Goal: Transaction & Acquisition: Obtain resource

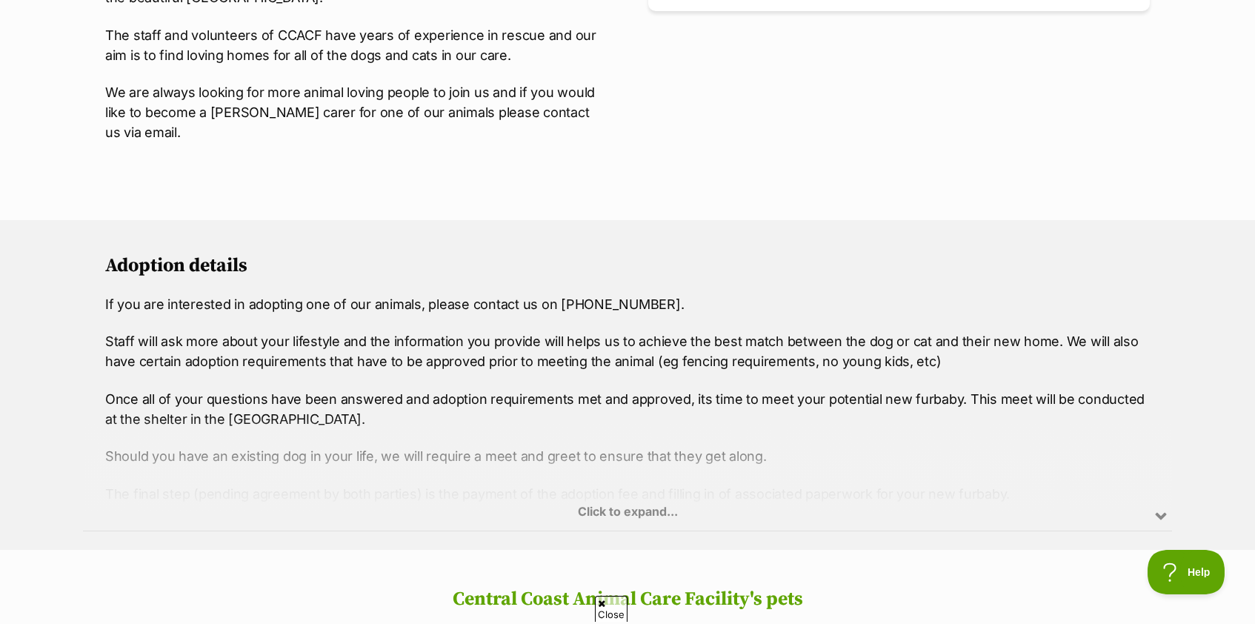
scroll to position [763, 0]
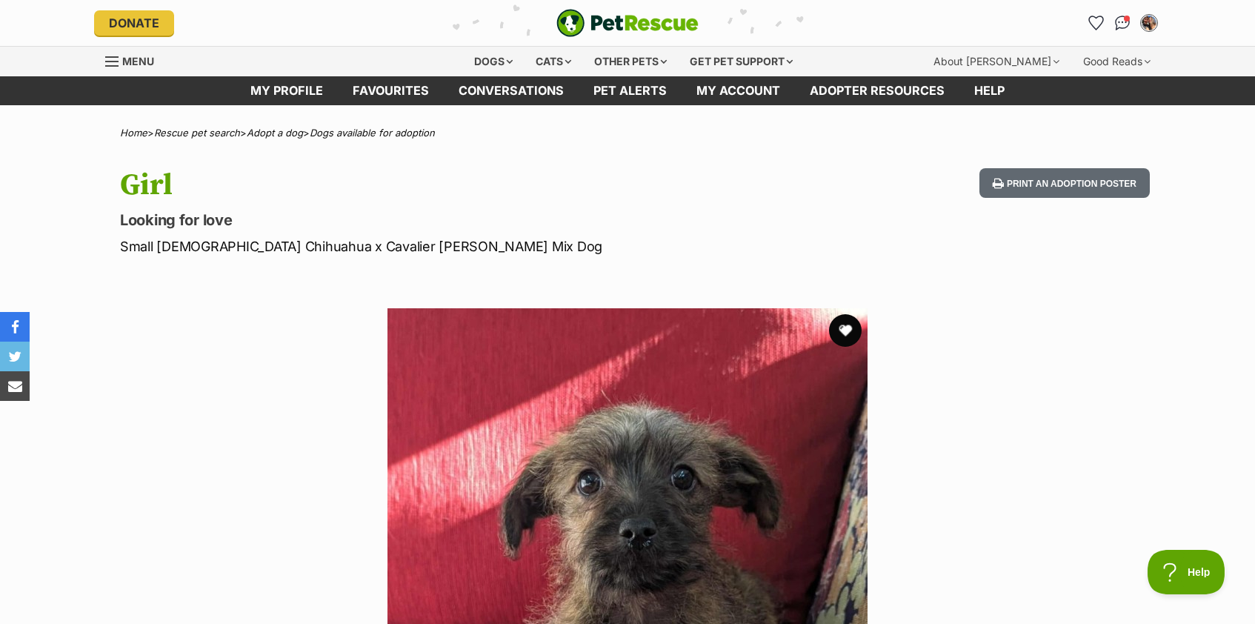
click at [849, 332] on button "favourite" at bounding box center [845, 330] width 33 height 33
click at [1153, 25] on img "My account" at bounding box center [1149, 22] width 19 height 19
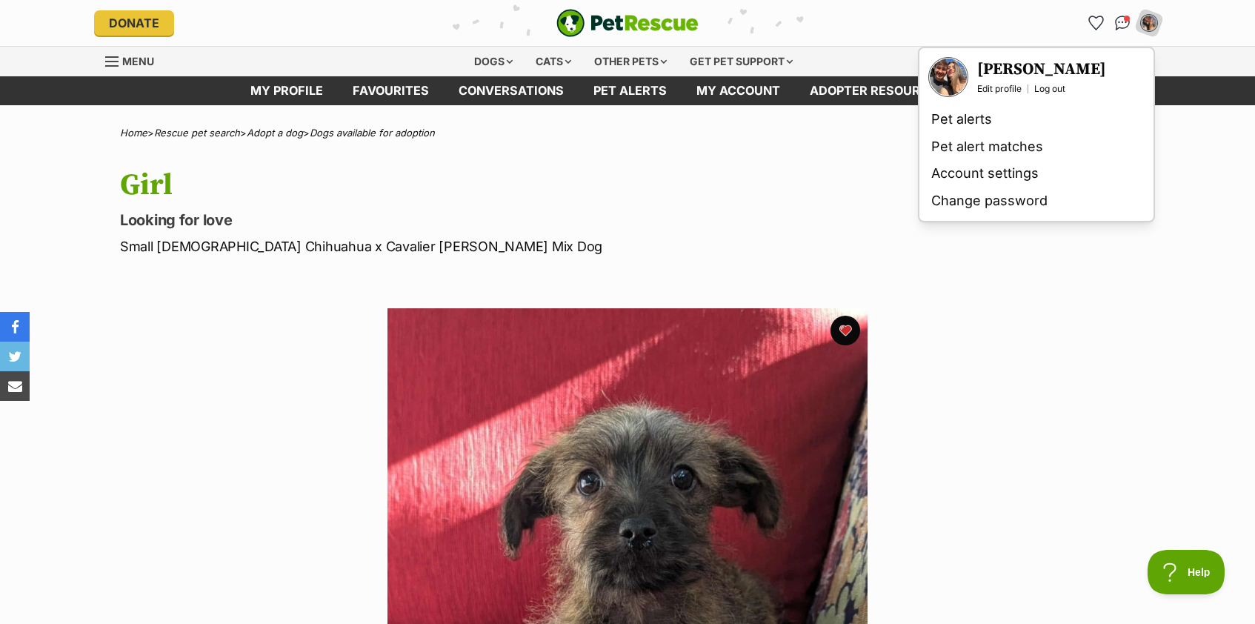
click at [1014, 299] on section "Available 1 of 1 images Next Prev 1" at bounding box center [627, 537] width 845 height 502
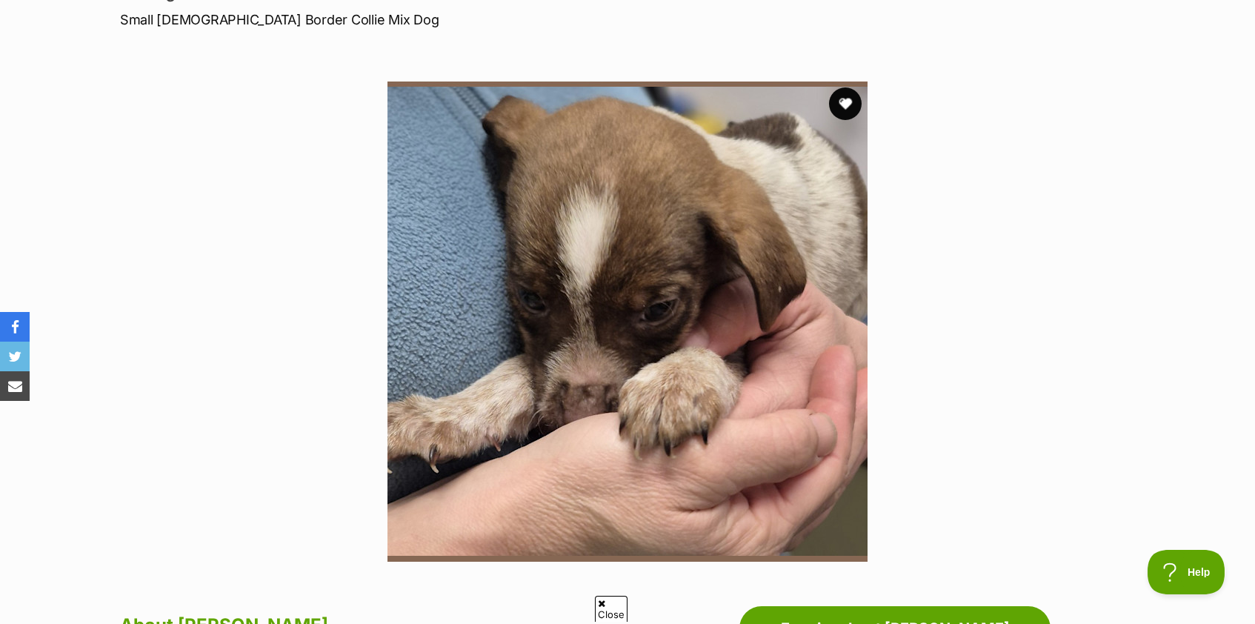
click at [853, 103] on button "favourite" at bounding box center [845, 103] width 33 height 33
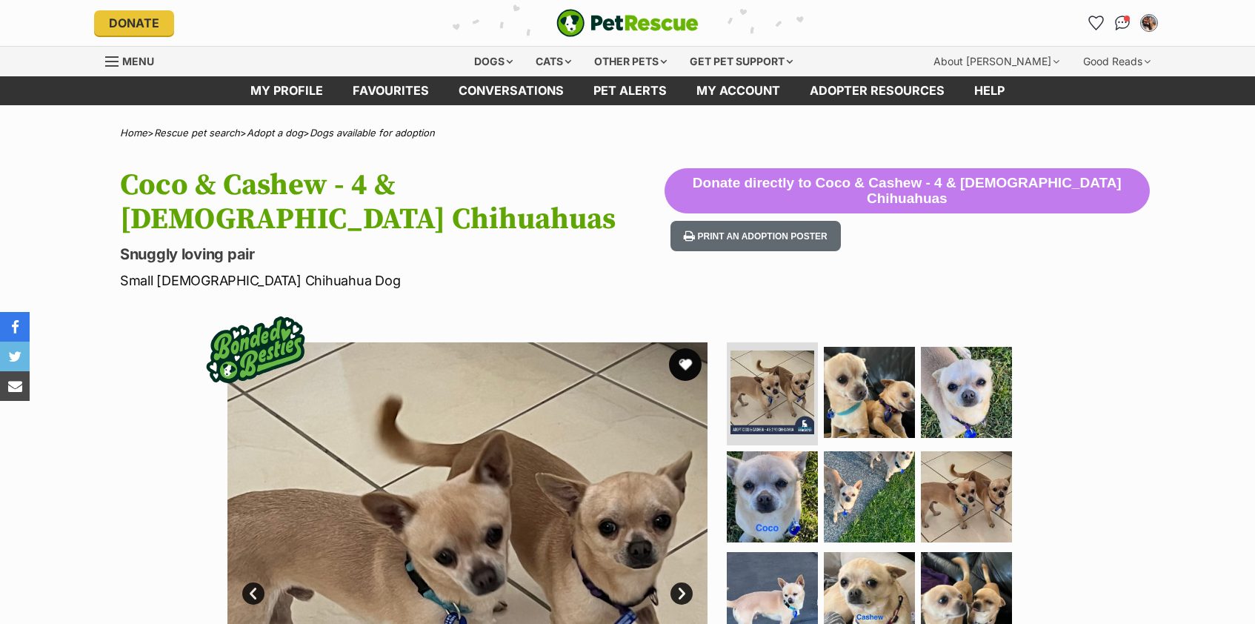
click at [686, 348] on button "favourite" at bounding box center [685, 364] width 33 height 33
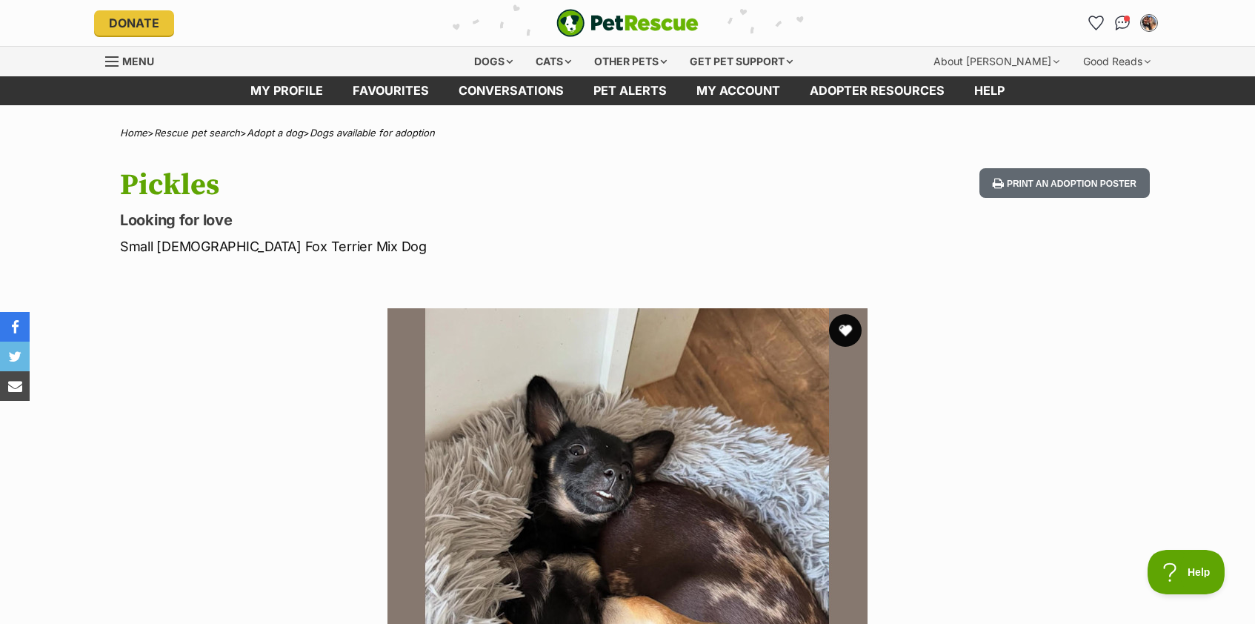
click at [841, 329] on button "favourite" at bounding box center [845, 330] width 33 height 33
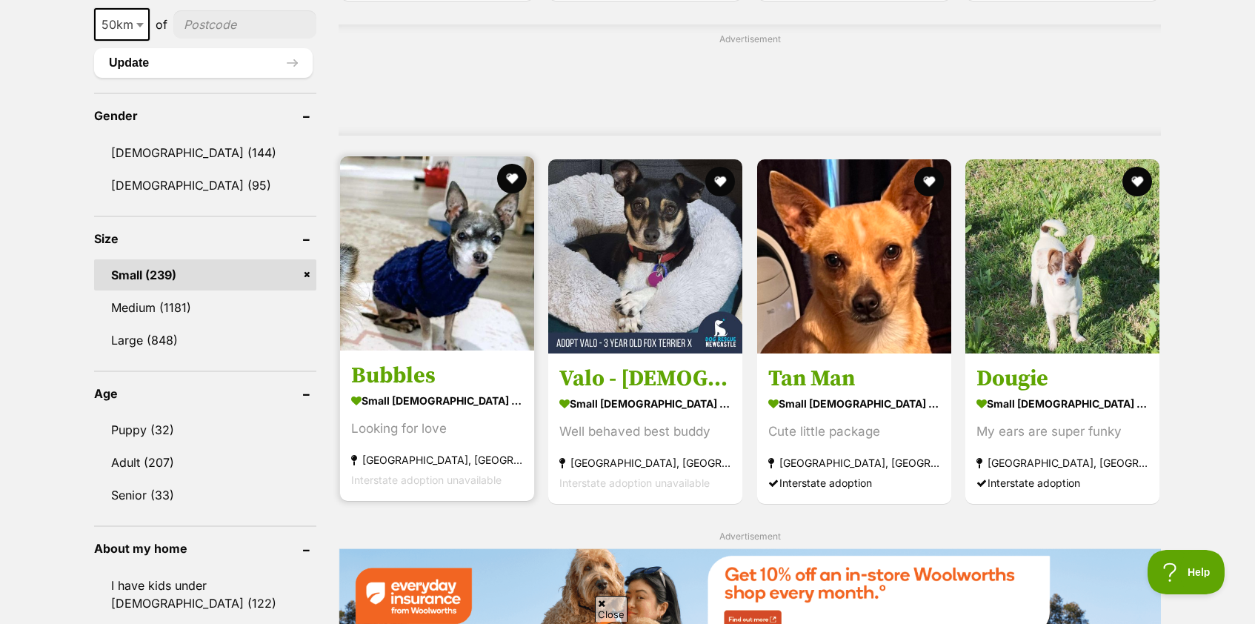
click at [499, 428] on div "Looking for love" at bounding box center [437, 429] width 172 height 20
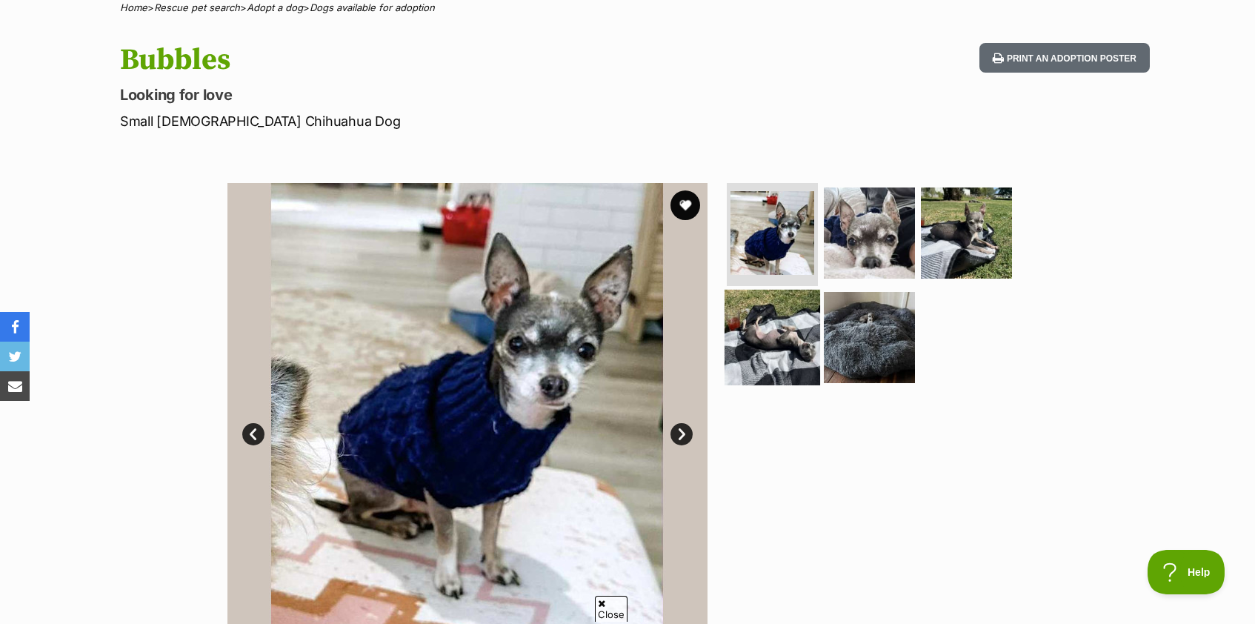
scroll to position [136, 0]
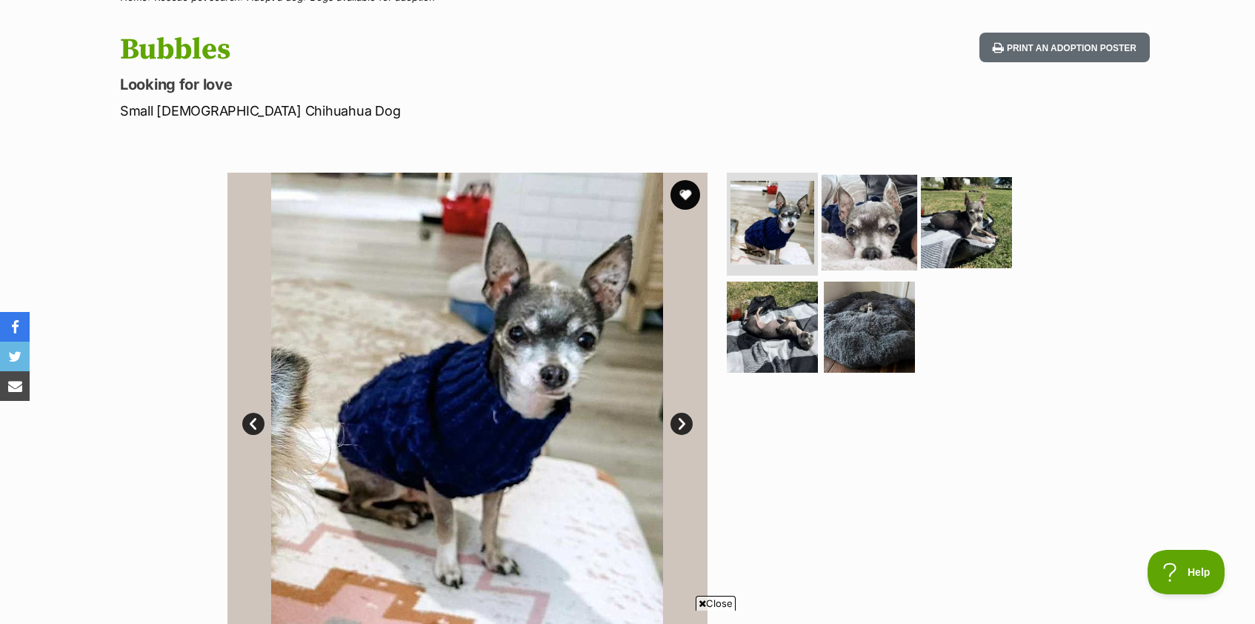
click at [879, 216] on img at bounding box center [870, 222] width 96 height 96
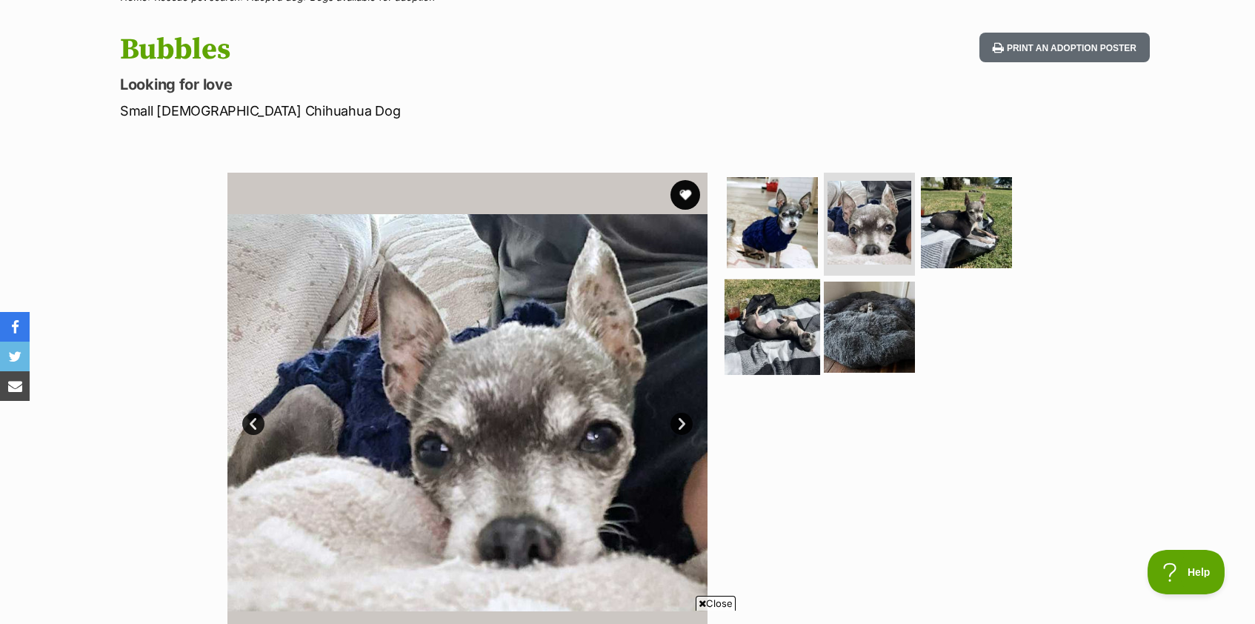
click at [774, 331] on img at bounding box center [773, 327] width 96 height 96
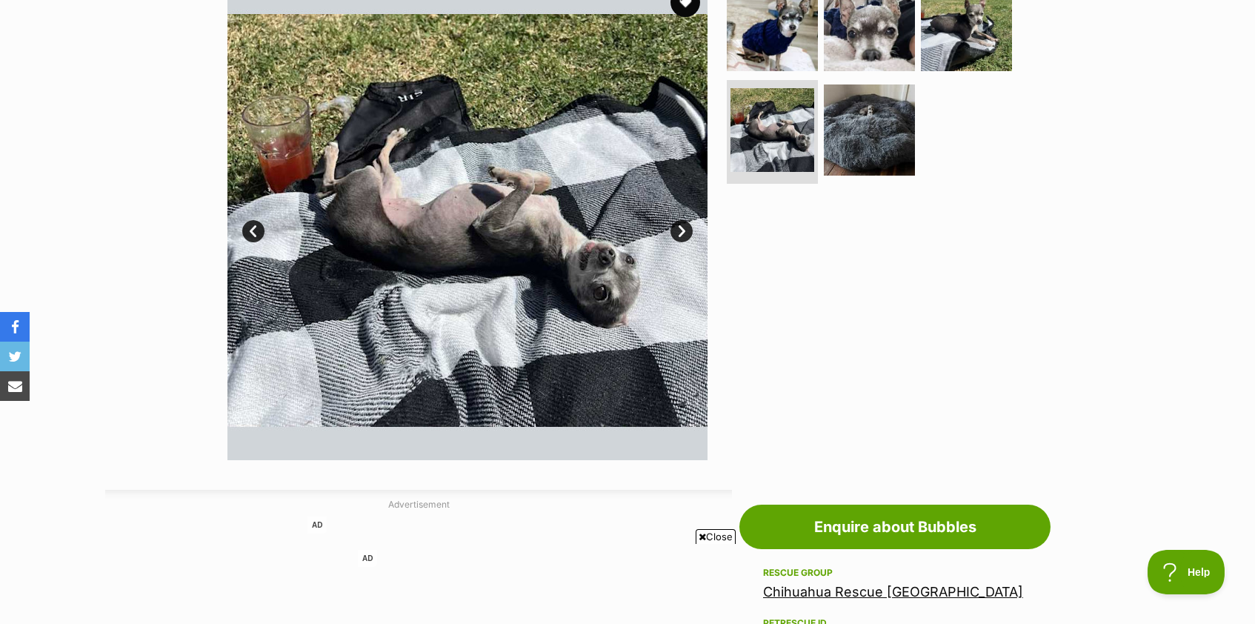
scroll to position [209, 0]
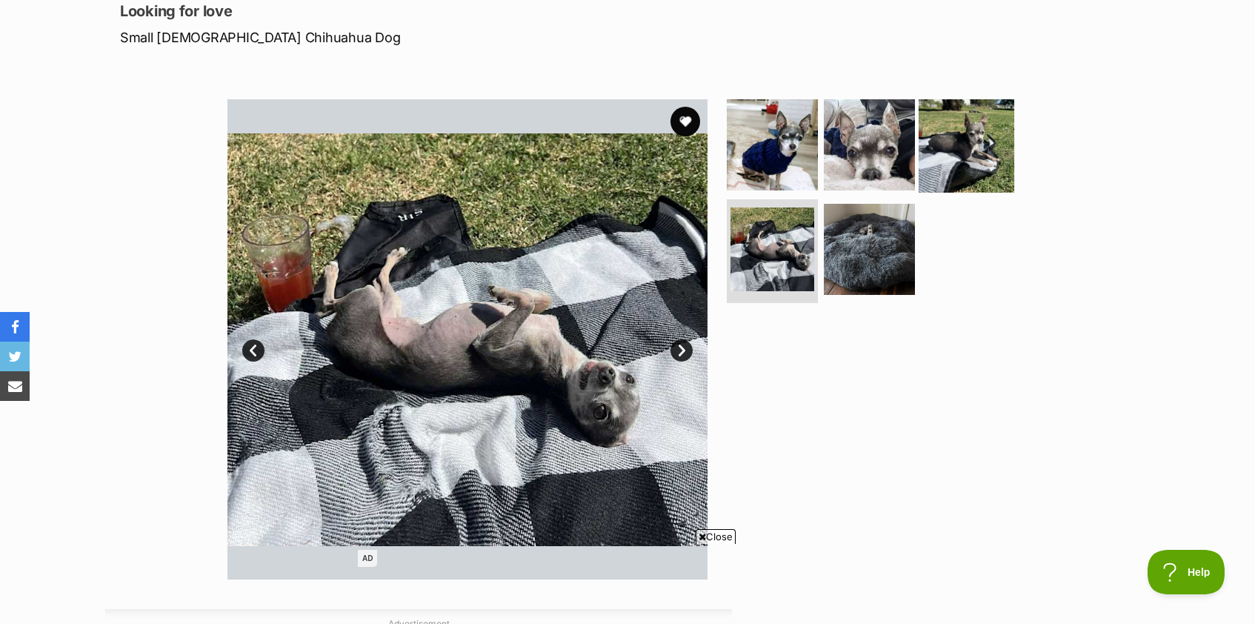
click at [956, 139] on img at bounding box center [967, 144] width 96 height 96
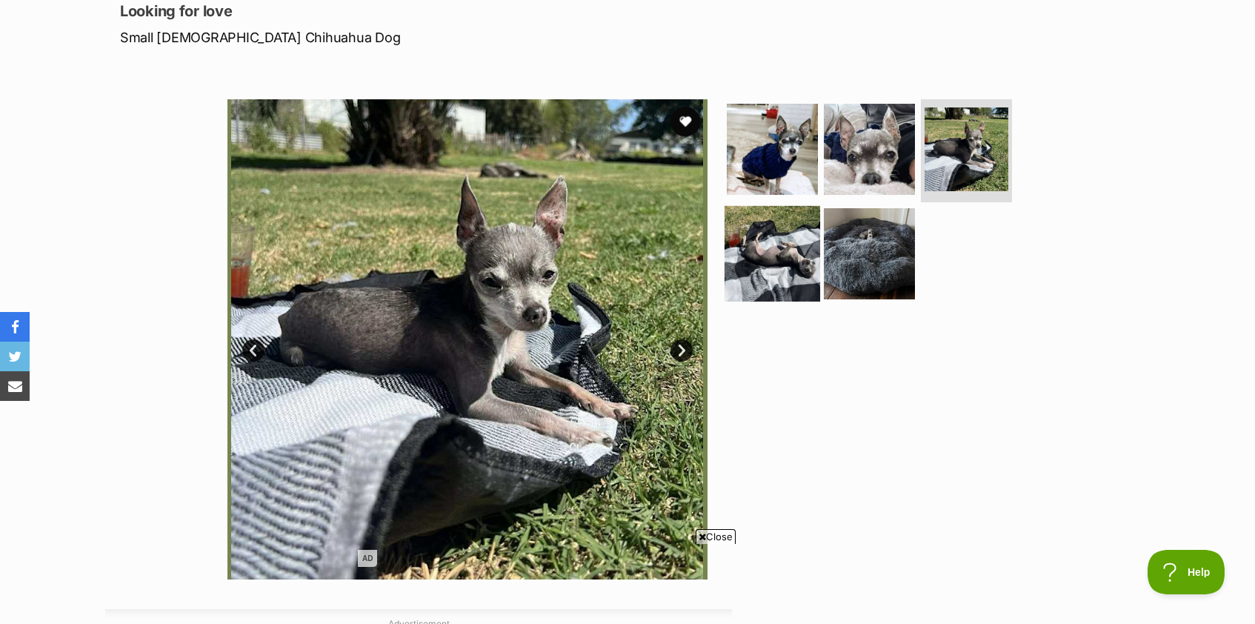
click at [779, 273] on img at bounding box center [773, 254] width 96 height 96
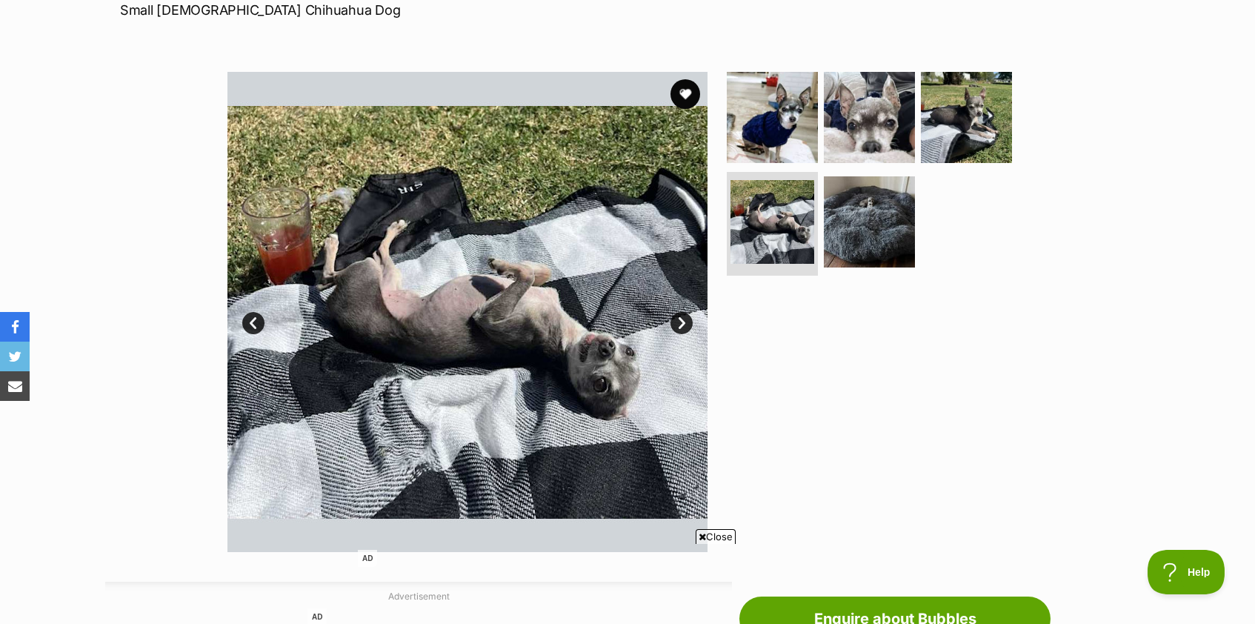
scroll to position [230, 0]
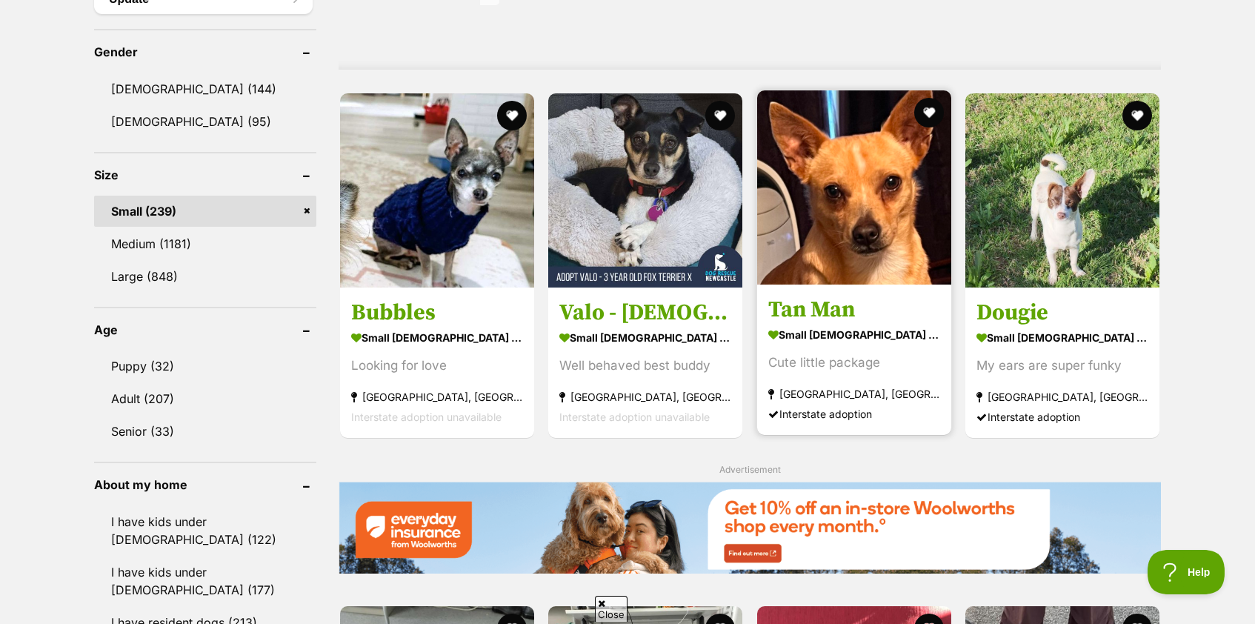
scroll to position [1255, 0]
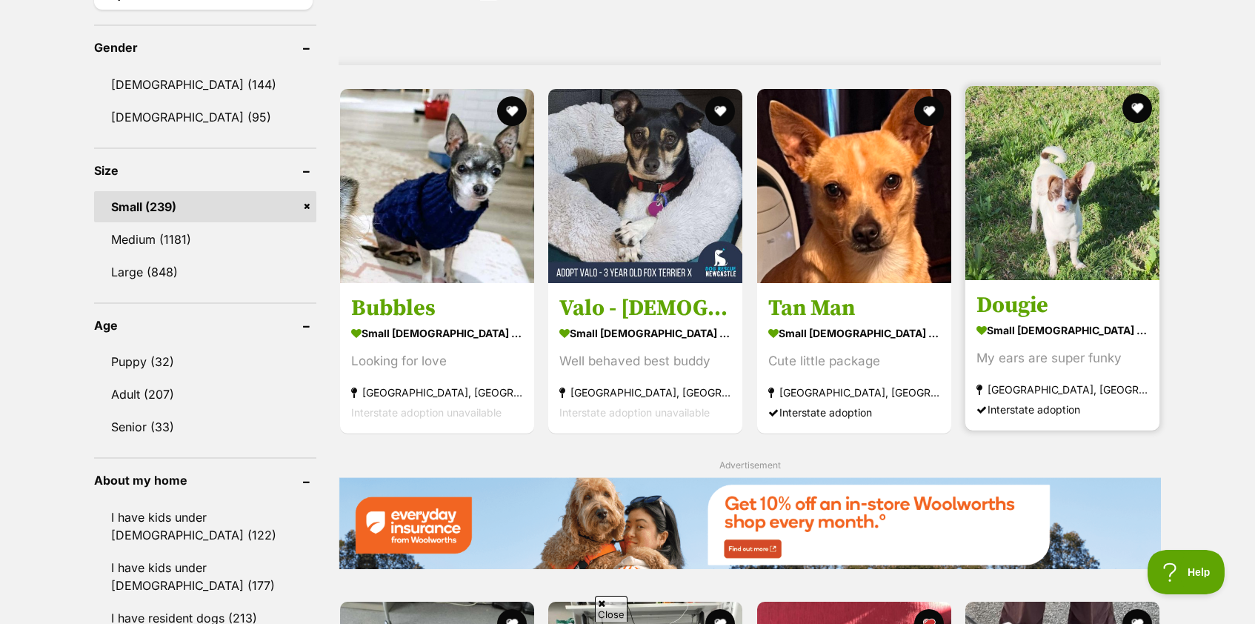
click at [1014, 336] on section "small [DEMOGRAPHIC_DATA] Dog My ears are super funky [GEOGRAPHIC_DATA], [GEOGRA…" at bounding box center [1063, 369] width 172 height 100
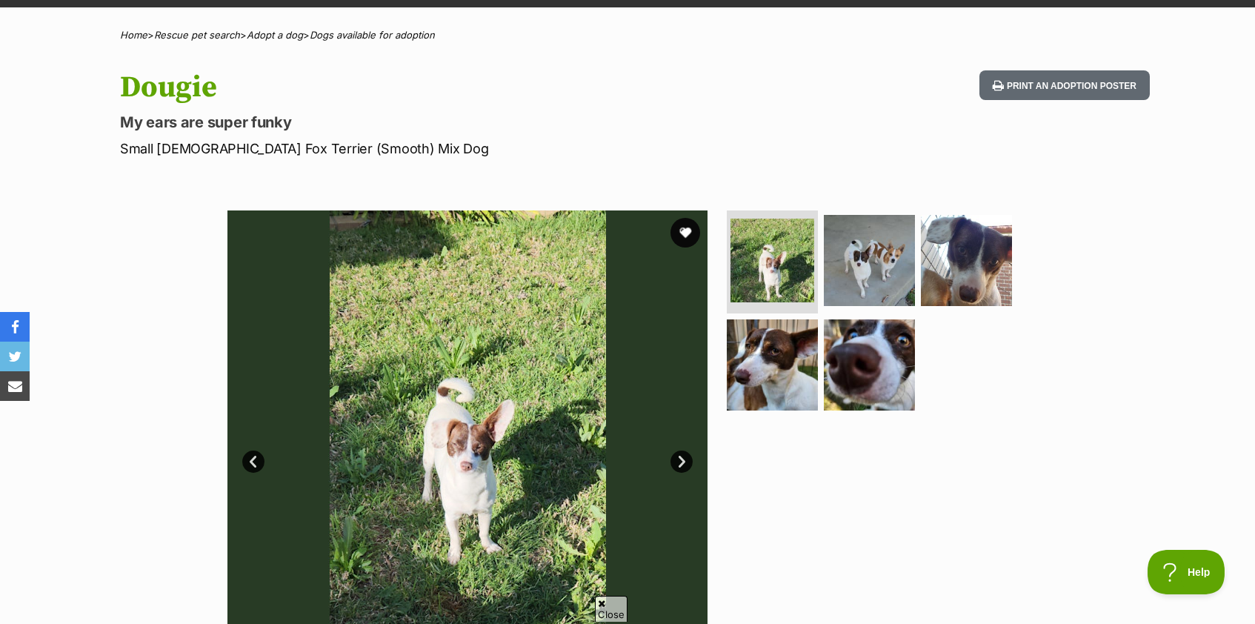
scroll to position [150, 0]
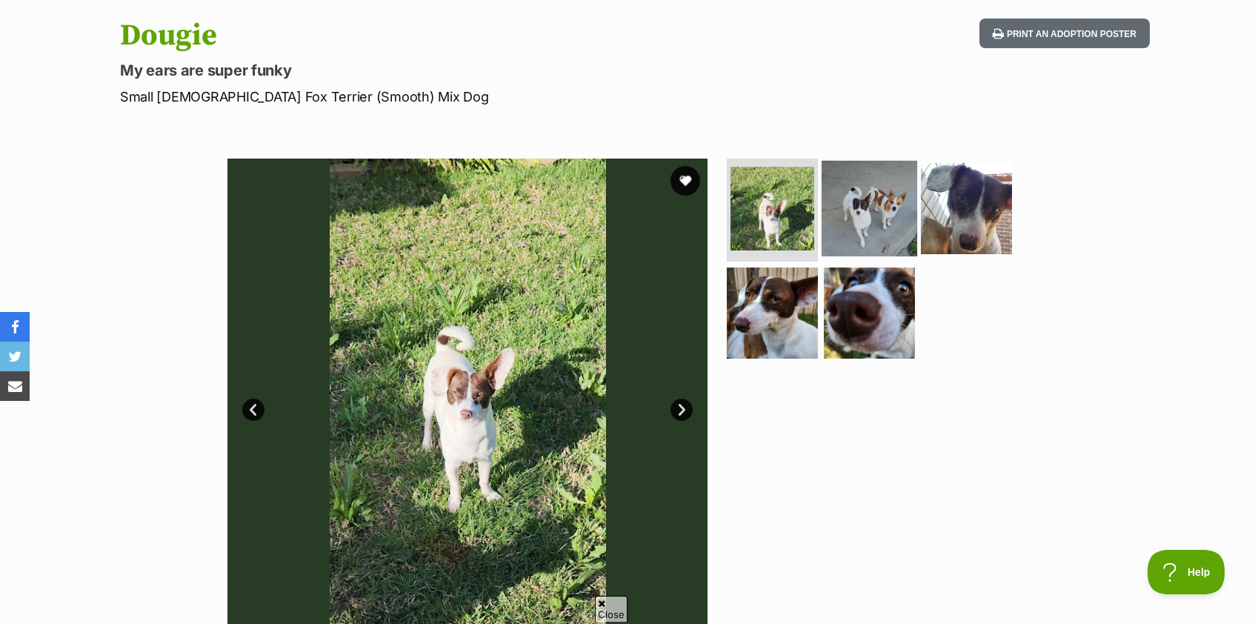
click at [878, 211] on img at bounding box center [870, 208] width 96 height 96
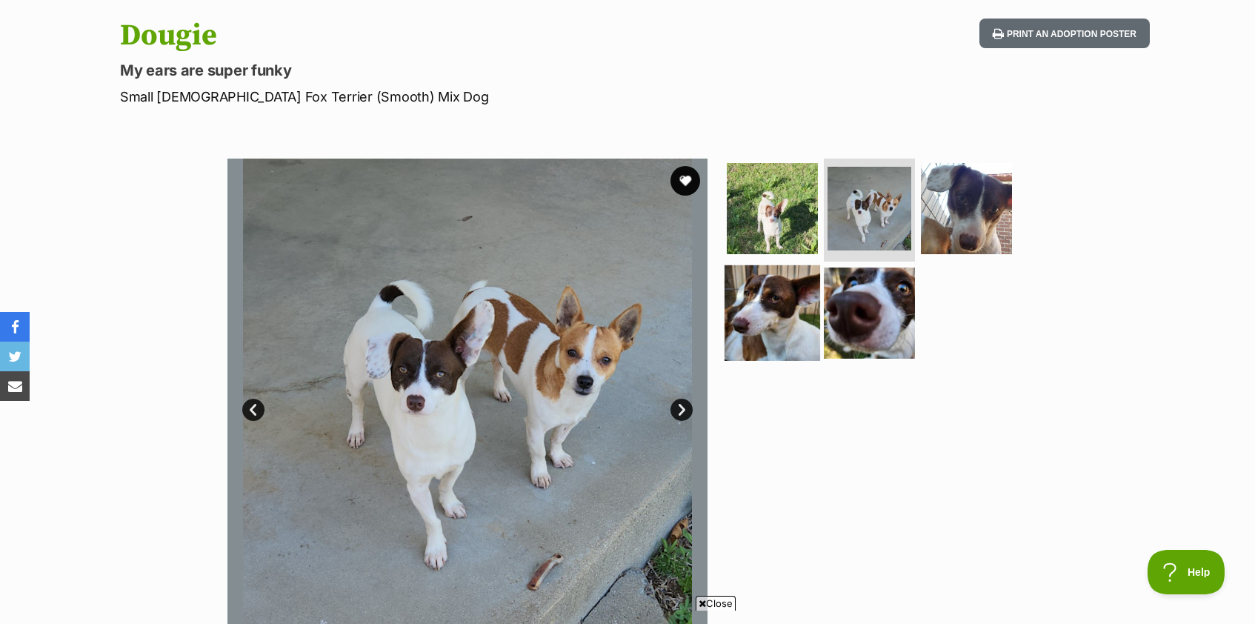
click at [799, 333] on img at bounding box center [773, 313] width 96 height 96
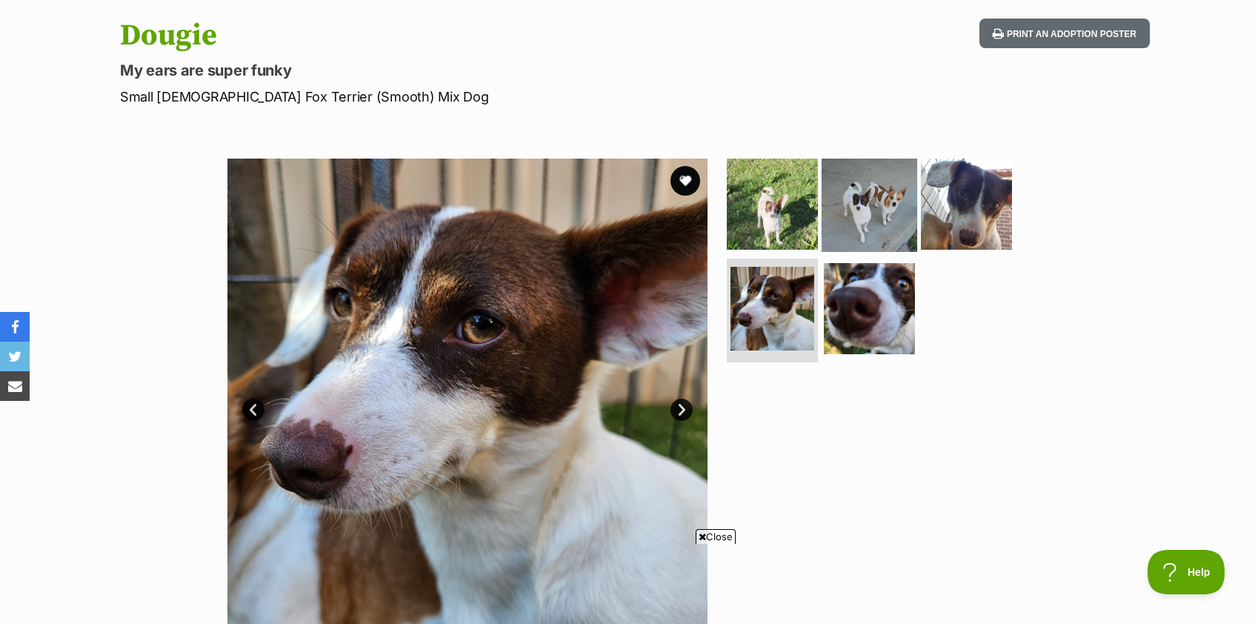
click at [868, 189] on img at bounding box center [870, 204] width 96 height 96
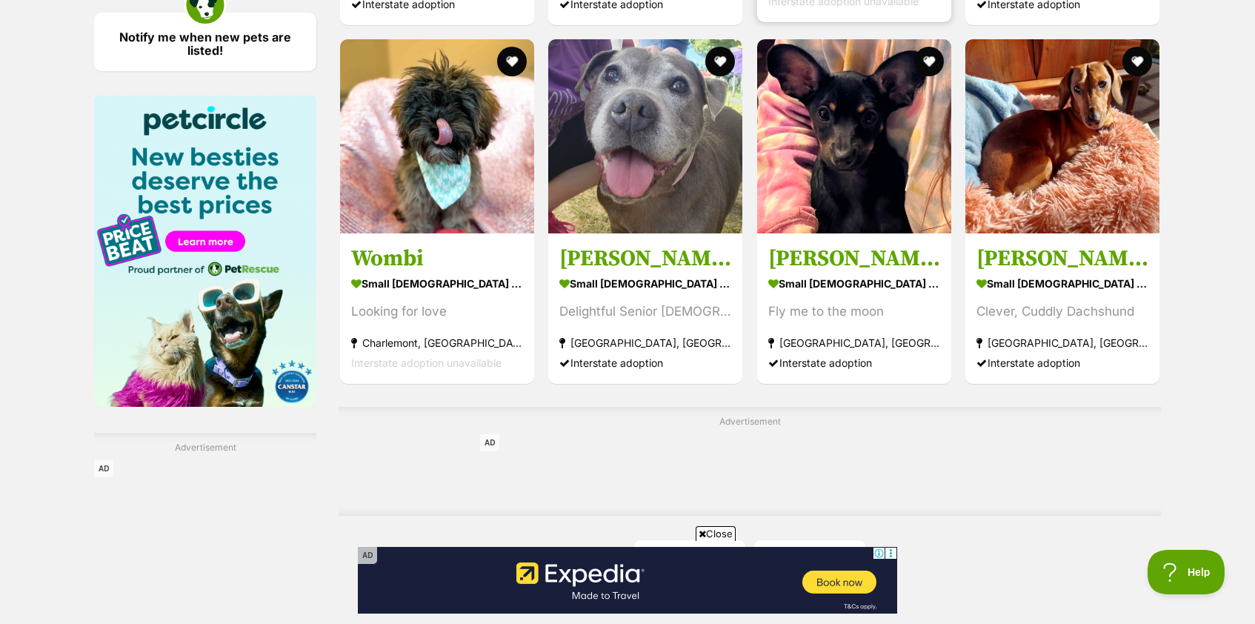
scroll to position [2140, 0]
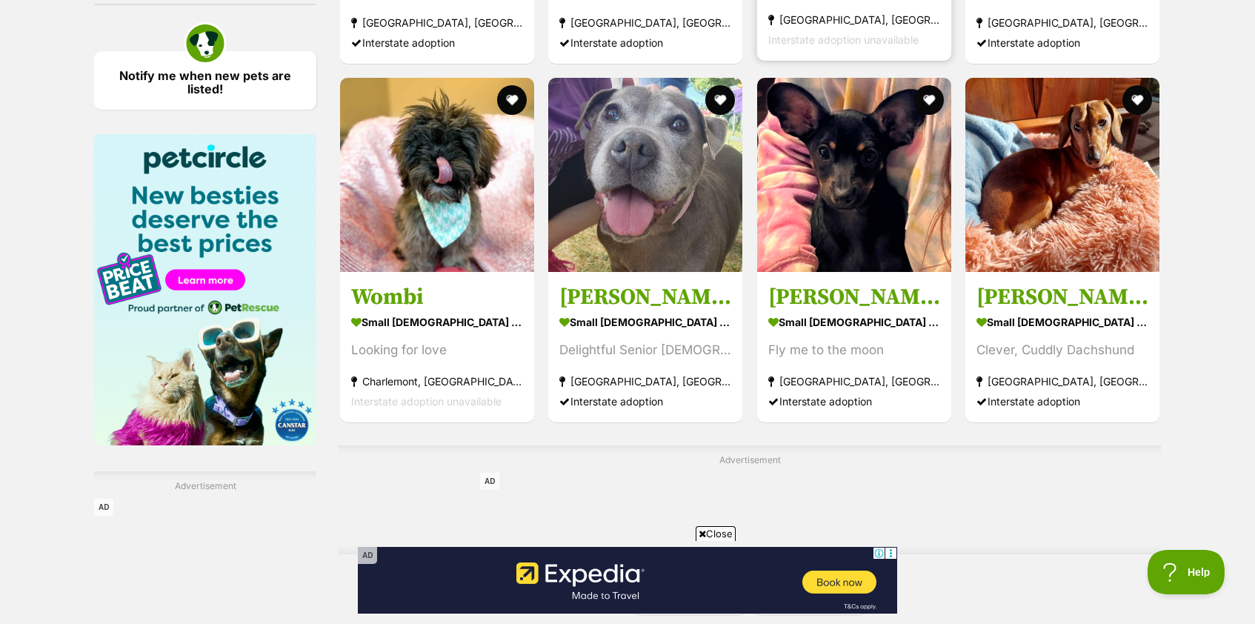
click at [879, 325] on strong "small [DEMOGRAPHIC_DATA] Dog" at bounding box center [854, 320] width 172 height 21
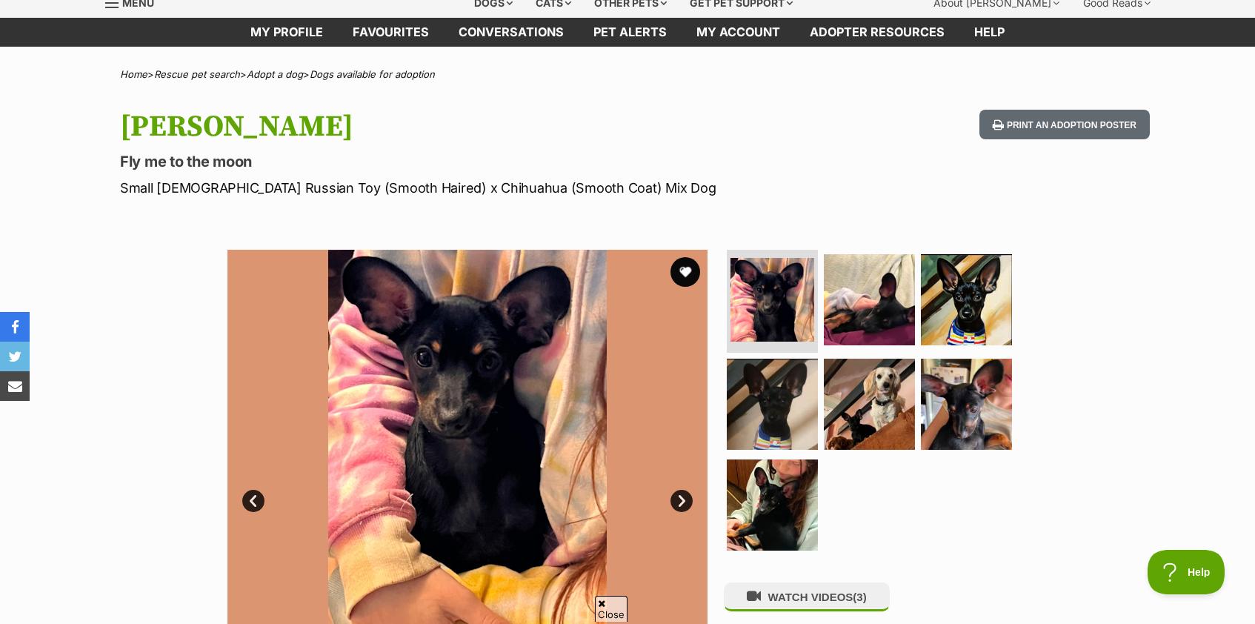
scroll to position [62, 0]
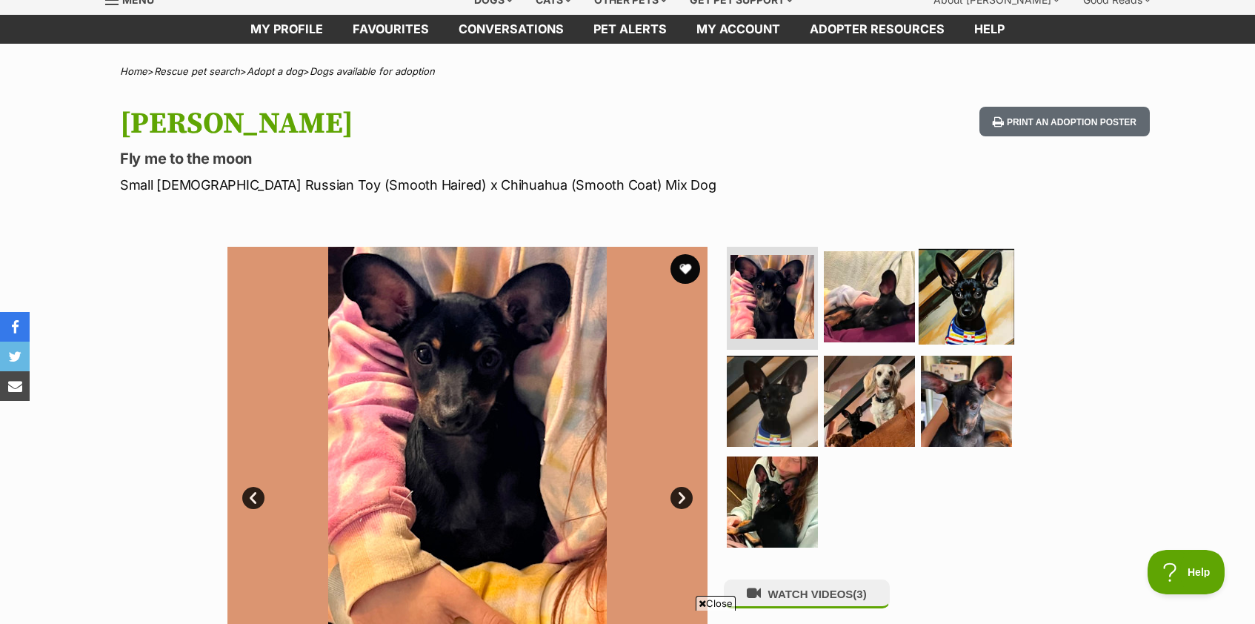
click at [963, 290] on img at bounding box center [967, 296] width 96 height 96
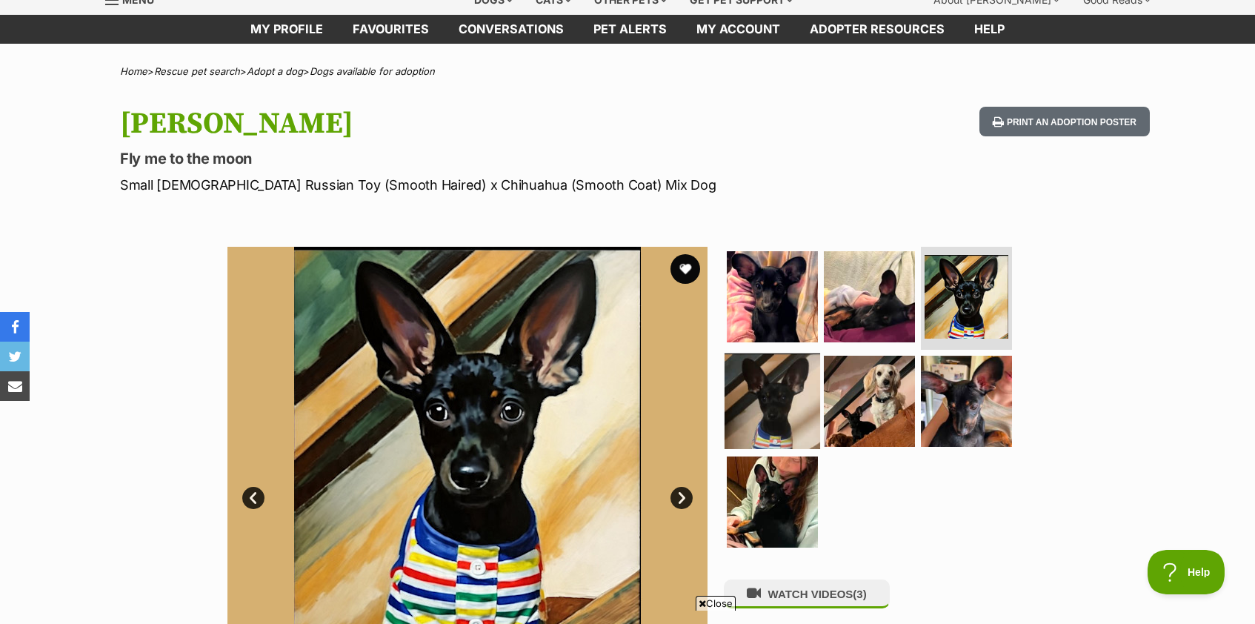
click at [785, 412] on img at bounding box center [773, 401] width 96 height 96
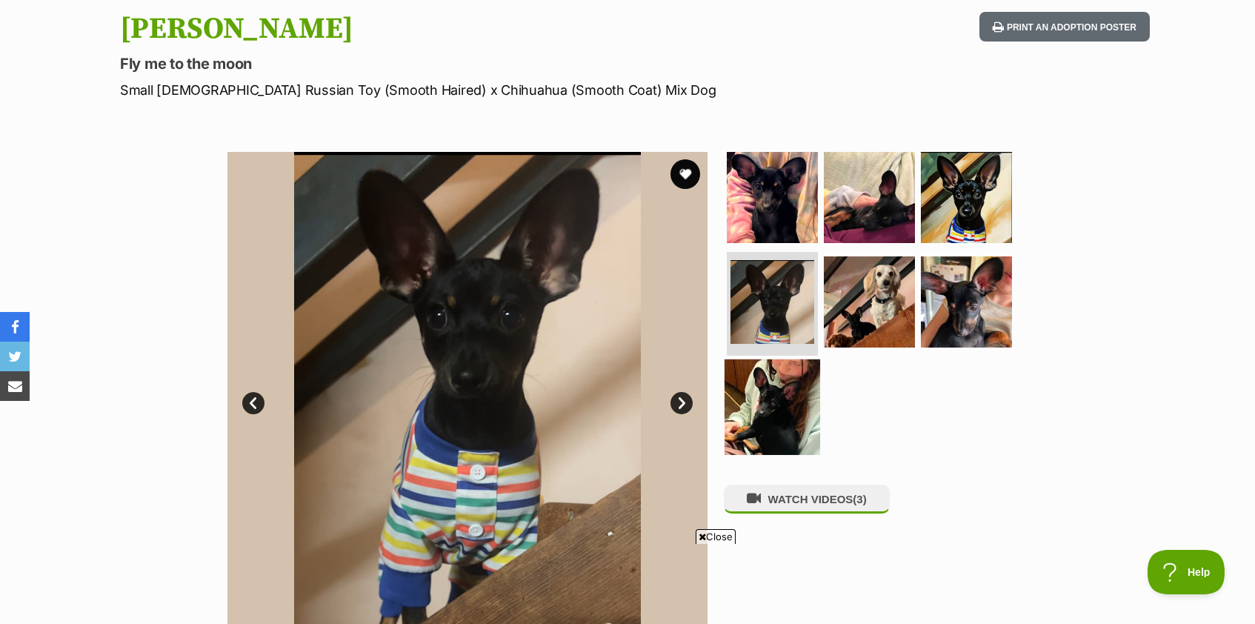
scroll to position [159, 0]
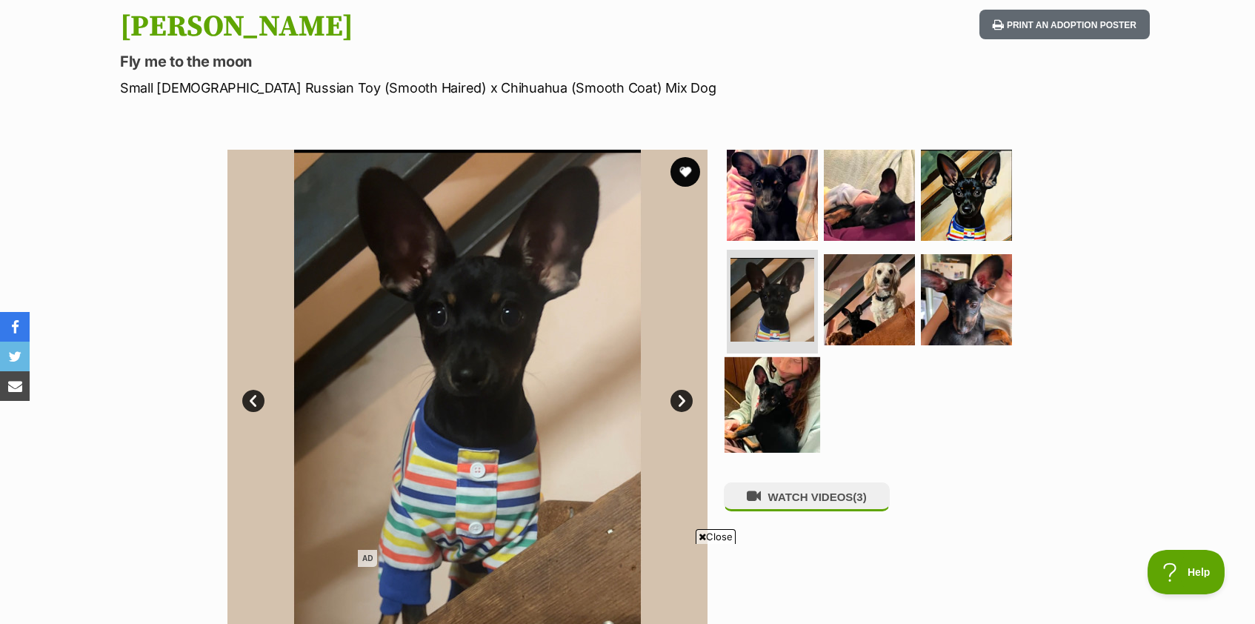
click at [805, 420] on img at bounding box center [773, 405] width 96 height 96
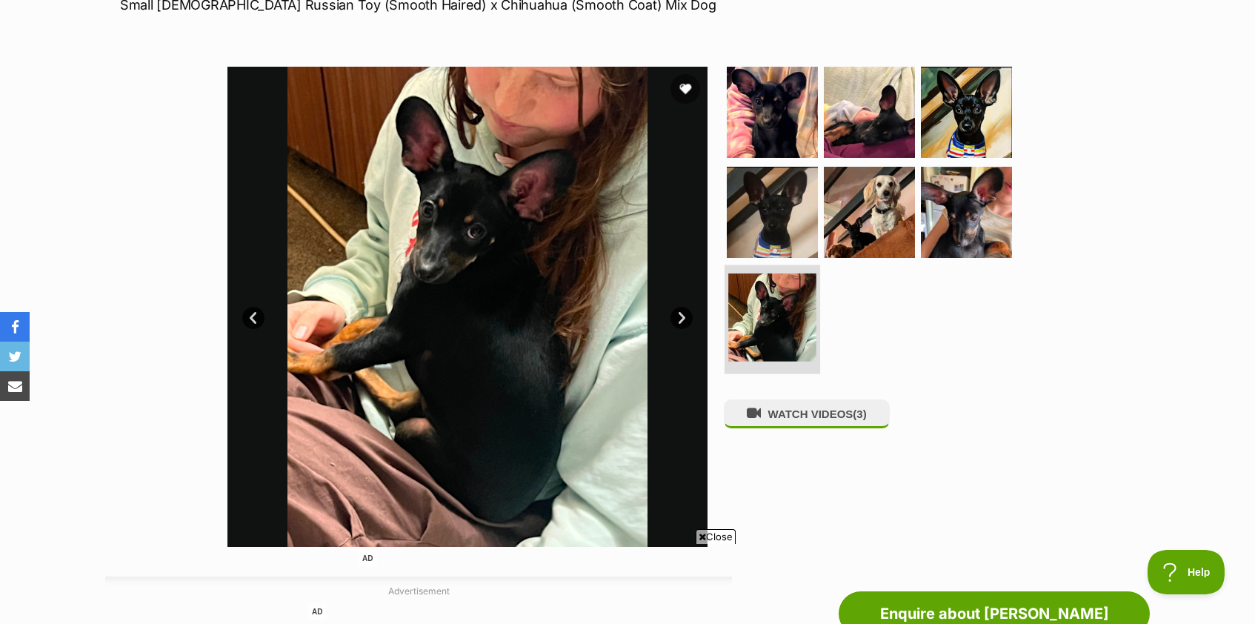
scroll to position [254, 0]
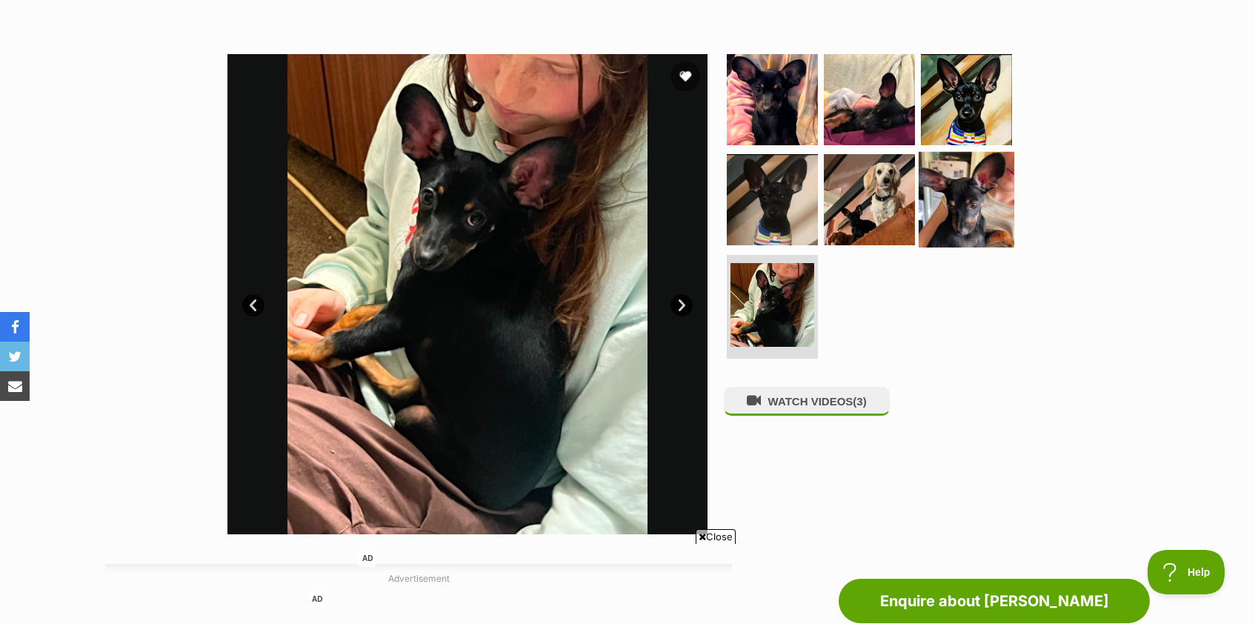
click at [958, 226] on img at bounding box center [967, 200] width 96 height 96
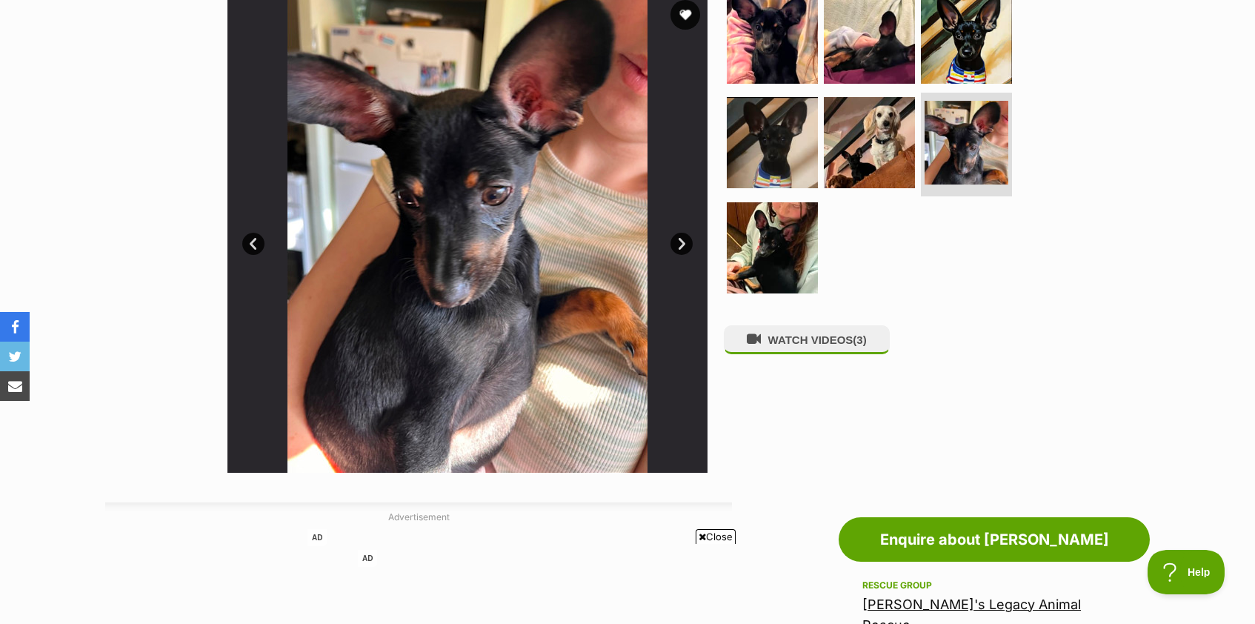
scroll to position [0, 0]
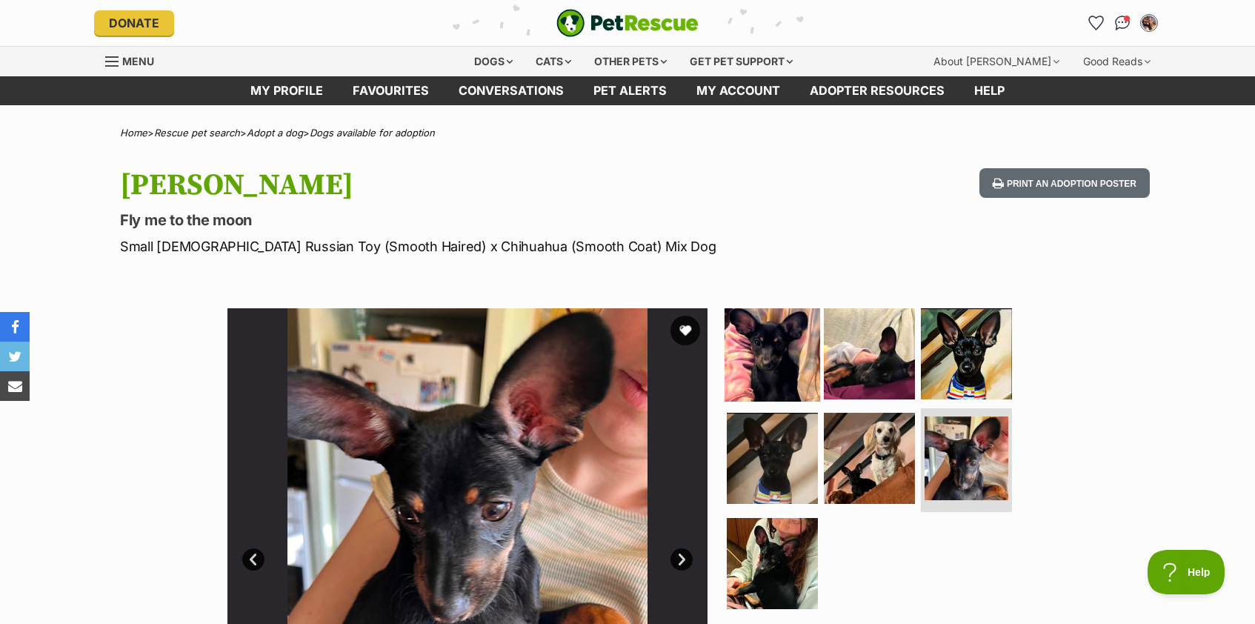
click at [748, 367] on img at bounding box center [773, 353] width 96 height 96
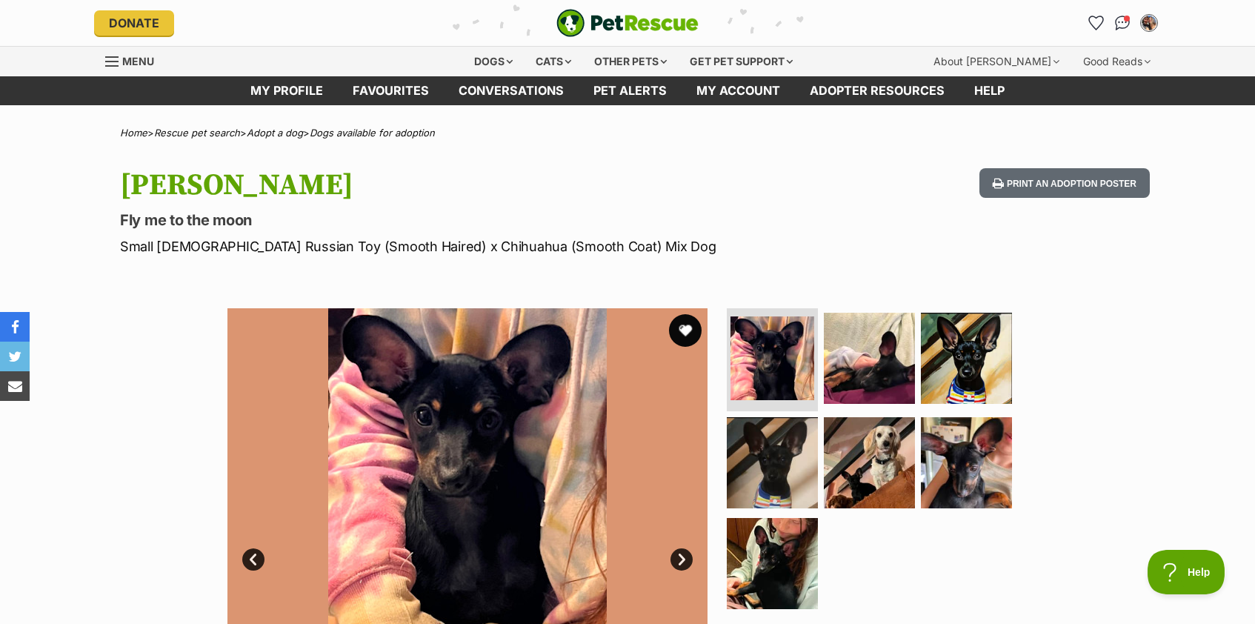
click at [682, 330] on button "favourite" at bounding box center [685, 330] width 33 height 33
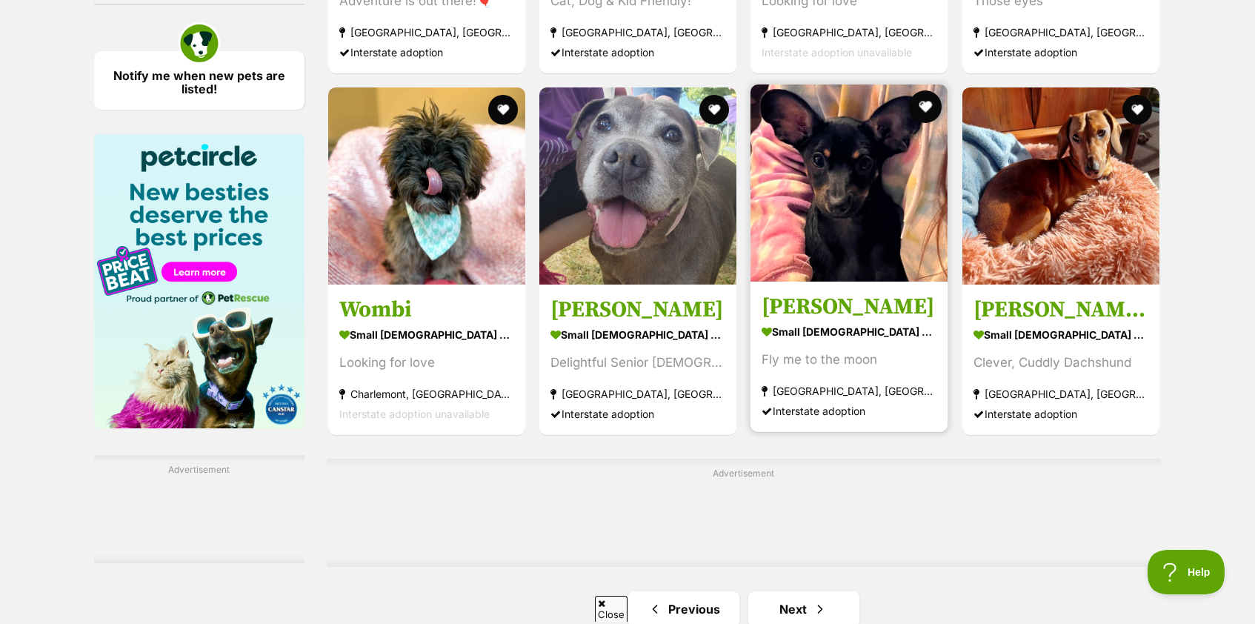
click at [927, 107] on button "favourite" at bounding box center [926, 106] width 33 height 33
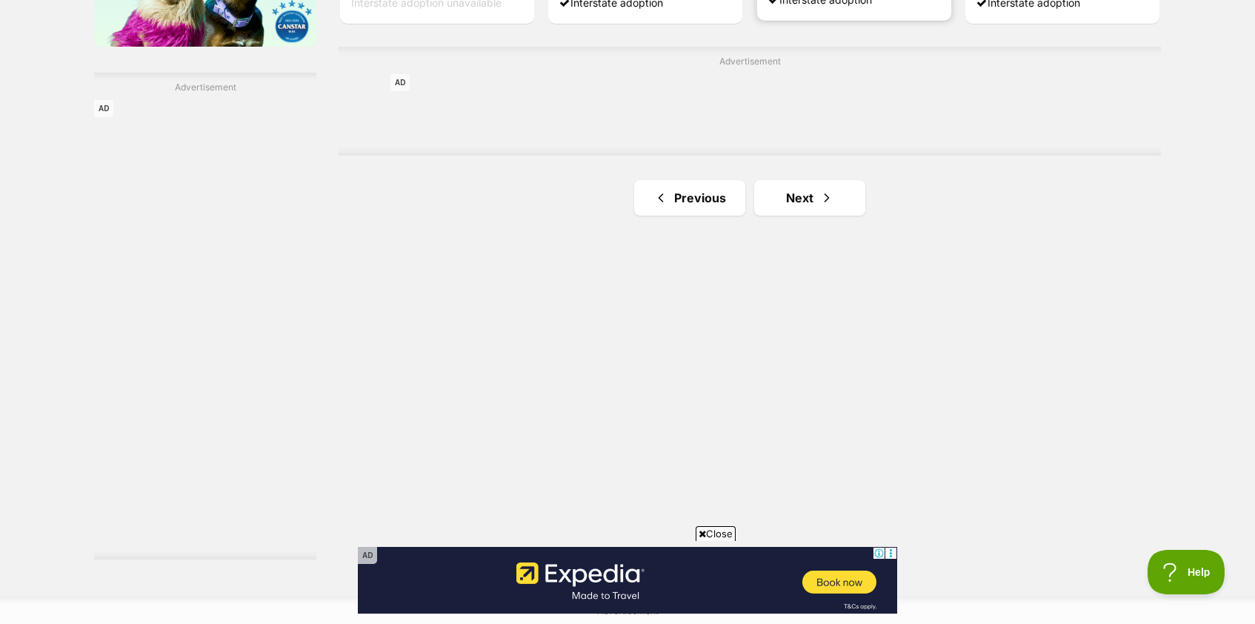
scroll to position [2582, 0]
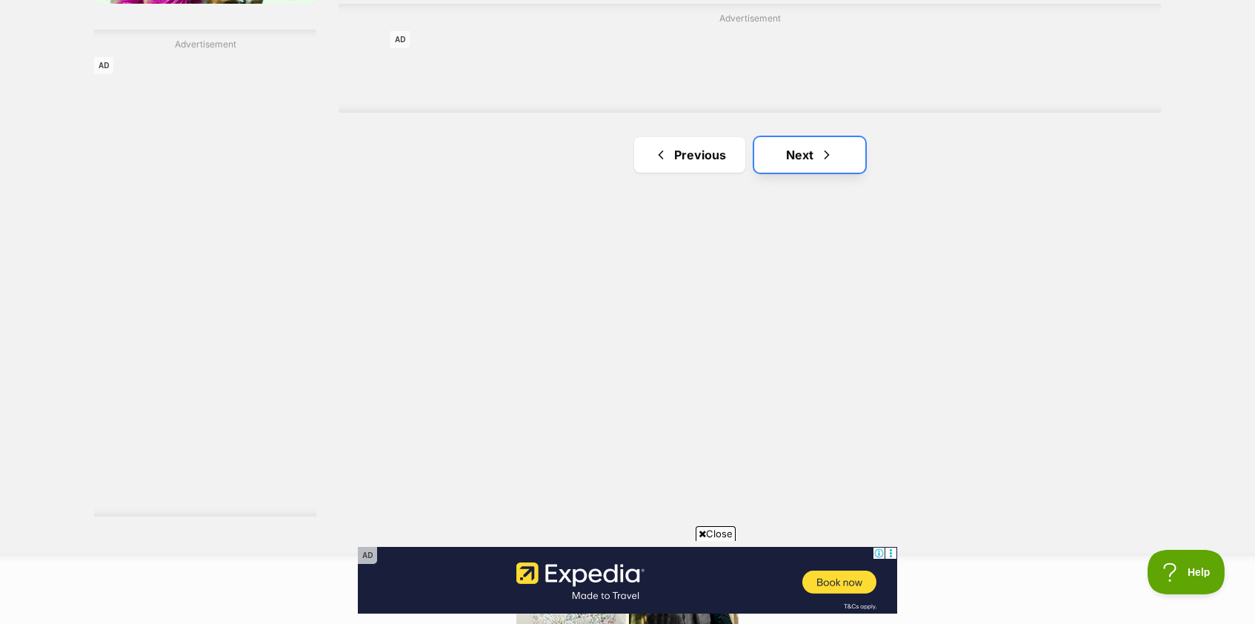
click at [802, 162] on link "Next" at bounding box center [809, 155] width 111 height 36
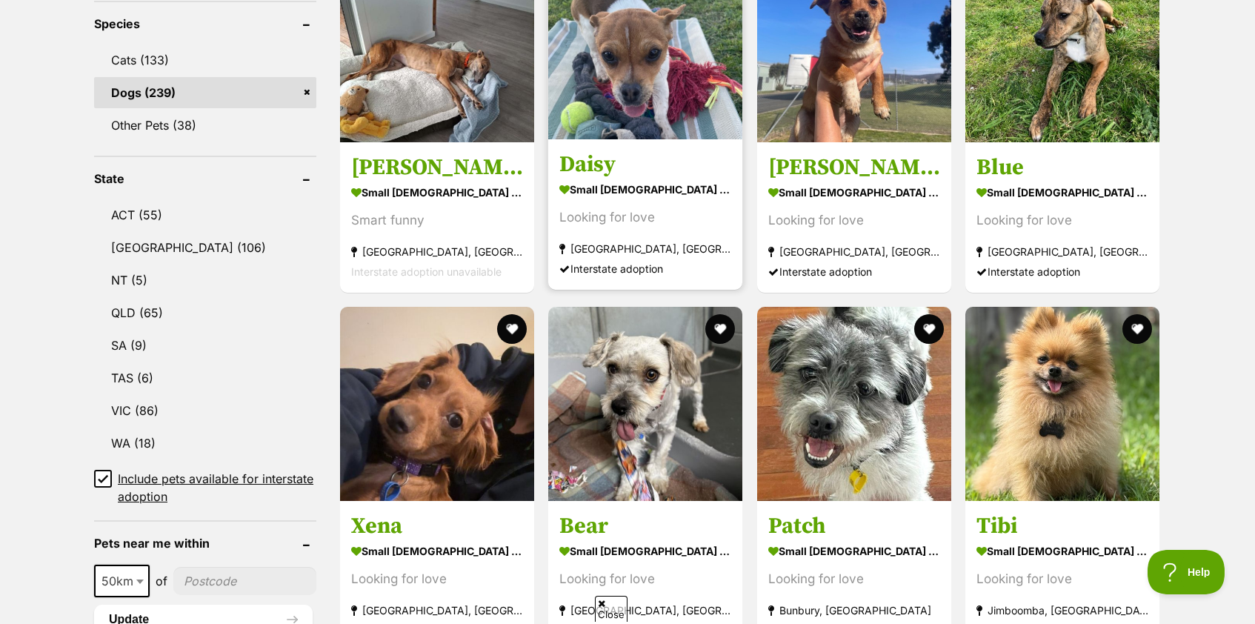
scroll to position [582, 0]
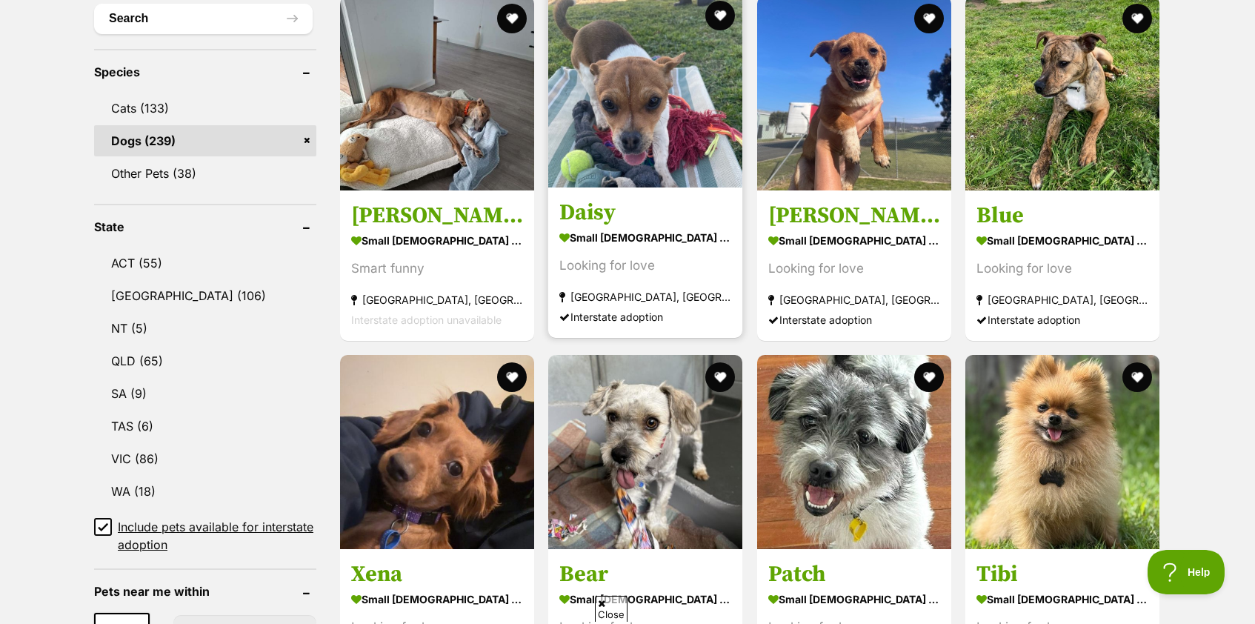
drag, startPoint x: 838, startPoint y: 439, endPoint x: 557, endPoint y: 13, distance: 509.7
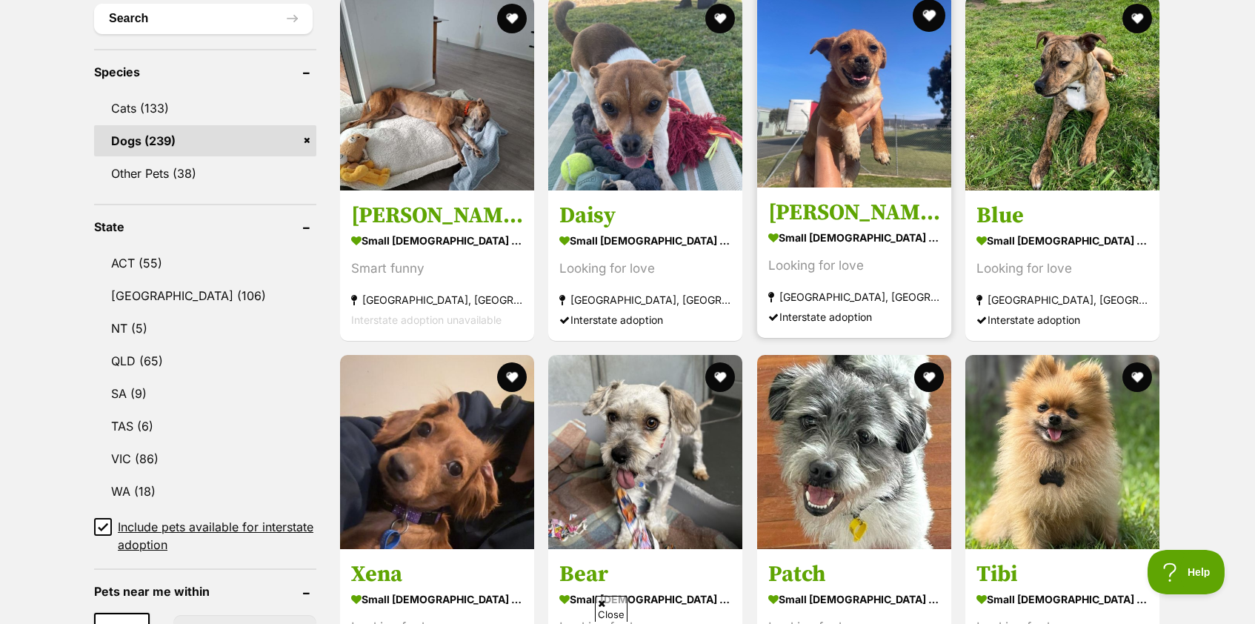
click at [922, 10] on button "favourite" at bounding box center [929, 15] width 33 height 33
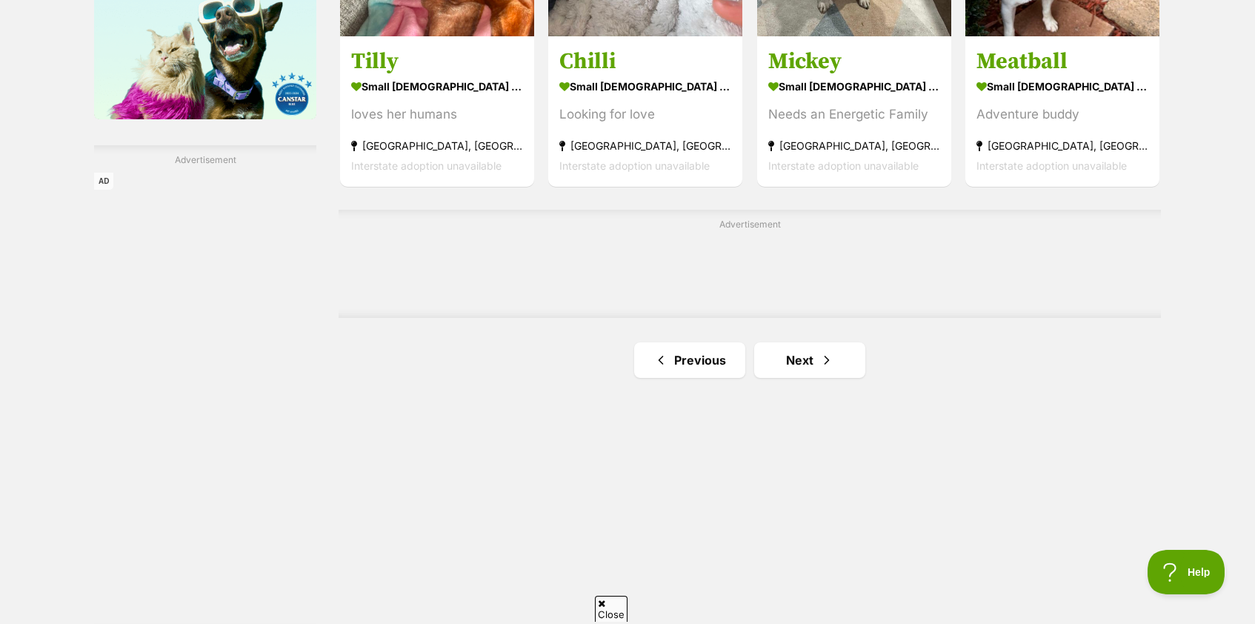
scroll to position [2692, 0]
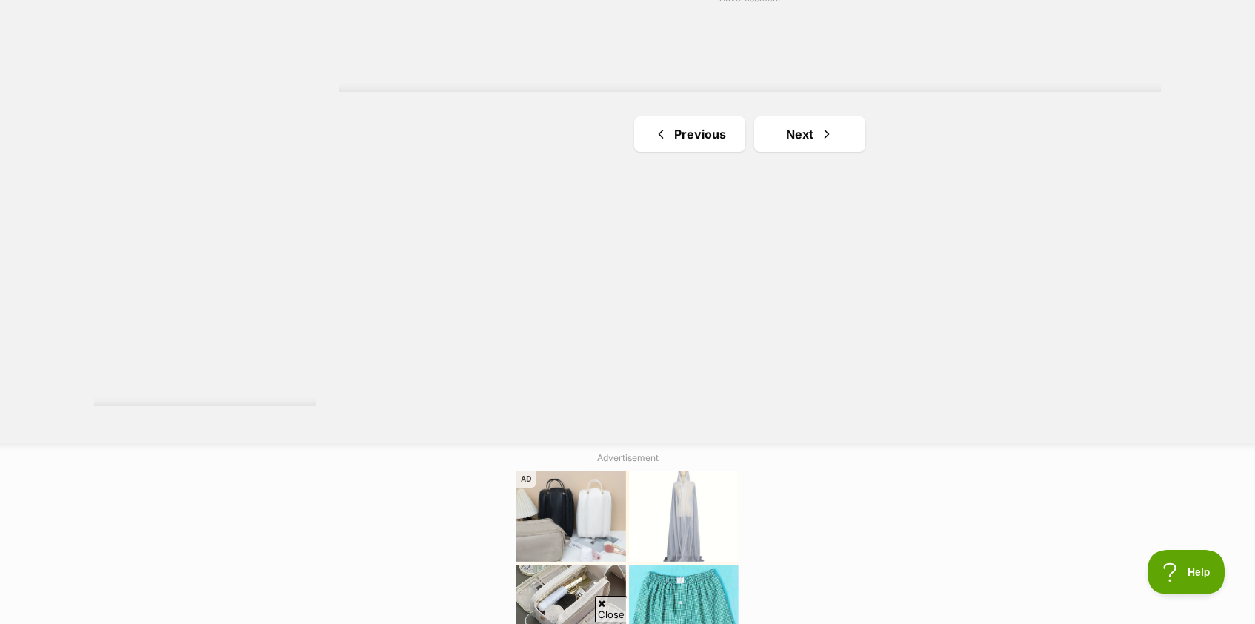
drag, startPoint x: 485, startPoint y: 290, endPoint x: 383, endPoint y: 22, distance: 286.4
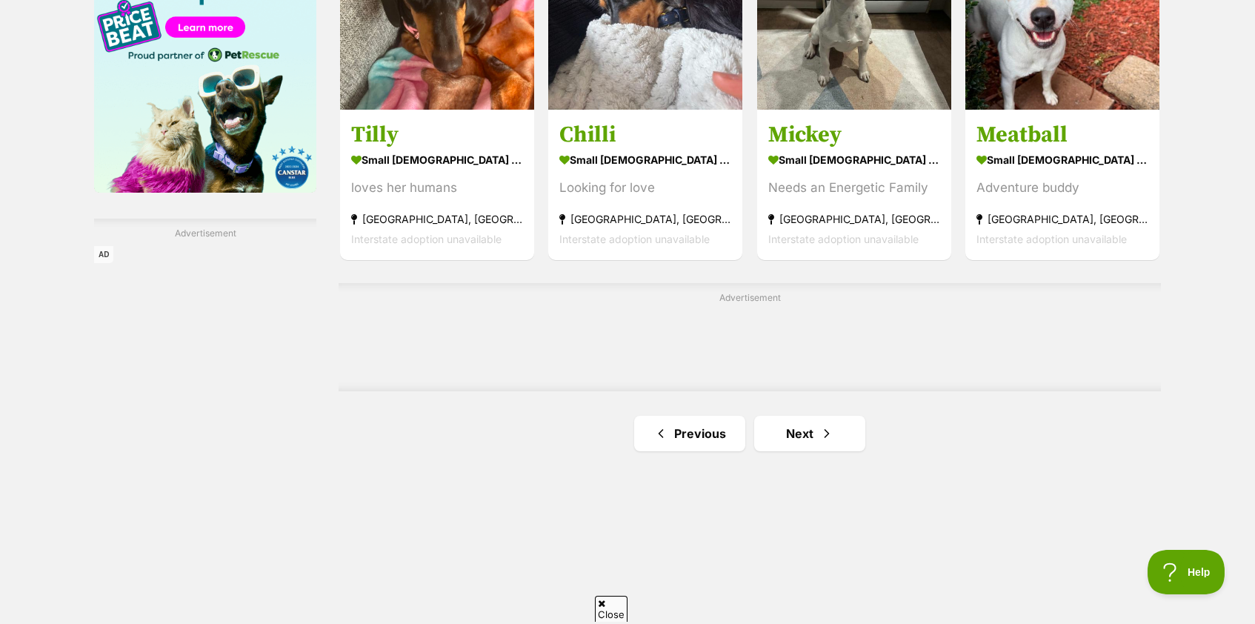
scroll to position [2325, 0]
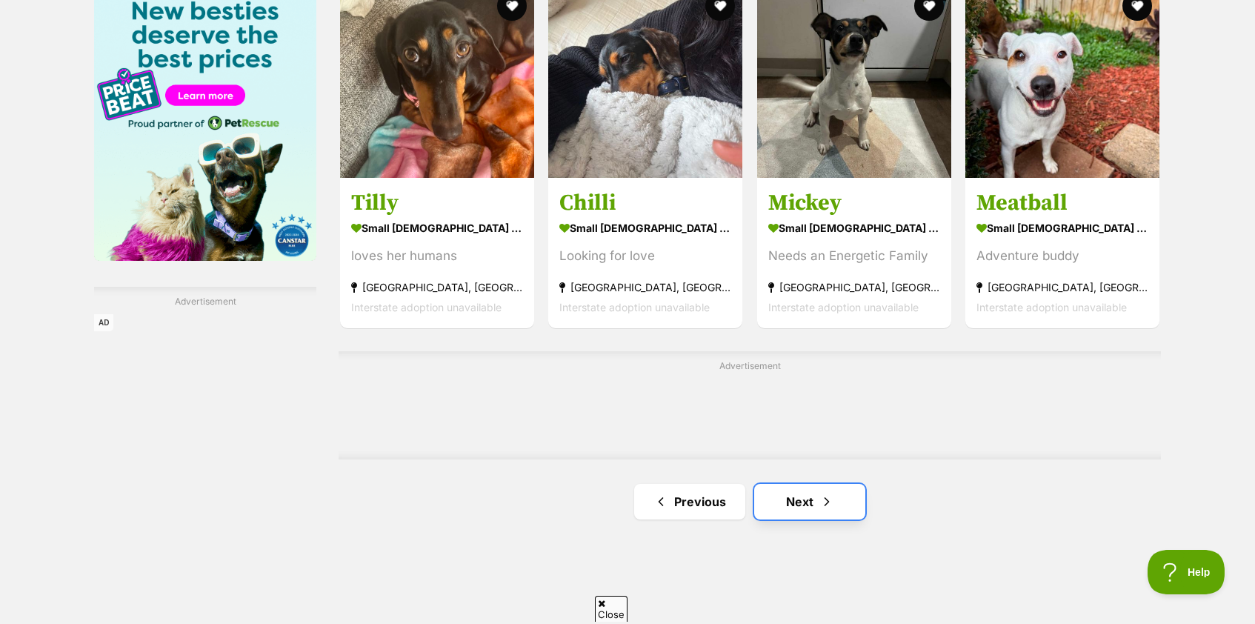
click at [799, 496] on link "Next" at bounding box center [809, 502] width 111 height 36
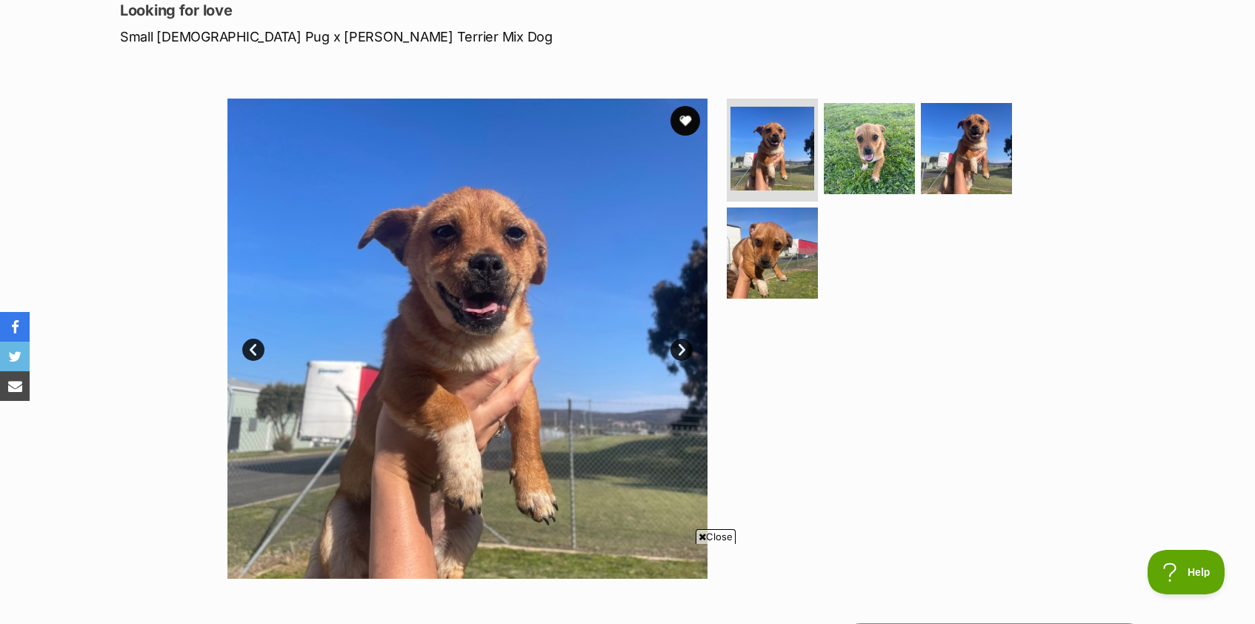
scroll to position [201, 0]
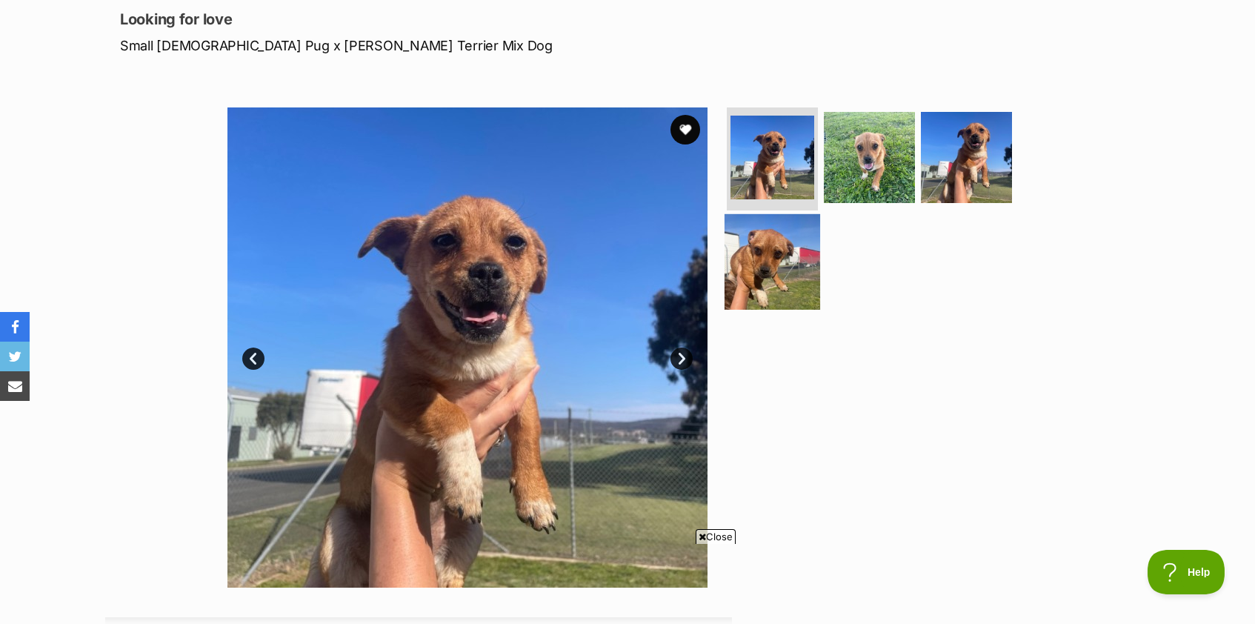
click at [745, 275] on img at bounding box center [773, 262] width 96 height 96
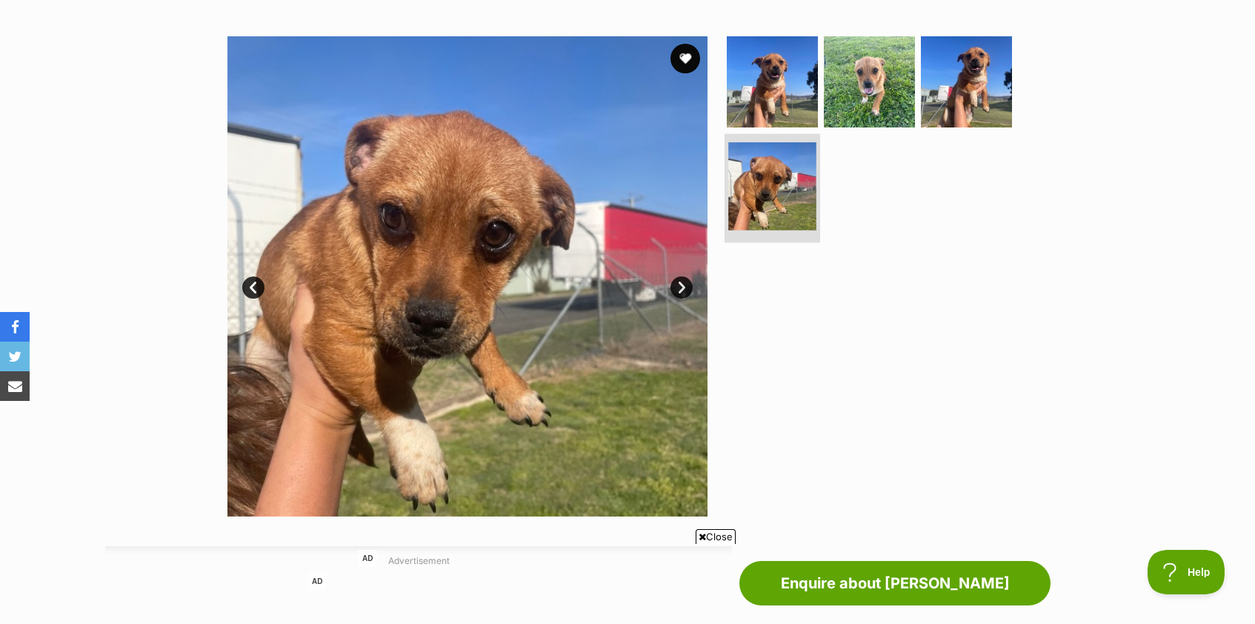
scroll to position [273, 0]
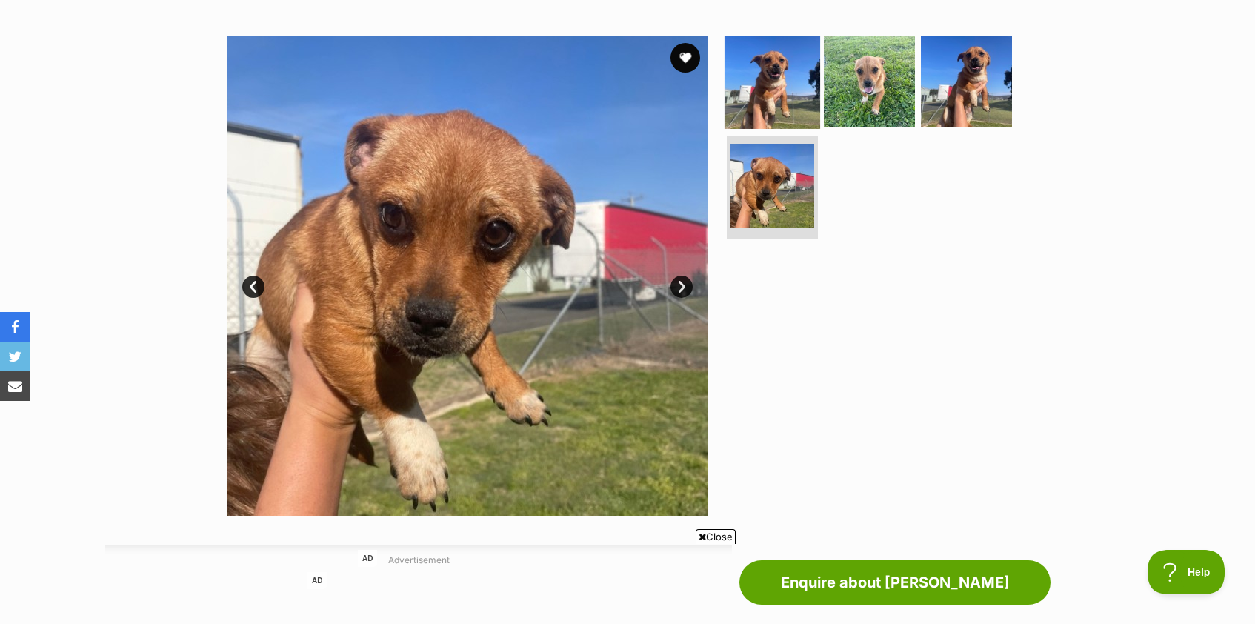
click at [754, 89] on img at bounding box center [773, 81] width 96 height 96
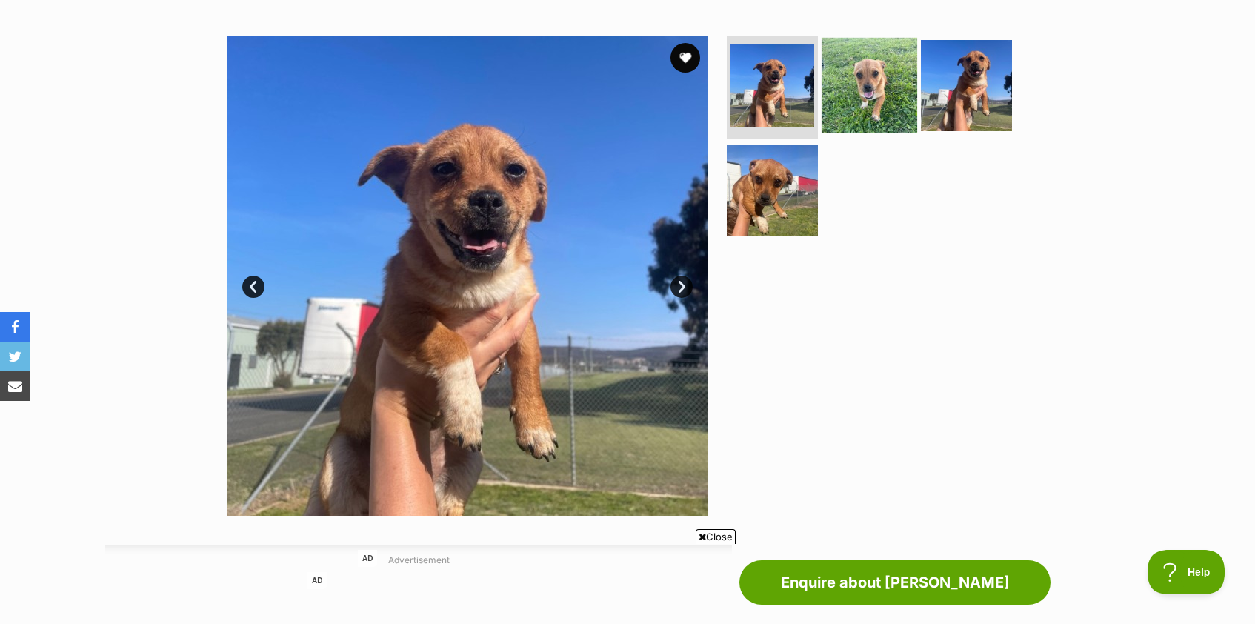
click at [853, 107] on img at bounding box center [870, 85] width 96 height 96
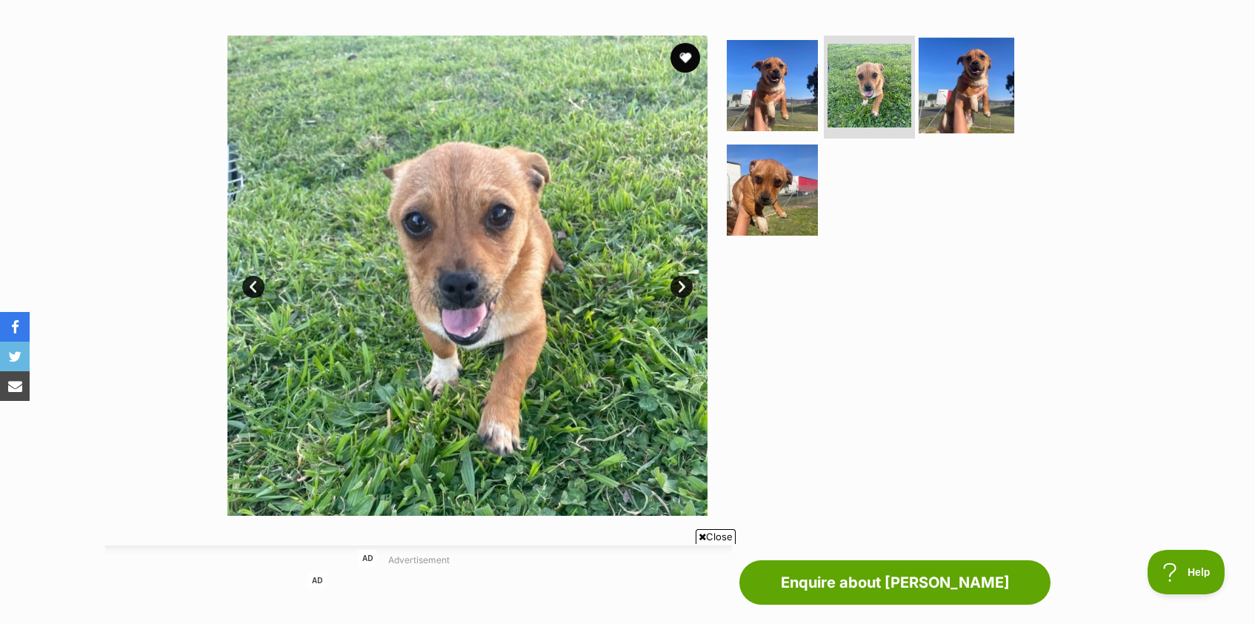
click at [960, 77] on img at bounding box center [967, 85] width 96 height 96
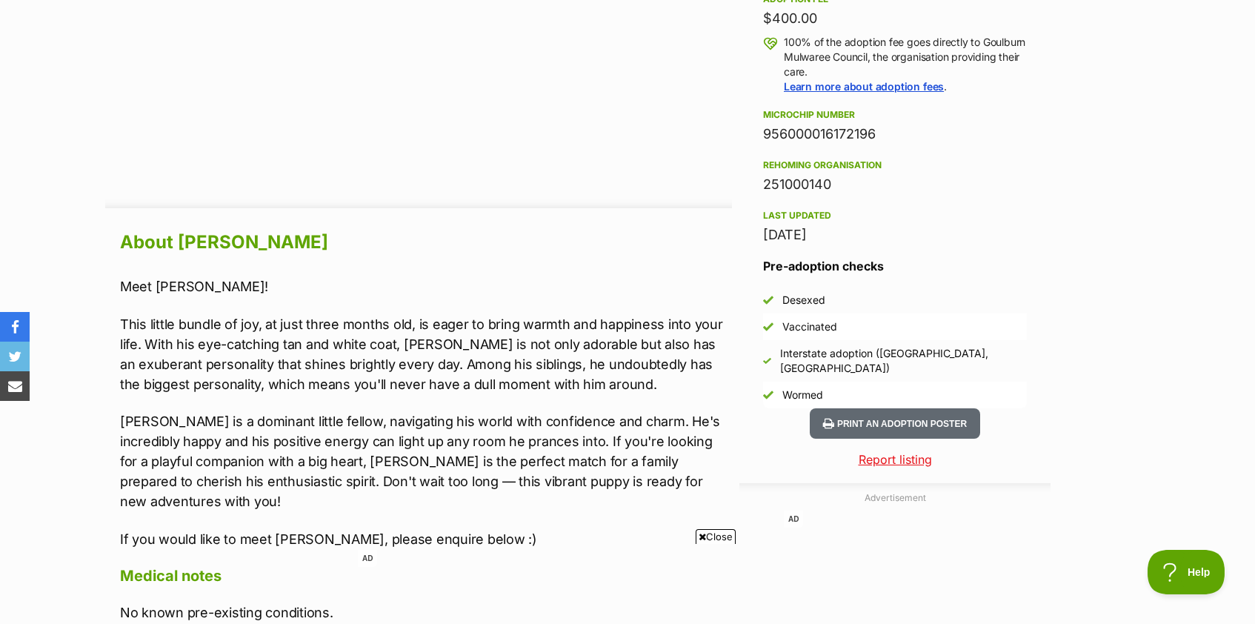
scroll to position [1097, 0]
click at [581, 368] on p "This little bundle of joy, at just three months old, is eager to bring warmth a…" at bounding box center [426, 353] width 612 height 80
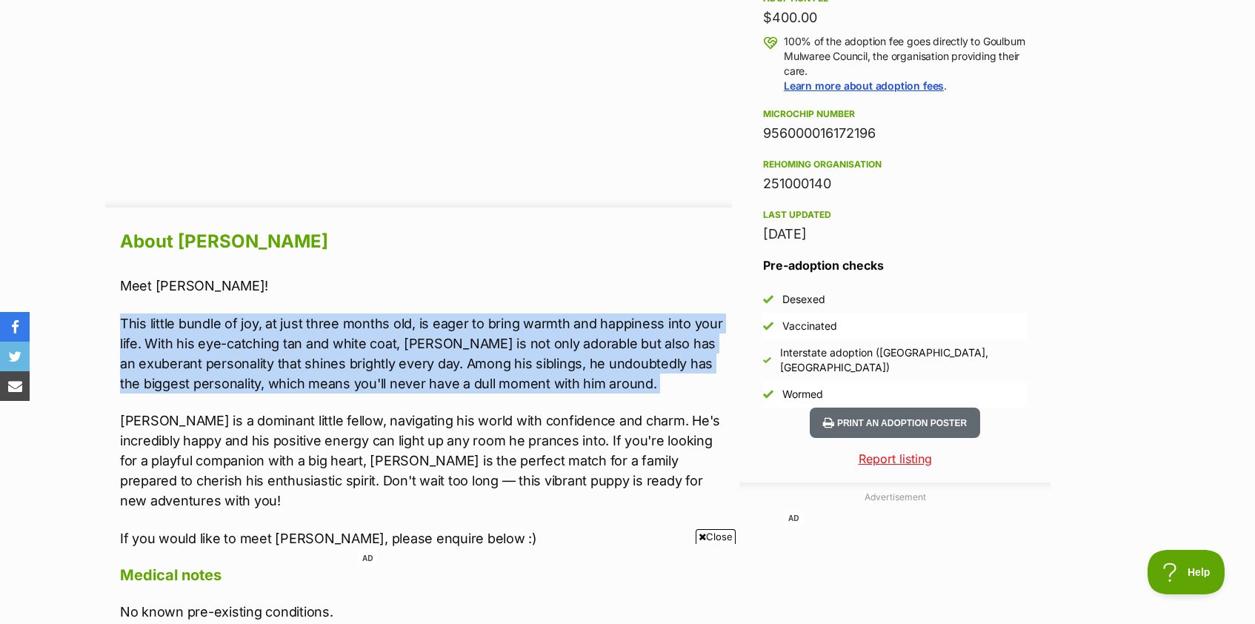
click at [581, 368] on p "This little bundle of joy, at just three months old, is eager to bring warmth a…" at bounding box center [426, 353] width 612 height 80
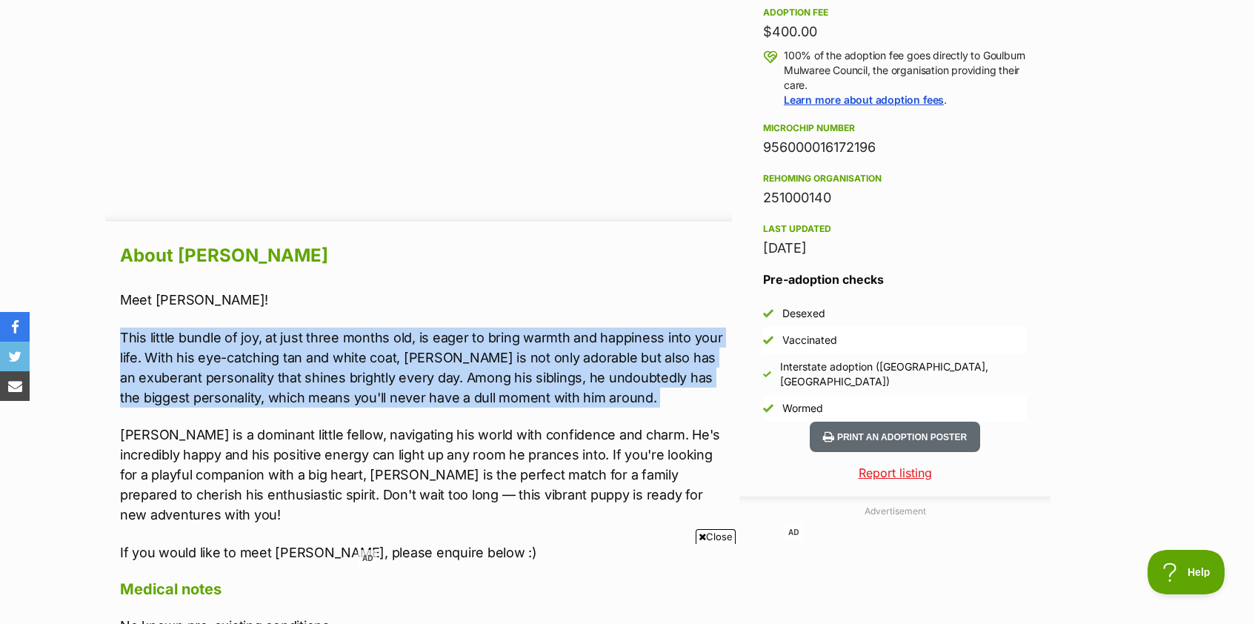
scroll to position [1137, 0]
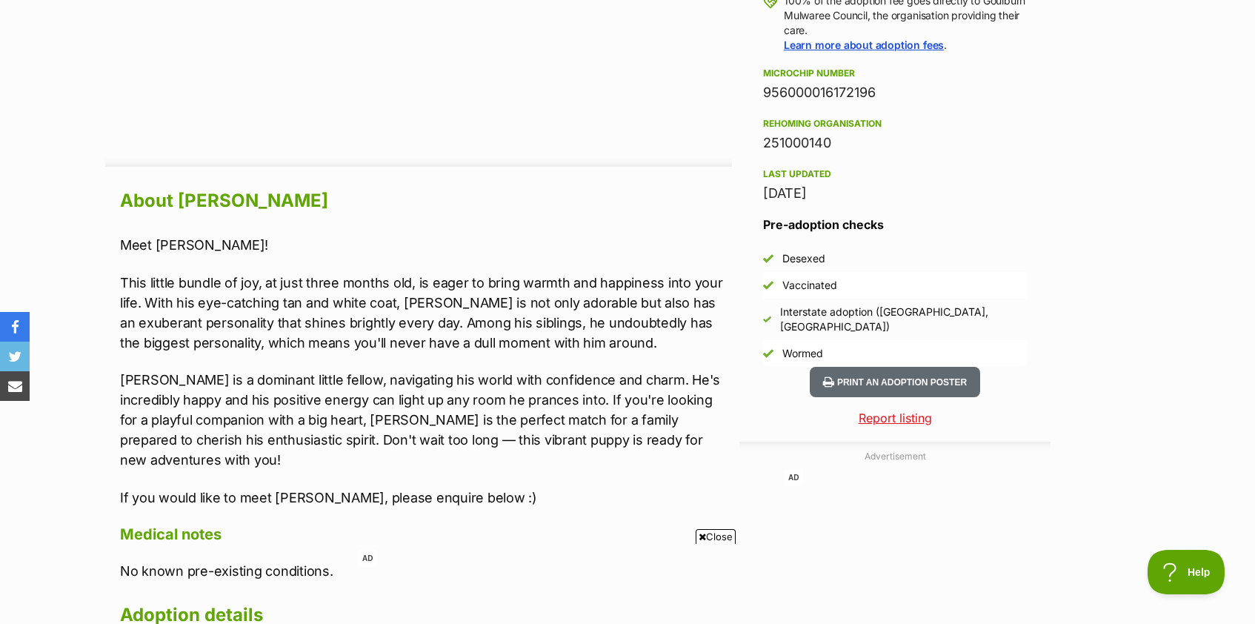
click at [577, 413] on p "Donald is a dominant little fellow, navigating his world with confidence and ch…" at bounding box center [426, 420] width 612 height 100
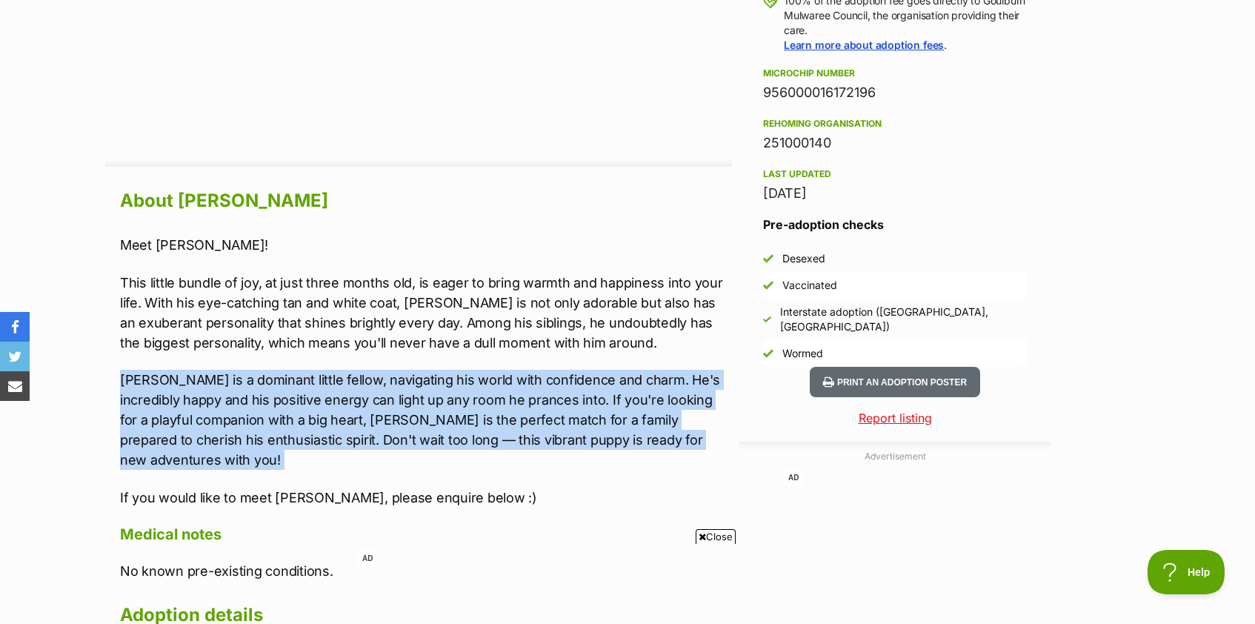
click at [577, 413] on p "Donald is a dominant little fellow, navigating his world with confidence and ch…" at bounding box center [426, 420] width 612 height 100
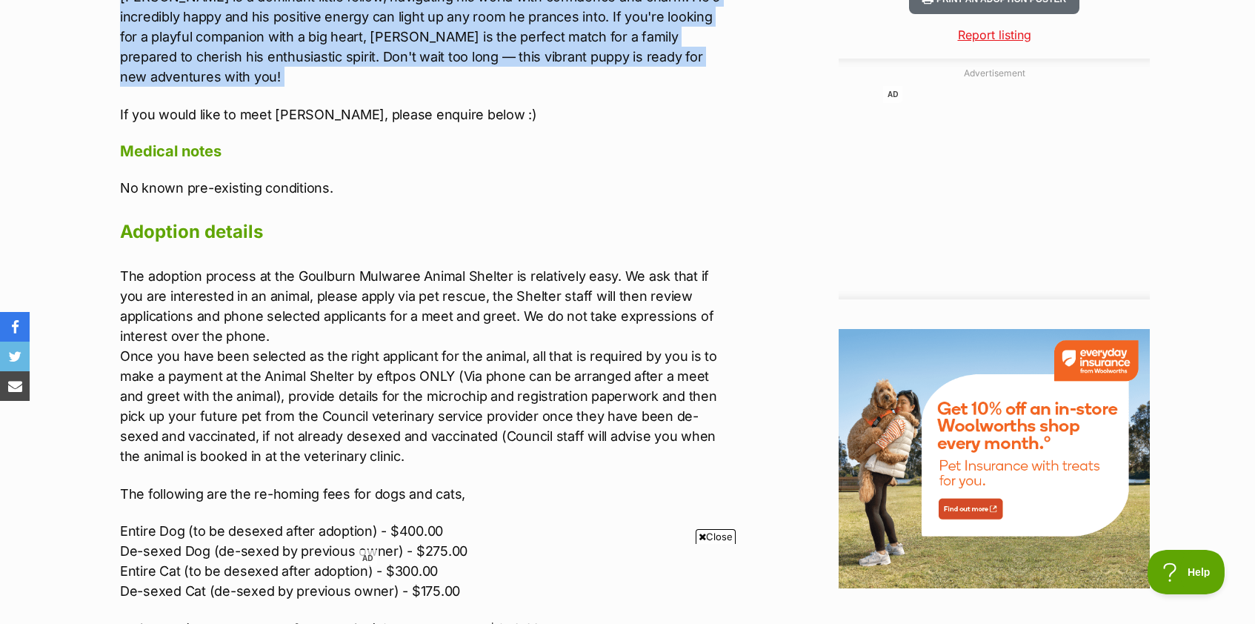
scroll to position [1526, 0]
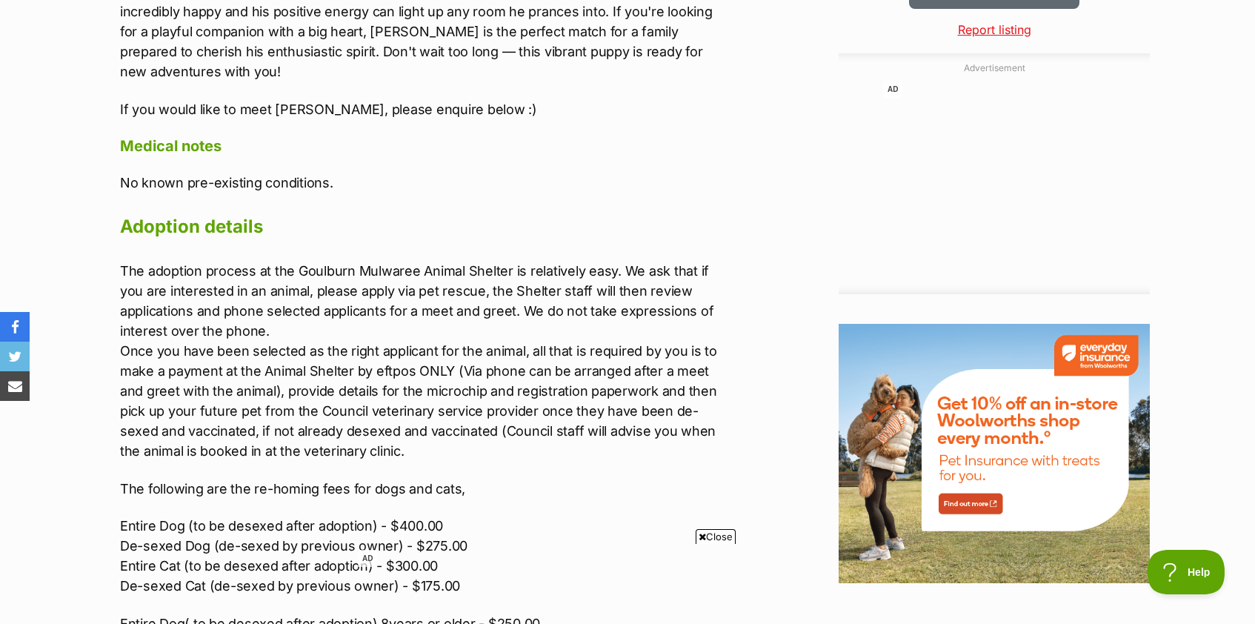
click at [523, 408] on p "The adoption process at the Goulburn Mulwaree Animal Shelter is relatively easy…" at bounding box center [426, 361] width 612 height 200
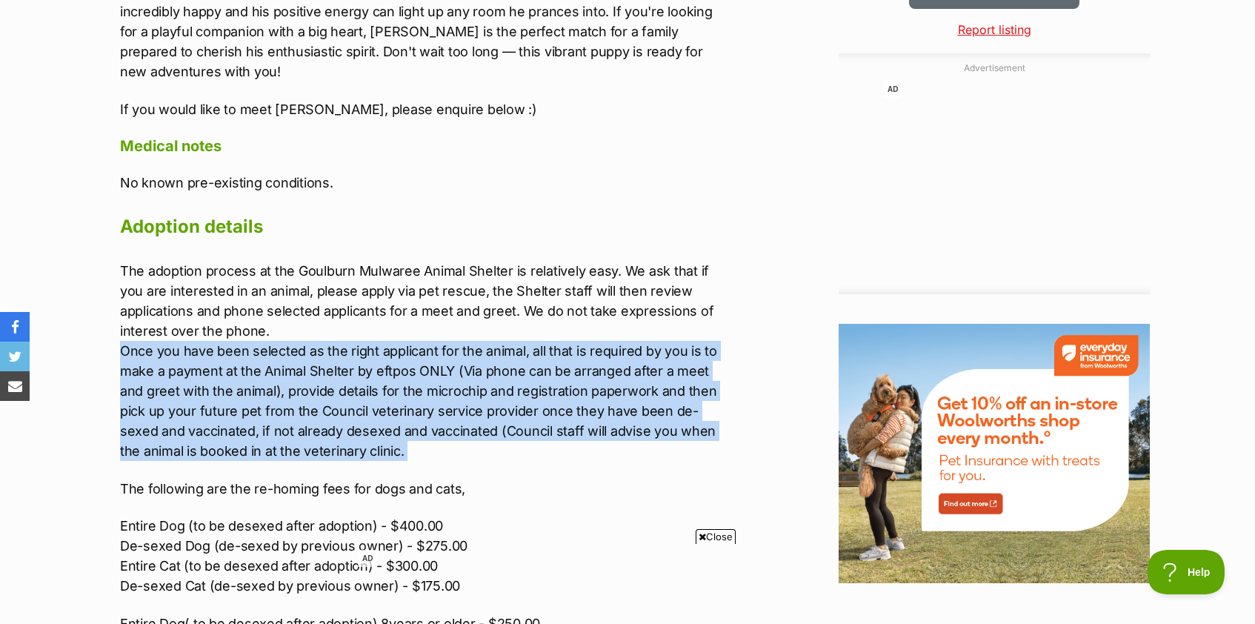
click at [523, 408] on p "The adoption process at the Goulburn Mulwaree Animal Shelter is relatively easy…" at bounding box center [426, 361] width 612 height 200
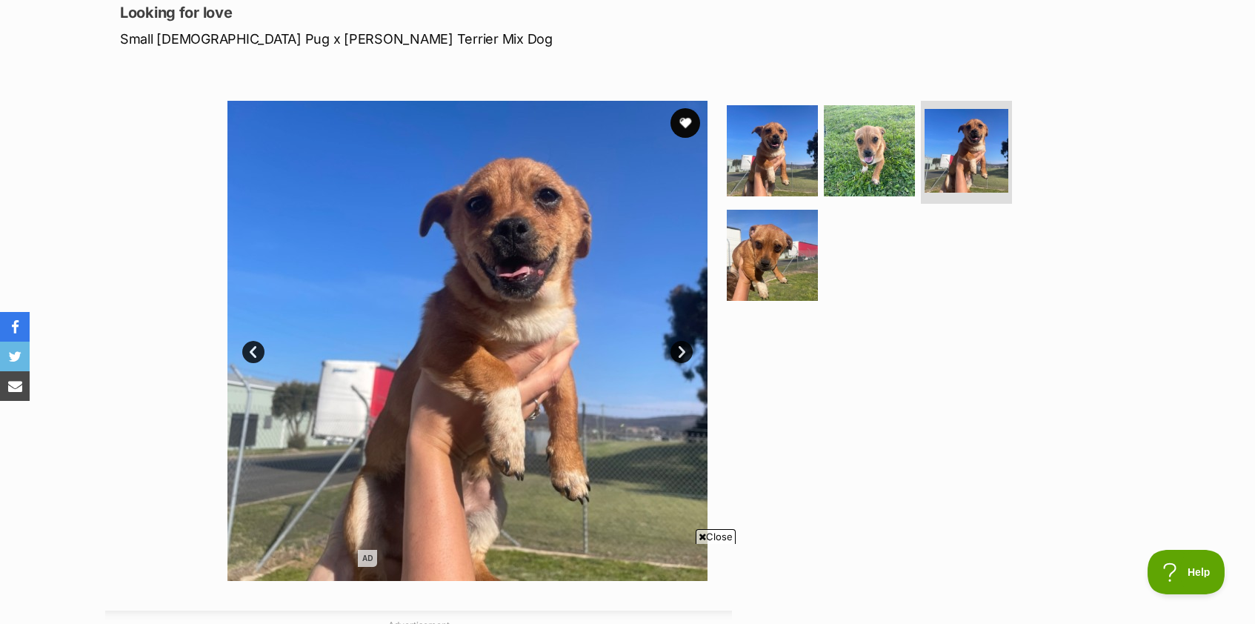
scroll to position [216, 0]
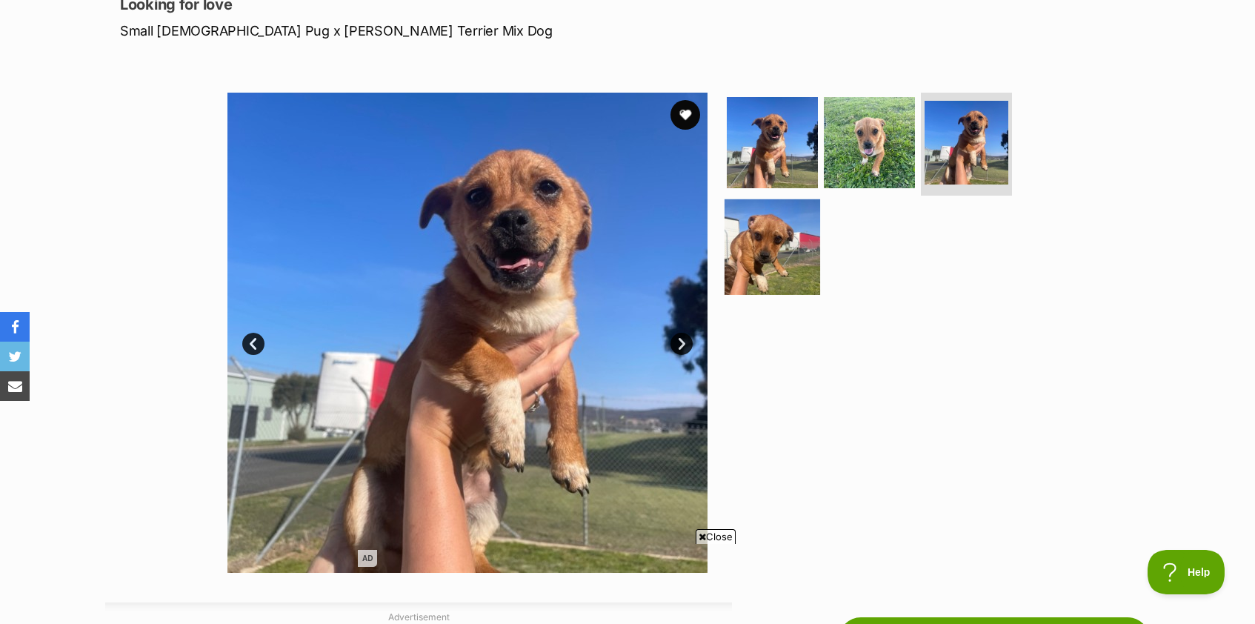
click at [780, 244] on img at bounding box center [773, 247] width 96 height 96
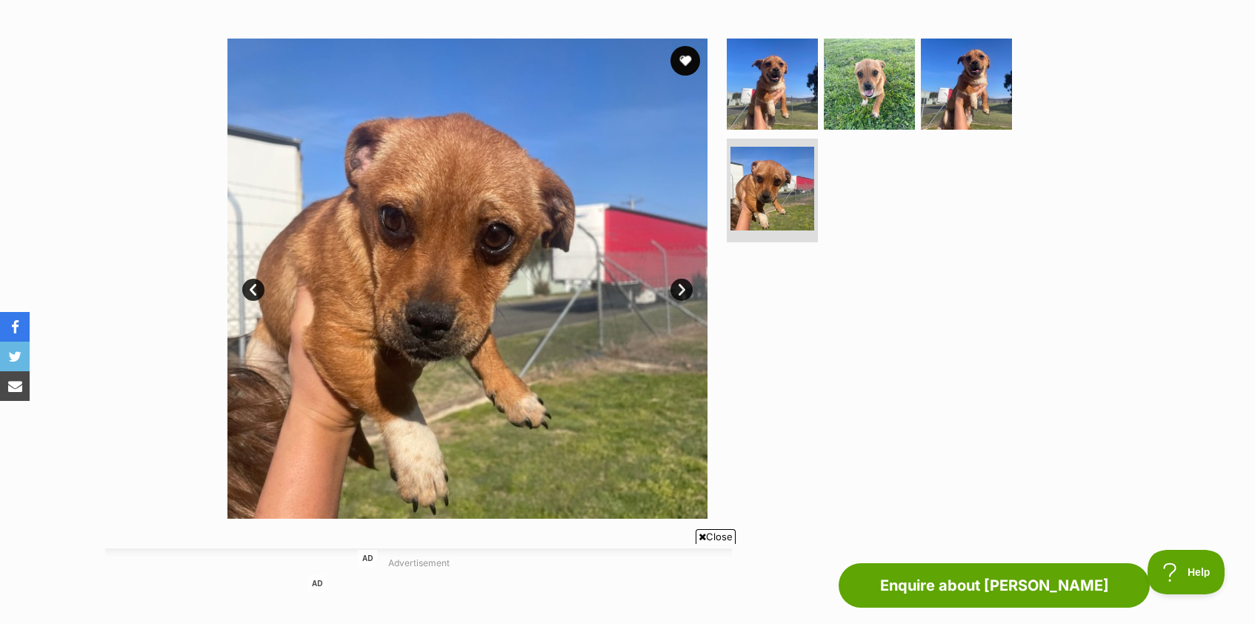
scroll to position [265, 0]
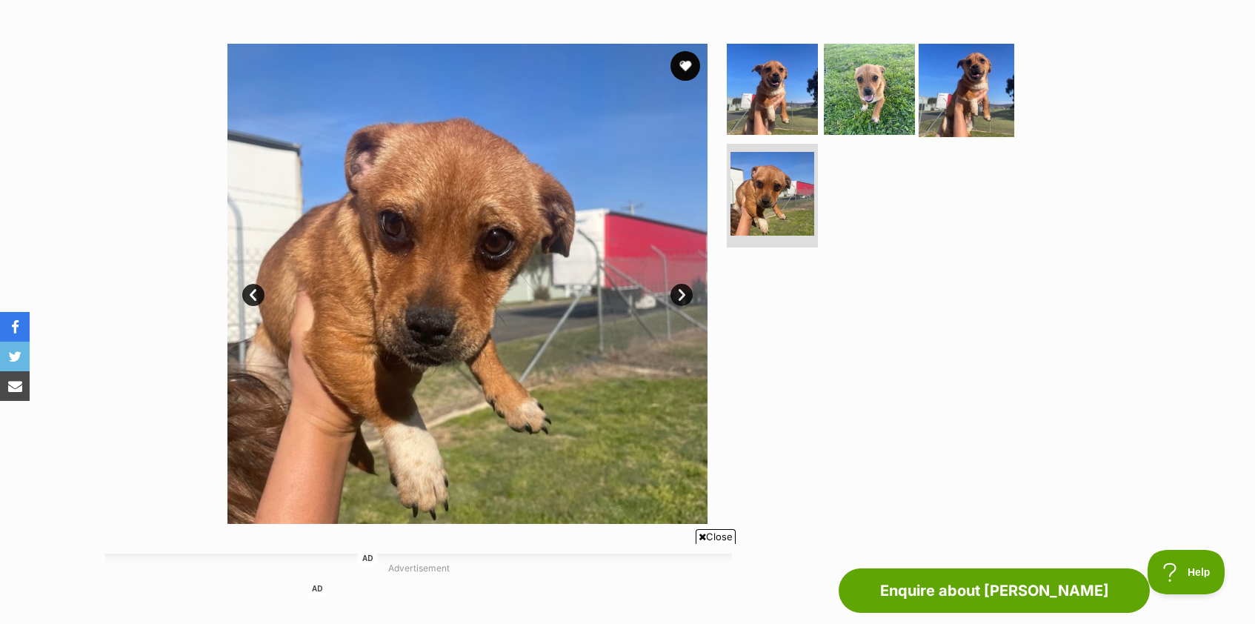
click at [949, 100] on img at bounding box center [967, 89] width 96 height 96
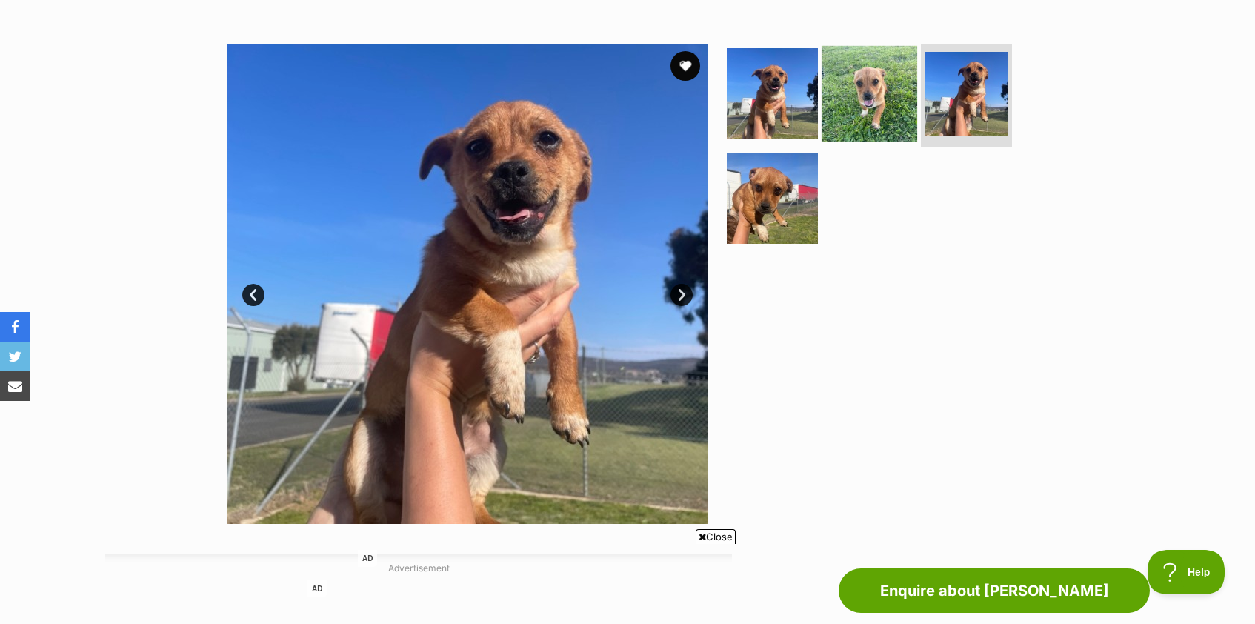
click at [888, 107] on img at bounding box center [870, 93] width 96 height 96
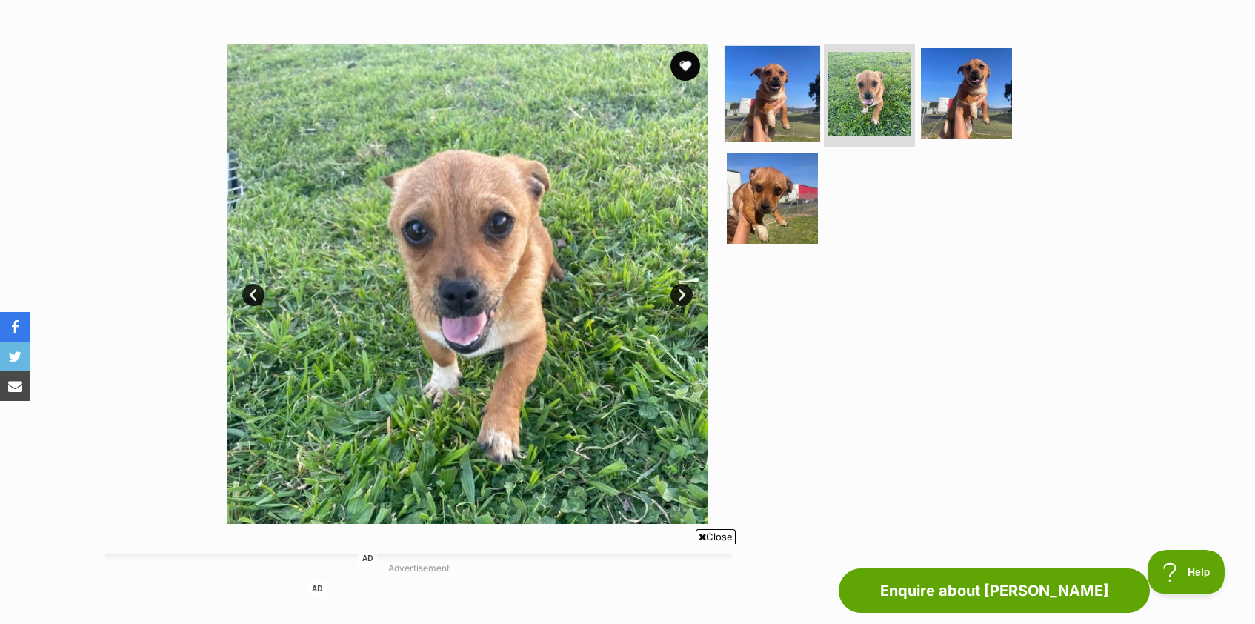
click at [779, 122] on img at bounding box center [773, 93] width 96 height 96
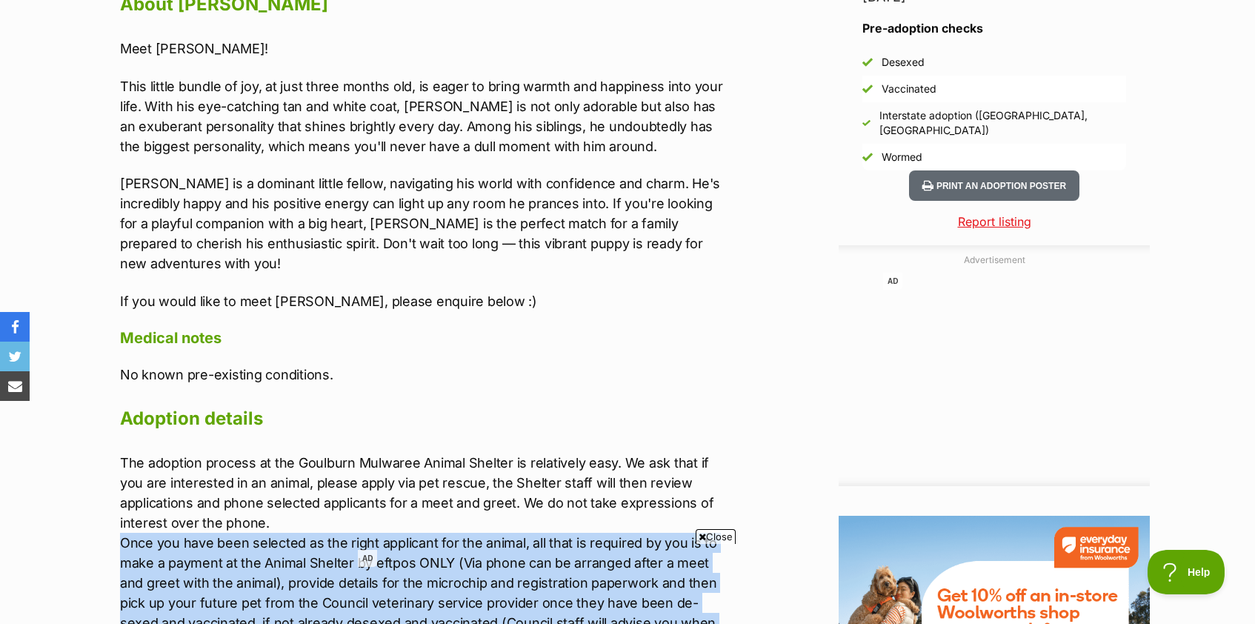
scroll to position [1354, 0]
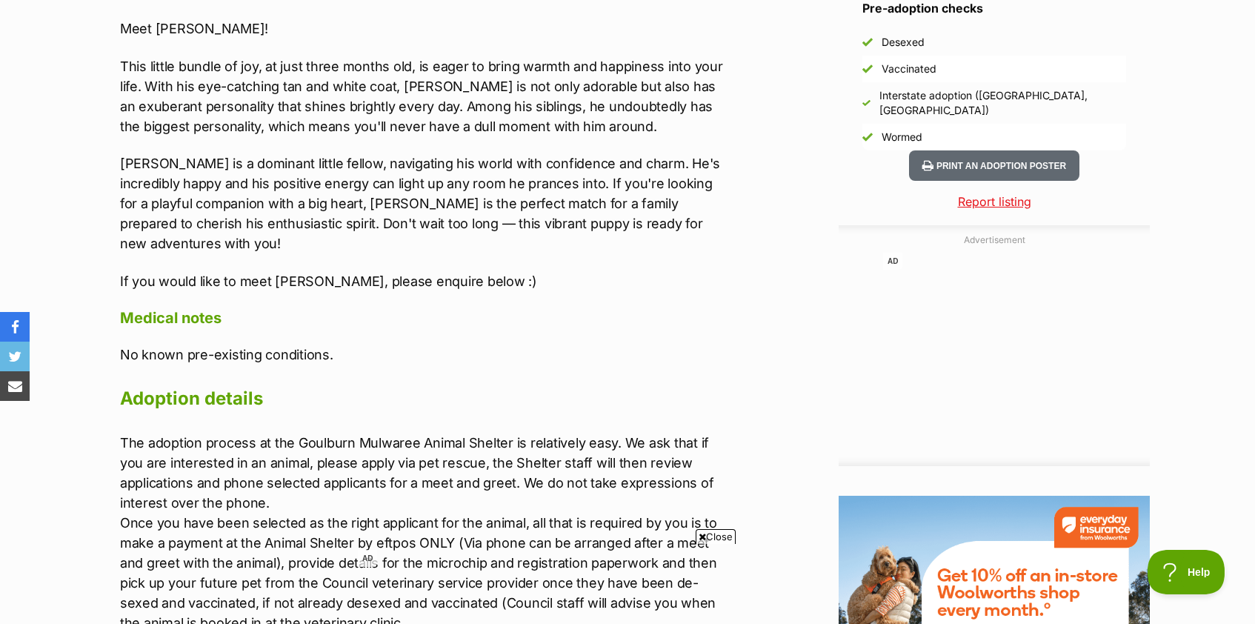
click at [825, 273] on div "Advertisement AD Adoption information I've been adopted! This pet is no longer …" at bounding box center [627, 584] width 1045 height 2241
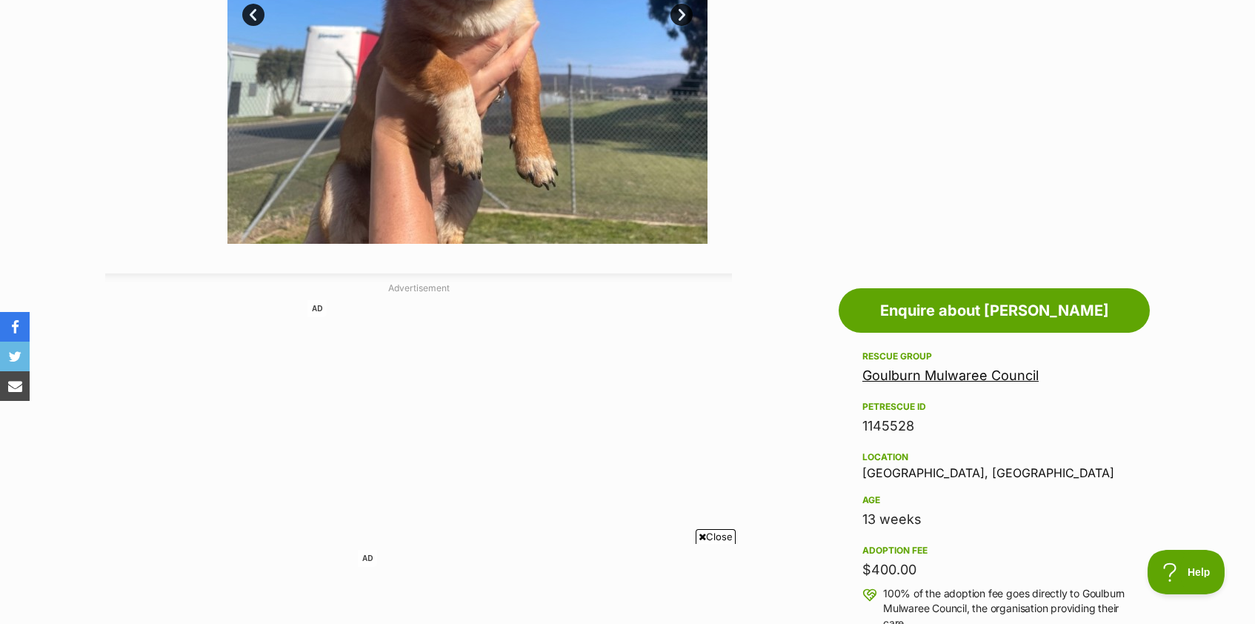
scroll to position [605, 0]
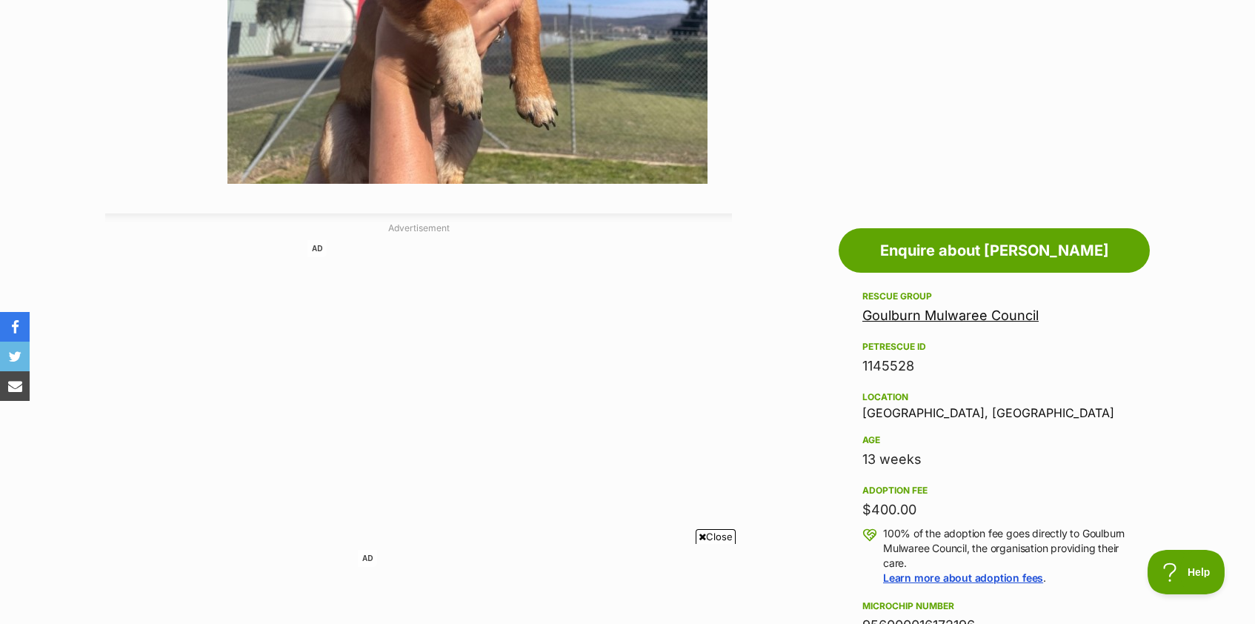
click at [931, 316] on link "Goulburn Mulwaree Council" at bounding box center [951, 316] width 176 height 16
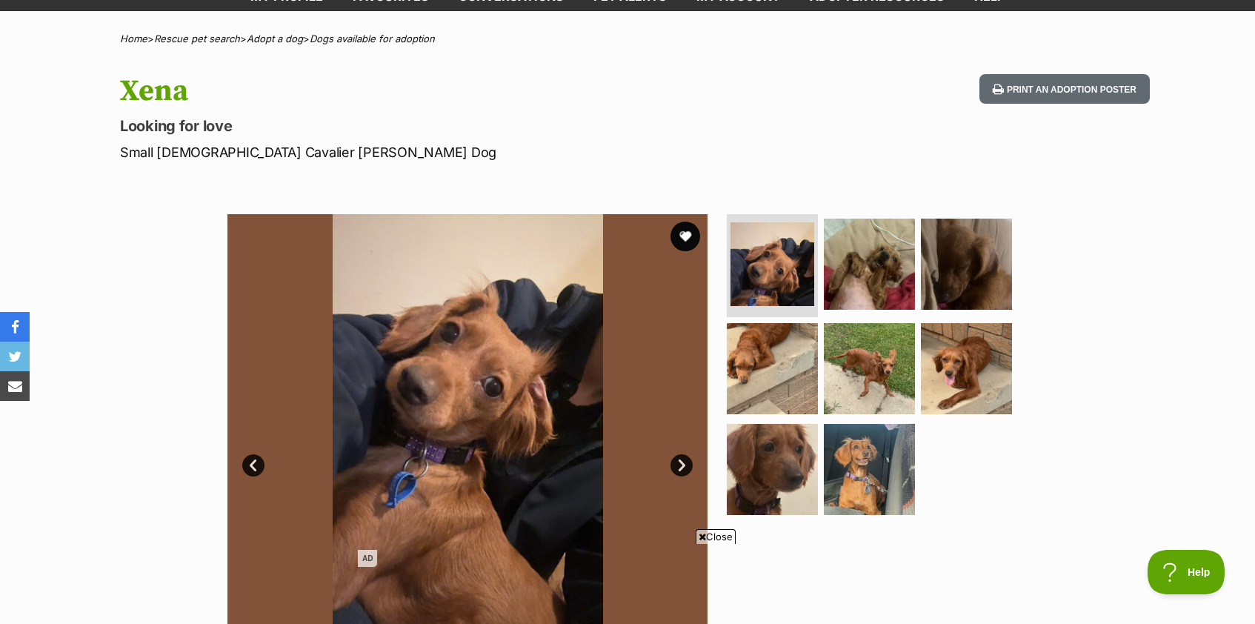
scroll to position [100, 0]
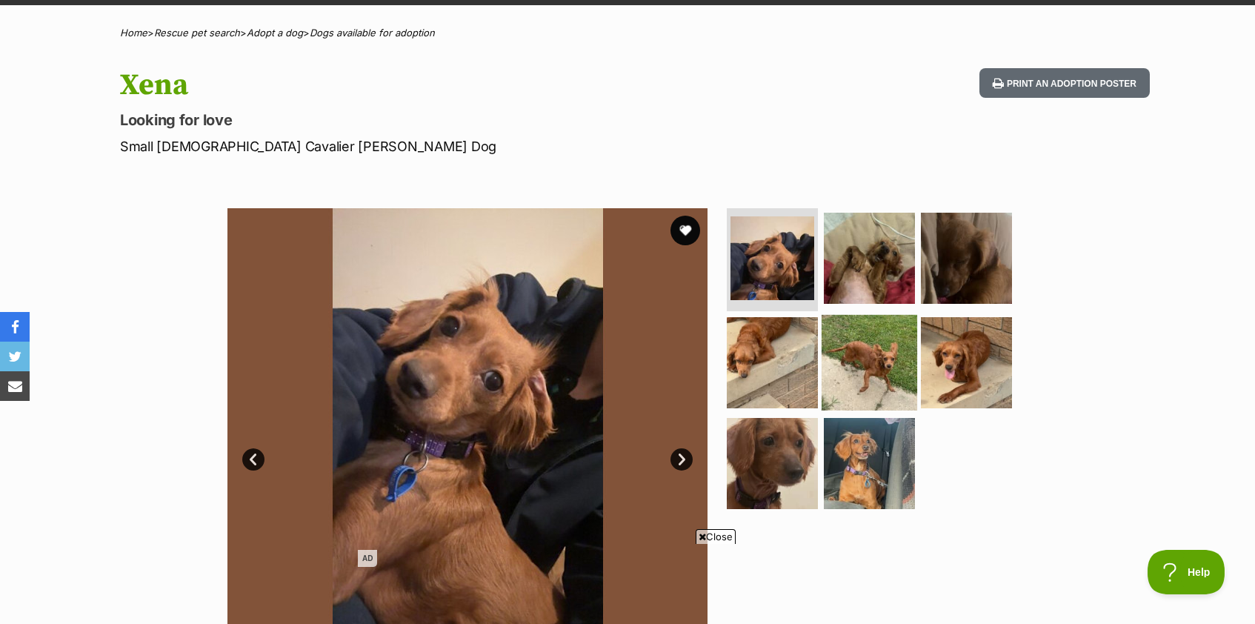
click at [877, 386] on img at bounding box center [870, 363] width 96 height 96
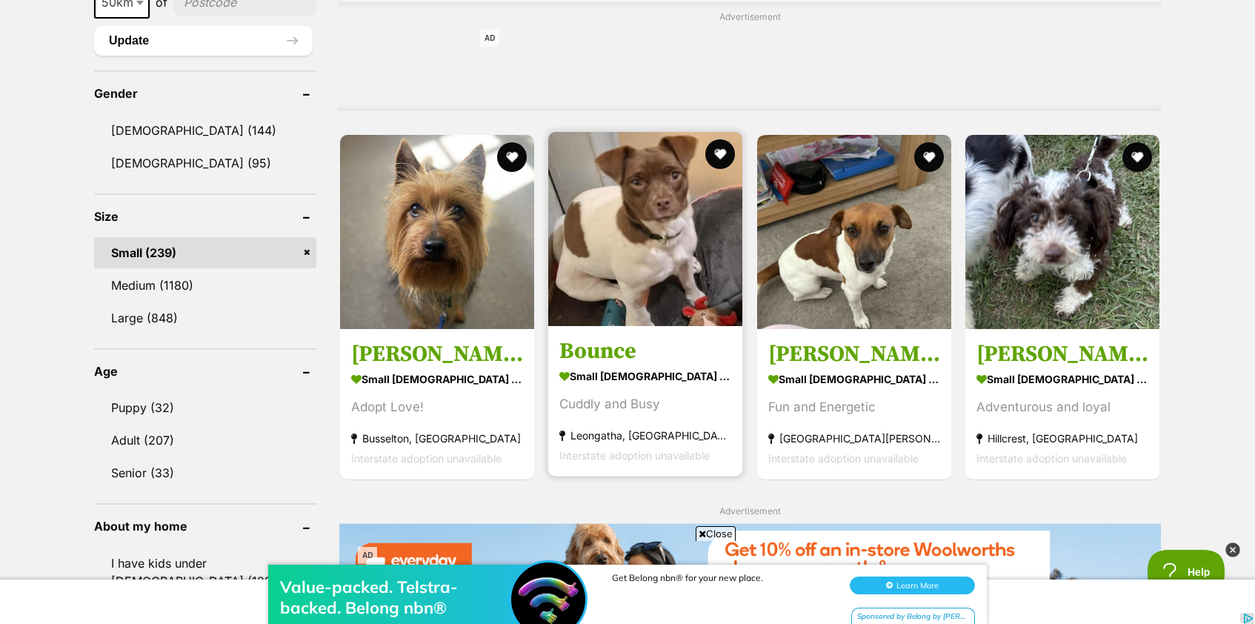
scroll to position [1209, 0]
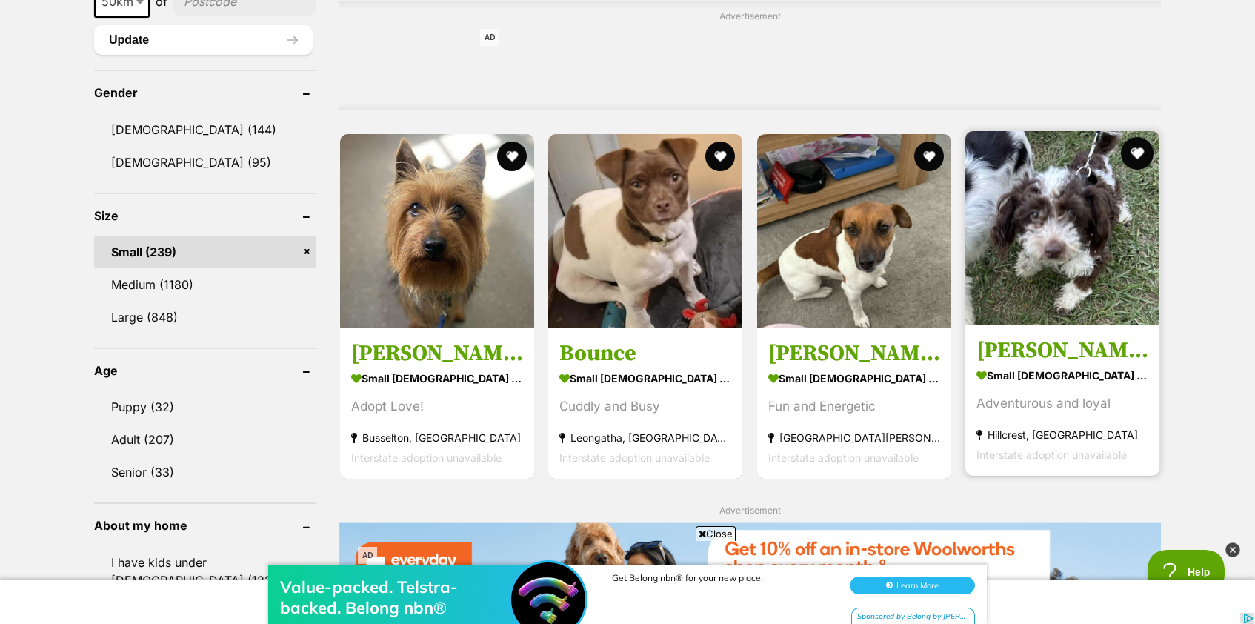
click at [1146, 156] on button "favourite" at bounding box center [1137, 153] width 33 height 33
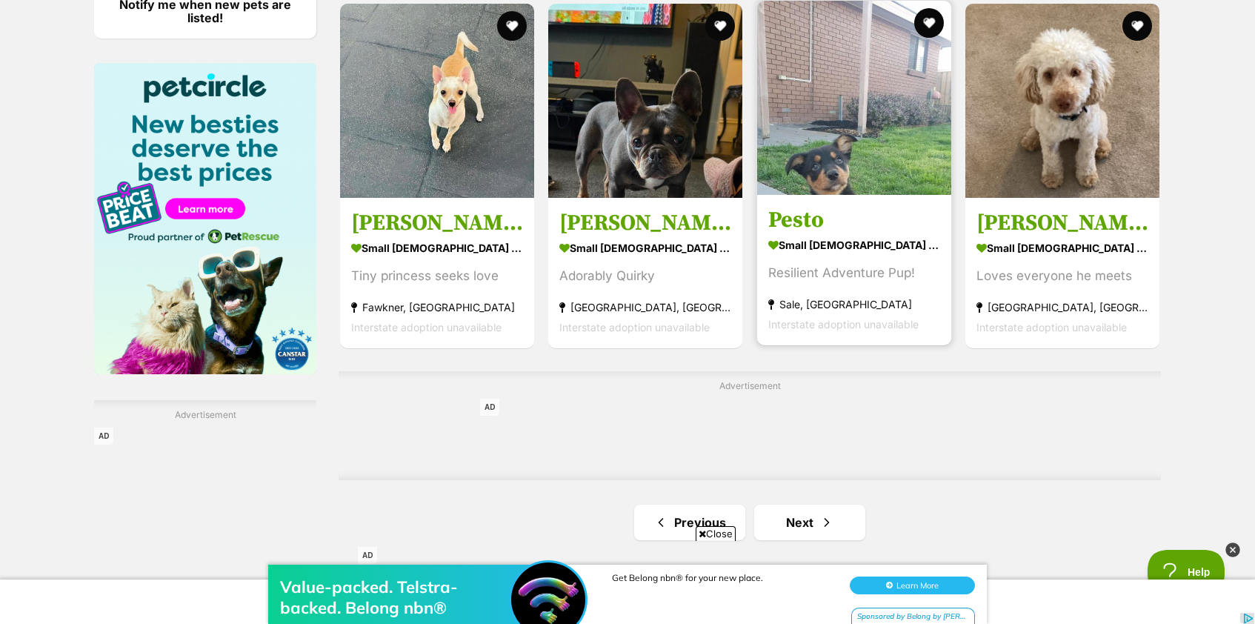
scroll to position [1985, 0]
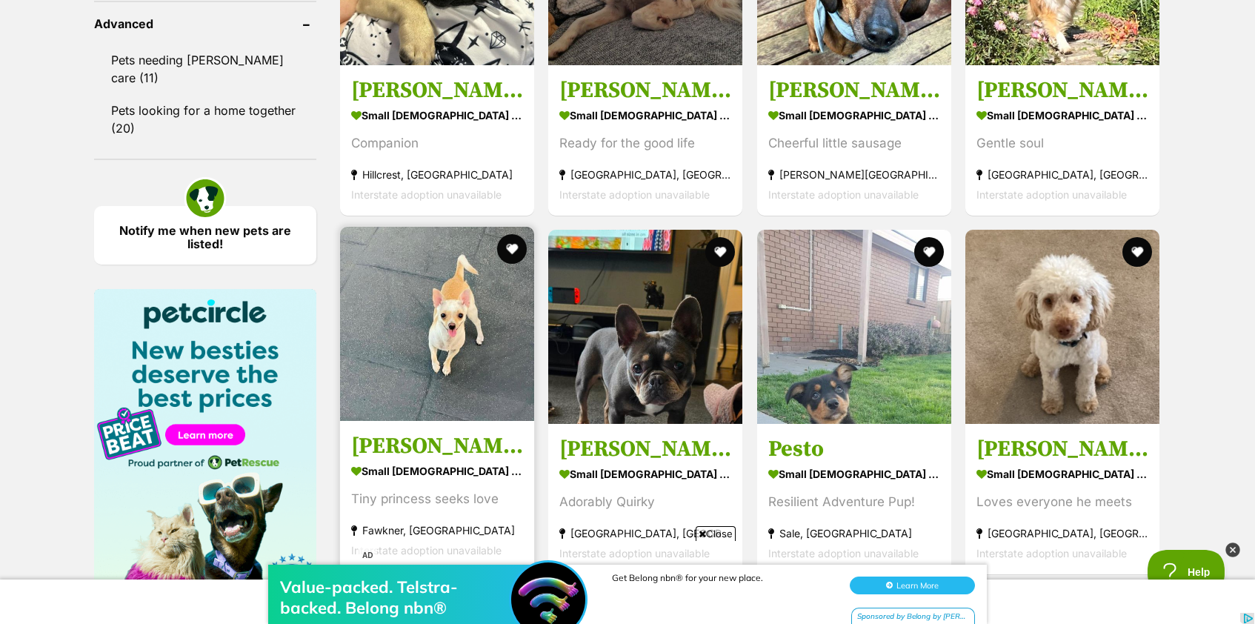
click at [407, 372] on img at bounding box center [437, 324] width 194 height 194
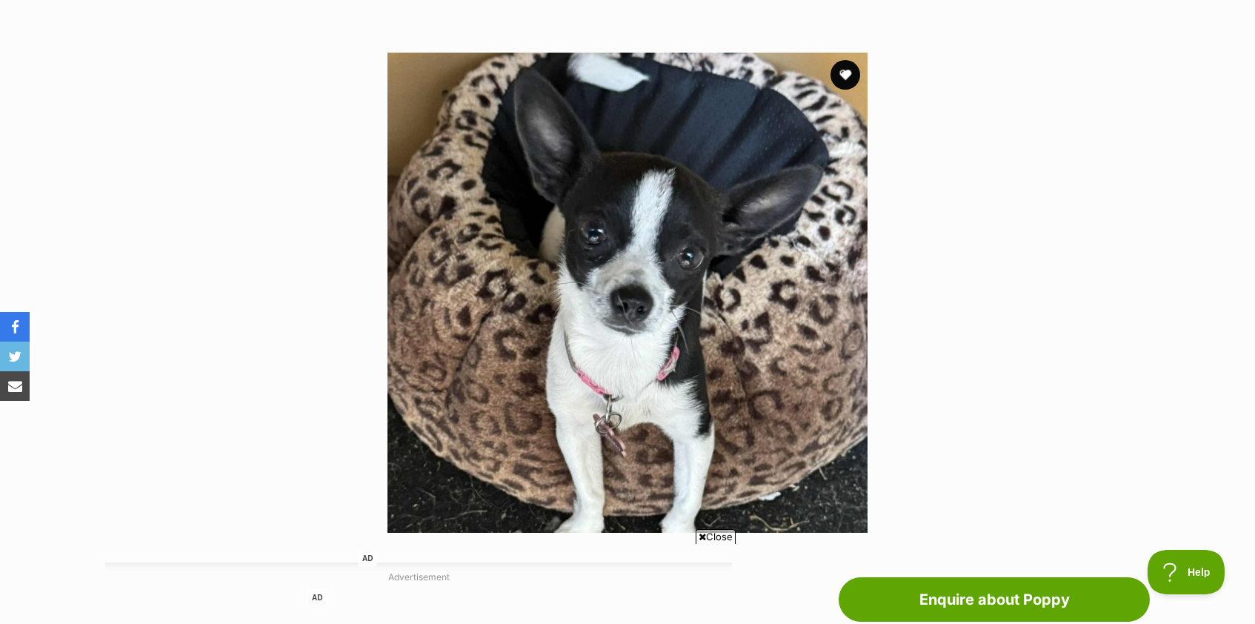
scroll to position [261, 0]
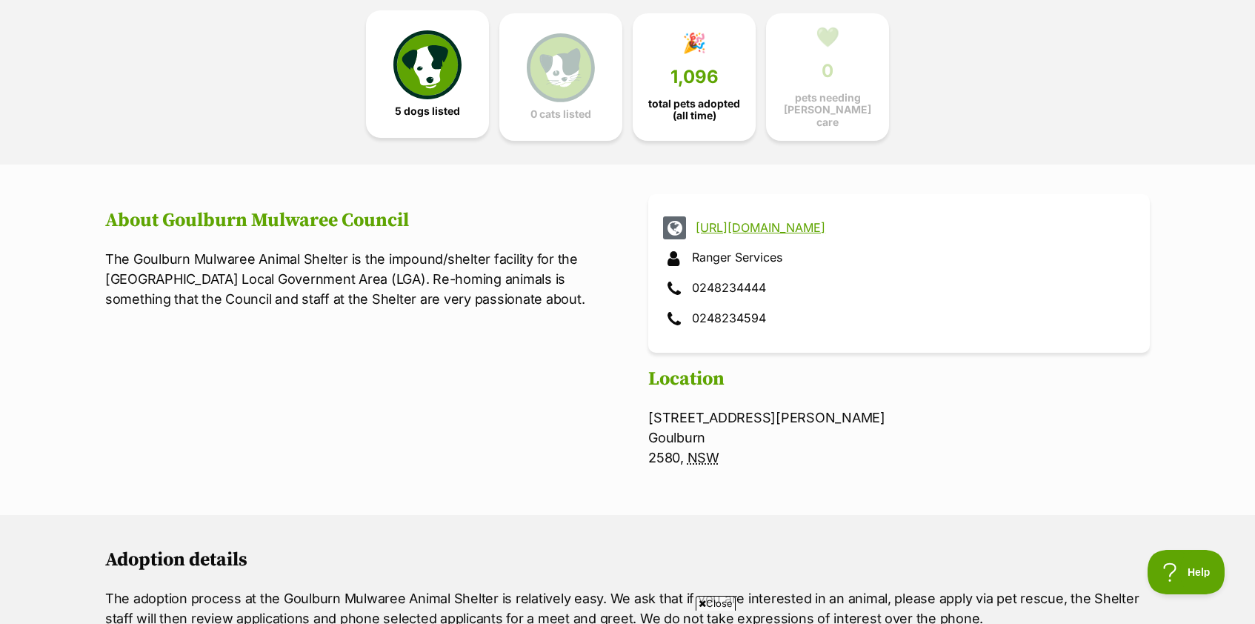
click at [451, 119] on link "5 dogs listed" at bounding box center [427, 73] width 123 height 127
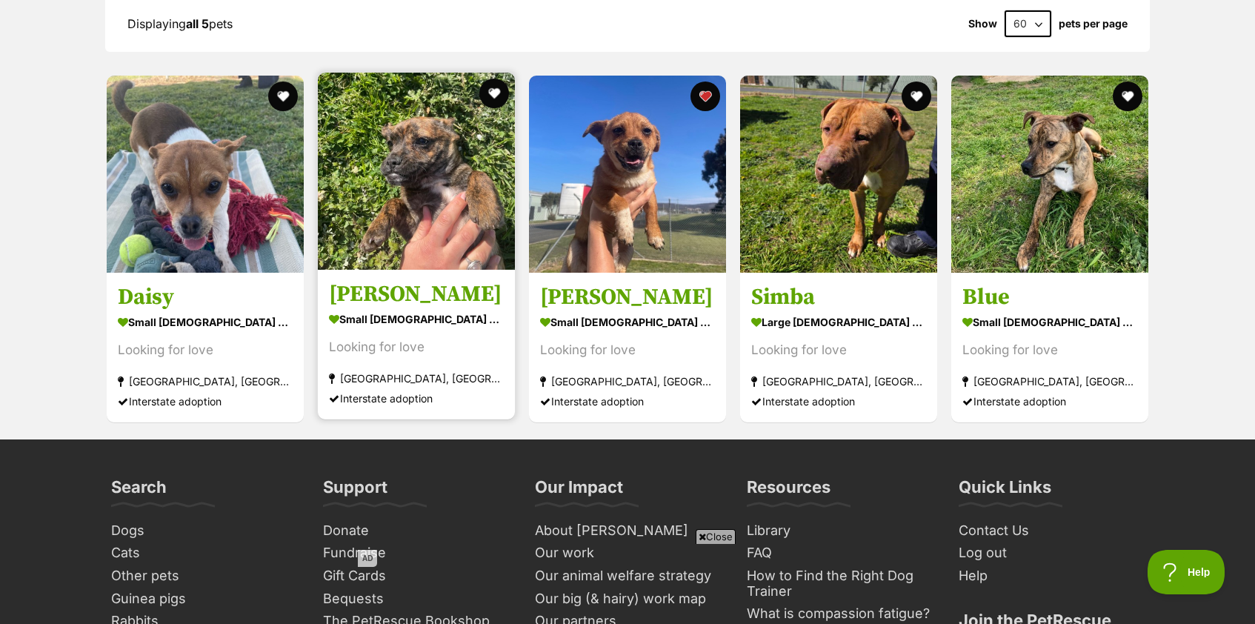
scroll to position [1555, 0]
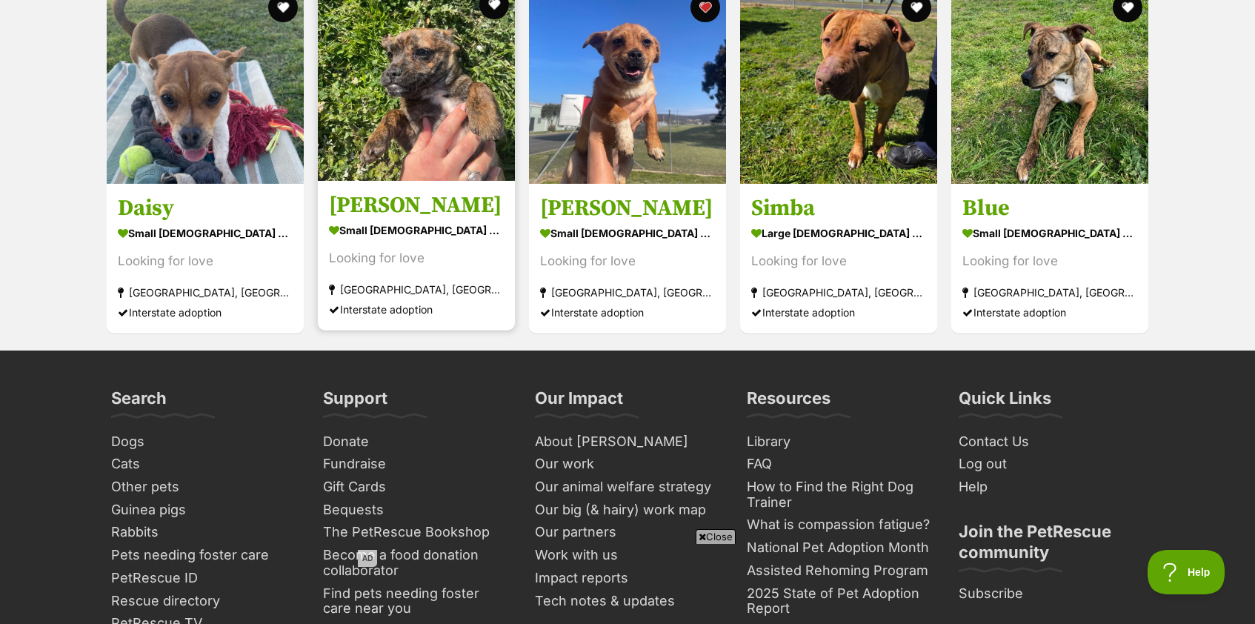
click at [431, 242] on section "small female Dog Looking for love Goulburn, NSW Interstate adoption" at bounding box center [416, 270] width 175 height 100
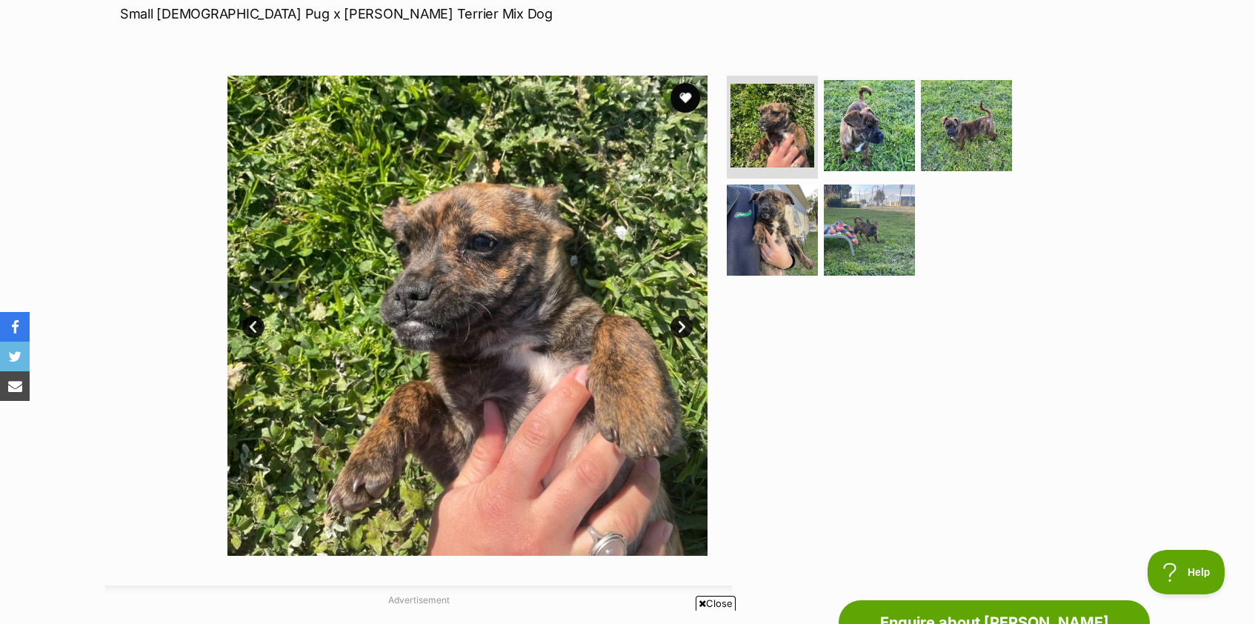
scroll to position [239, 0]
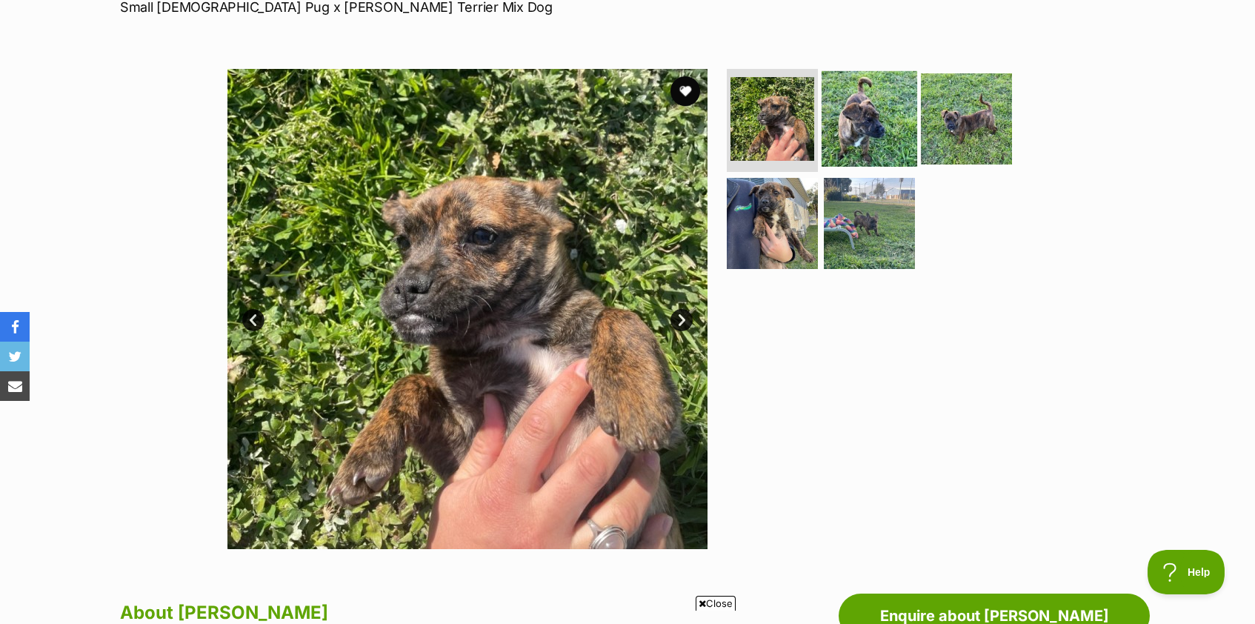
click at [856, 112] on img at bounding box center [870, 118] width 96 height 96
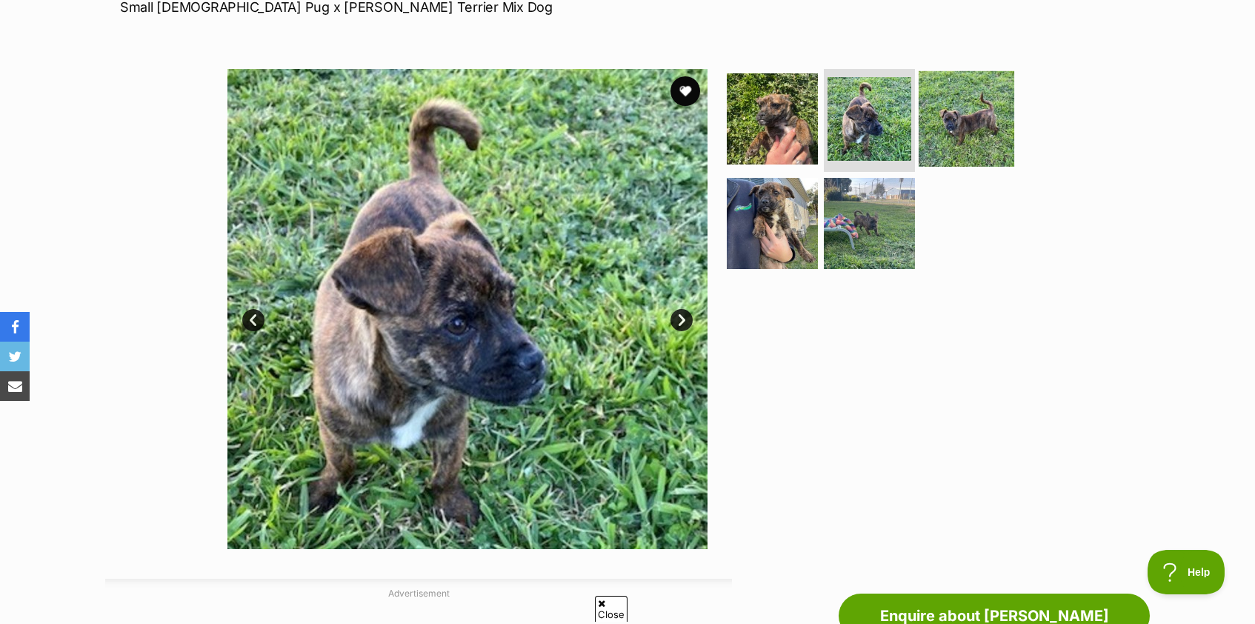
click at [988, 115] on img at bounding box center [967, 118] width 96 height 96
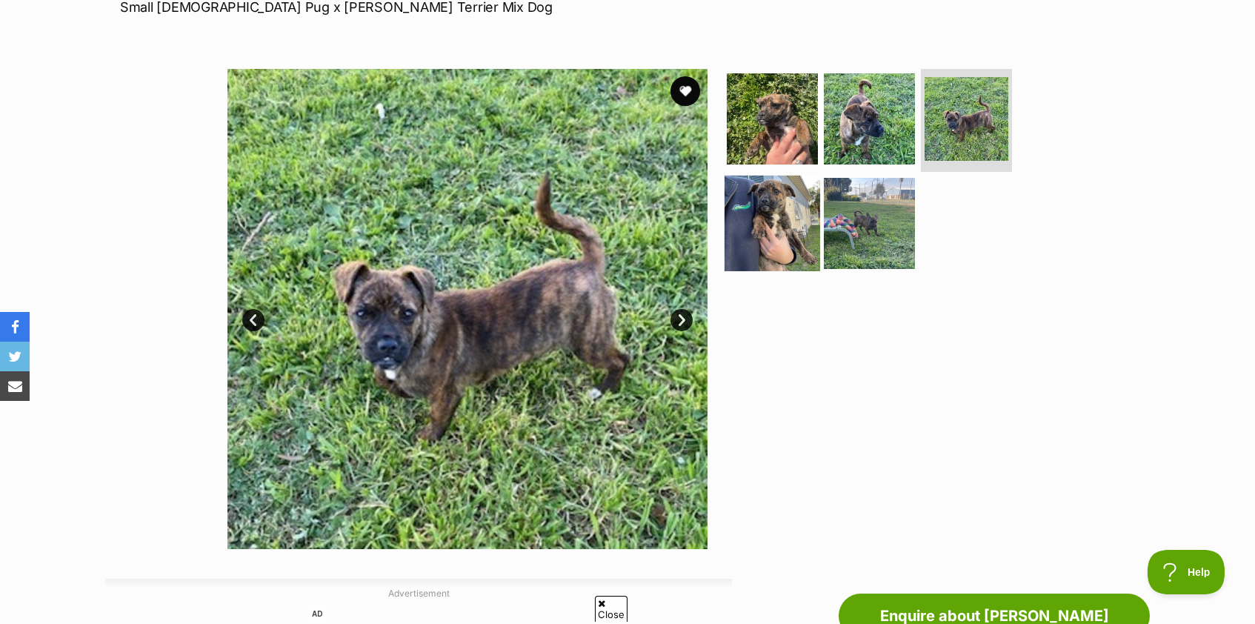
click at [745, 233] on img at bounding box center [773, 224] width 96 height 96
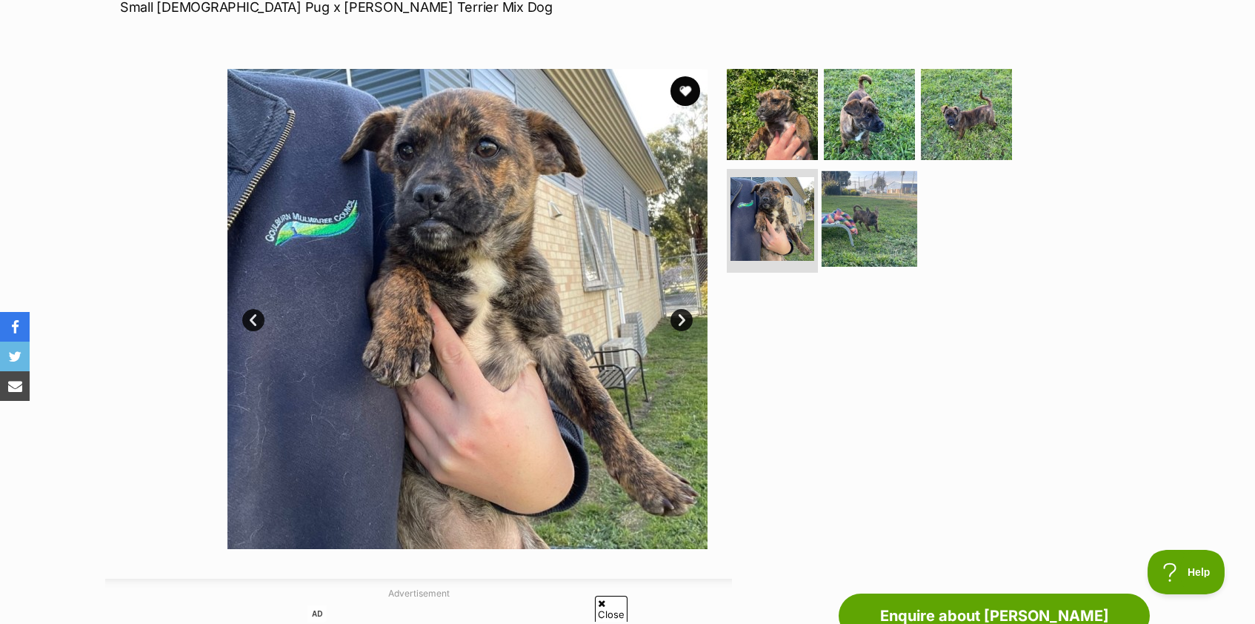
click at [840, 235] on img at bounding box center [870, 219] width 96 height 96
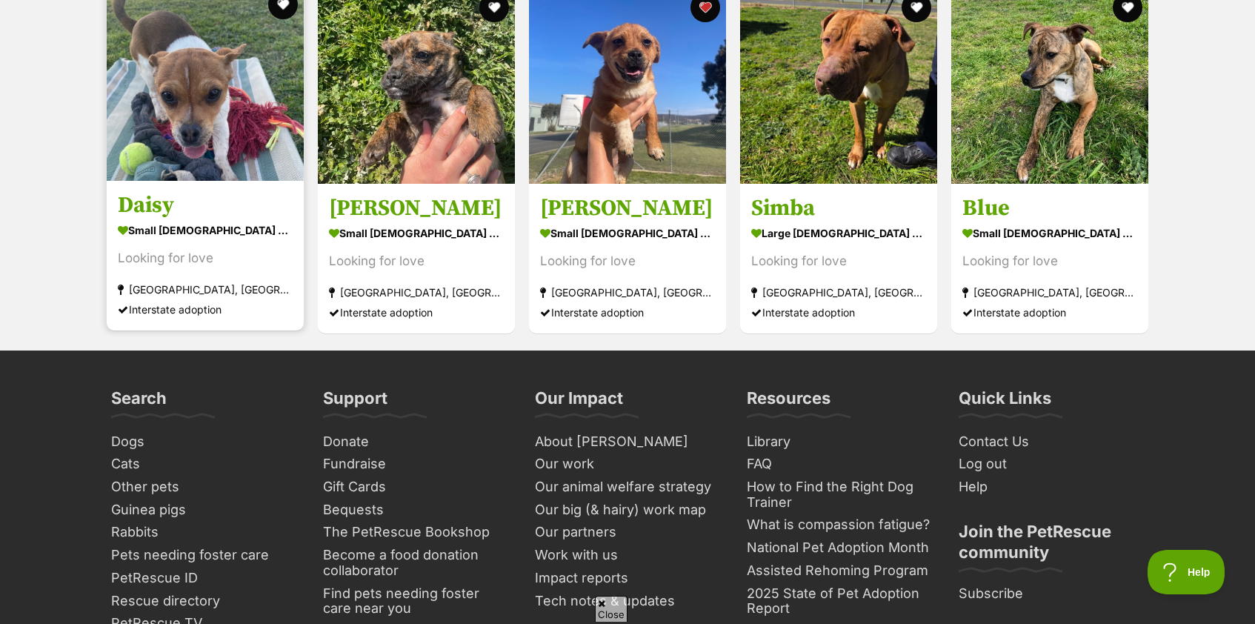
click at [219, 268] on section "small [DEMOGRAPHIC_DATA] Dog Looking for love [GEOGRAPHIC_DATA], [GEOGRAPHIC_DA…" at bounding box center [205, 270] width 175 height 100
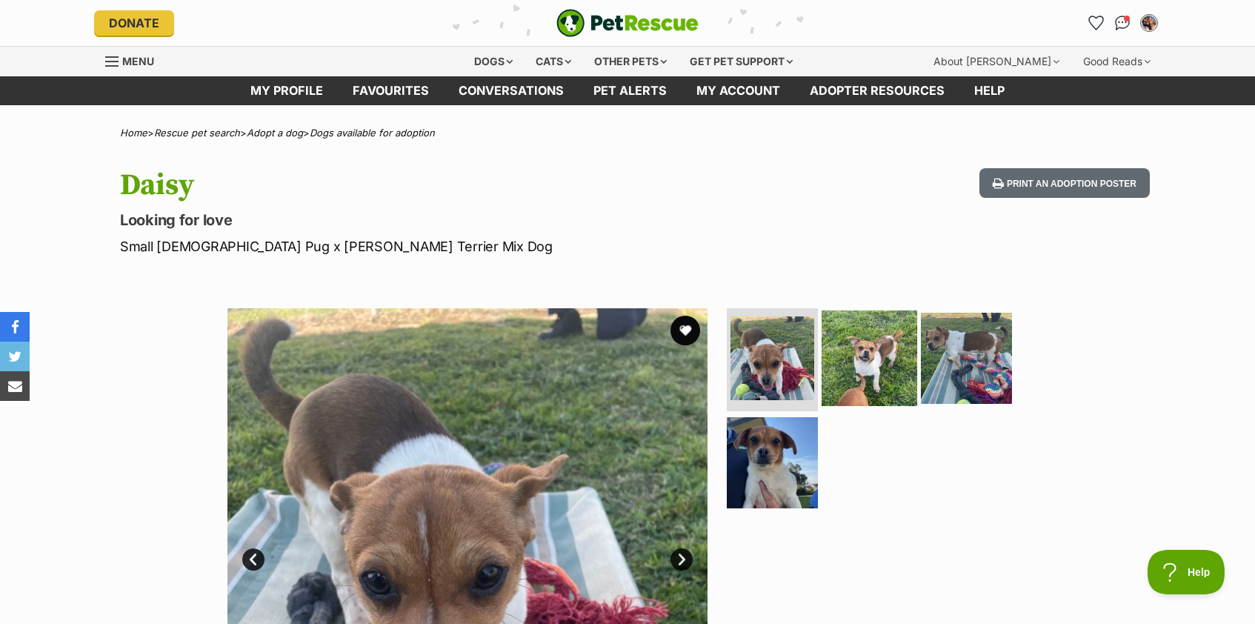
click at [886, 372] on img at bounding box center [870, 358] width 96 height 96
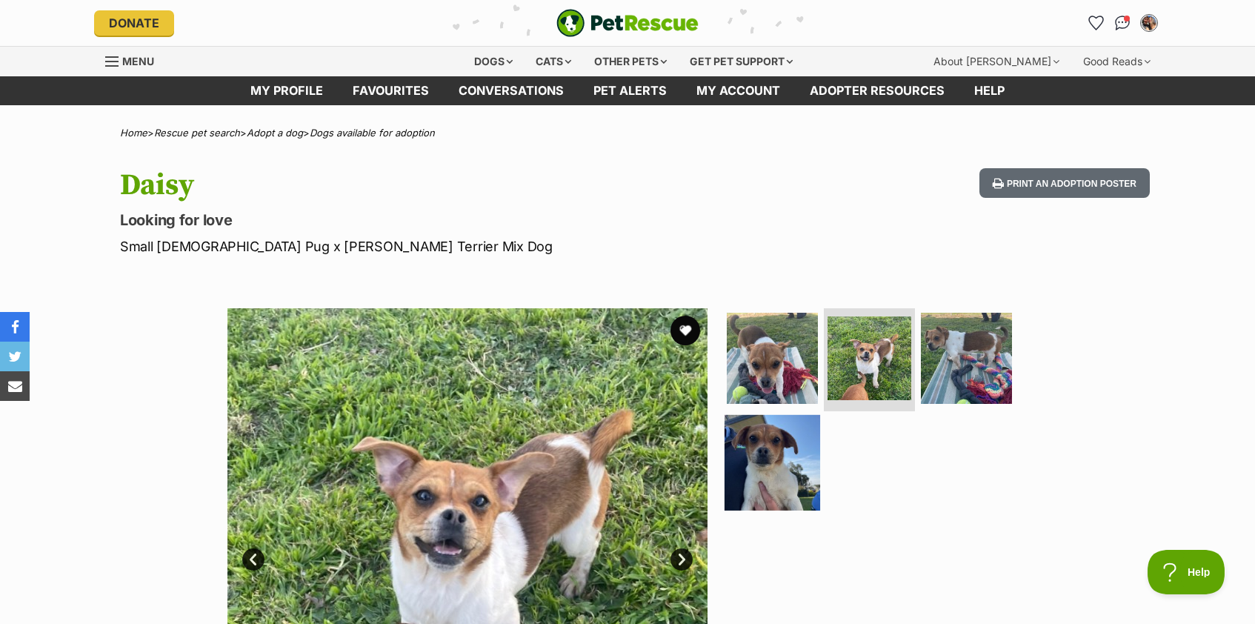
click at [785, 465] on img at bounding box center [773, 463] width 96 height 96
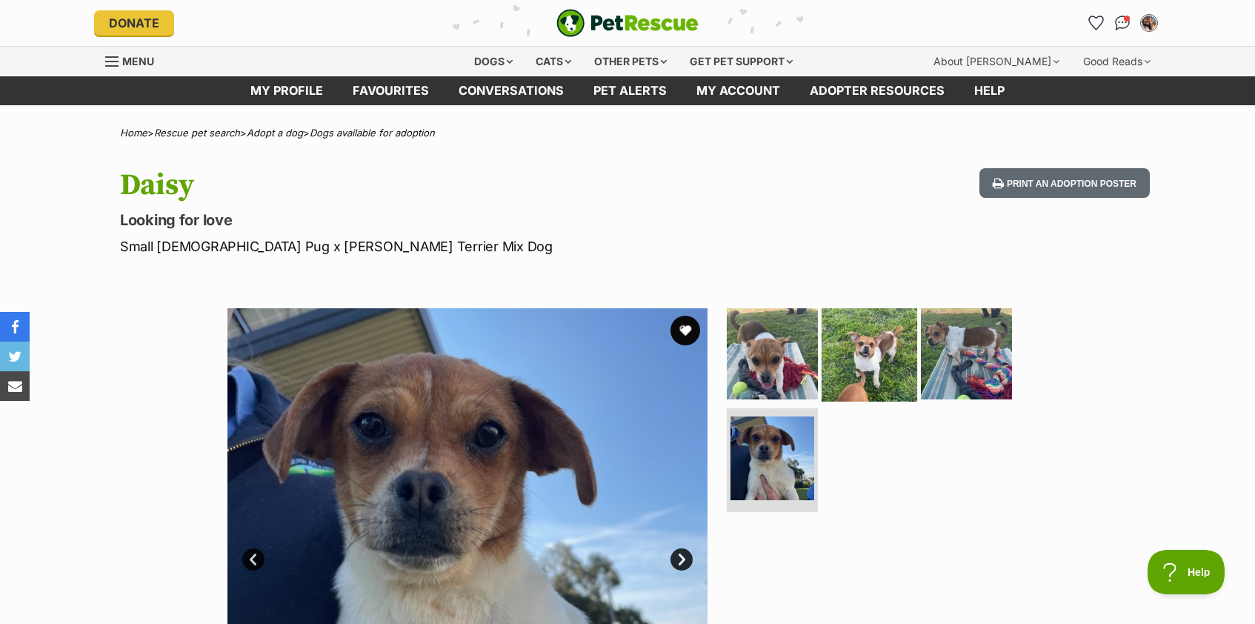
click at [906, 398] on img at bounding box center [870, 353] width 96 height 96
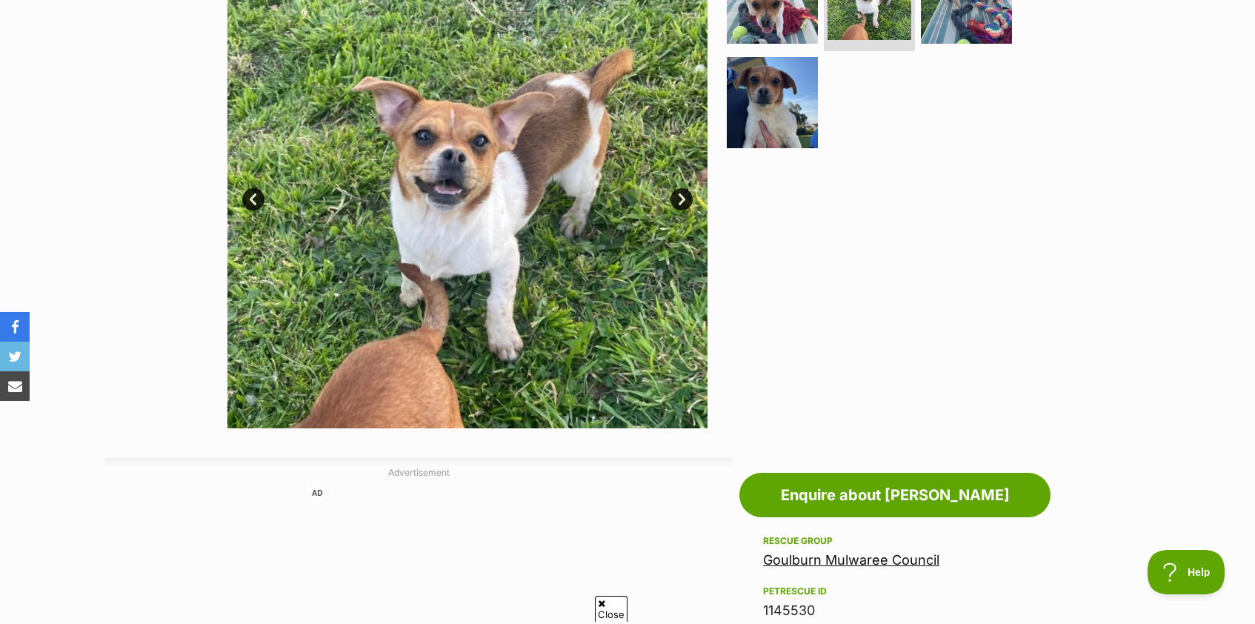
scroll to position [179, 0]
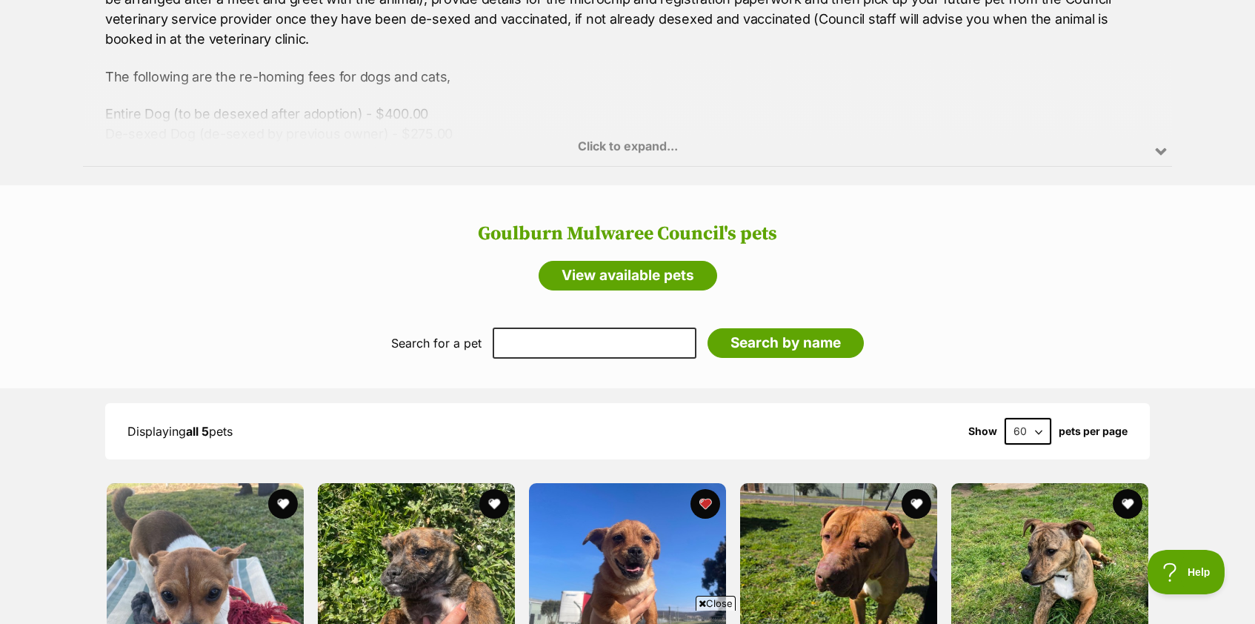
scroll to position [1203, 0]
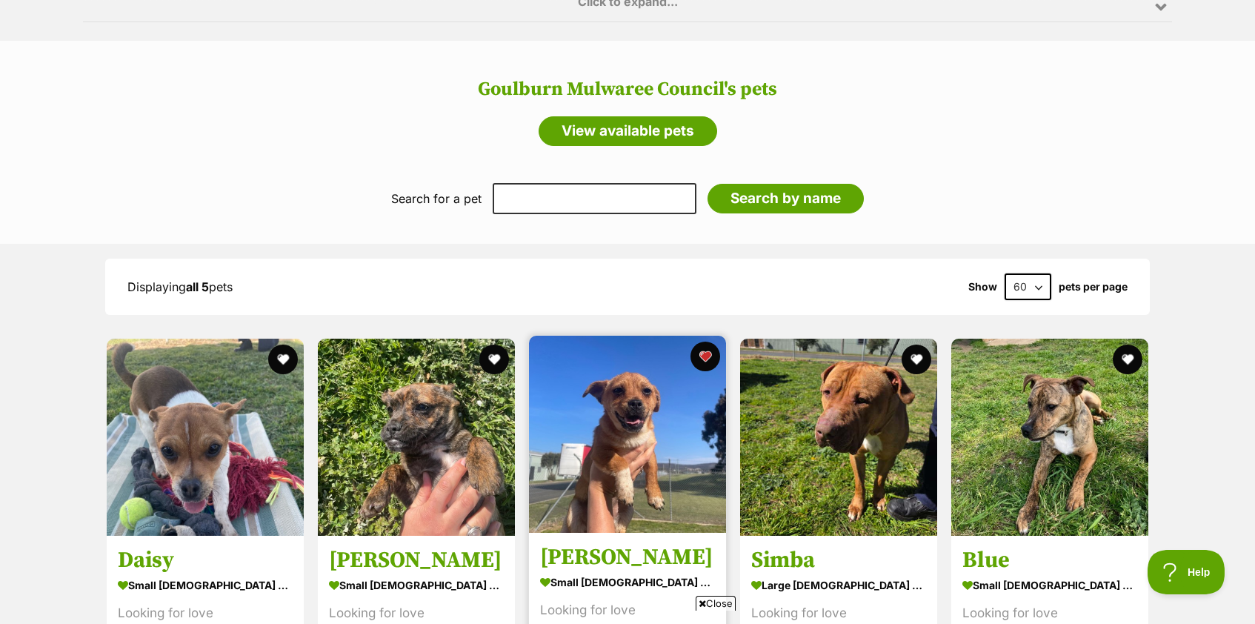
click at [610, 549] on h3 "[PERSON_NAME]" at bounding box center [627, 558] width 175 height 28
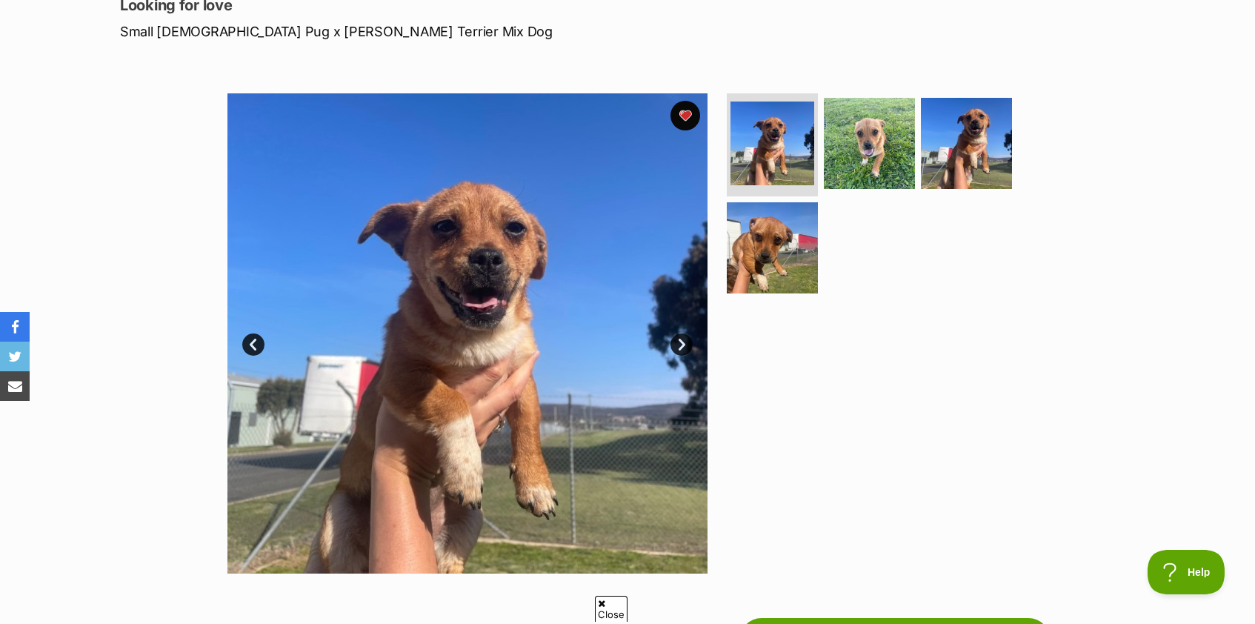
scroll to position [246, 0]
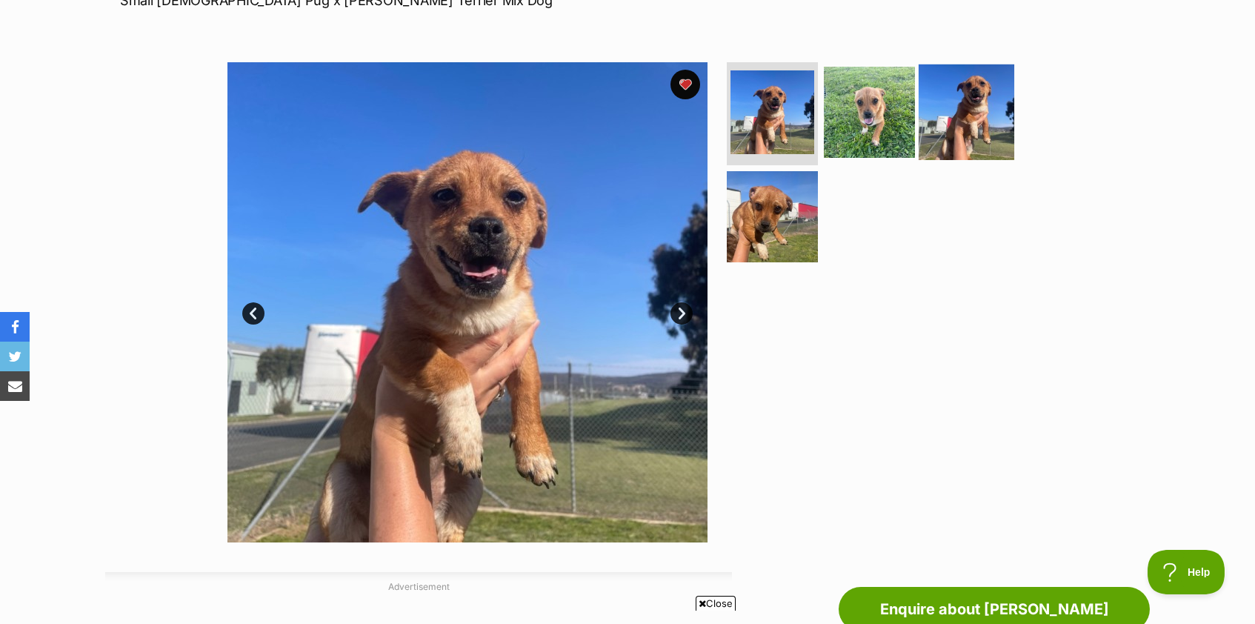
click at [977, 96] on img at bounding box center [967, 112] width 96 height 96
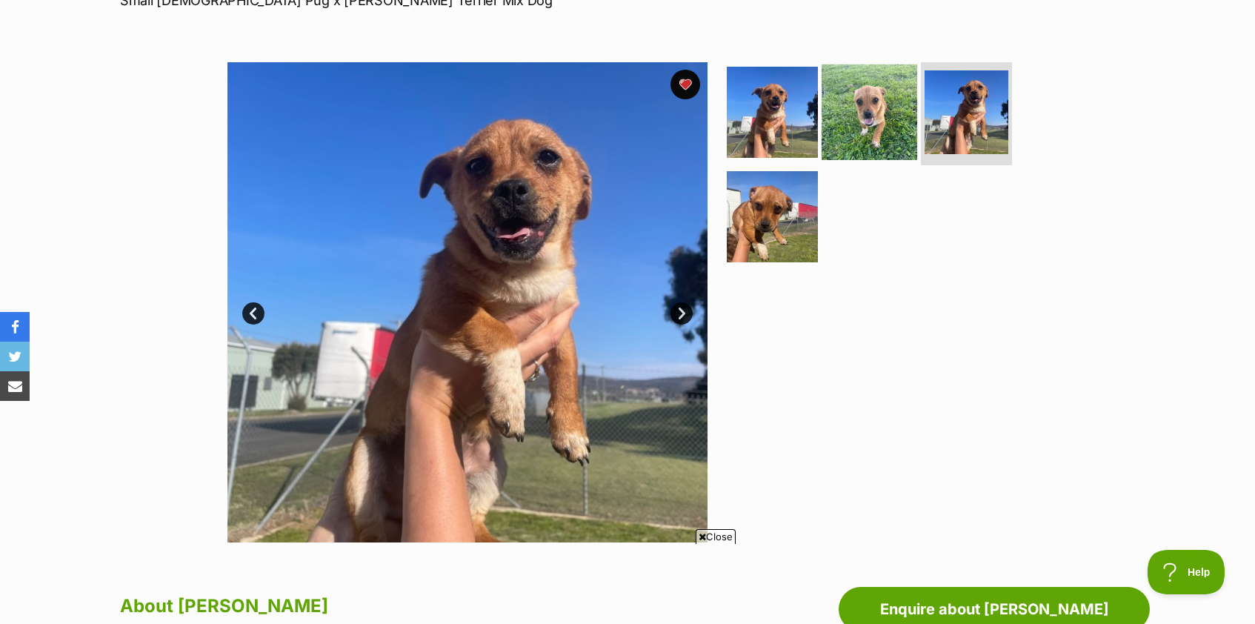
click at [886, 110] on img at bounding box center [870, 112] width 96 height 96
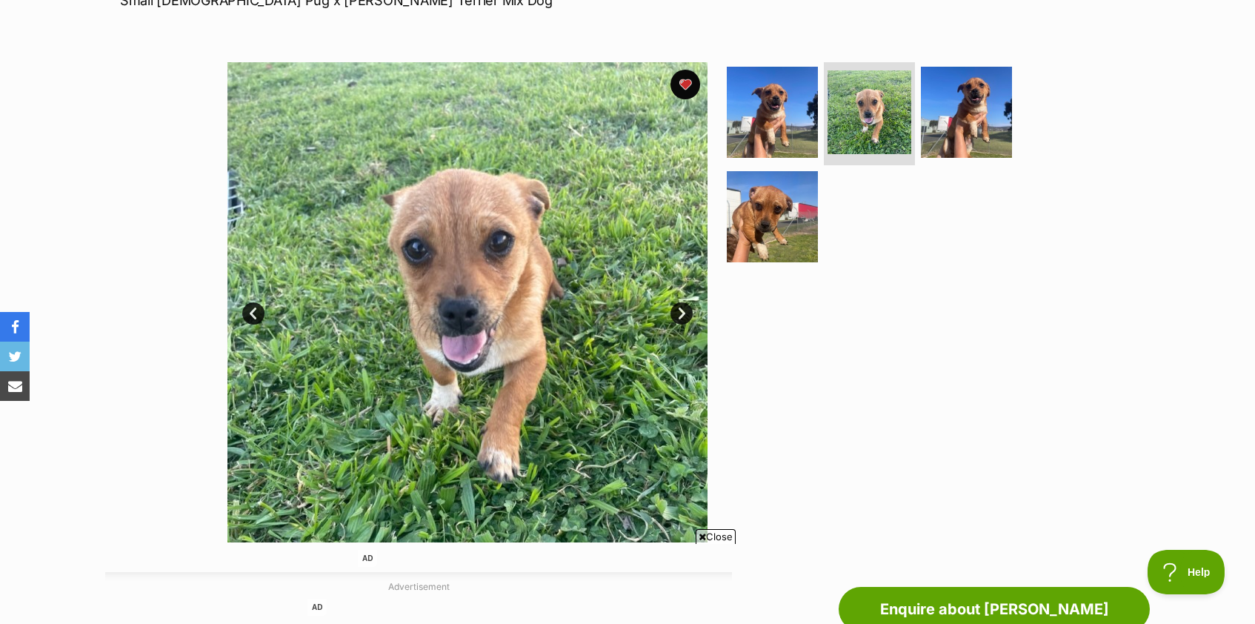
scroll to position [0, 0]
click at [826, 179] on ul at bounding box center [876, 167] width 304 height 210
click at [763, 213] on img at bounding box center [773, 217] width 96 height 96
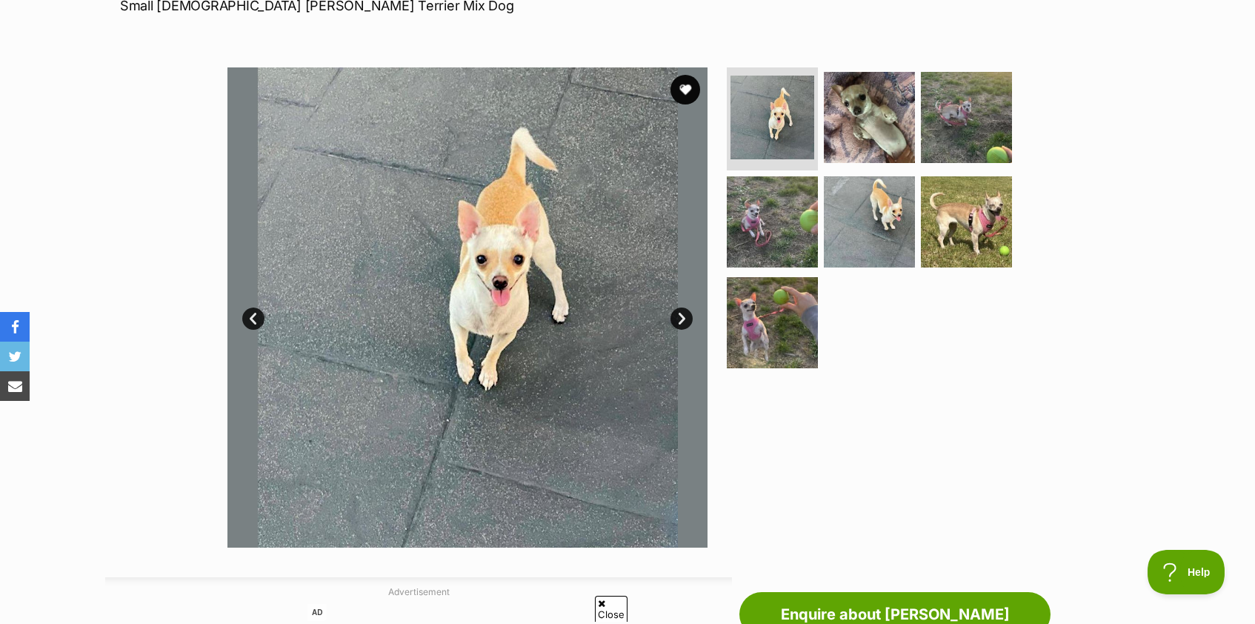
scroll to position [191, 0]
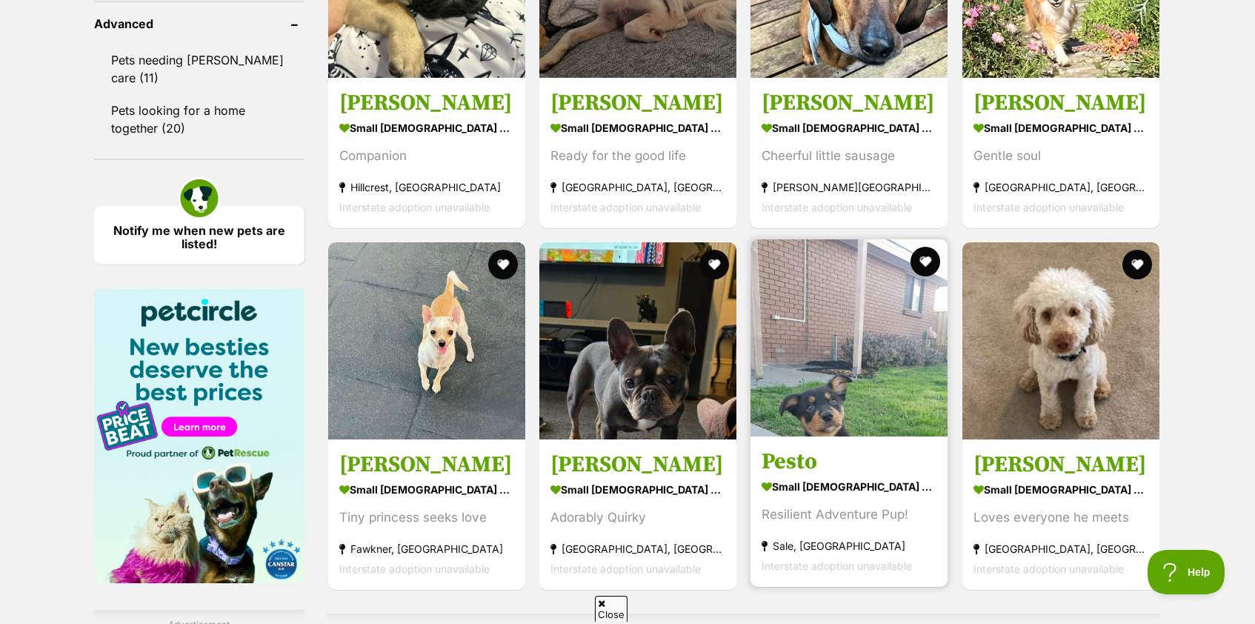
click at [886, 494] on strong "small [DEMOGRAPHIC_DATA] Dog" at bounding box center [849, 486] width 175 height 21
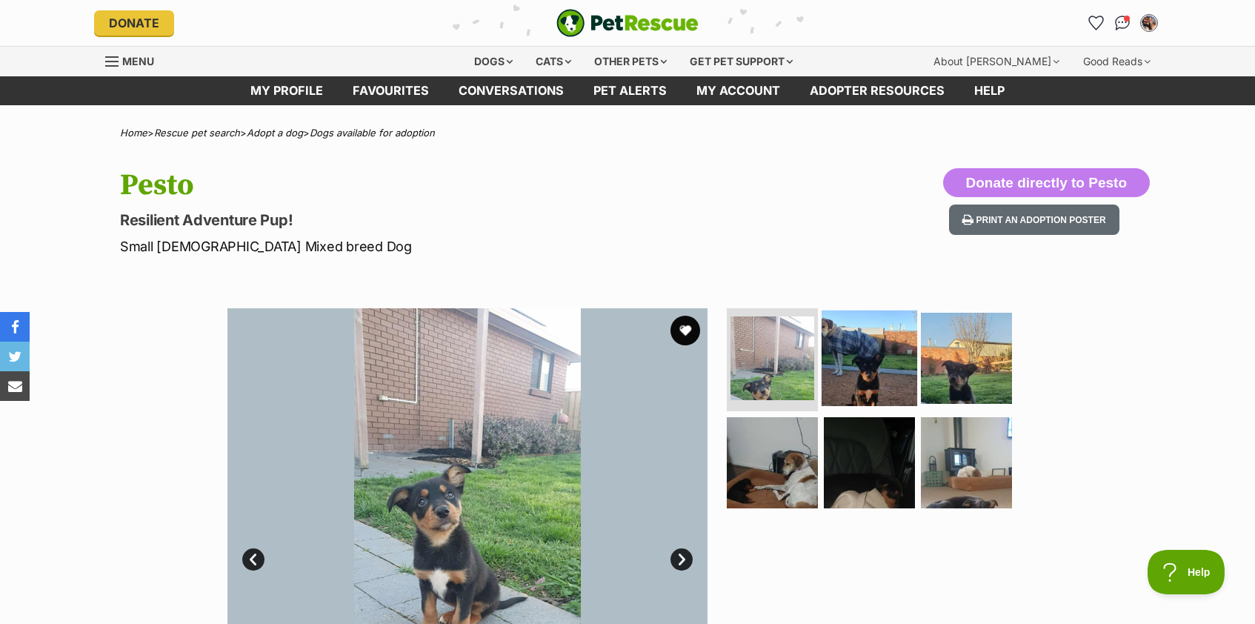
click at [874, 368] on img at bounding box center [870, 358] width 96 height 96
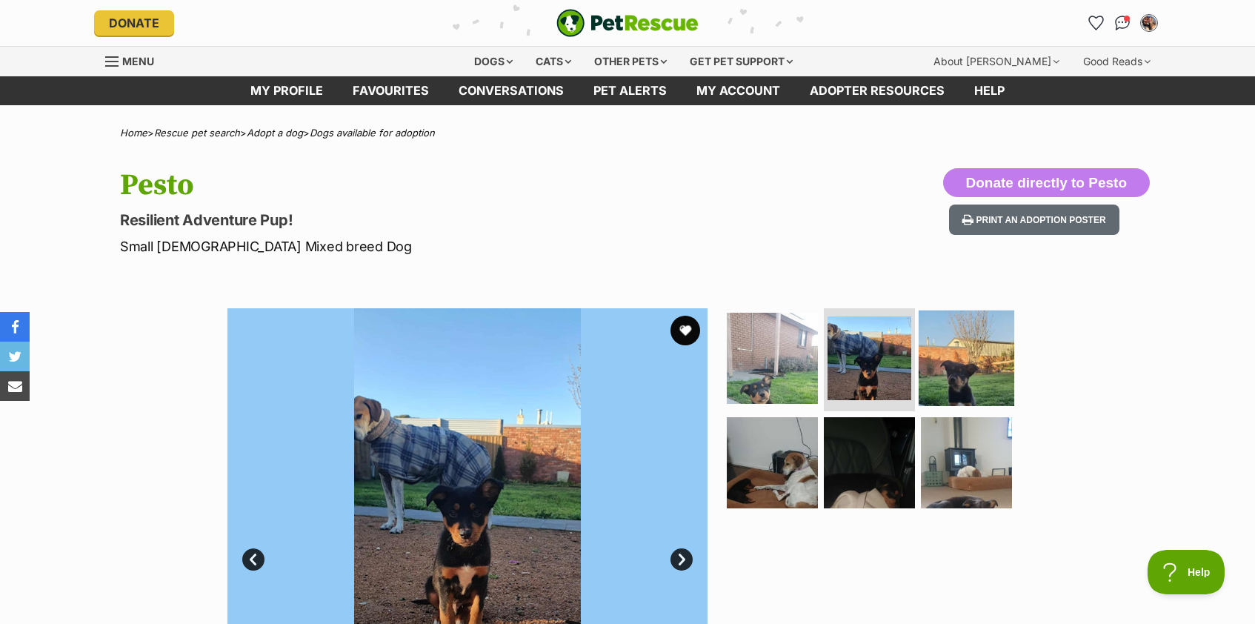
click at [969, 370] on img at bounding box center [967, 358] width 96 height 96
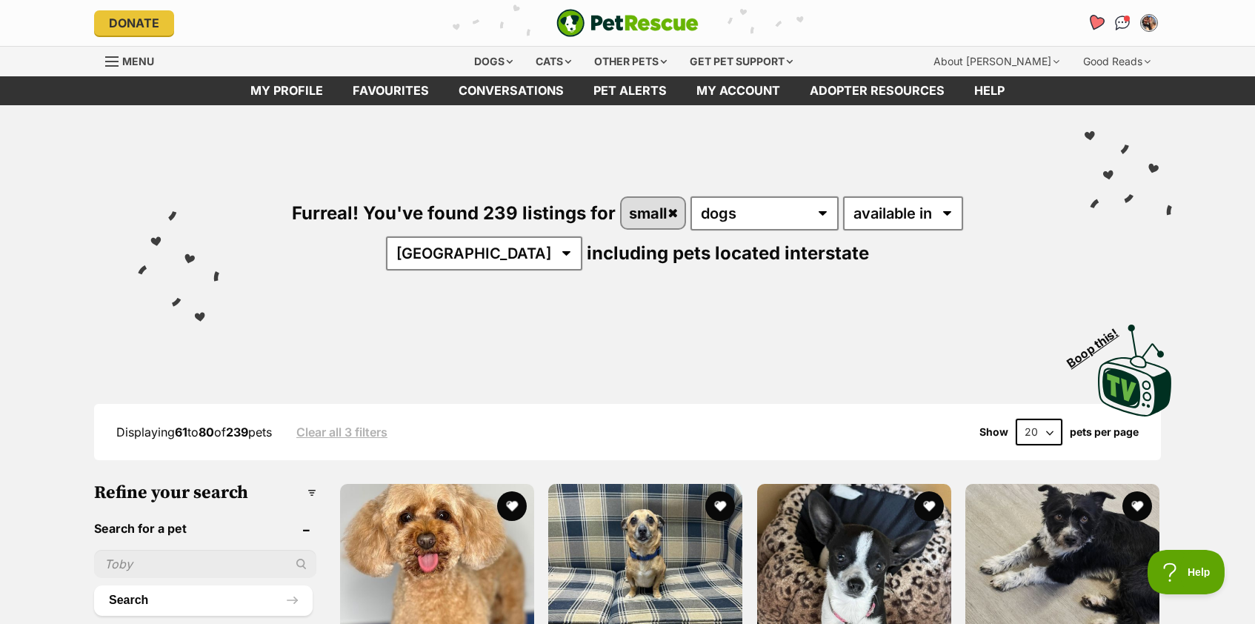
click at [1090, 23] on icon "Favourites" at bounding box center [1096, 22] width 20 height 19
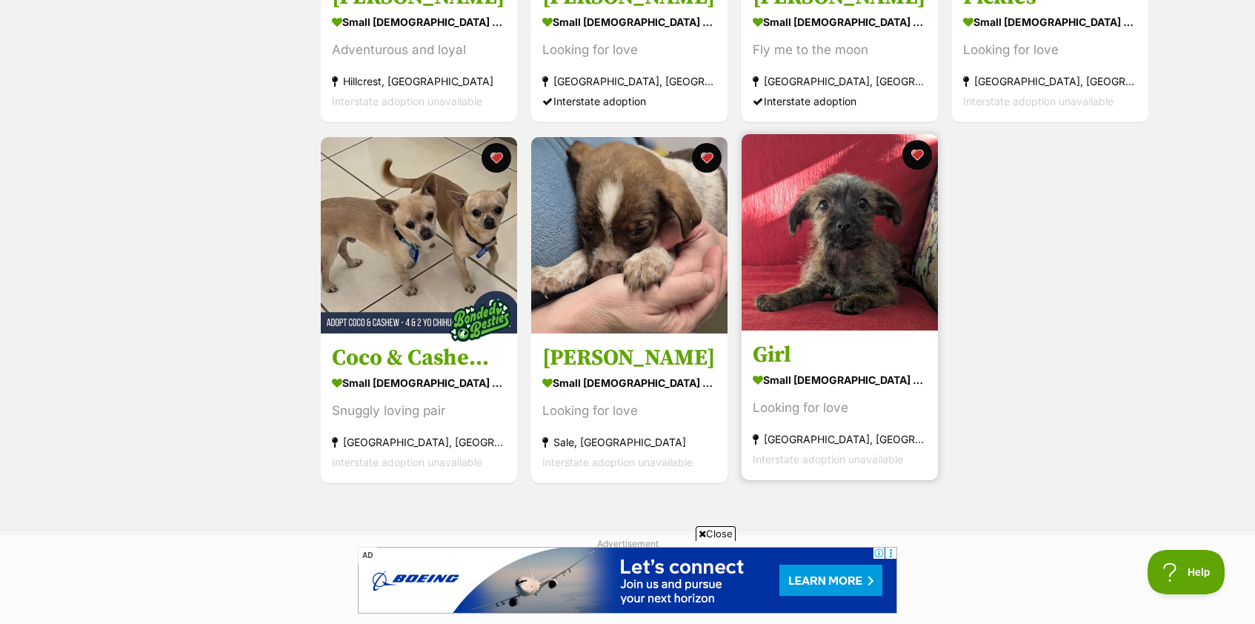
scroll to position [563, 0]
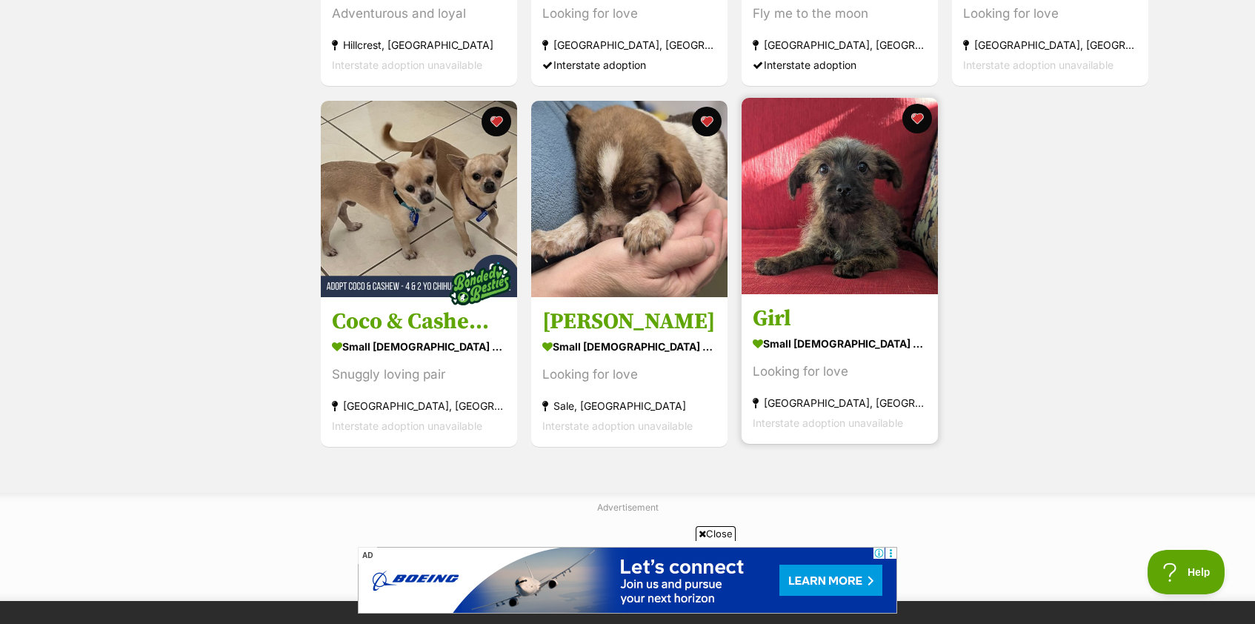
click at [807, 326] on h3 "Girl" at bounding box center [840, 319] width 174 height 28
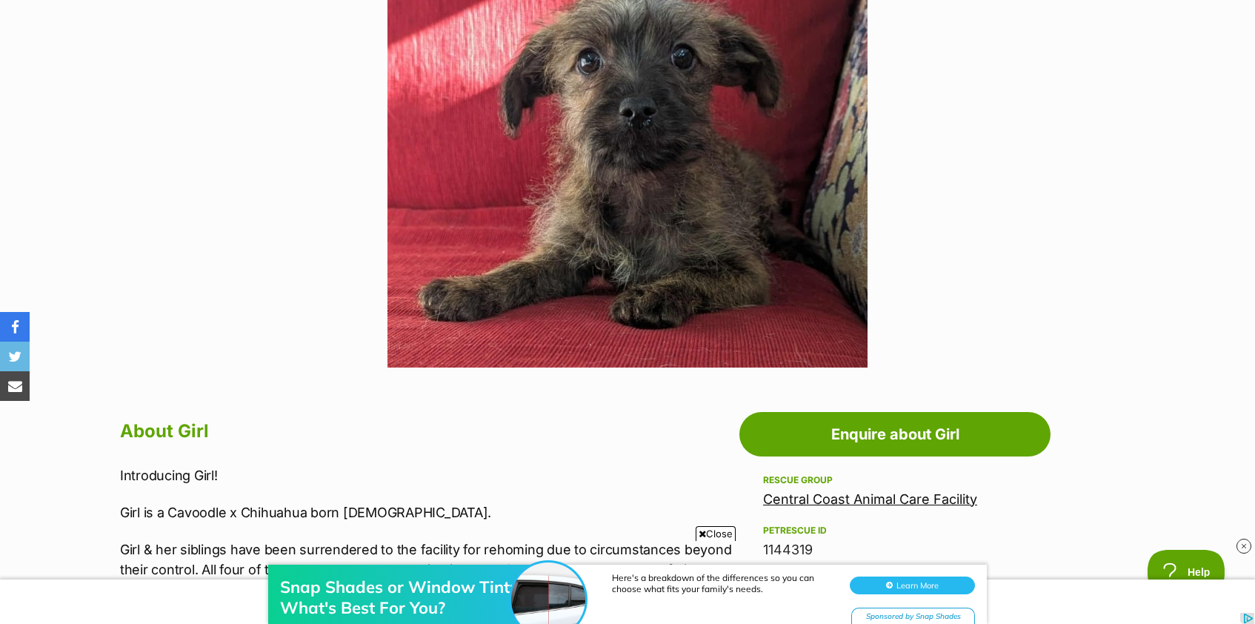
scroll to position [768, 0]
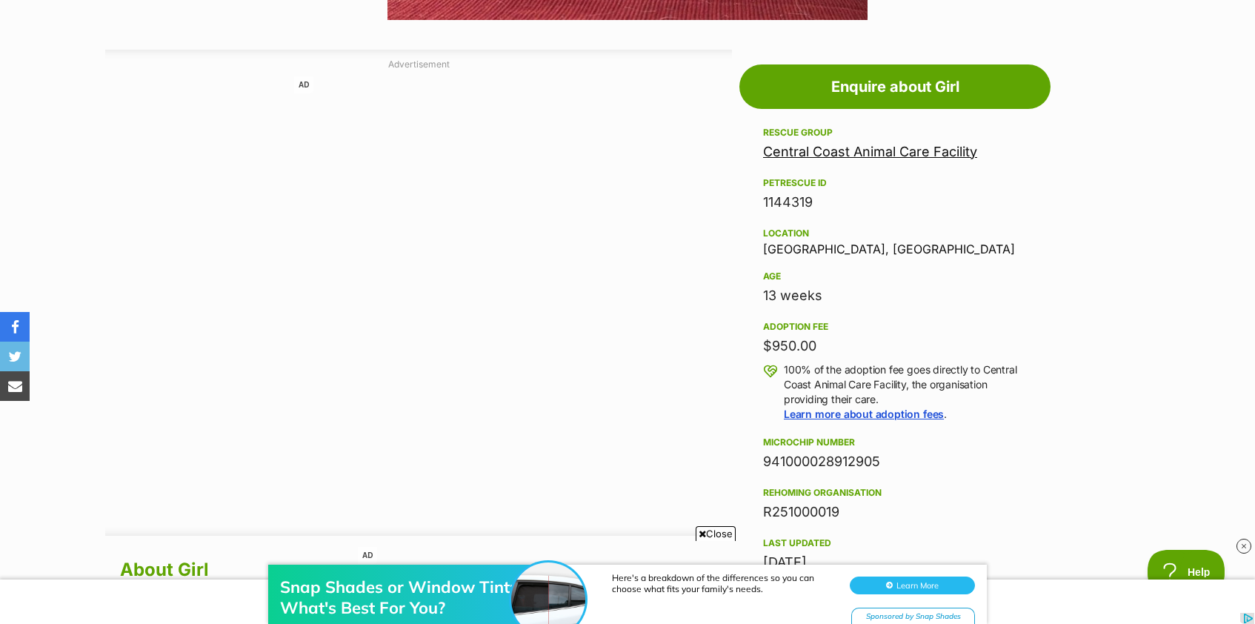
click at [973, 150] on link "Central Coast Animal Care Facility" at bounding box center [870, 152] width 214 height 16
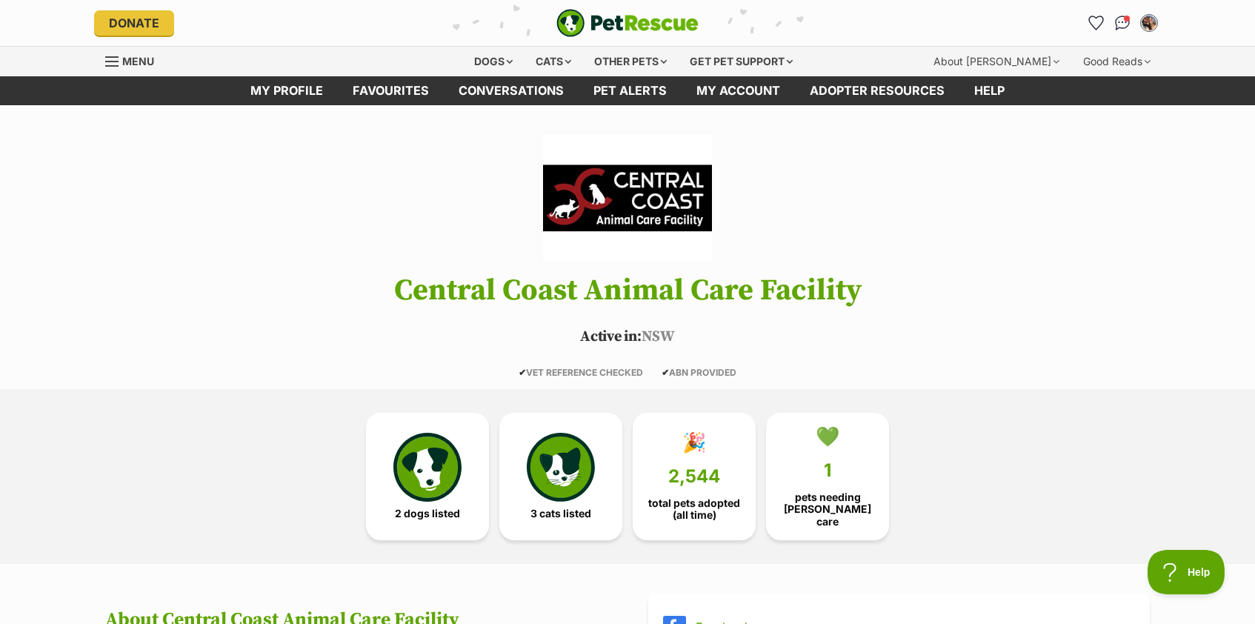
click at [488, 296] on h1 "Central Coast Animal Care Facility" at bounding box center [627, 290] width 1089 height 33
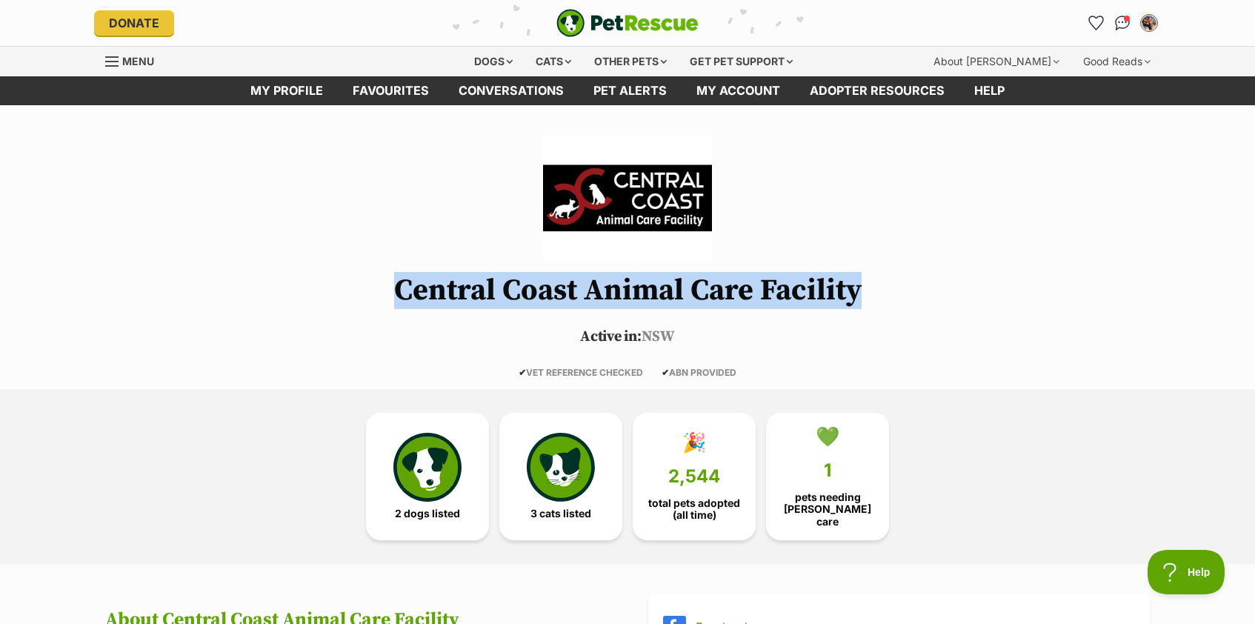
click at [488, 296] on h1 "Central Coast Animal Care Facility" at bounding box center [627, 290] width 1089 height 33
copy header "Central Coast Animal Care Facility"
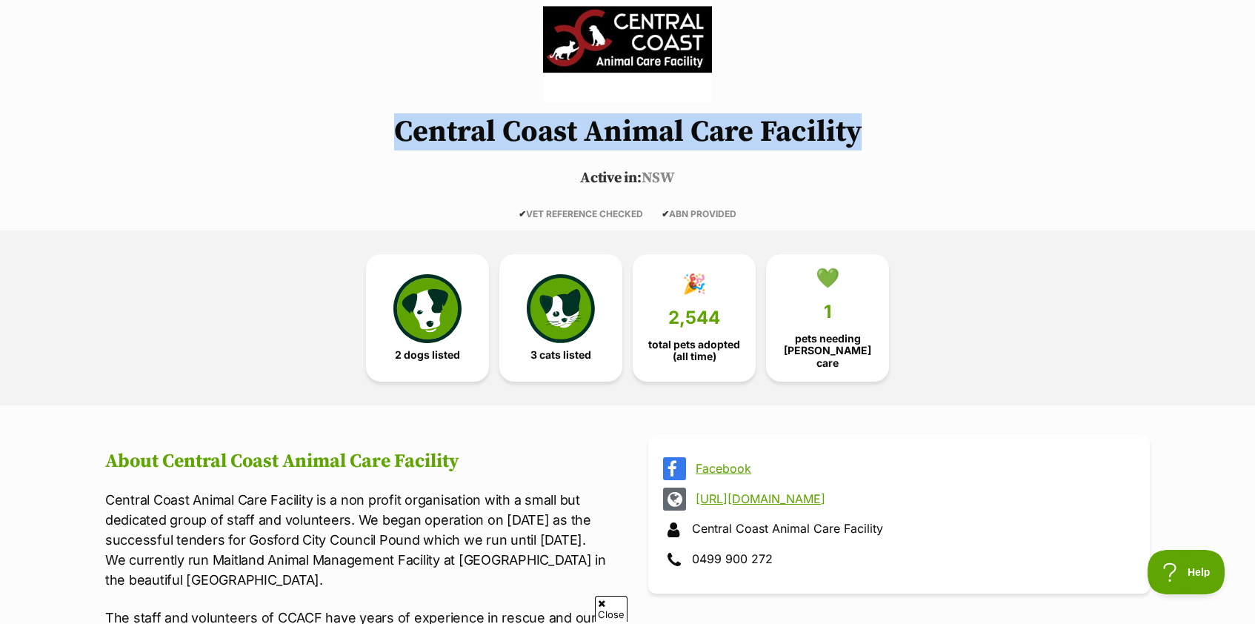
scroll to position [382, 0]
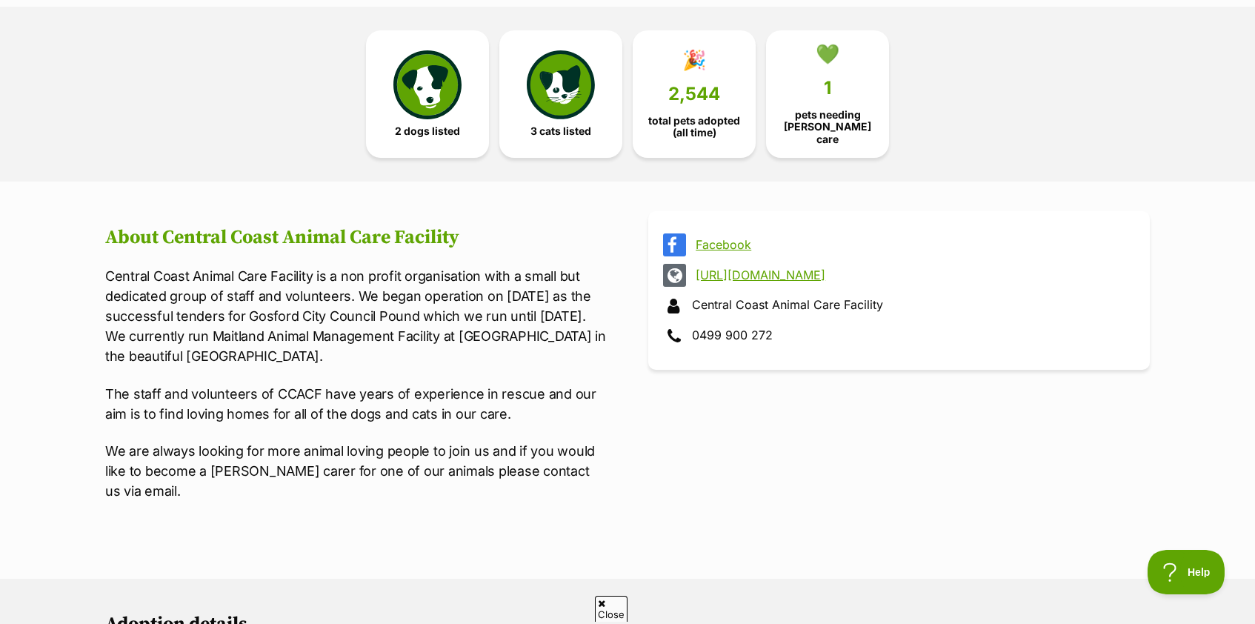
click at [751, 270] on link "http://ccacf.org.au/" at bounding box center [912, 274] width 433 height 13
click at [730, 275] on link "http://ccacf.org.au/" at bounding box center [912, 274] width 433 height 13
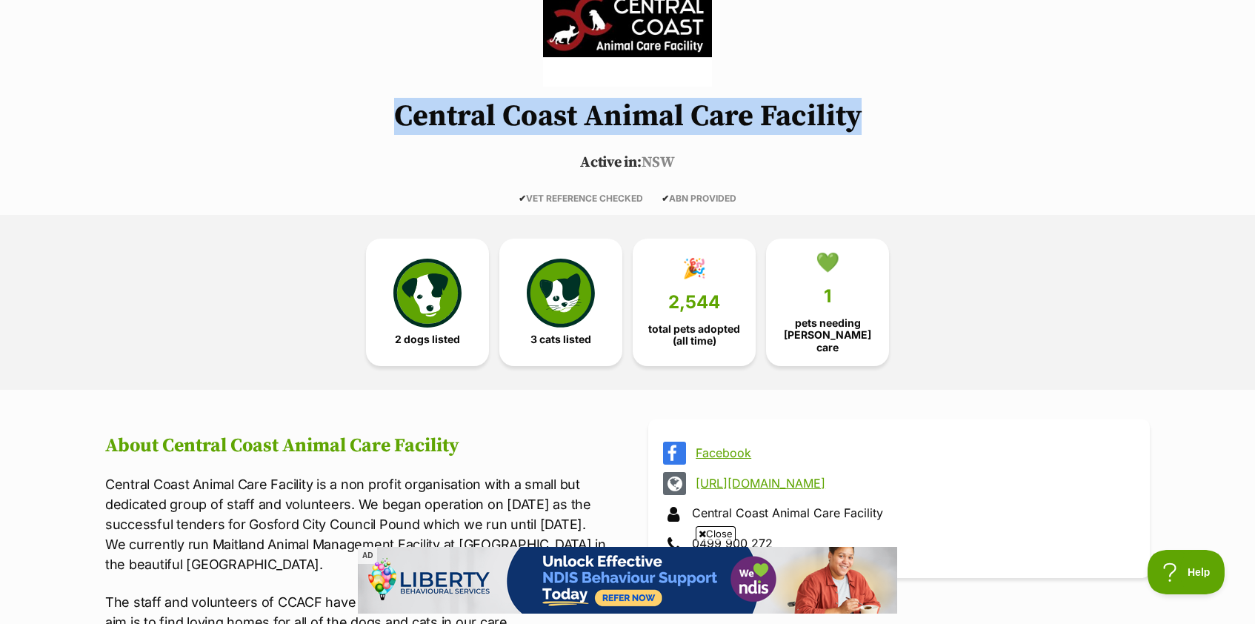
scroll to position [0, 0]
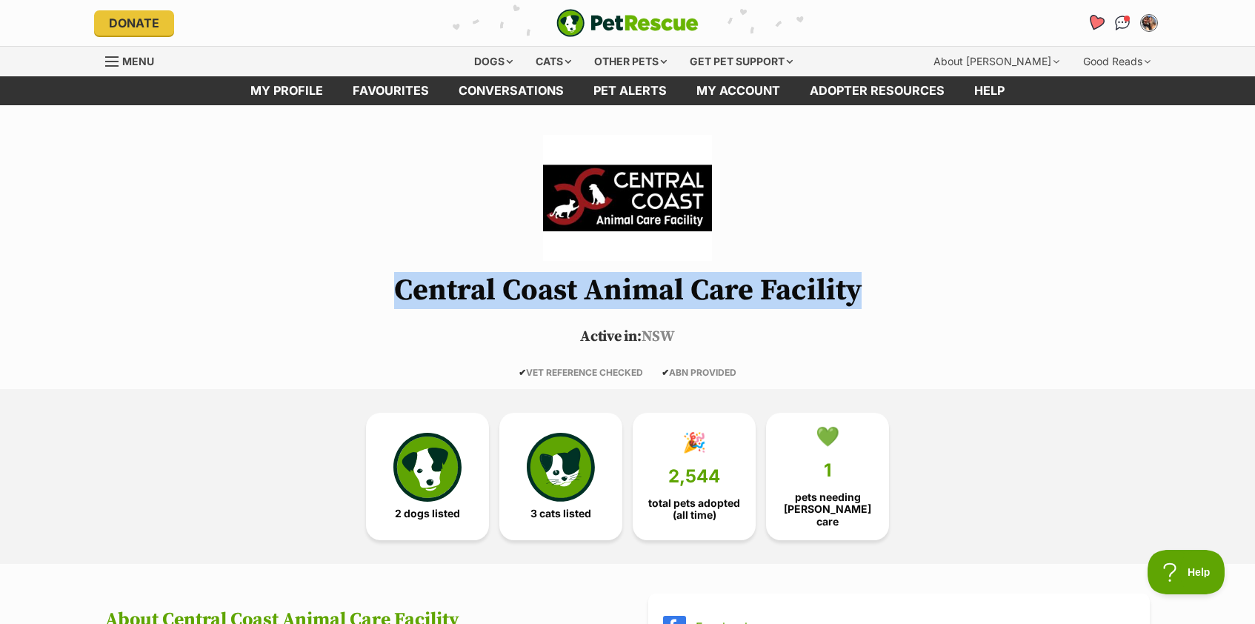
click at [1105, 23] on link "Favourites" at bounding box center [1095, 22] width 30 height 30
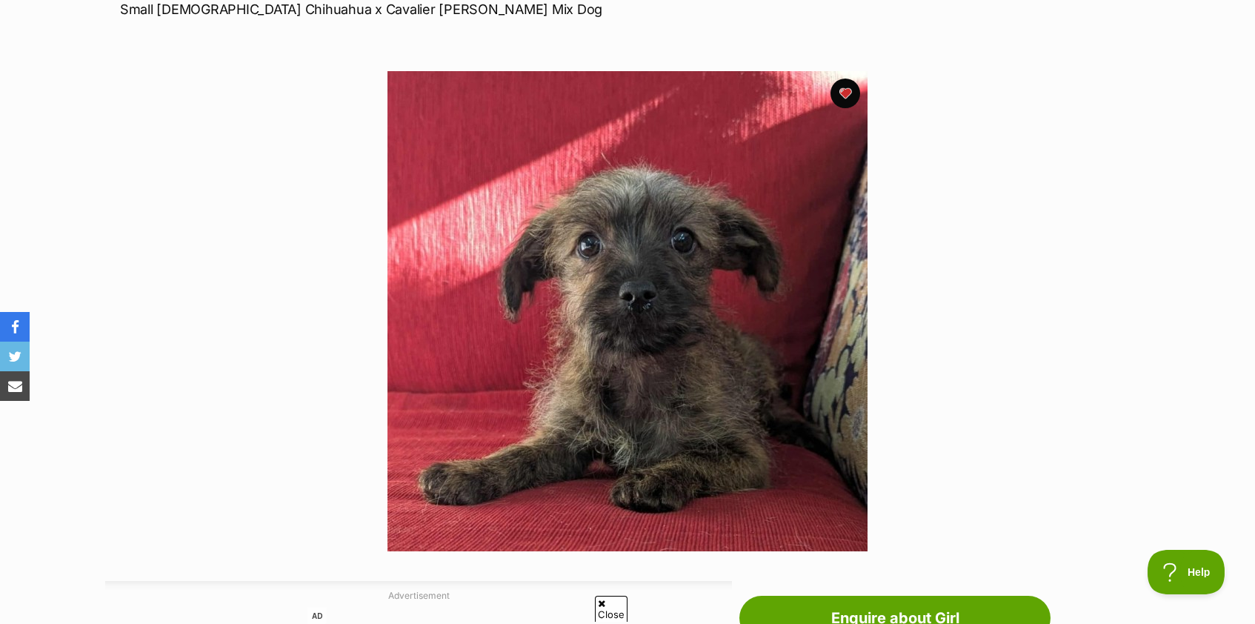
scroll to position [230, 0]
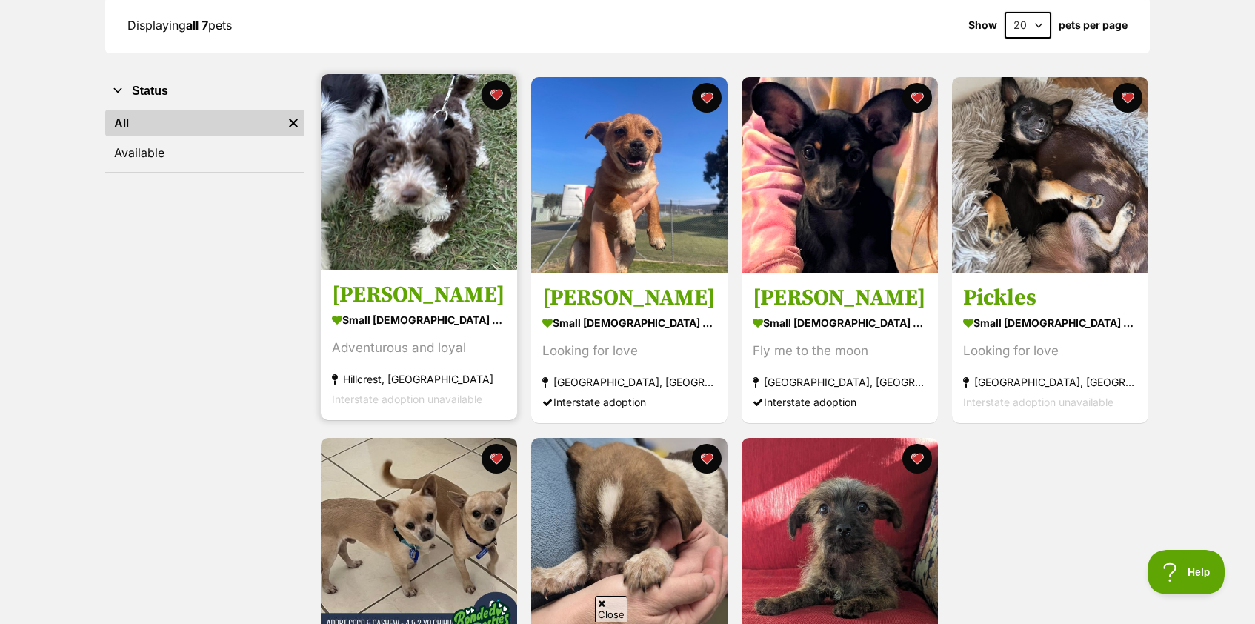
scroll to position [227, 0]
click at [428, 366] on section "small [DEMOGRAPHIC_DATA] Dog Adventurous and loyal [GEOGRAPHIC_DATA], [GEOGRAPH…" at bounding box center [419, 359] width 174 height 100
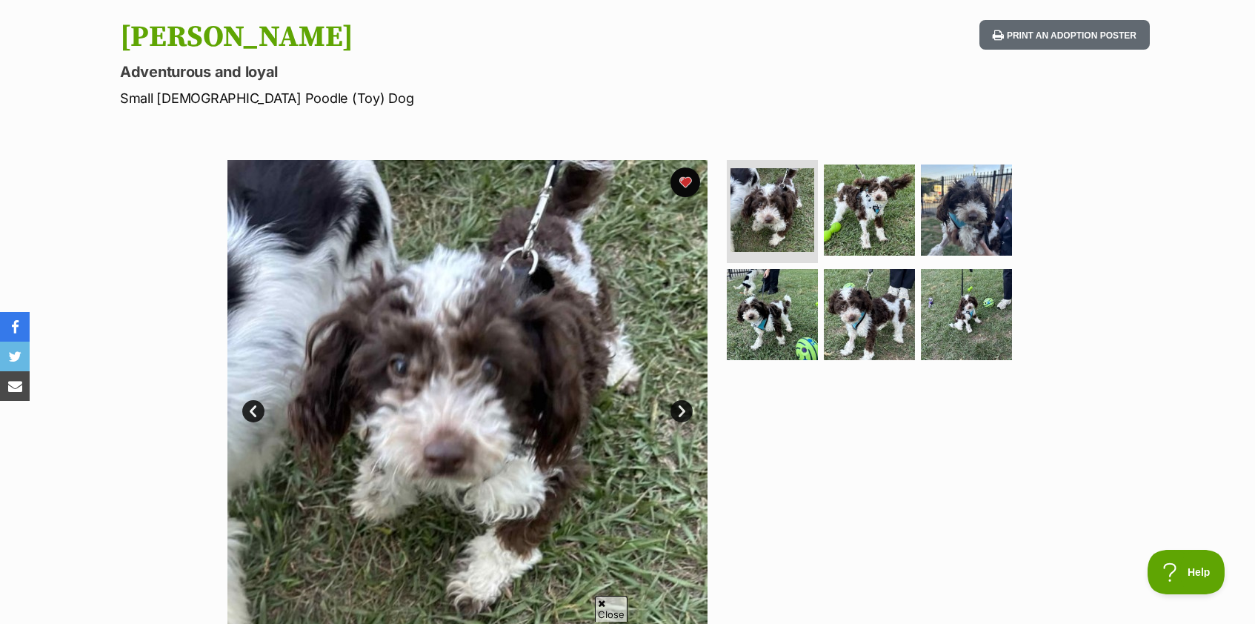
scroll to position [193, 0]
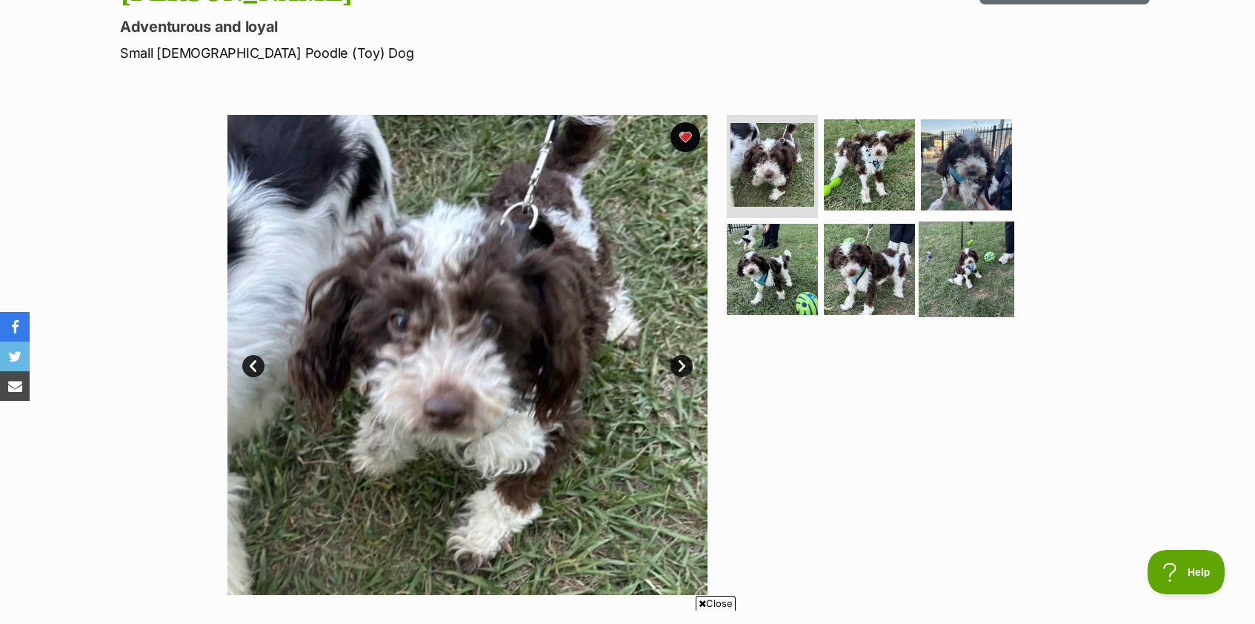
click at [972, 265] on img at bounding box center [967, 270] width 96 height 96
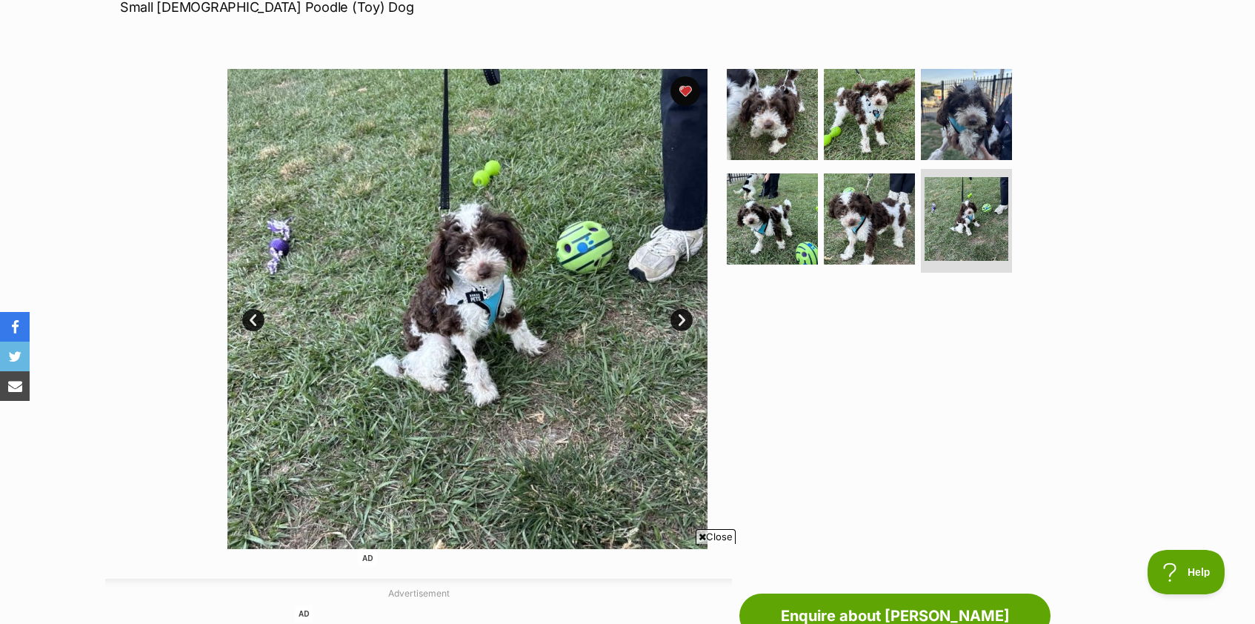
scroll to position [239, 0]
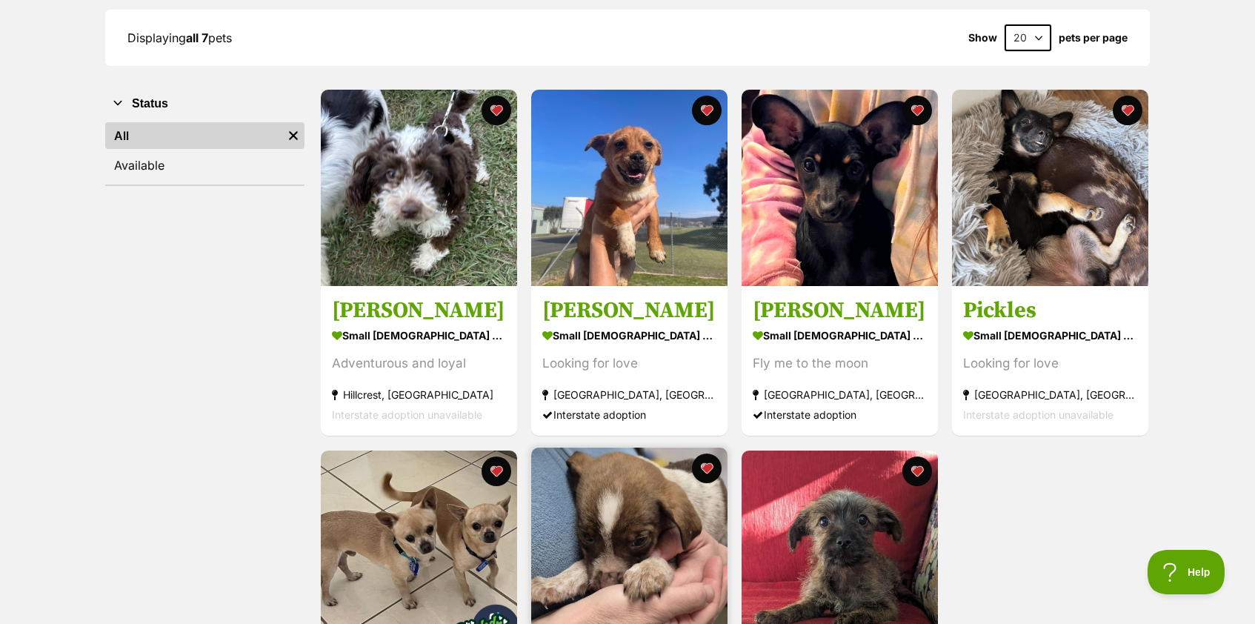
scroll to position [211, 0]
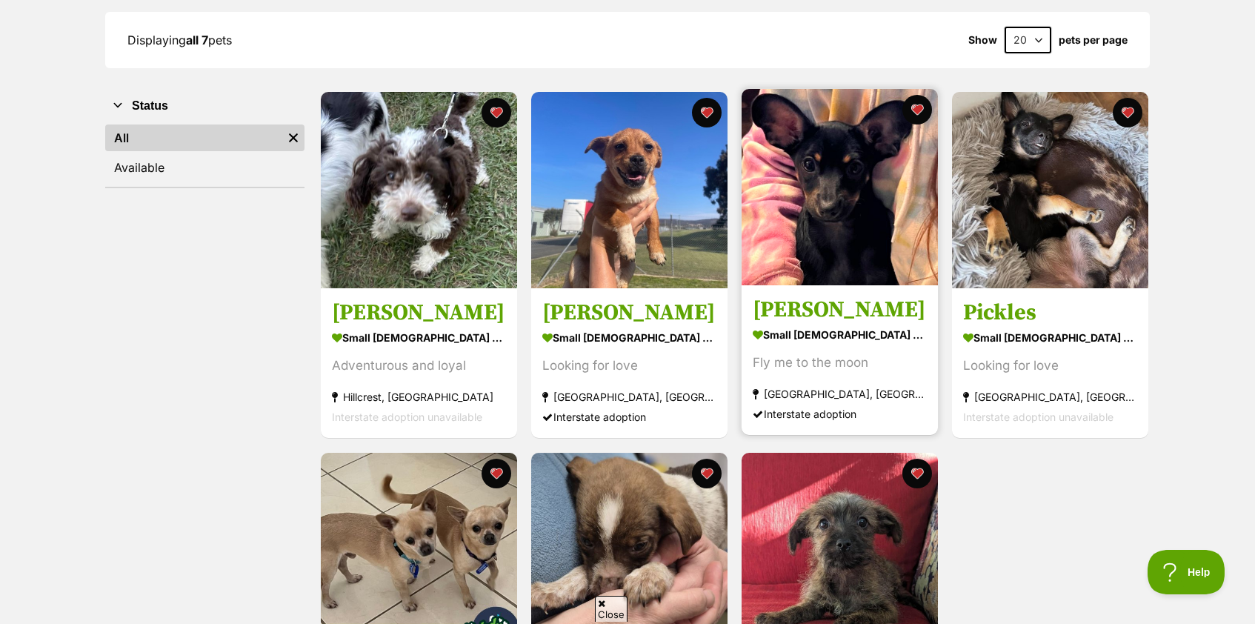
click at [820, 376] on section "small [DEMOGRAPHIC_DATA] Dog Fly me to the moon [GEOGRAPHIC_DATA], [GEOGRAPHIC_…" at bounding box center [840, 375] width 174 height 100
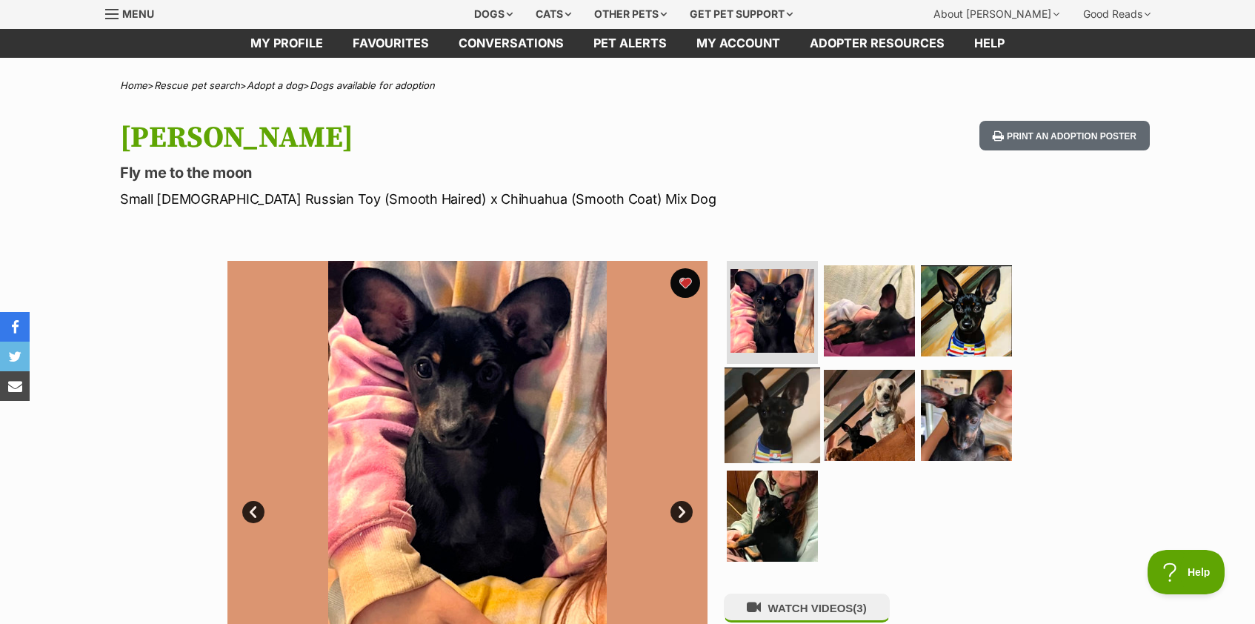
scroll to position [57, 0]
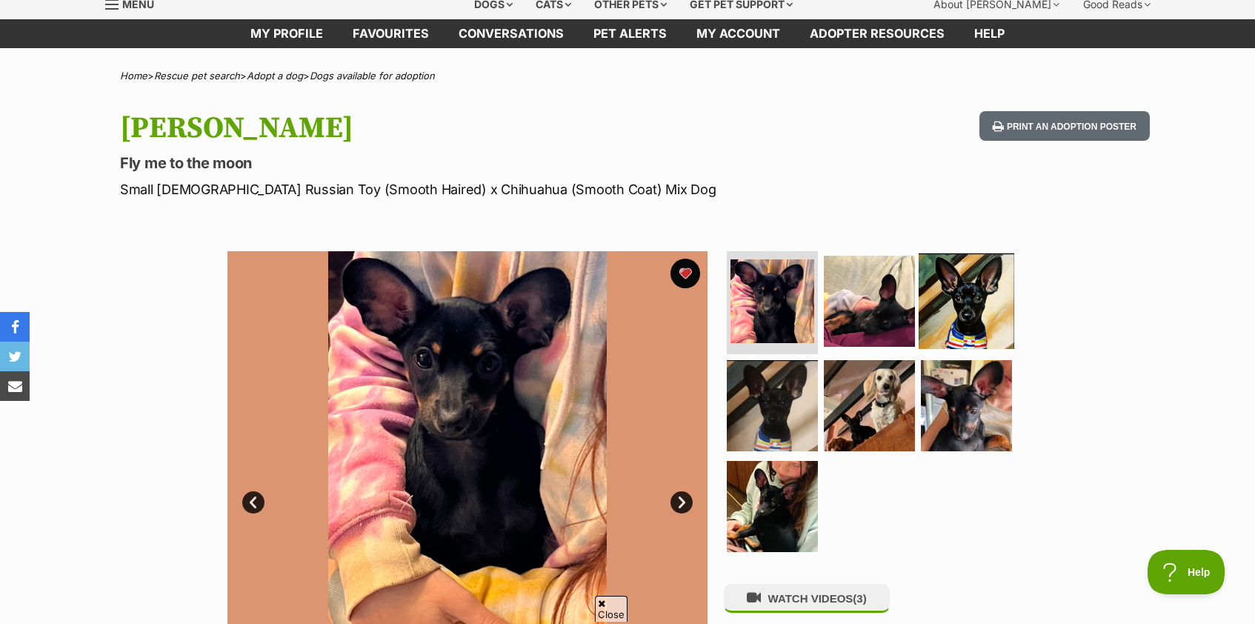
click at [928, 308] on img at bounding box center [967, 301] width 96 height 96
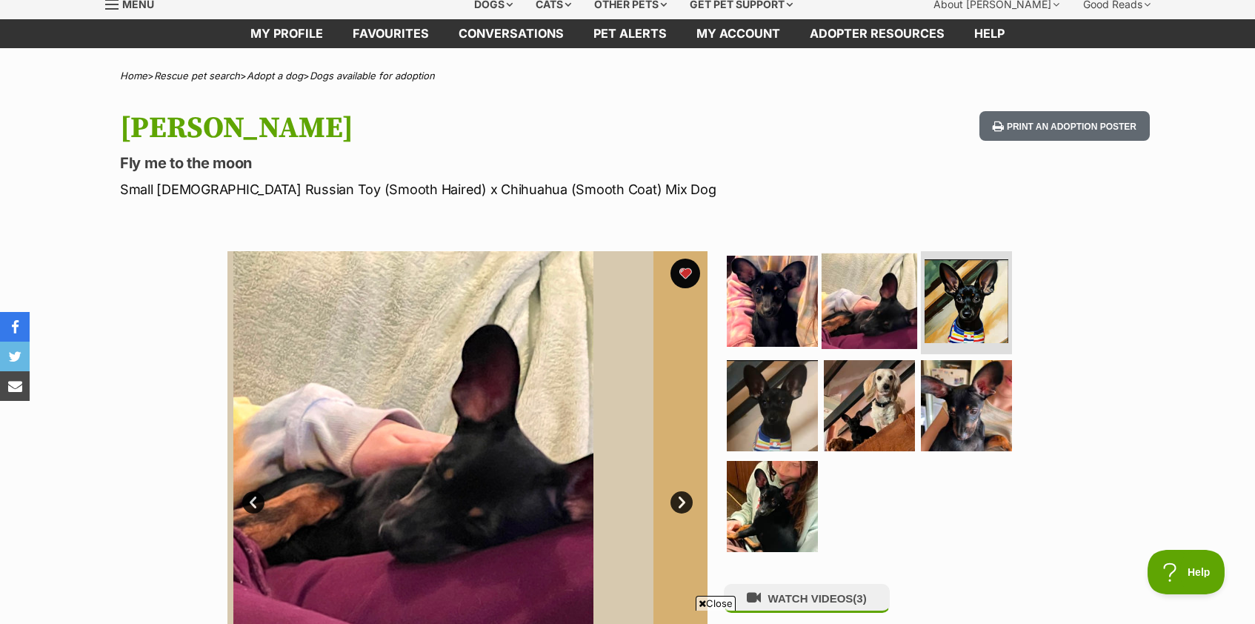
click at [854, 309] on img at bounding box center [870, 301] width 96 height 96
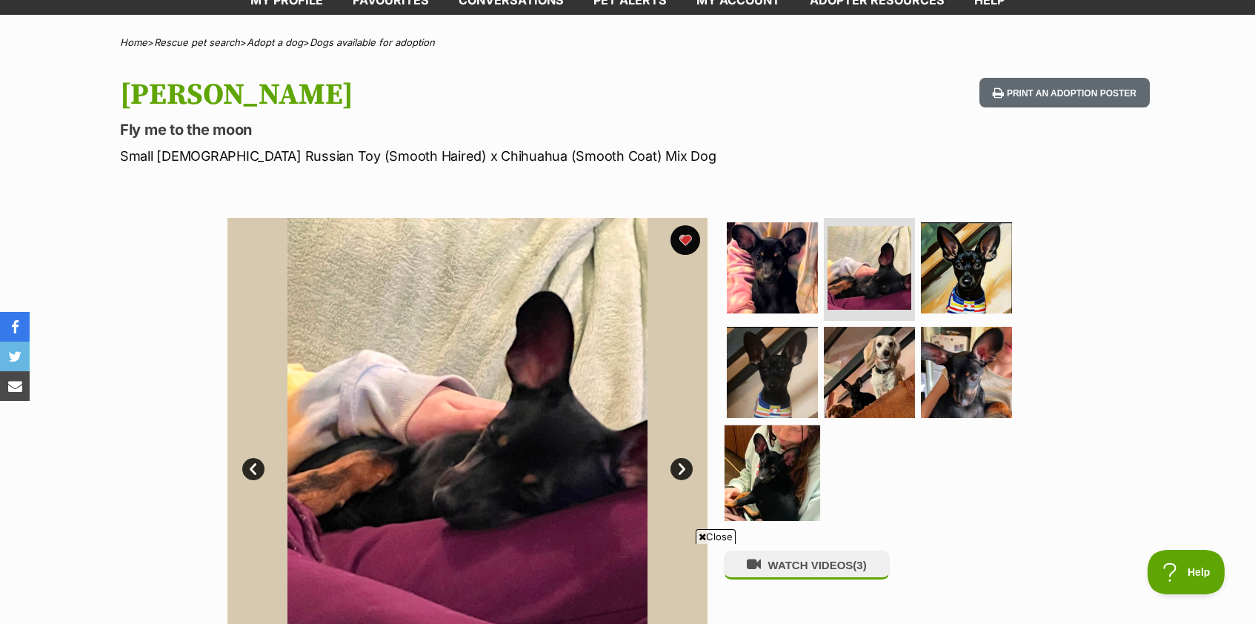
scroll to position [106, 0]
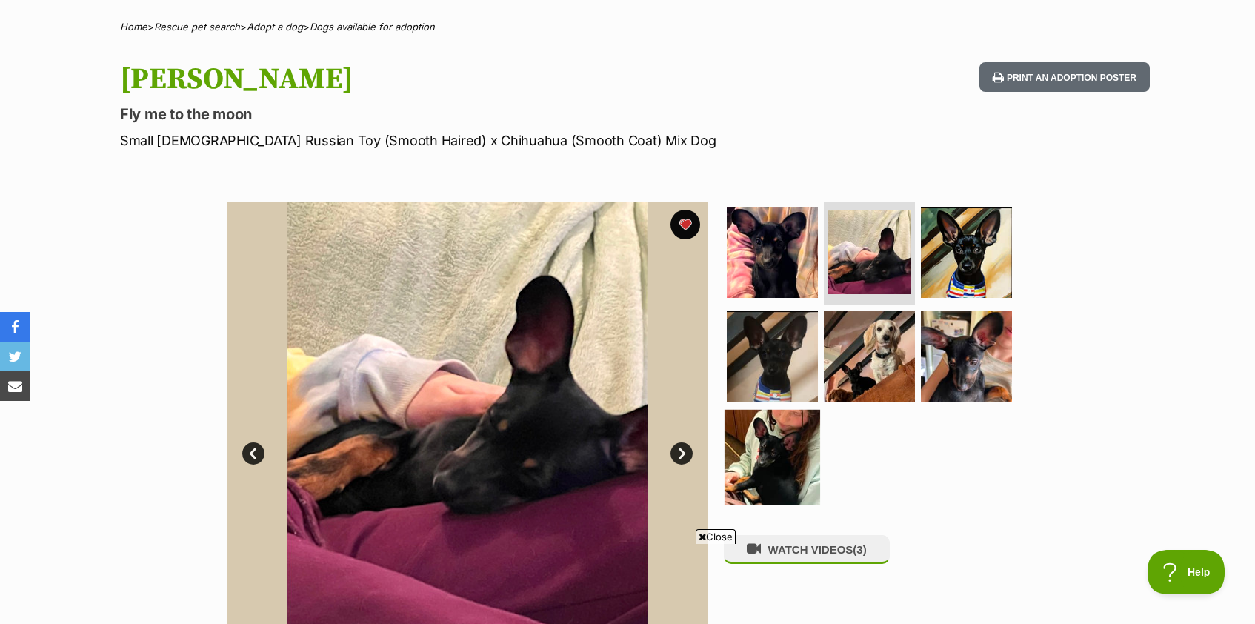
click at [789, 462] on img at bounding box center [773, 458] width 96 height 96
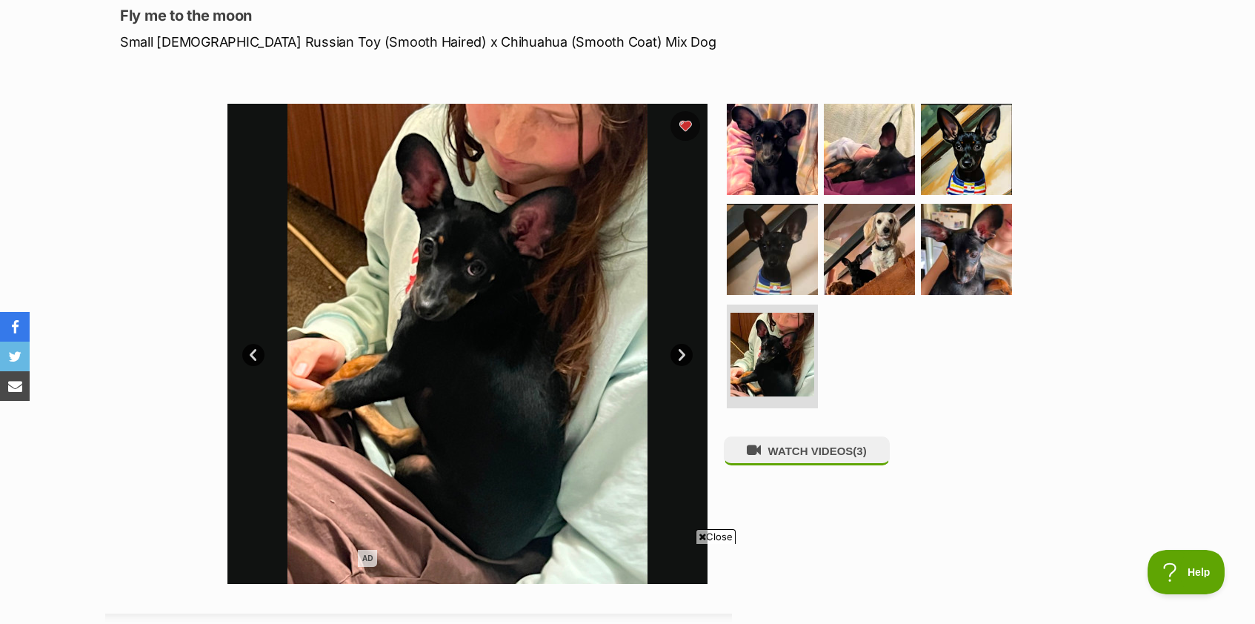
scroll to position [207, 0]
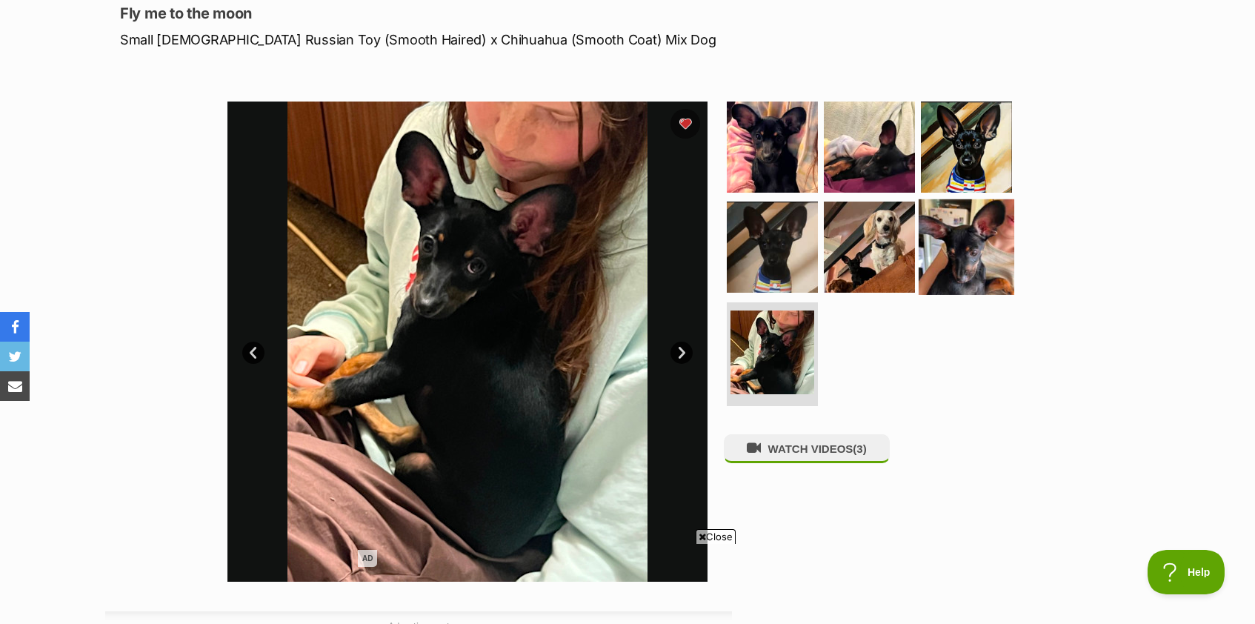
click at [971, 285] on img at bounding box center [967, 247] width 96 height 96
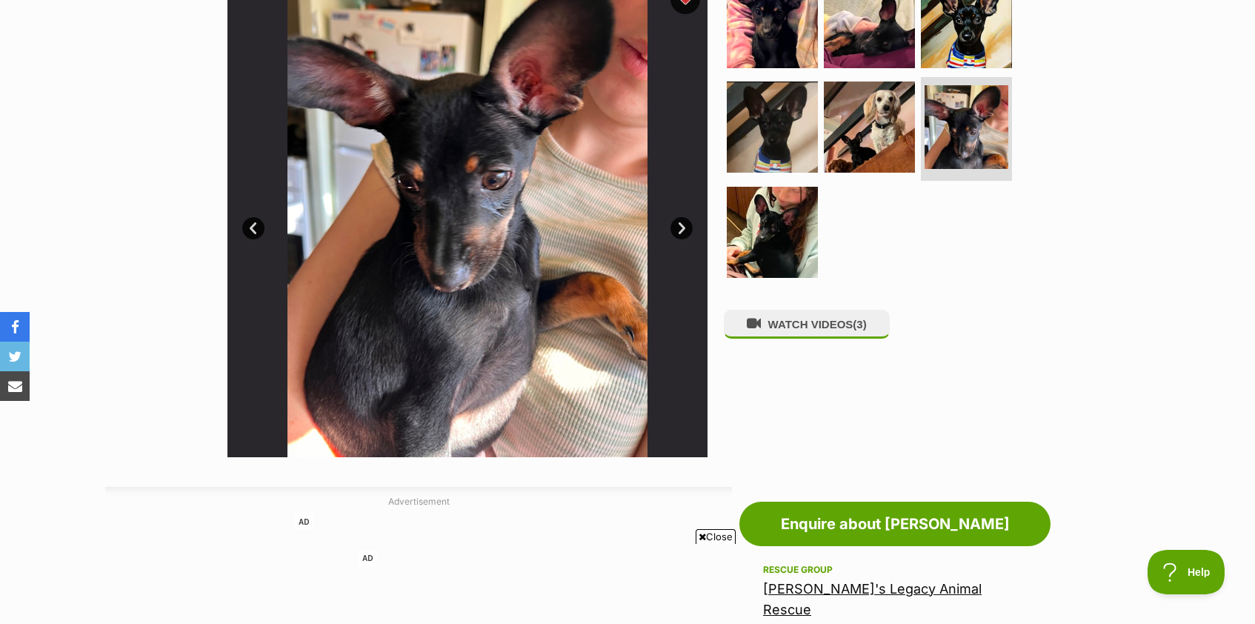
scroll to position [270, 0]
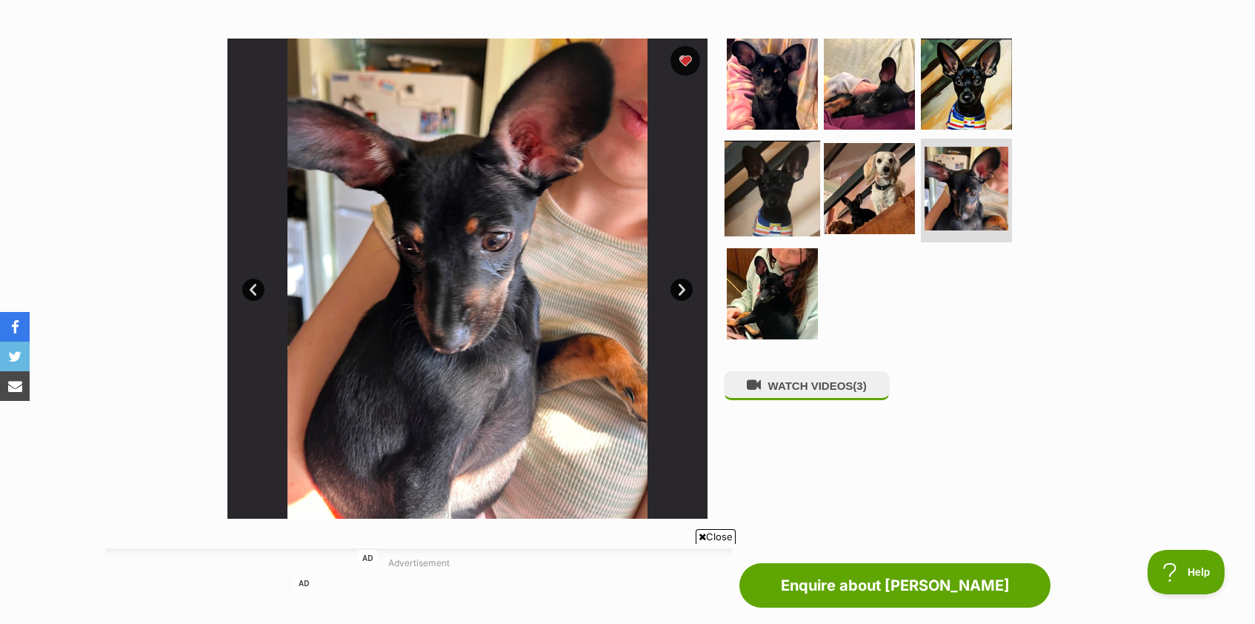
click at [785, 189] on img at bounding box center [773, 189] width 96 height 96
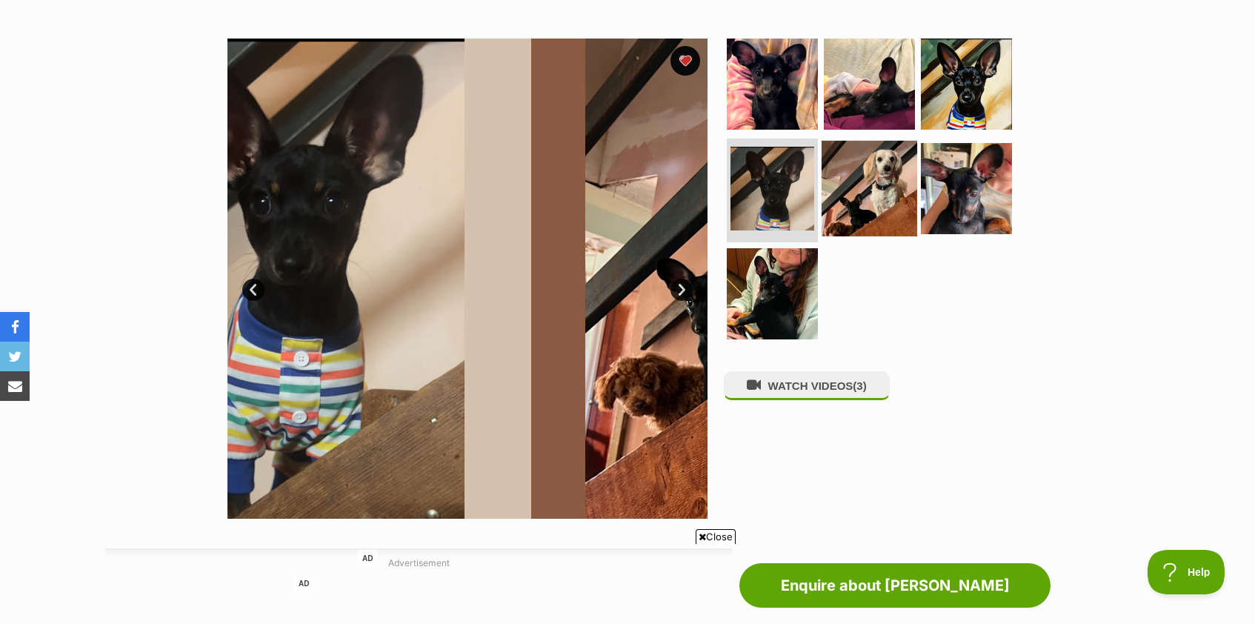
click at [867, 198] on img at bounding box center [870, 189] width 96 height 96
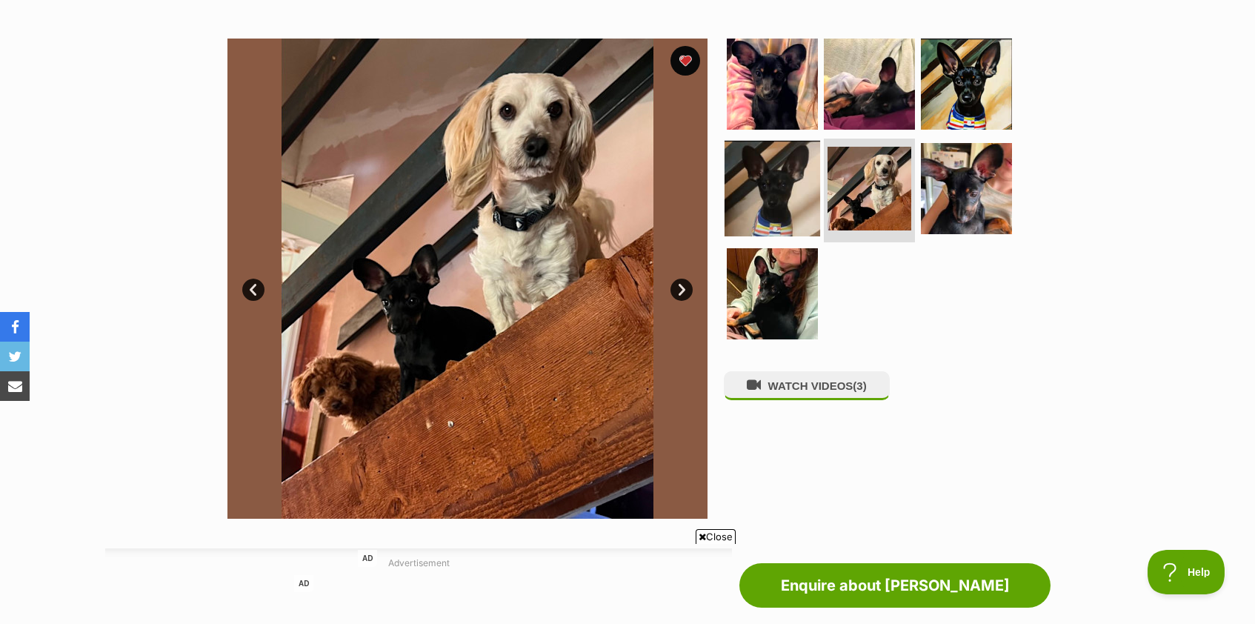
click at [763, 186] on img at bounding box center [773, 189] width 96 height 96
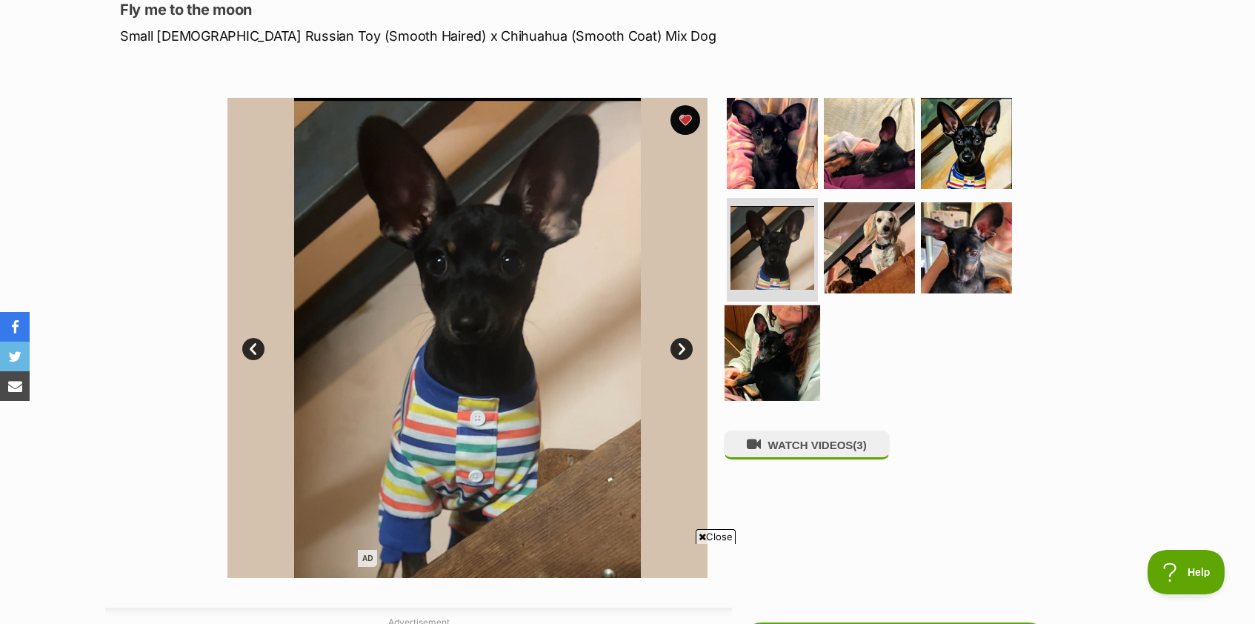
scroll to position [115, 0]
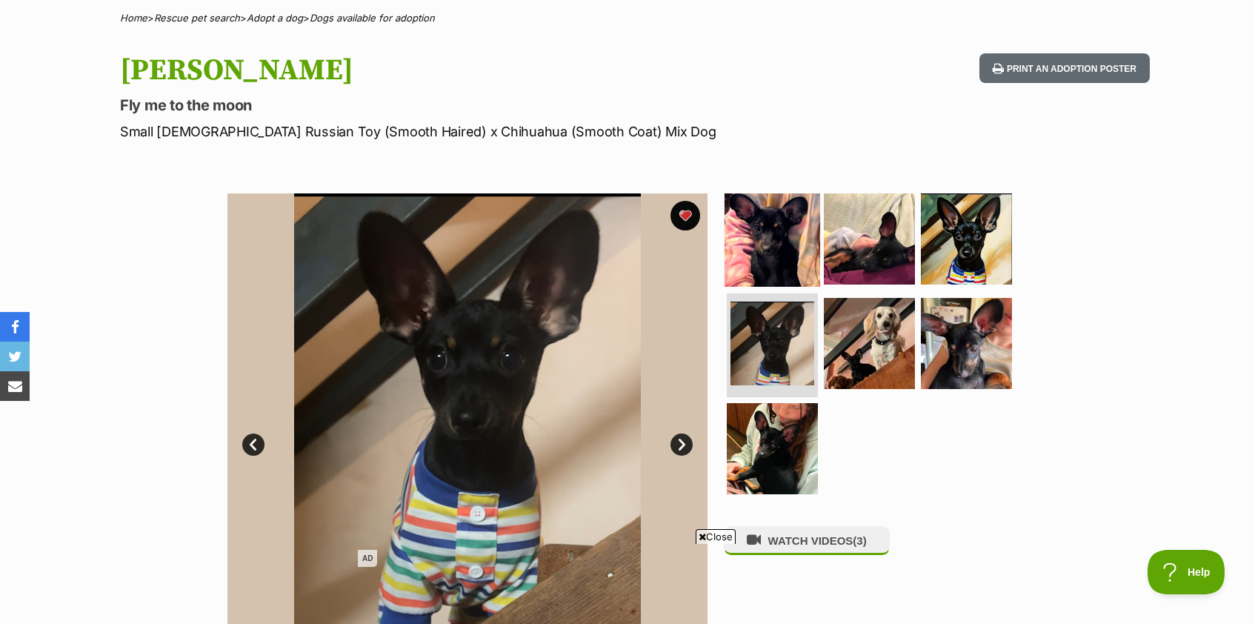
click at [783, 250] on img at bounding box center [773, 238] width 96 height 96
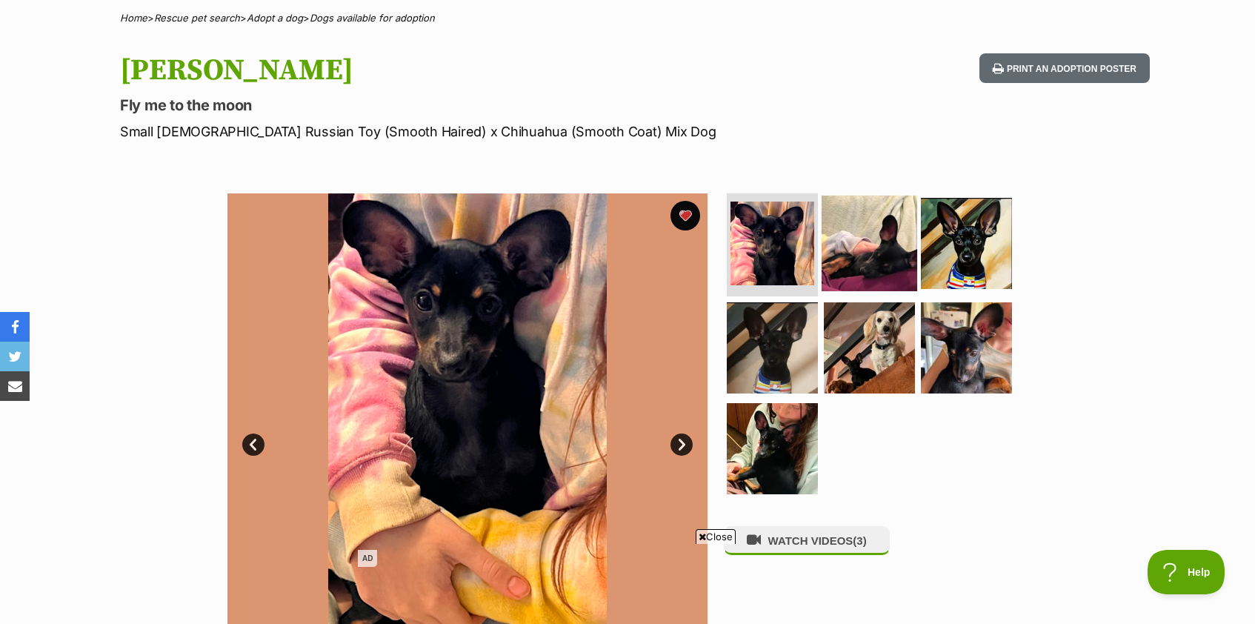
click at [863, 250] on img at bounding box center [870, 243] width 96 height 96
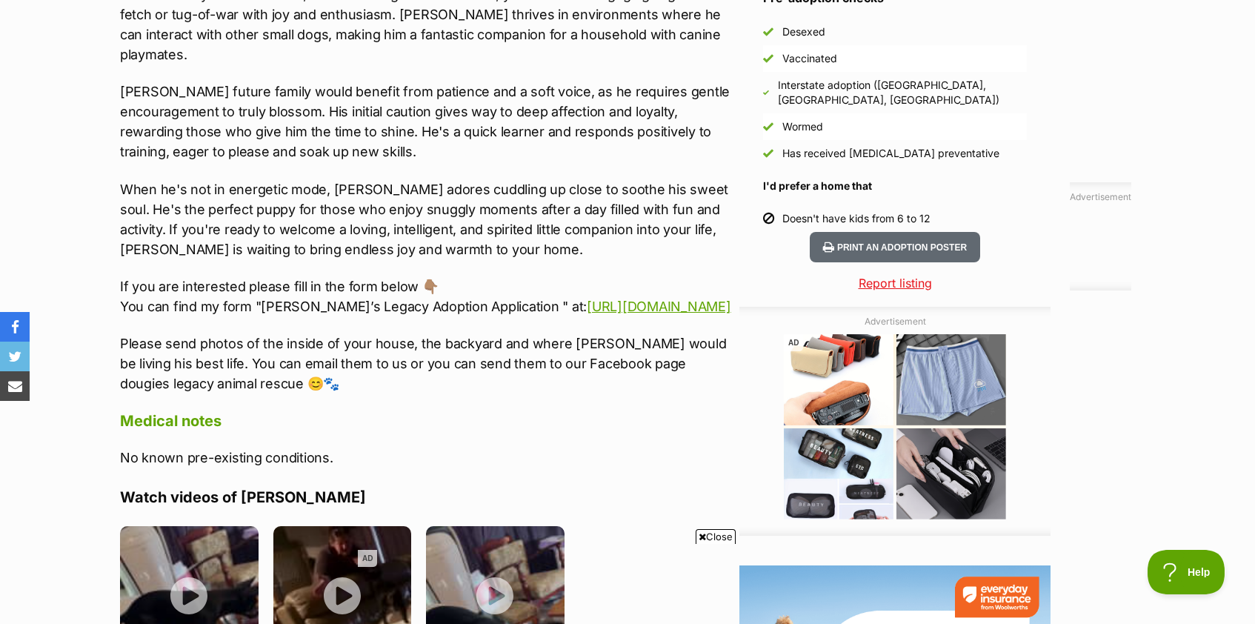
scroll to position [1487, 0]
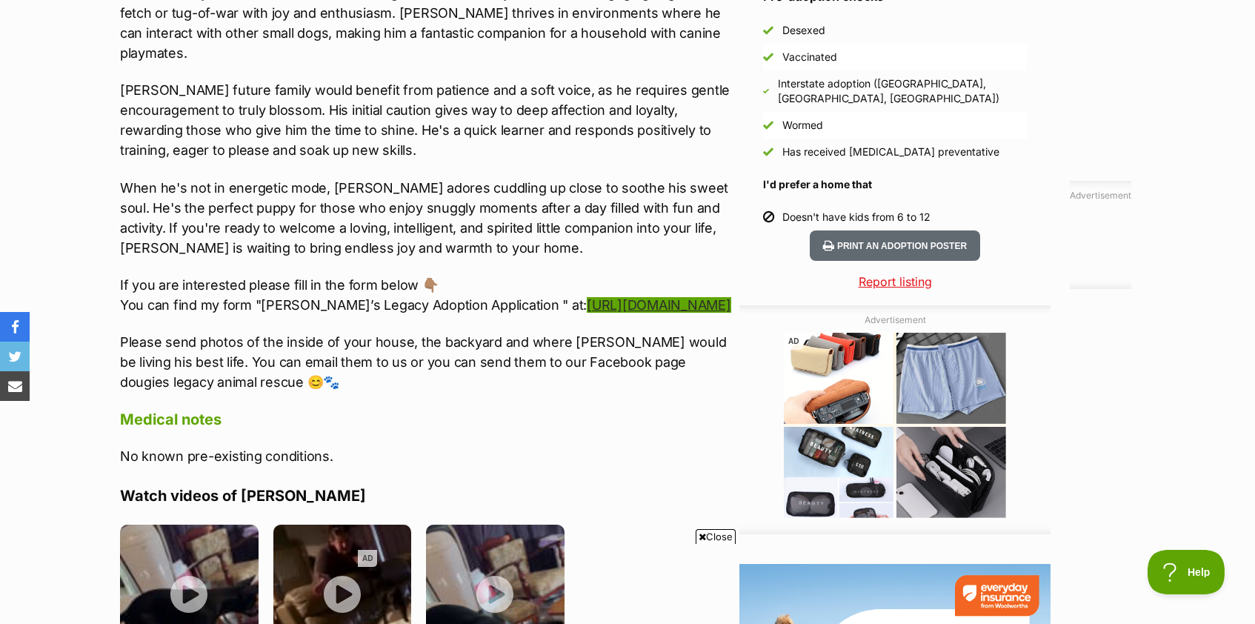
click at [587, 308] on link "[URL][DOMAIN_NAME]" at bounding box center [659, 305] width 144 height 16
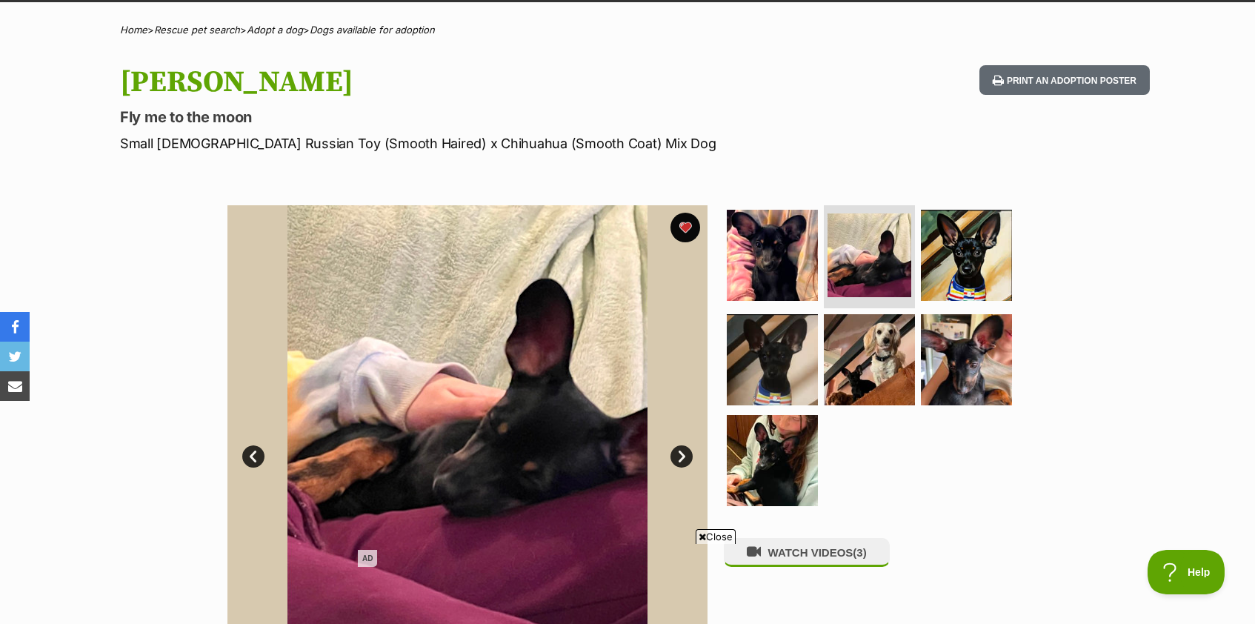
scroll to position [231, 0]
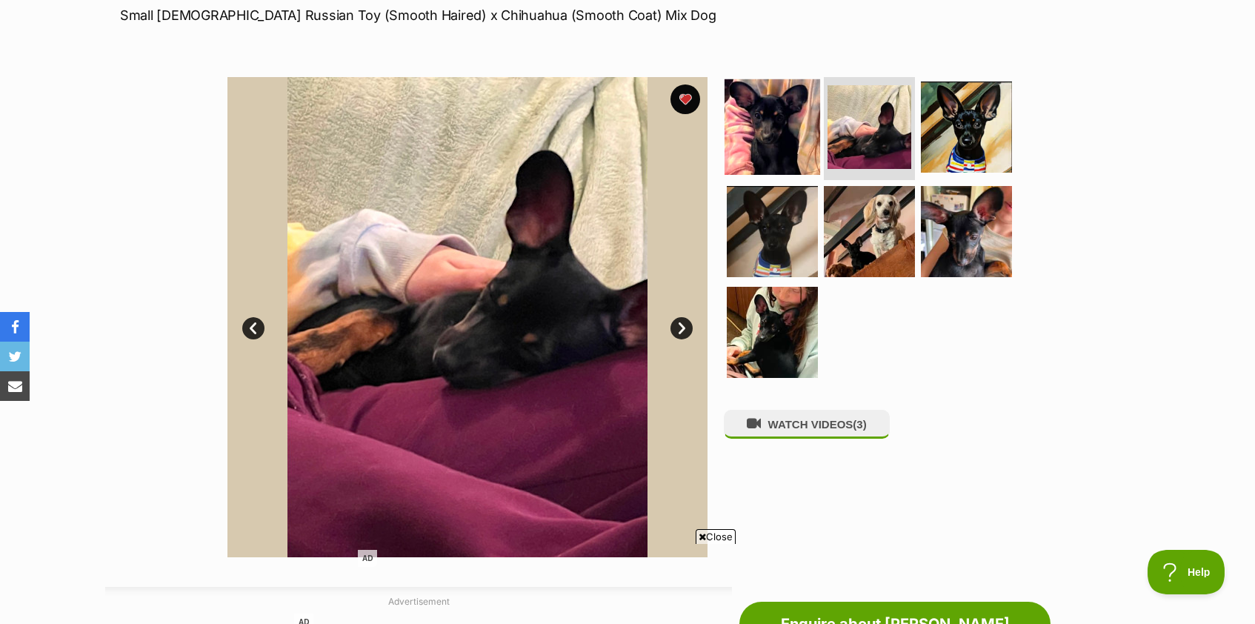
click at [773, 142] on img at bounding box center [773, 127] width 96 height 96
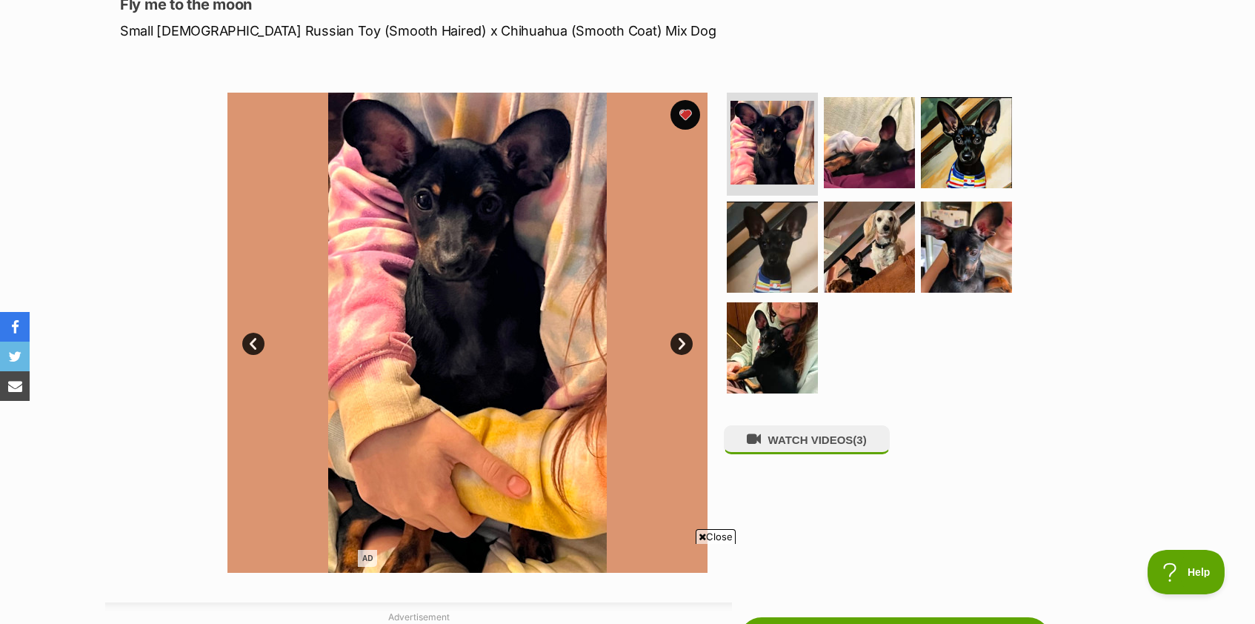
scroll to position [213, 0]
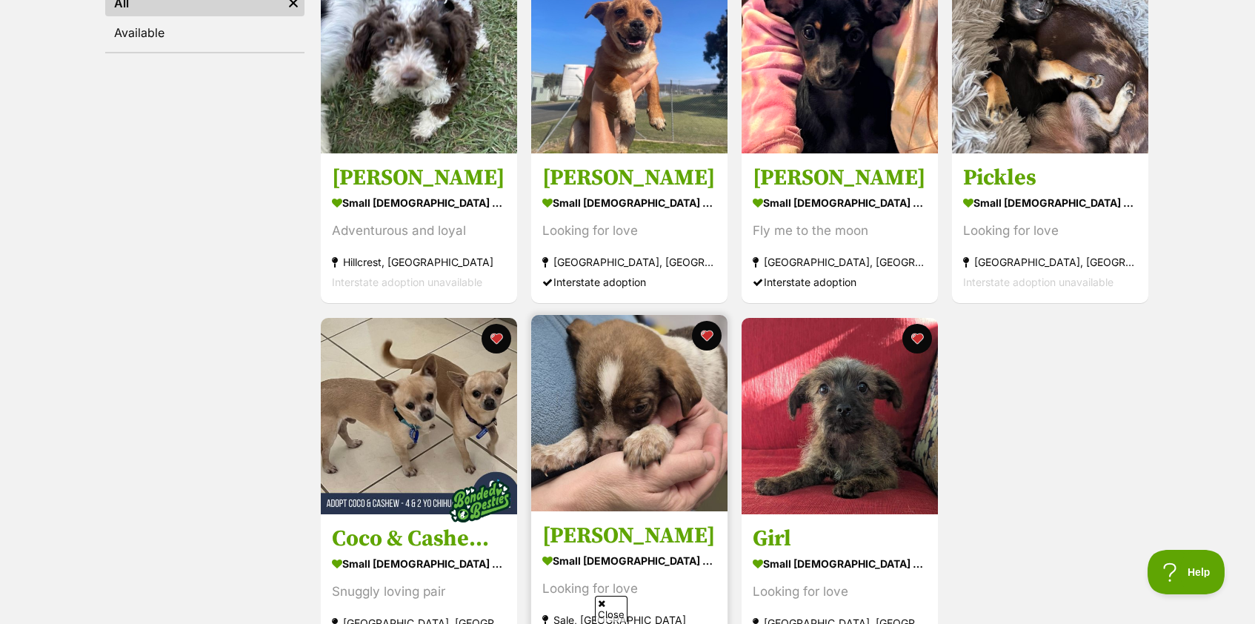
scroll to position [348, 0]
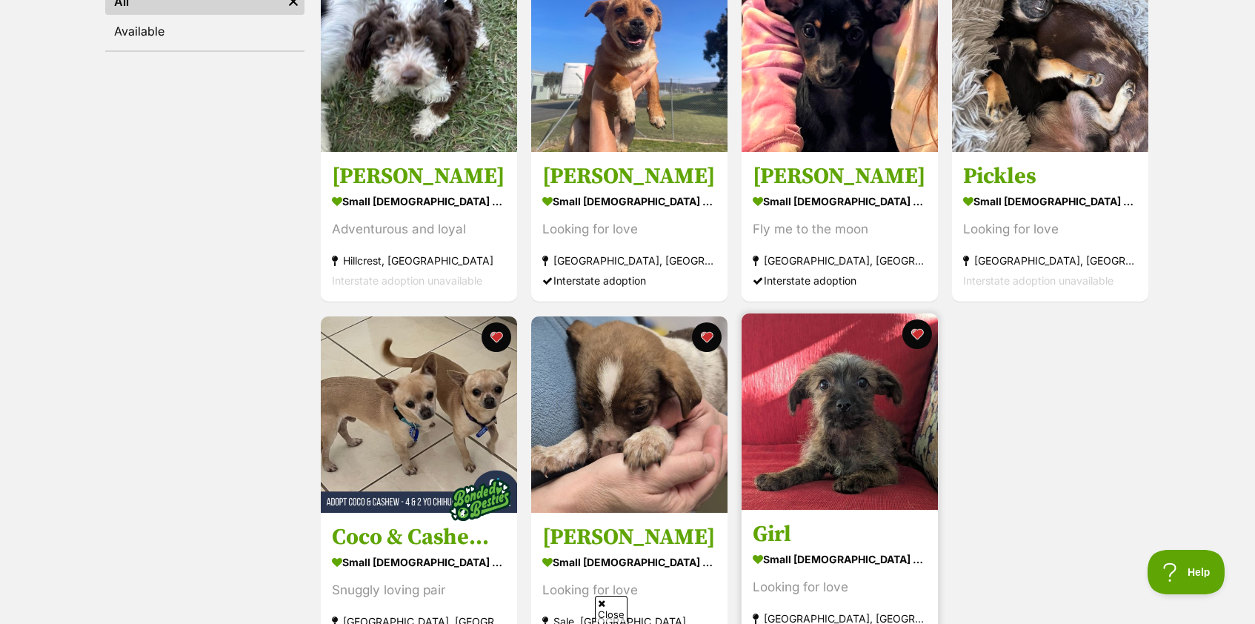
click at [820, 578] on section "small [DEMOGRAPHIC_DATA] Dog Looking for love [GEOGRAPHIC_DATA], [GEOGRAPHIC_DA…" at bounding box center [840, 598] width 174 height 100
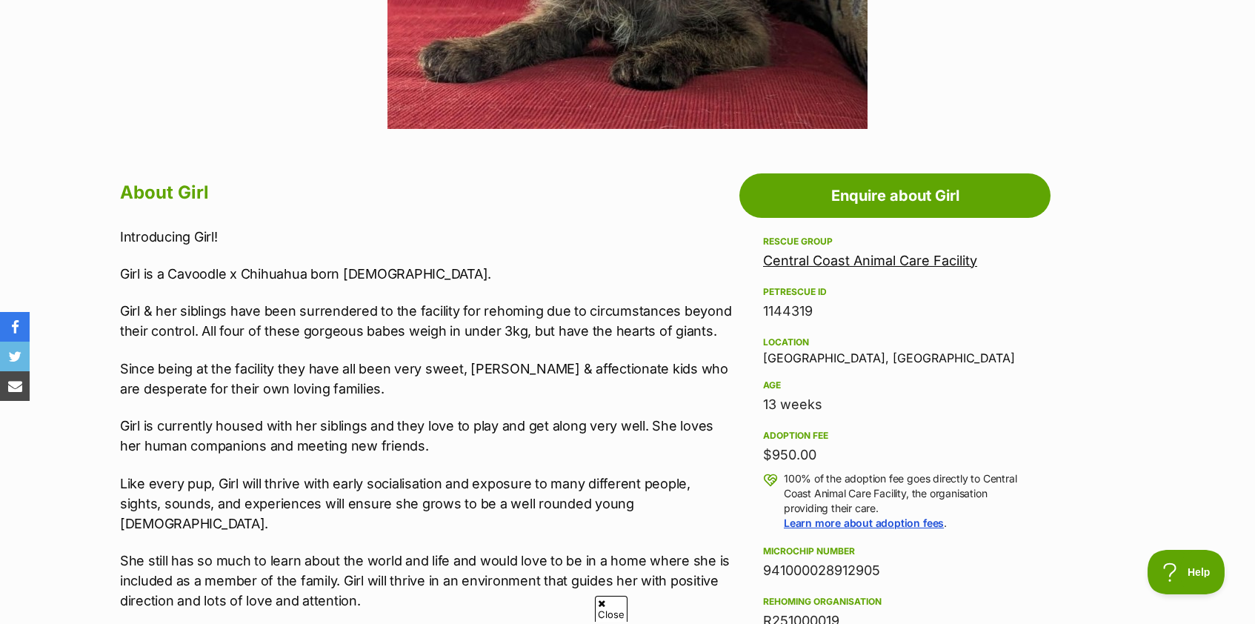
scroll to position [647, 0]
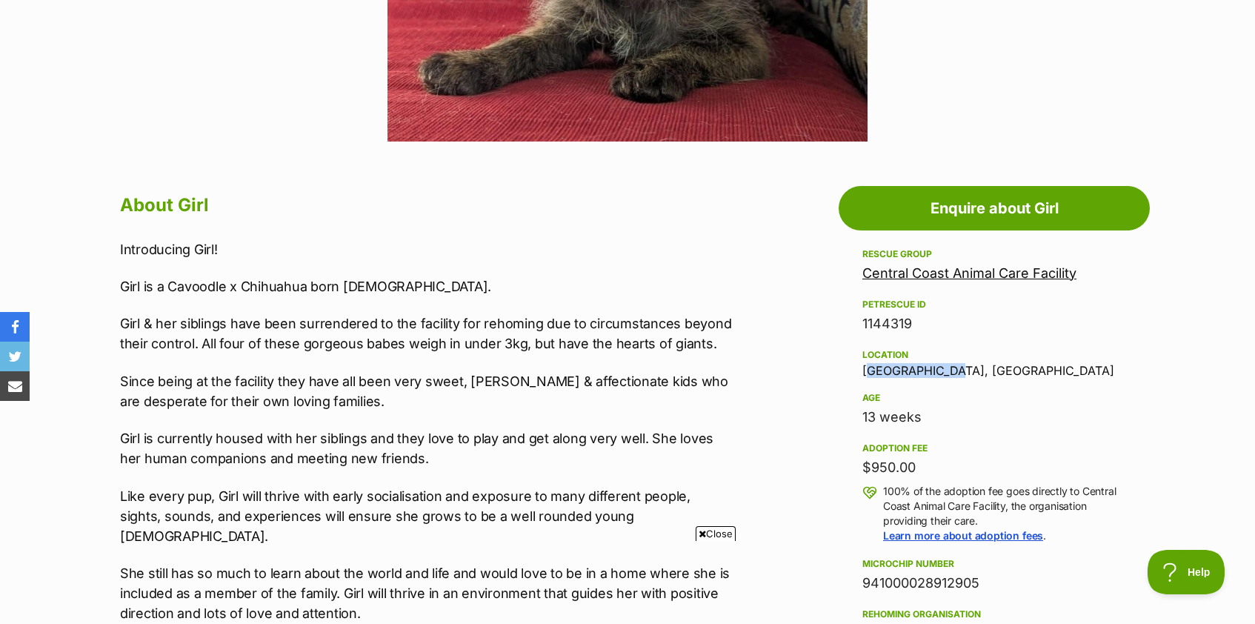
drag, startPoint x: 863, startPoint y: 368, endPoint x: 937, endPoint y: 368, distance: 74.8
click at [937, 368] on div "Location [GEOGRAPHIC_DATA], [GEOGRAPHIC_DATA]" at bounding box center [995, 361] width 264 height 31
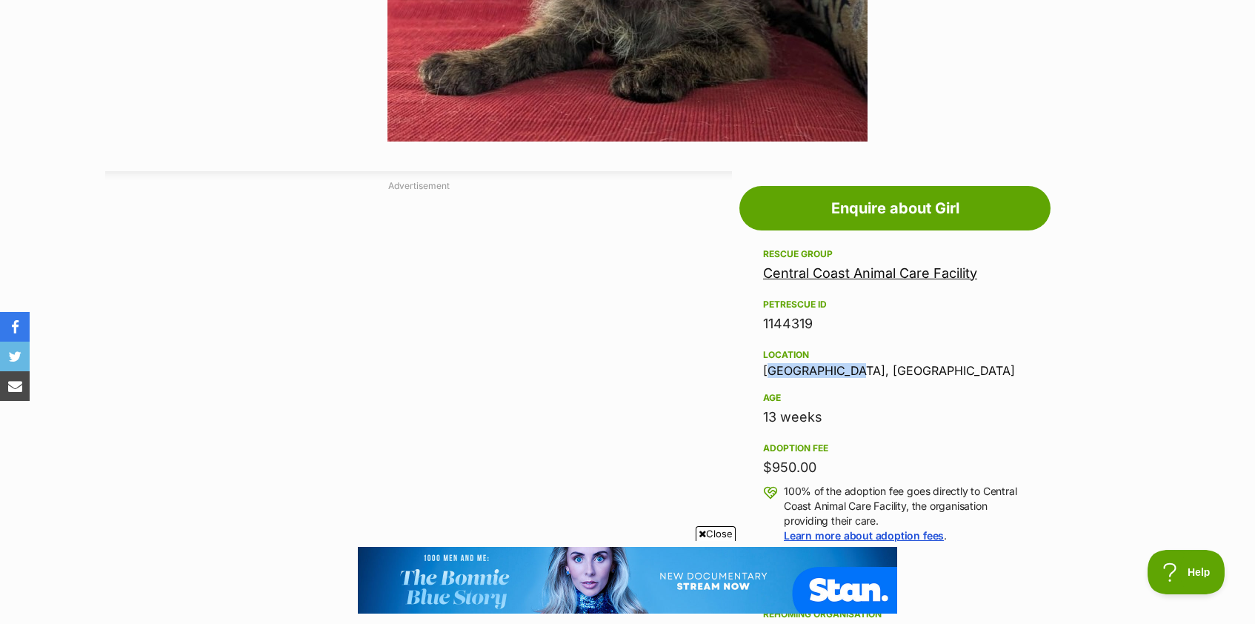
scroll to position [0, 0]
copy div "[GEOGRAPHIC_DATA]"
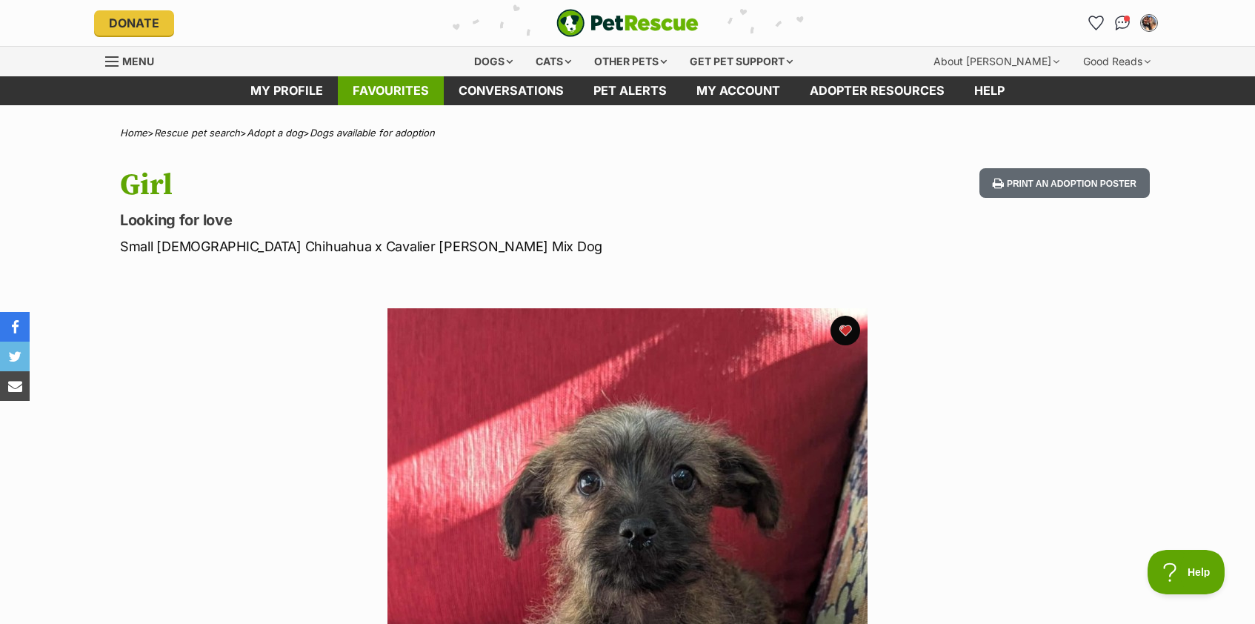
click at [400, 93] on link "Favourites" at bounding box center [391, 90] width 106 height 29
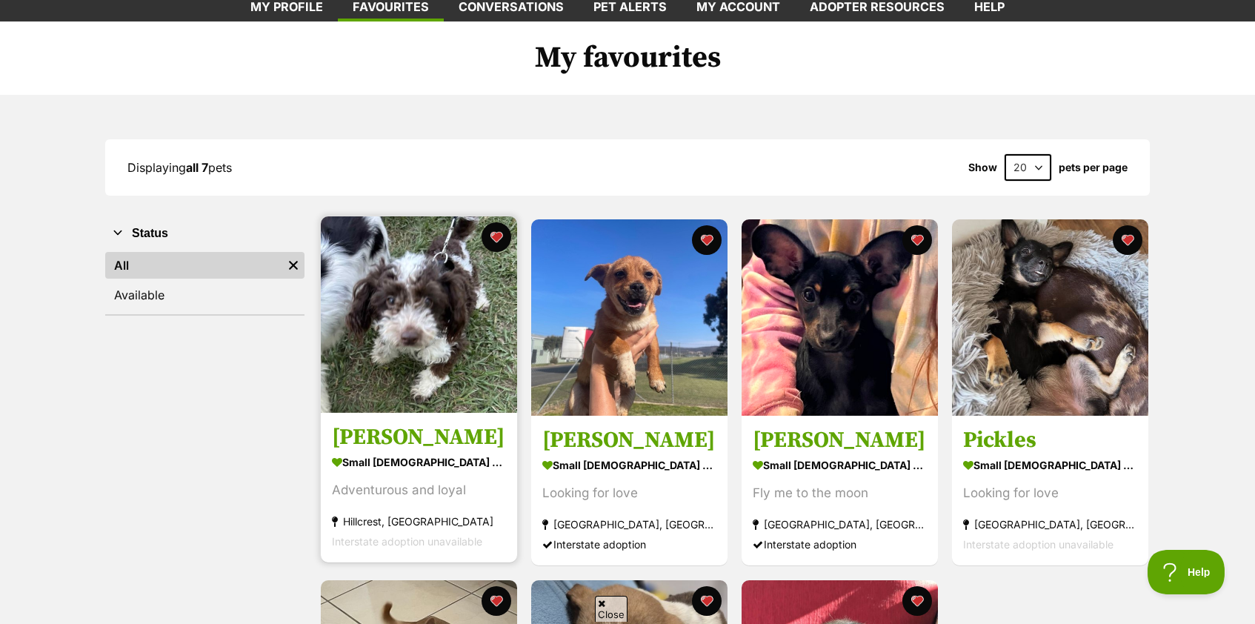
scroll to position [91, 0]
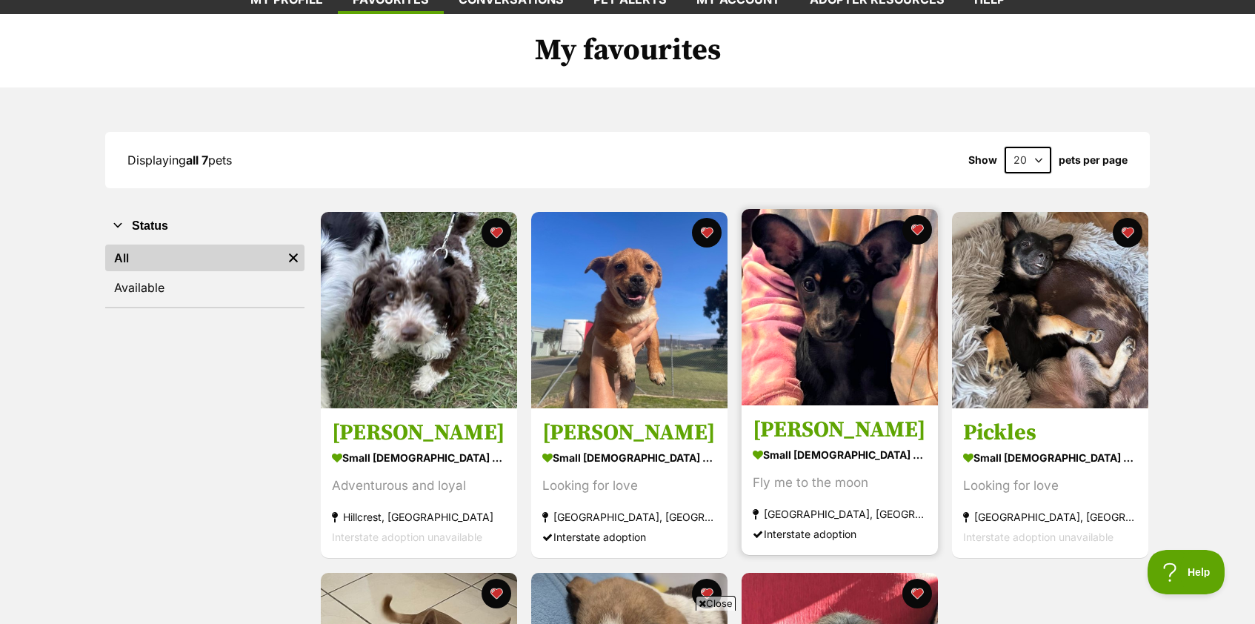
click at [803, 468] on section "small [DEMOGRAPHIC_DATA] Dog Fly me to the moon [GEOGRAPHIC_DATA], [GEOGRAPHIC_…" at bounding box center [840, 495] width 174 height 100
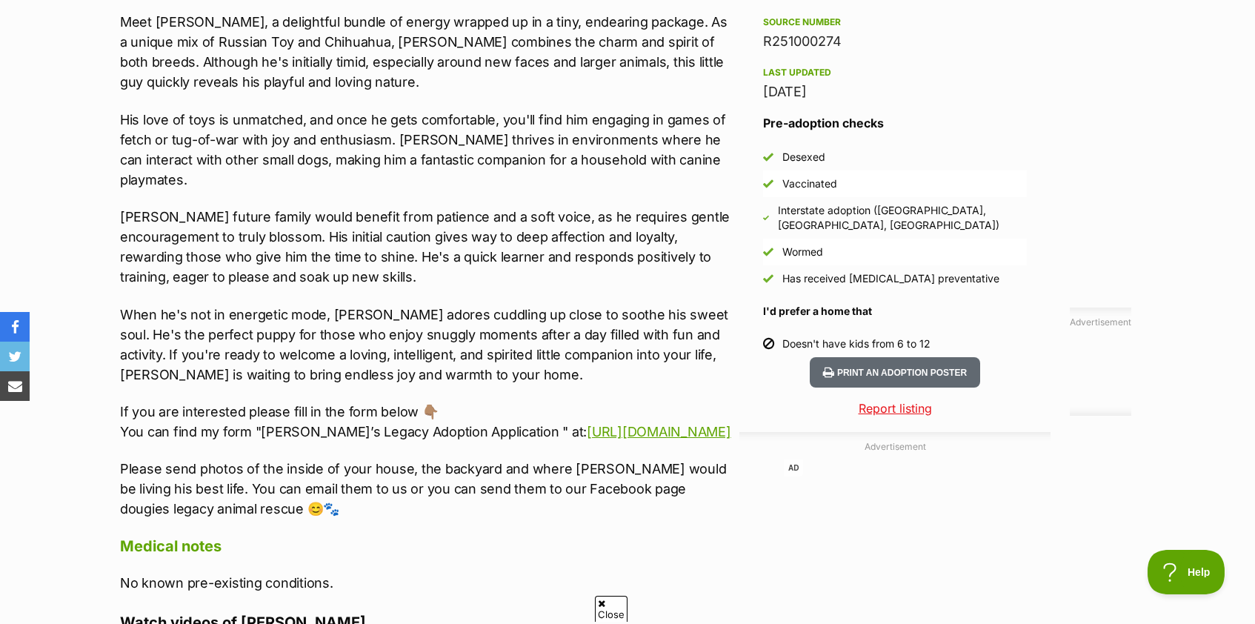
scroll to position [1357, 0]
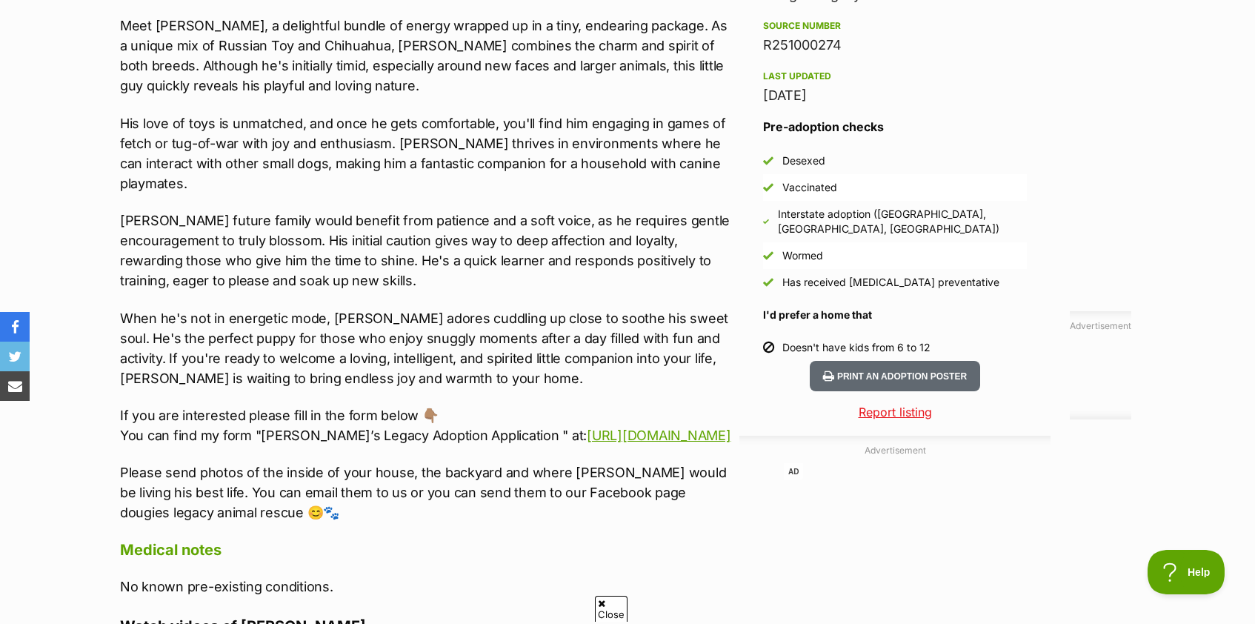
click at [834, 207] on div "Interstate adoption (ACT, NSW, VIC)" at bounding box center [902, 222] width 249 height 30
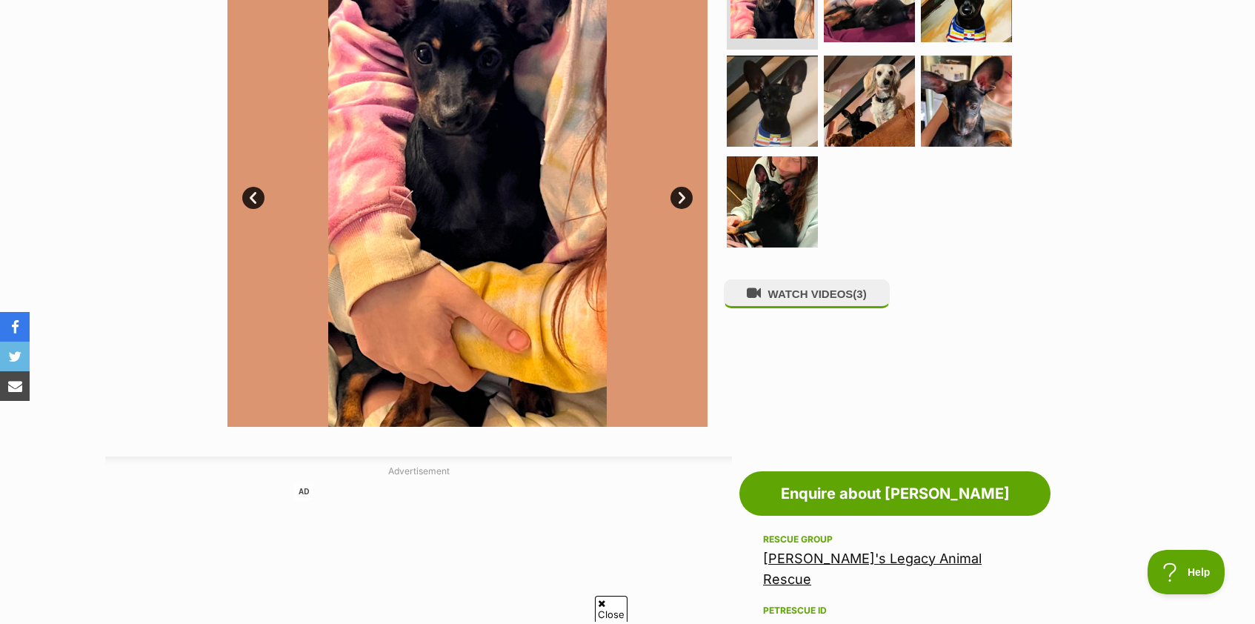
scroll to position [161, 0]
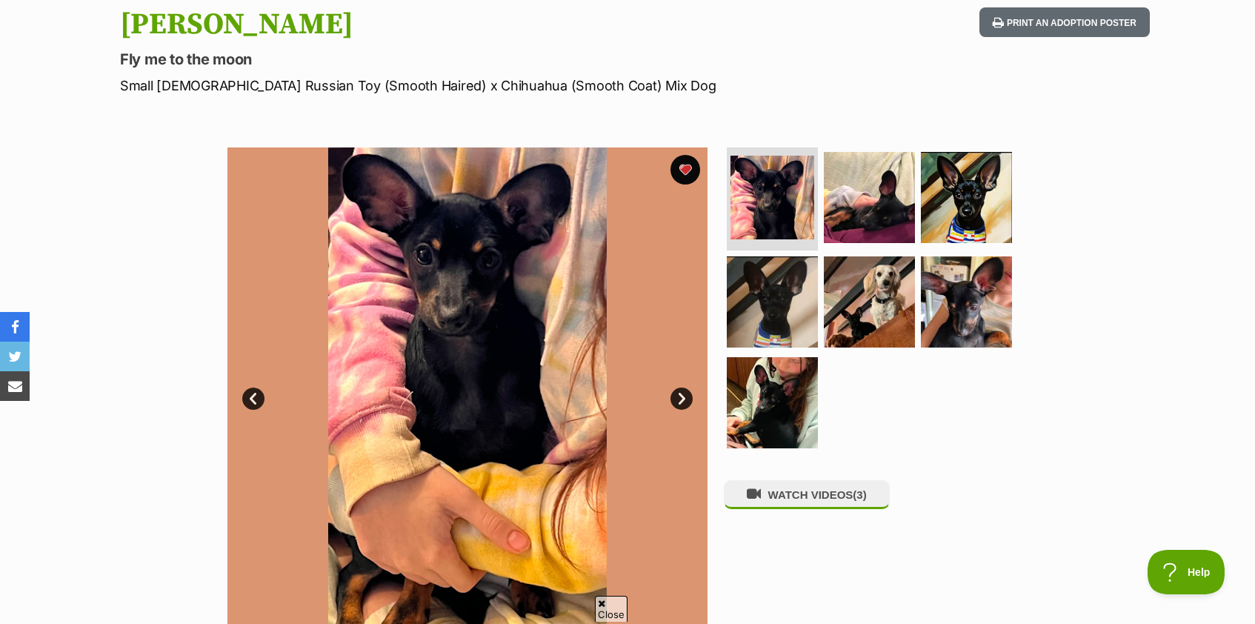
click at [682, 398] on link "Next" at bounding box center [682, 399] width 22 height 22
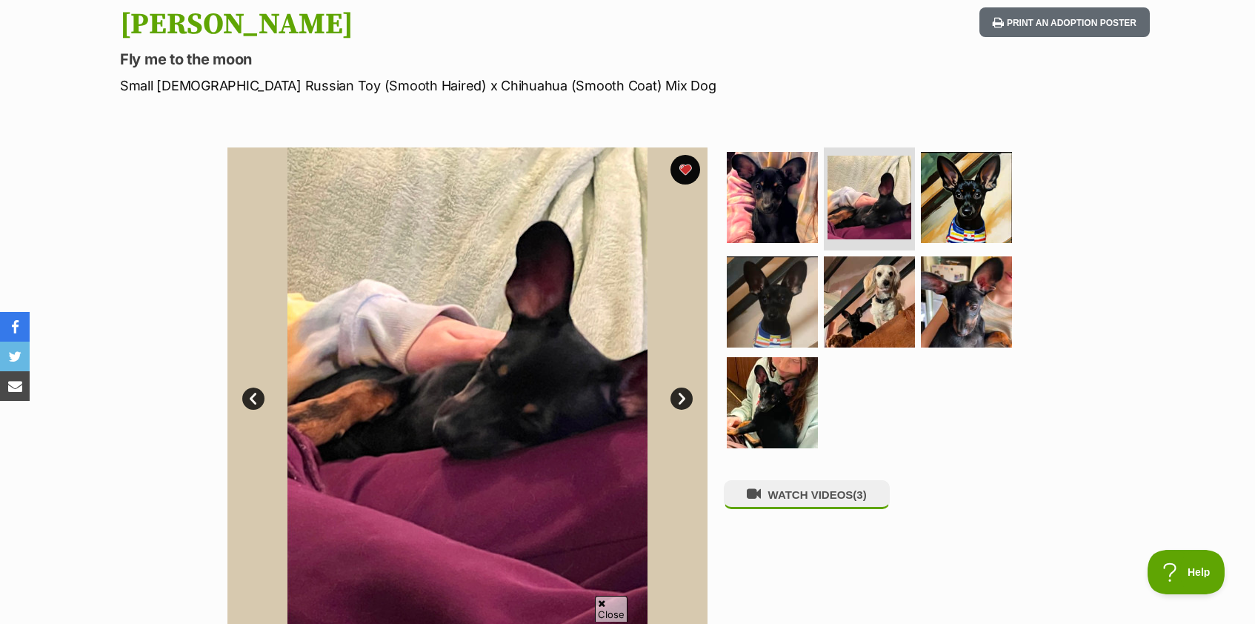
click at [682, 398] on link "Next" at bounding box center [682, 399] width 22 height 22
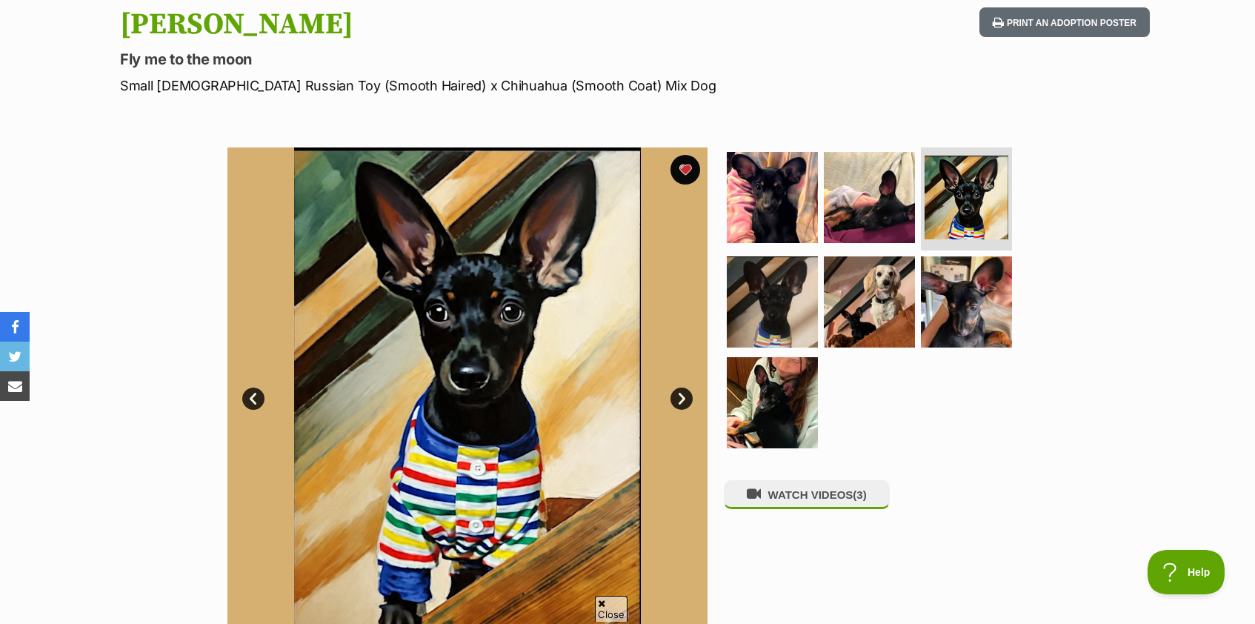
click at [682, 398] on link "Next" at bounding box center [682, 399] width 22 height 22
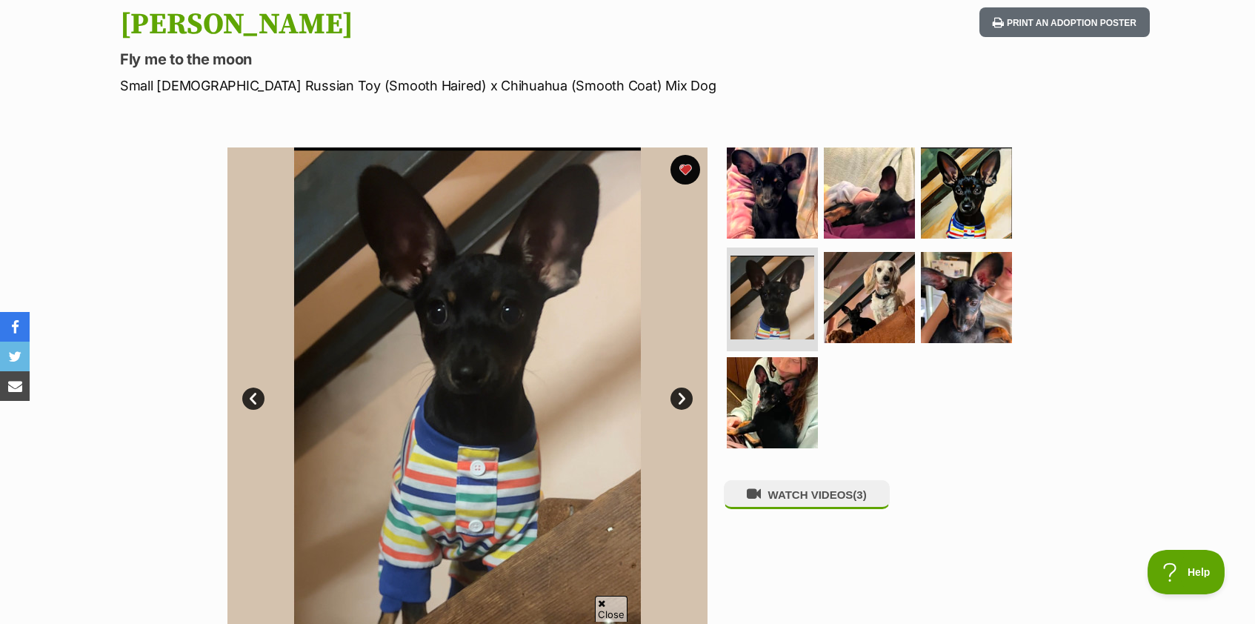
click at [682, 398] on link "Next" at bounding box center [682, 399] width 22 height 22
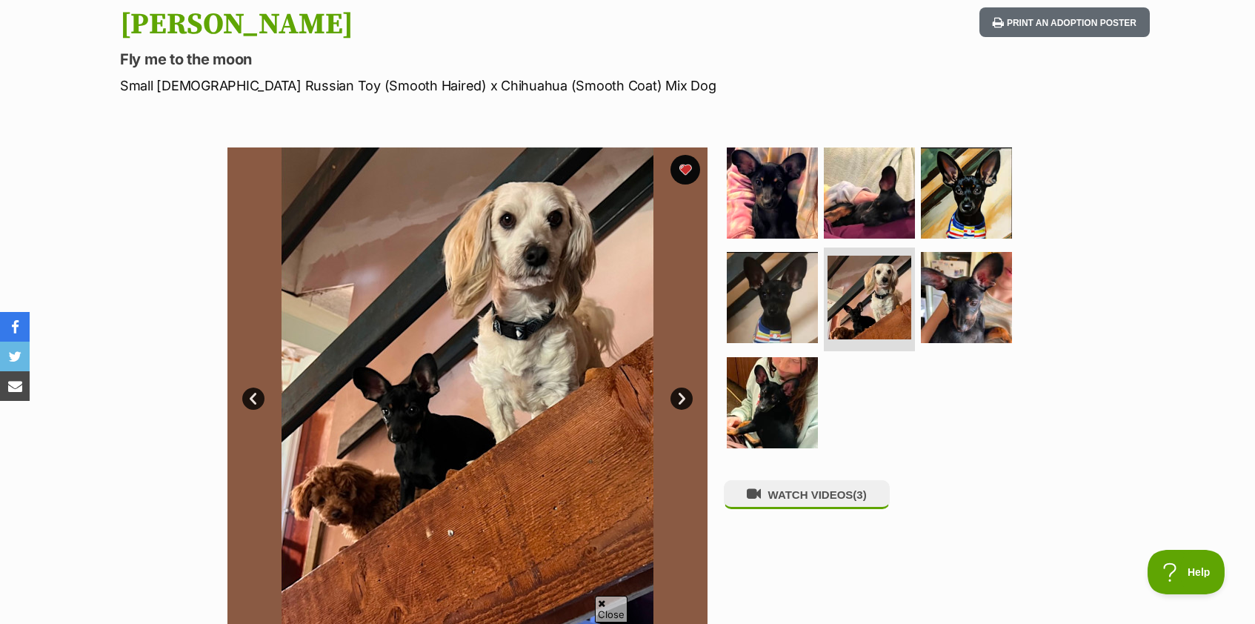
click at [682, 398] on link "Next" at bounding box center [682, 399] width 22 height 22
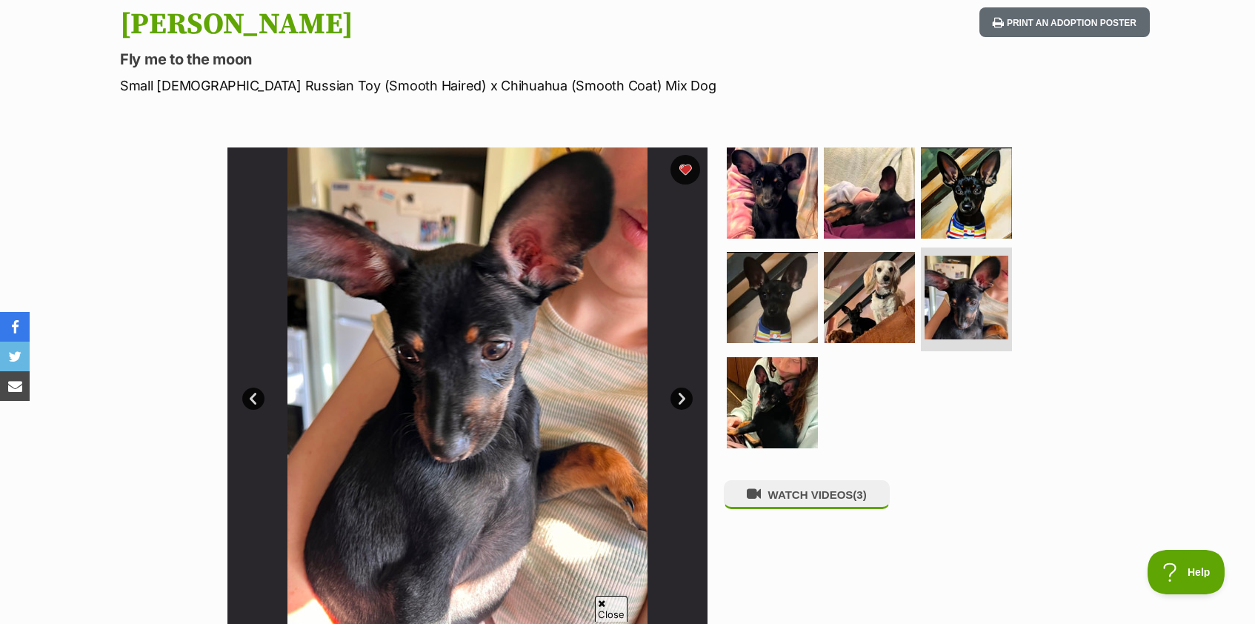
click at [682, 398] on link "Next" at bounding box center [682, 399] width 22 height 22
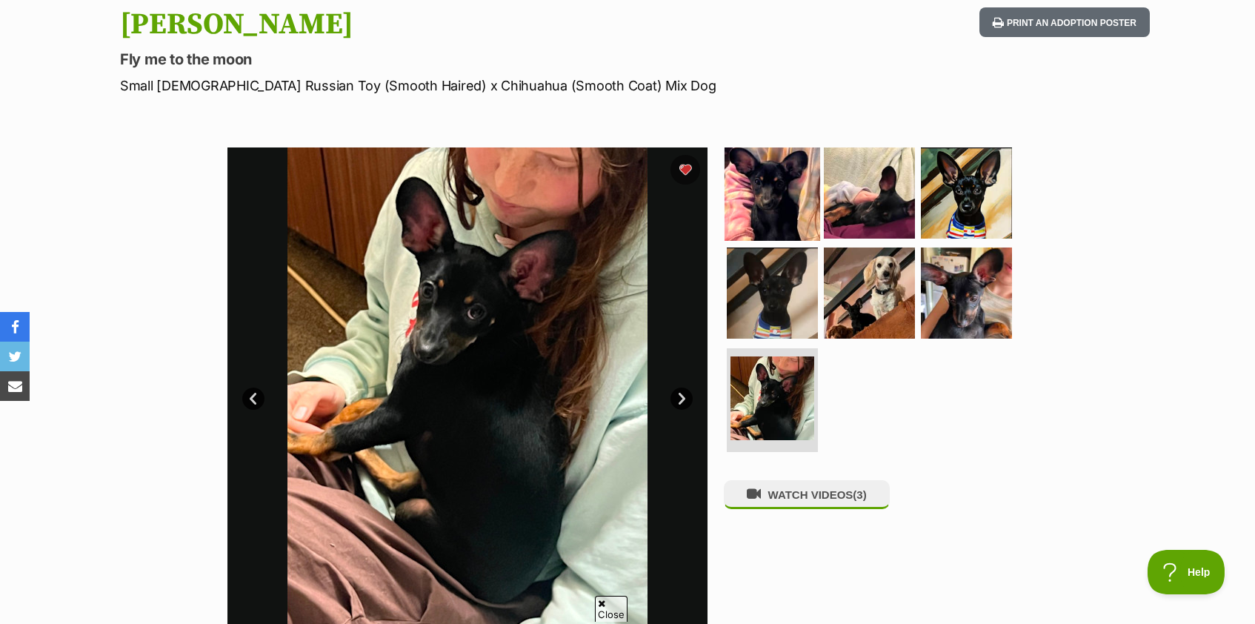
click at [790, 211] on img at bounding box center [773, 192] width 96 height 96
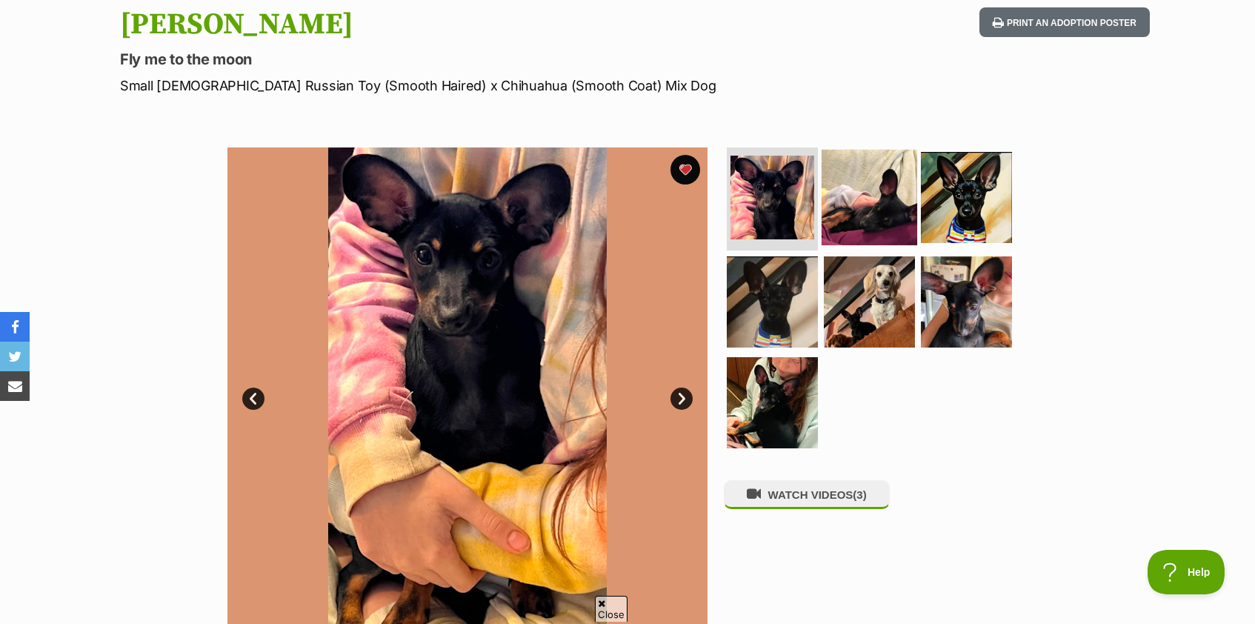
click at [840, 210] on img at bounding box center [870, 197] width 96 height 96
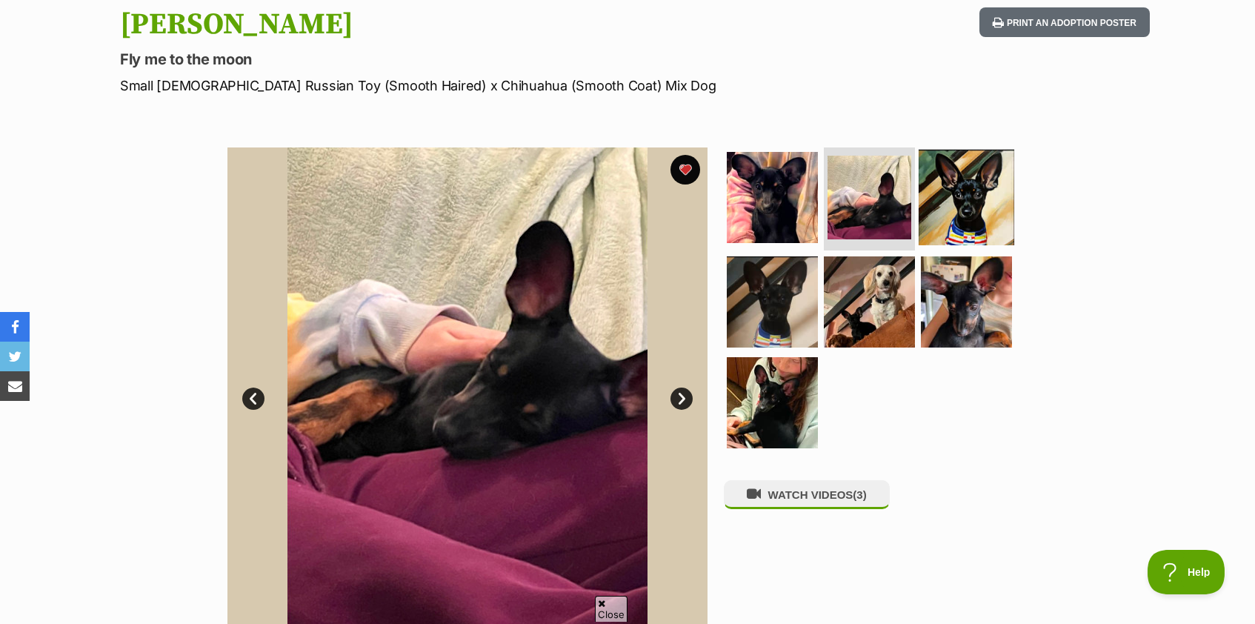
click at [962, 216] on img at bounding box center [967, 197] width 96 height 96
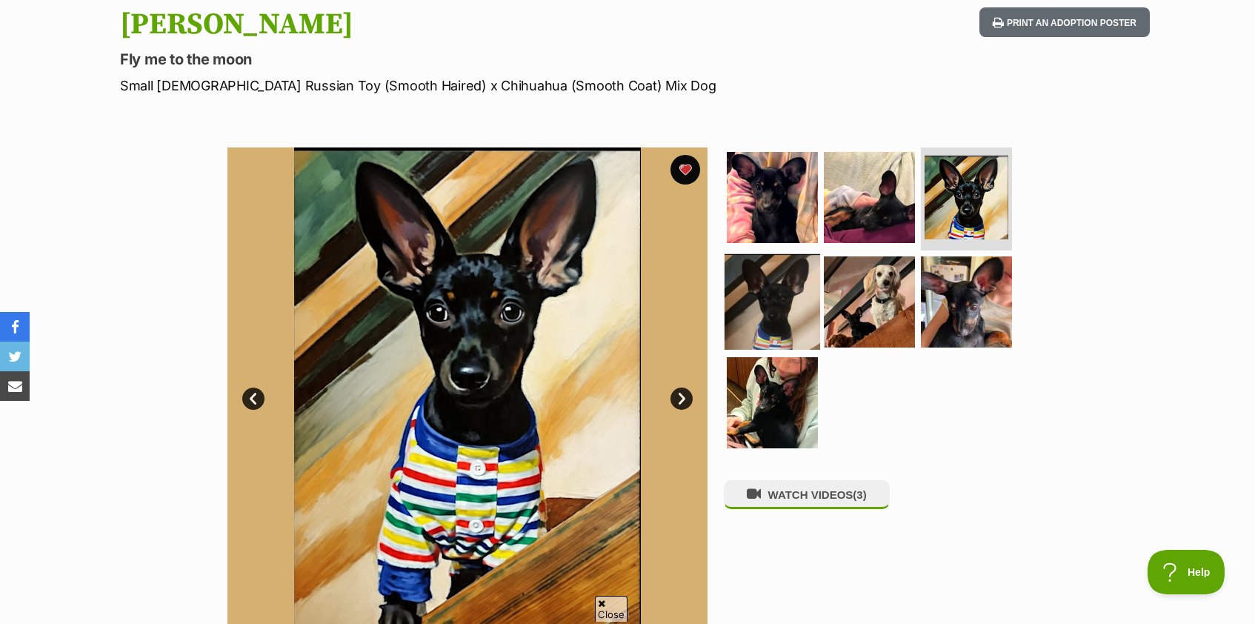
click at [789, 316] on img at bounding box center [773, 302] width 96 height 96
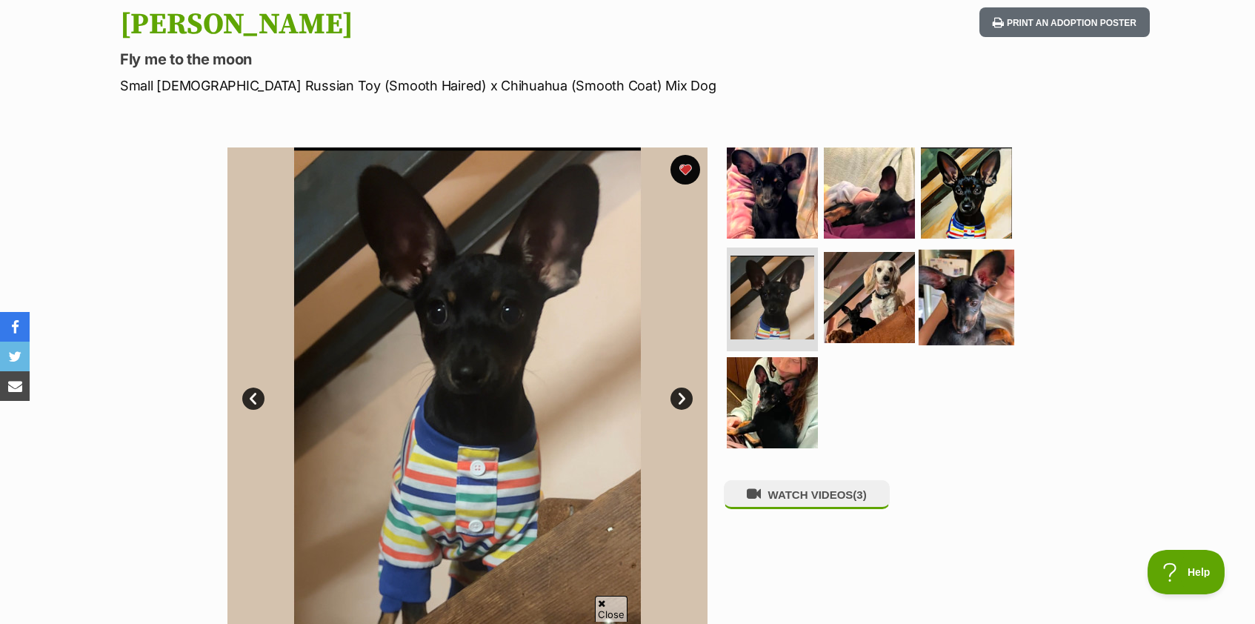
click at [966, 309] on img at bounding box center [967, 298] width 96 height 96
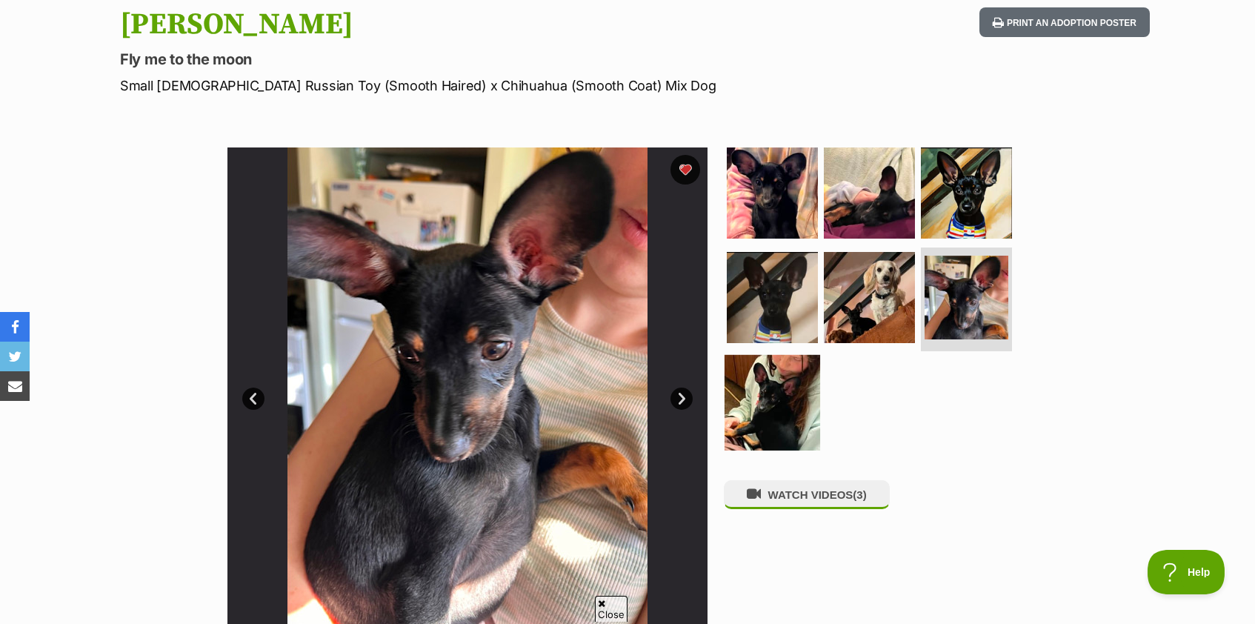
click at [775, 431] on img at bounding box center [773, 403] width 96 height 96
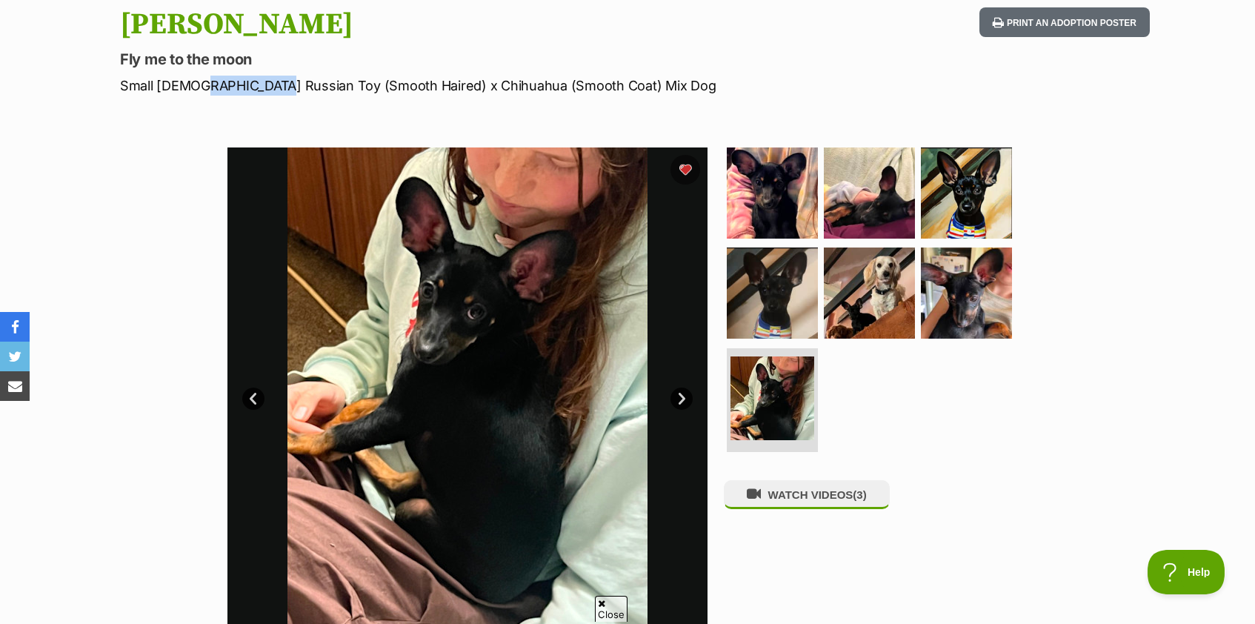
drag, startPoint x: 188, startPoint y: 87, endPoint x: 263, endPoint y: 87, distance: 74.8
click at [263, 87] on p "Small Male Russian Toy (Smooth Haired) x Chihuahua (Smooth Coat) Mix Dog" at bounding box center [433, 86] width 627 height 20
copy p "Russian Toy"
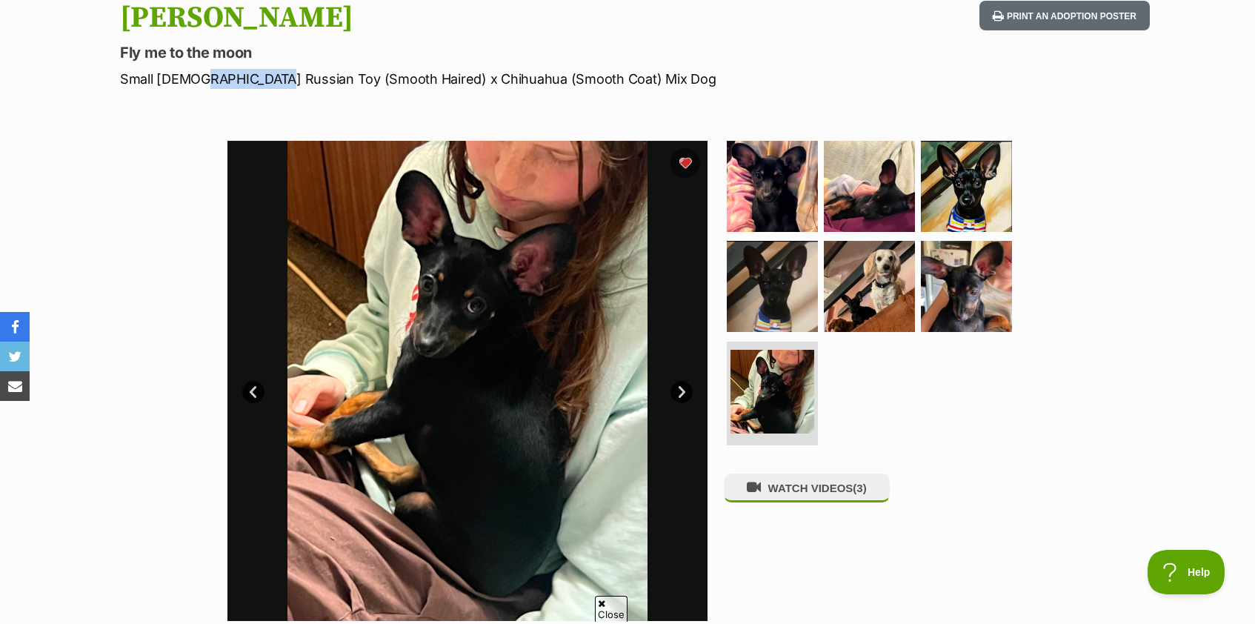
scroll to position [171, 0]
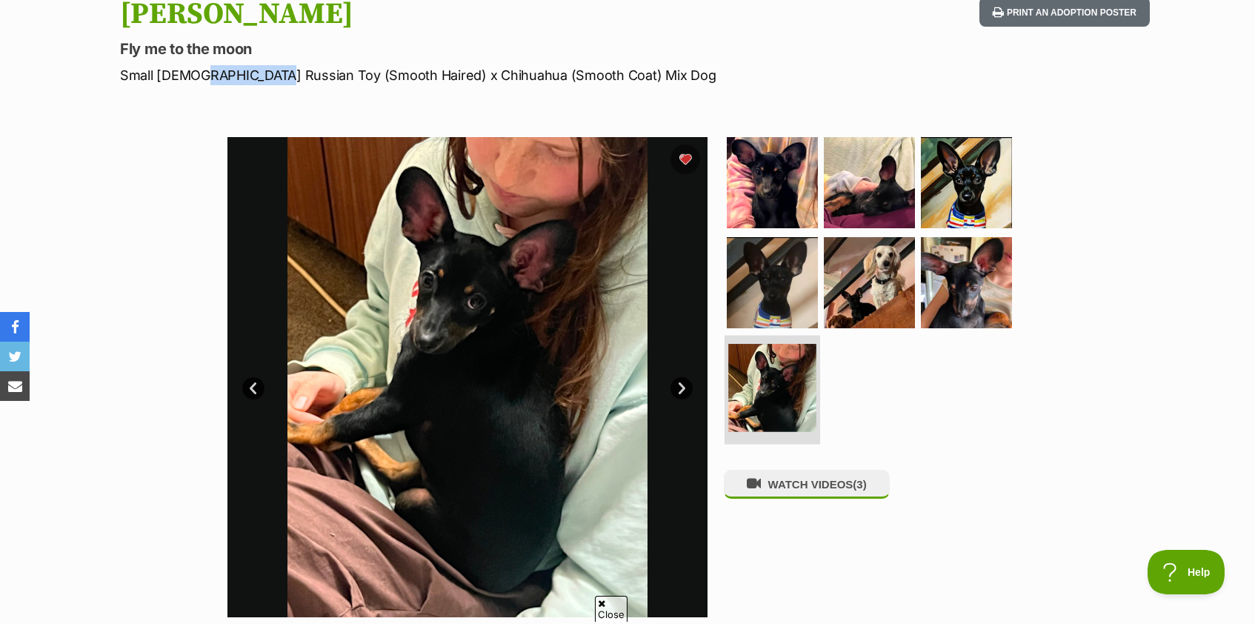
click at [783, 376] on img at bounding box center [772, 388] width 88 height 88
click at [764, 398] on img at bounding box center [772, 388] width 88 height 88
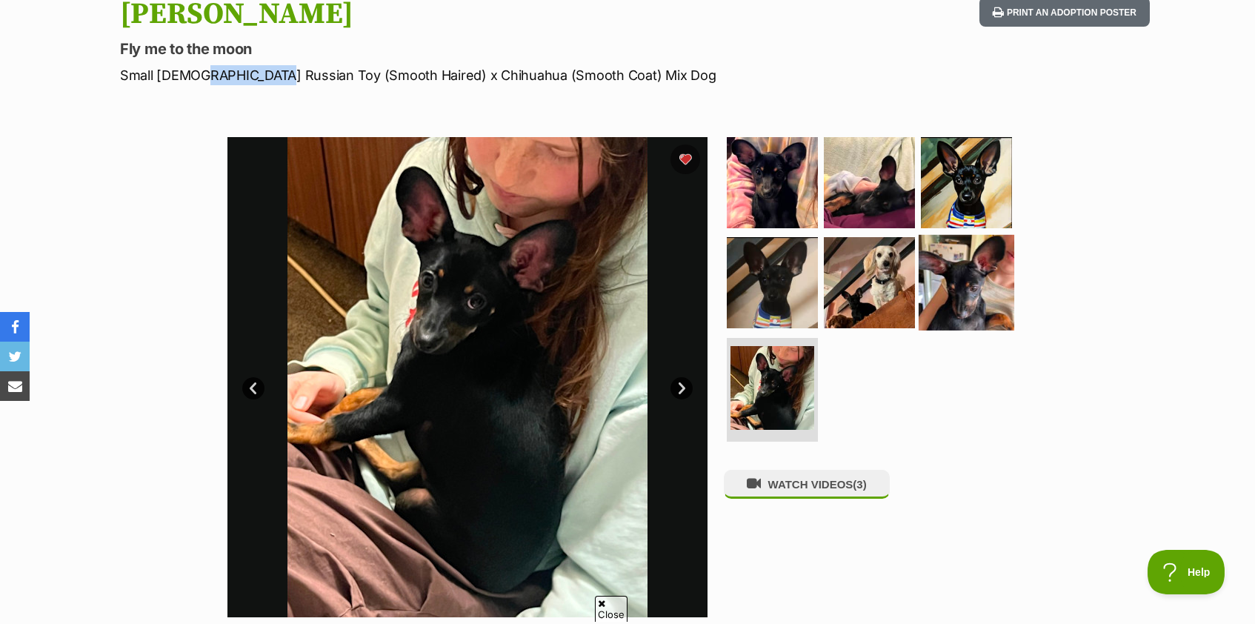
click at [965, 316] on img at bounding box center [967, 283] width 96 height 96
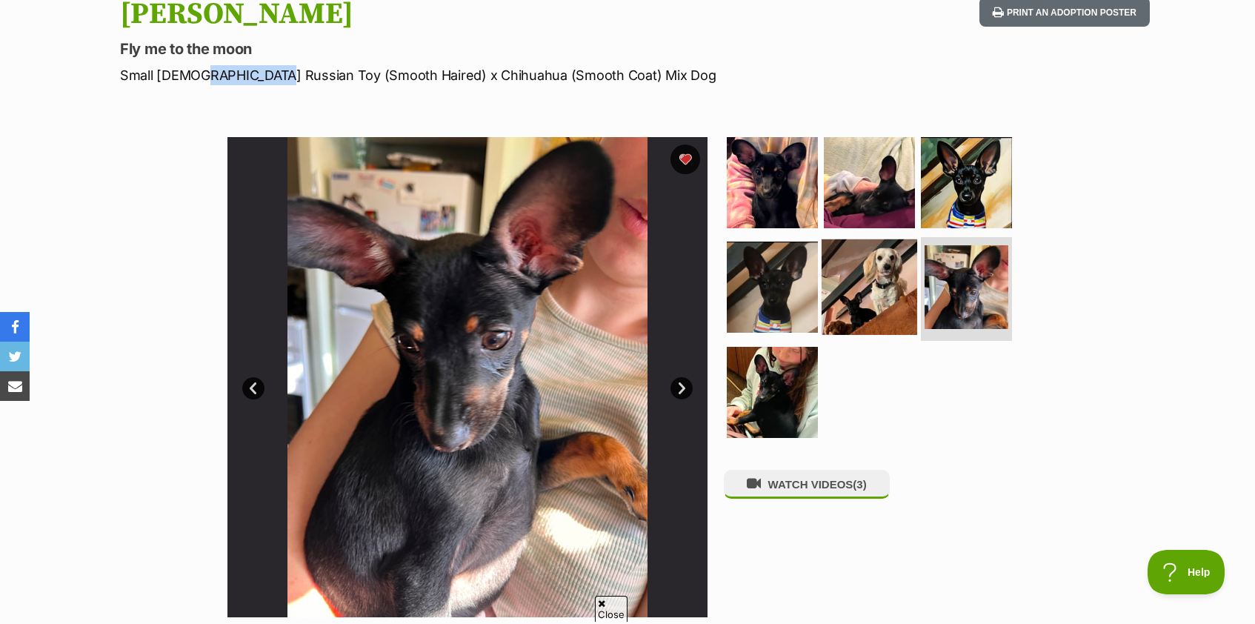
click at [849, 313] on img at bounding box center [870, 287] width 96 height 96
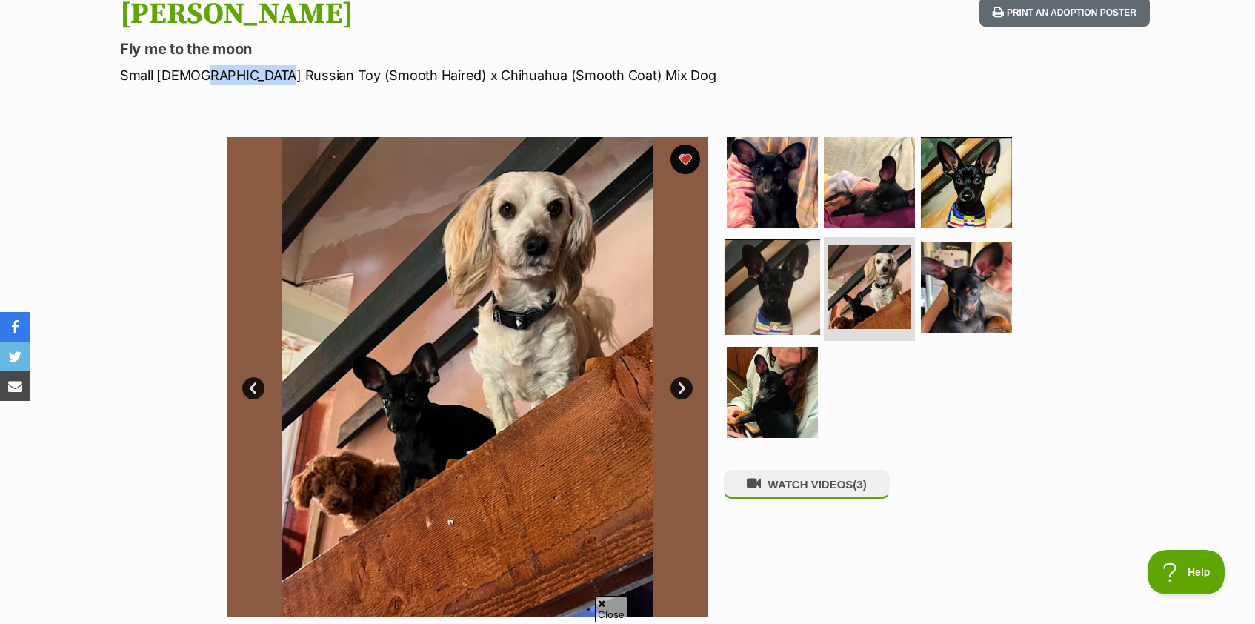
click at [783, 304] on img at bounding box center [773, 287] width 96 height 96
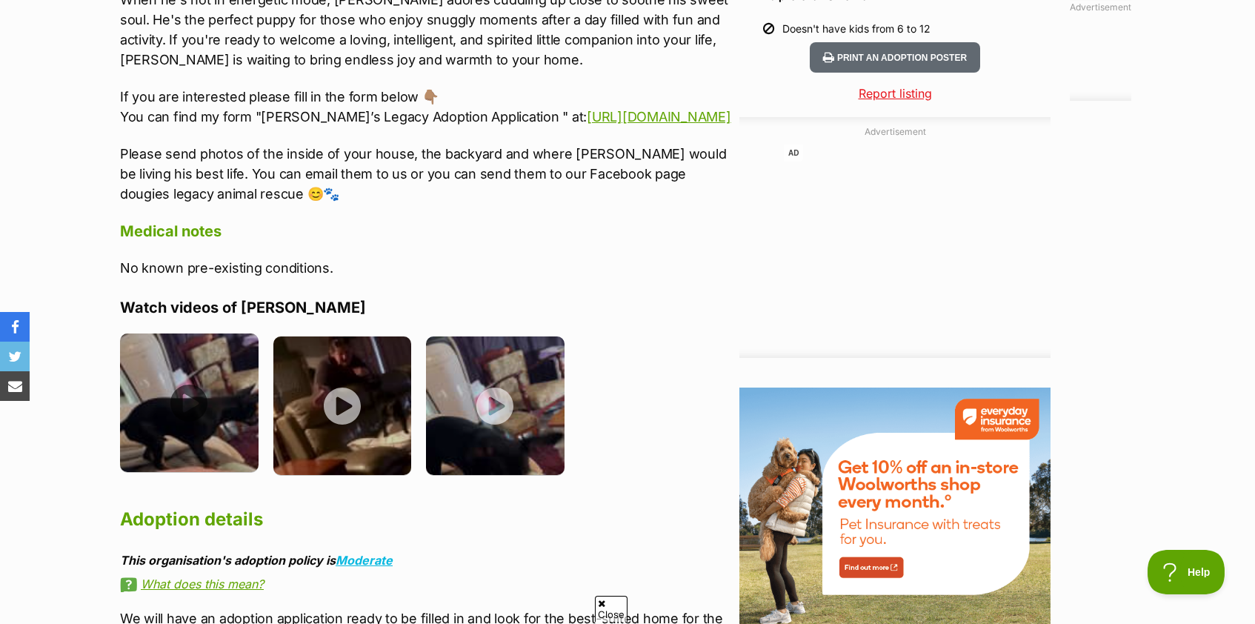
scroll to position [1678, 0]
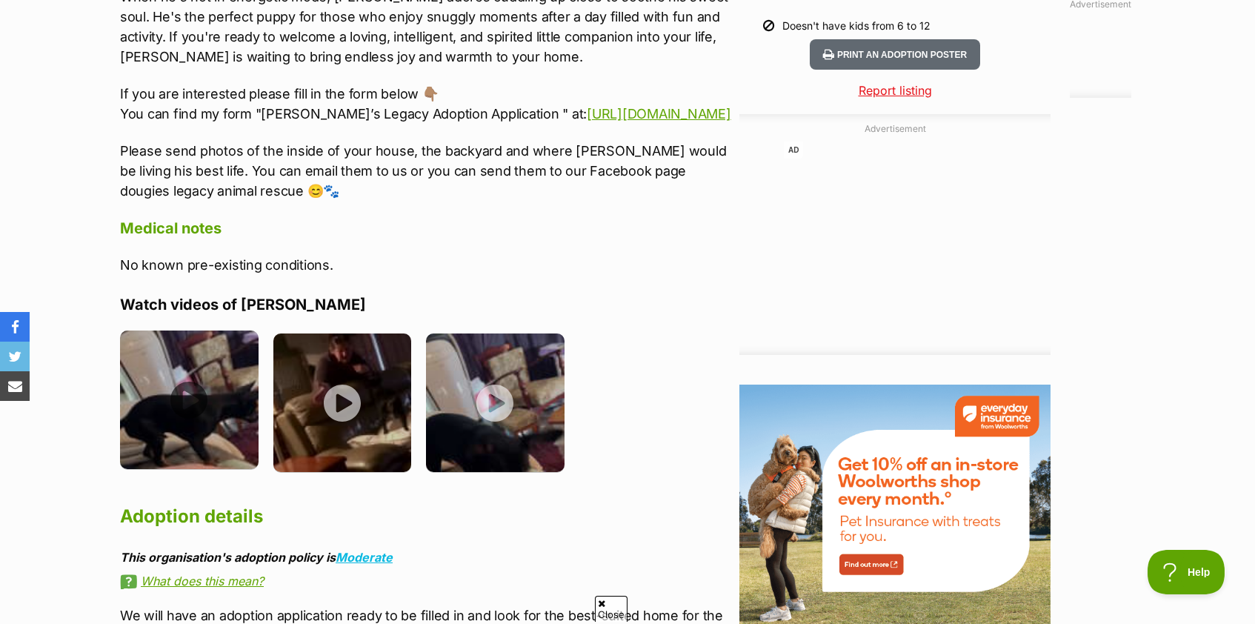
click at [233, 402] on img at bounding box center [189, 399] width 139 height 139
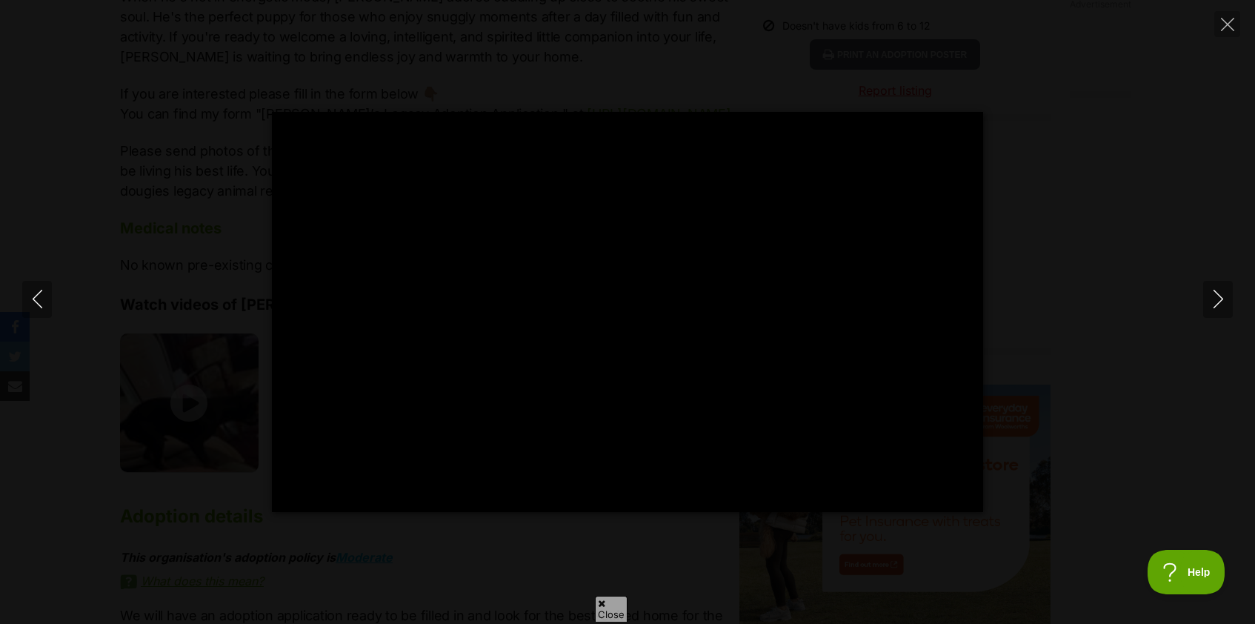
type input "100"
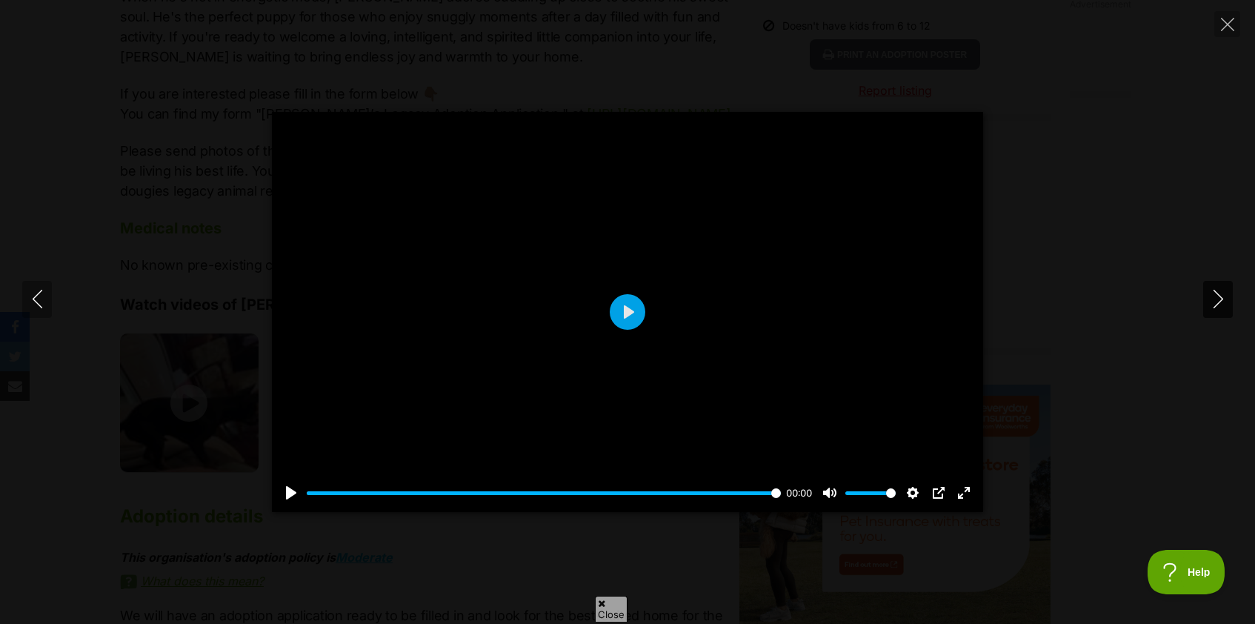
click at [1215, 302] on icon "Next" at bounding box center [1218, 299] width 19 height 19
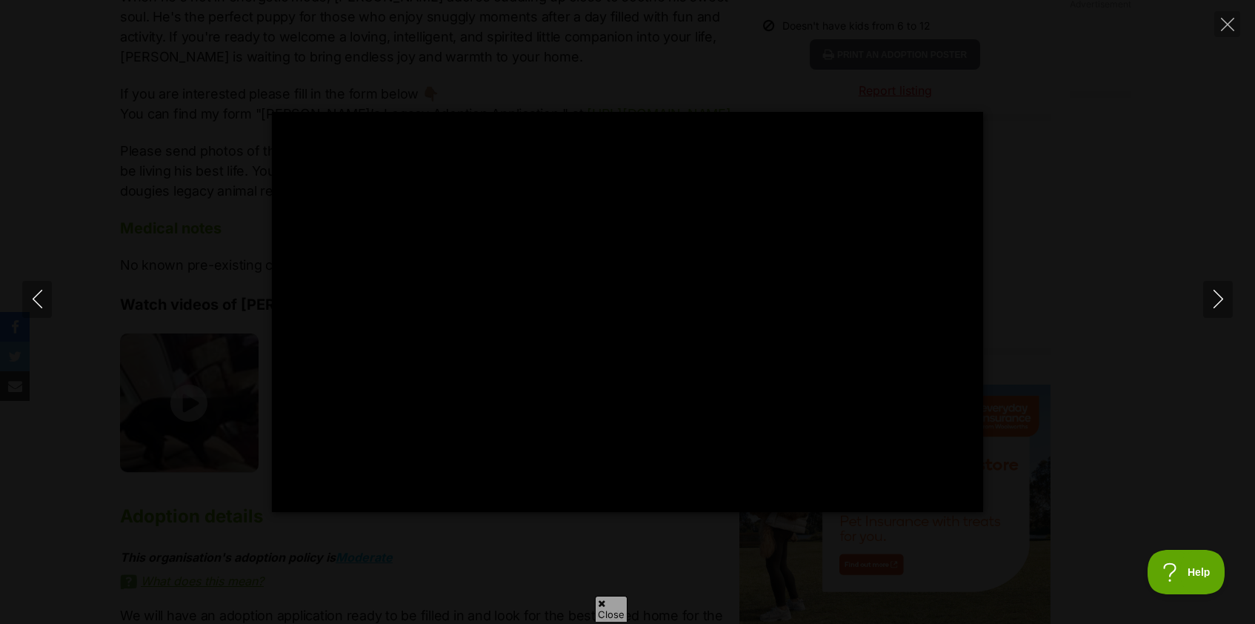
type input "100"
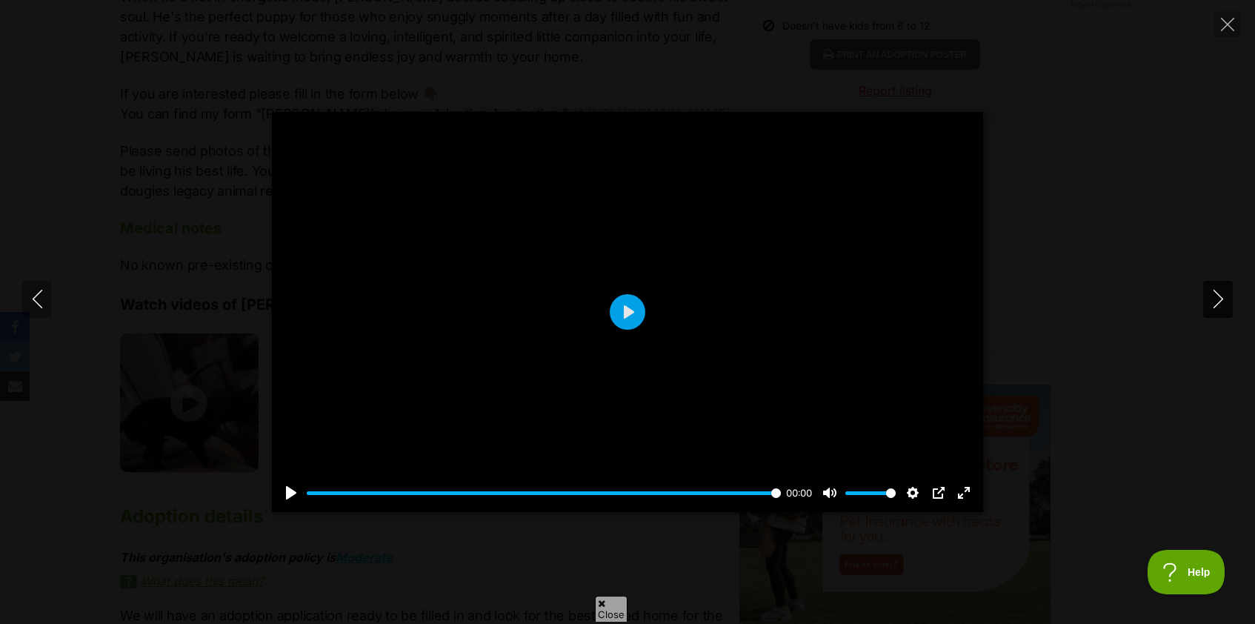
click at [1218, 296] on icon "Next" at bounding box center [1218, 299] width 19 height 19
type input "100"
click at [1212, 302] on icon "Next" at bounding box center [1218, 299] width 19 height 19
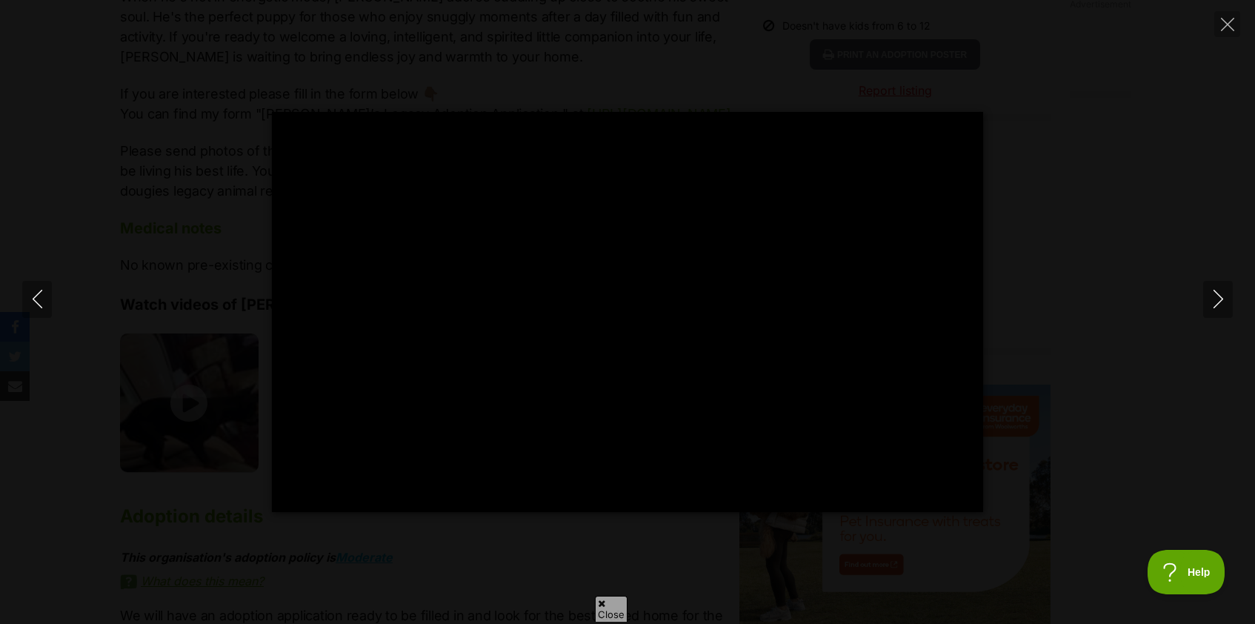
type input "100"
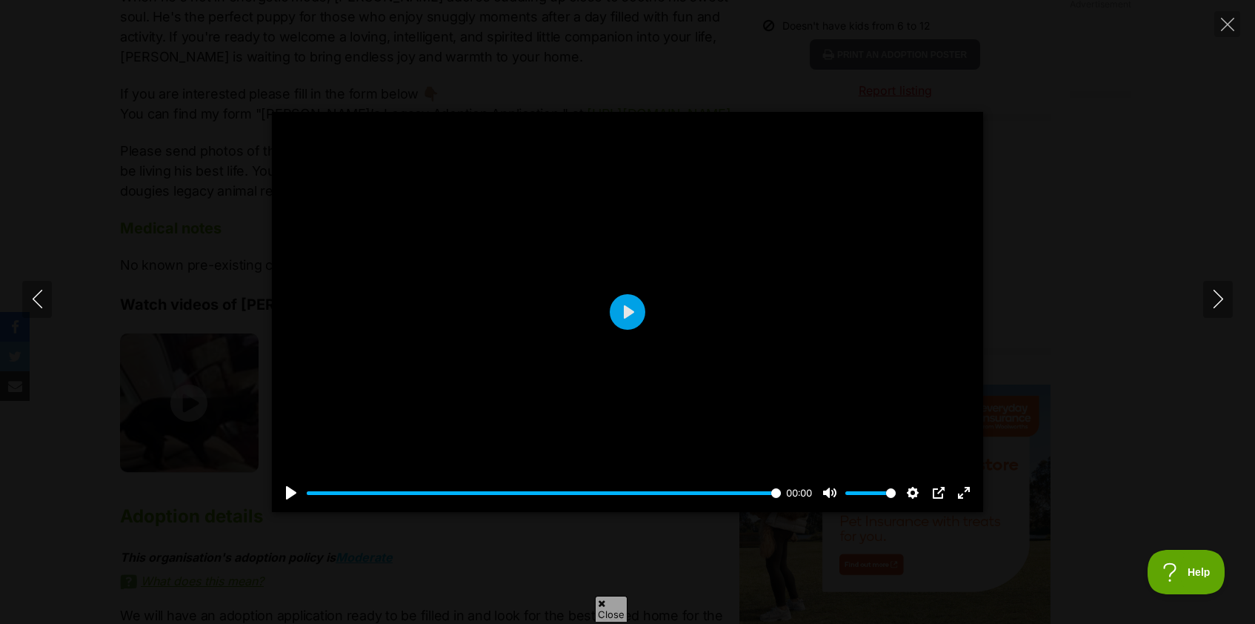
click at [1092, 319] on div "Pause Play % buffered 00:09 00:00 Unmute Mute Disable captions Enable captions …" at bounding box center [627, 312] width 1255 height 400
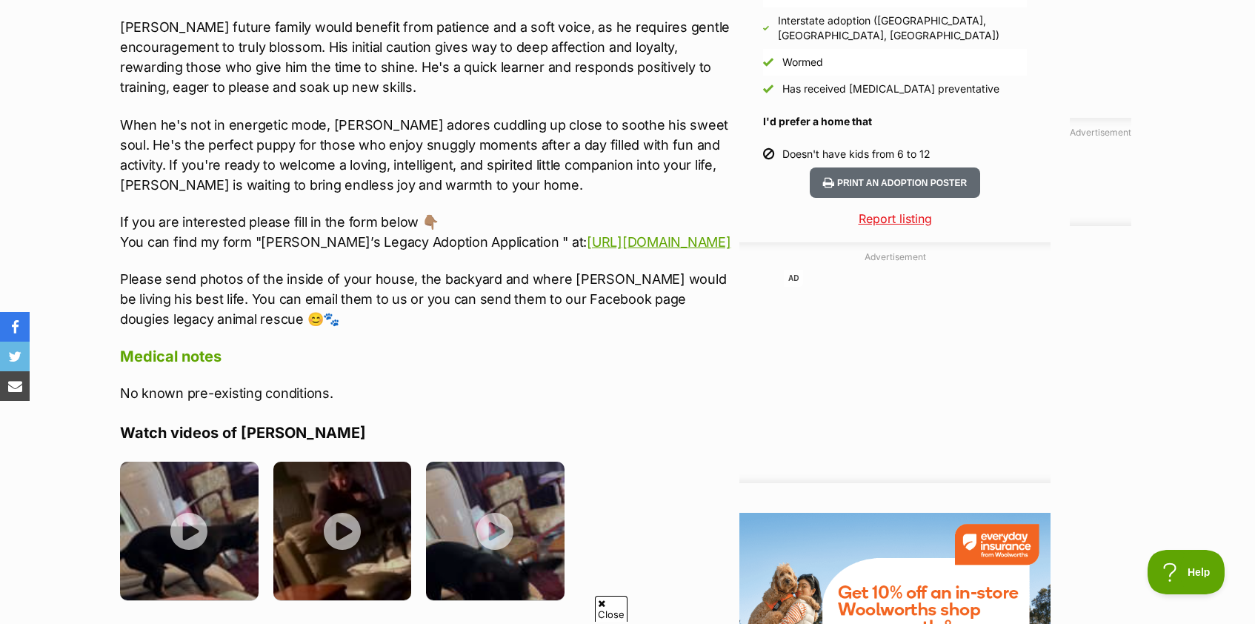
scroll to position [1547, 0]
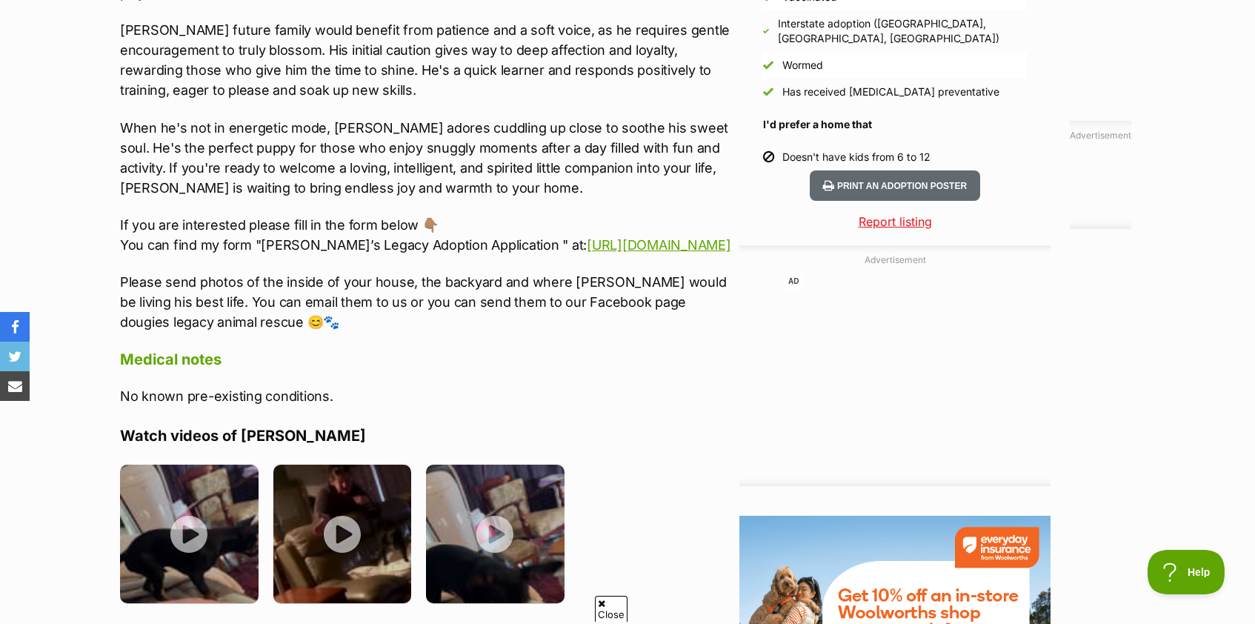
click at [614, 287] on p "Please send photos of the inside of your house, the backyard and where Petrie w…" at bounding box center [426, 302] width 612 height 60
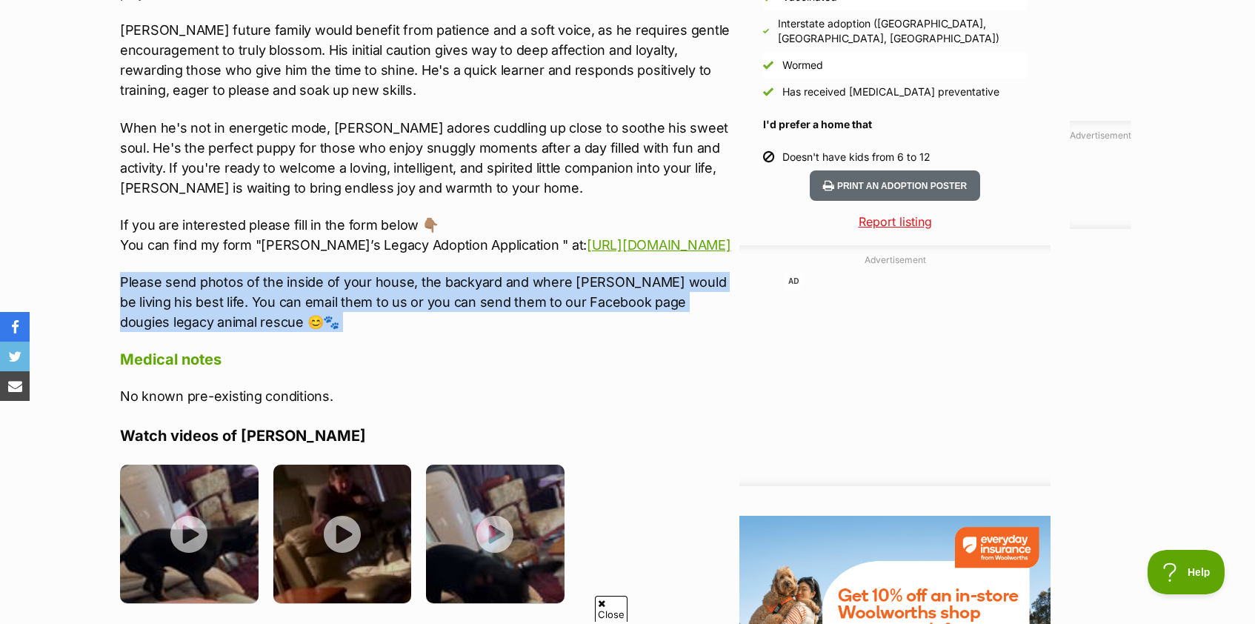
click at [614, 287] on p "Please send photos of the inside of your house, the backyard and where Petrie w…" at bounding box center [426, 302] width 612 height 60
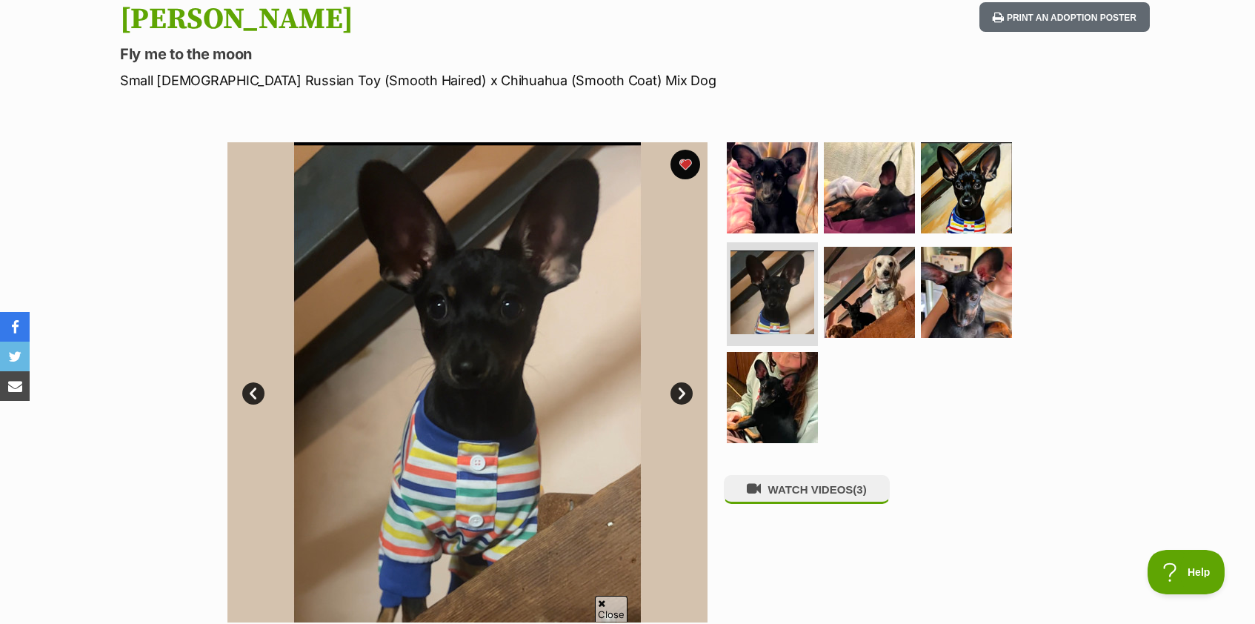
scroll to position [0, 0]
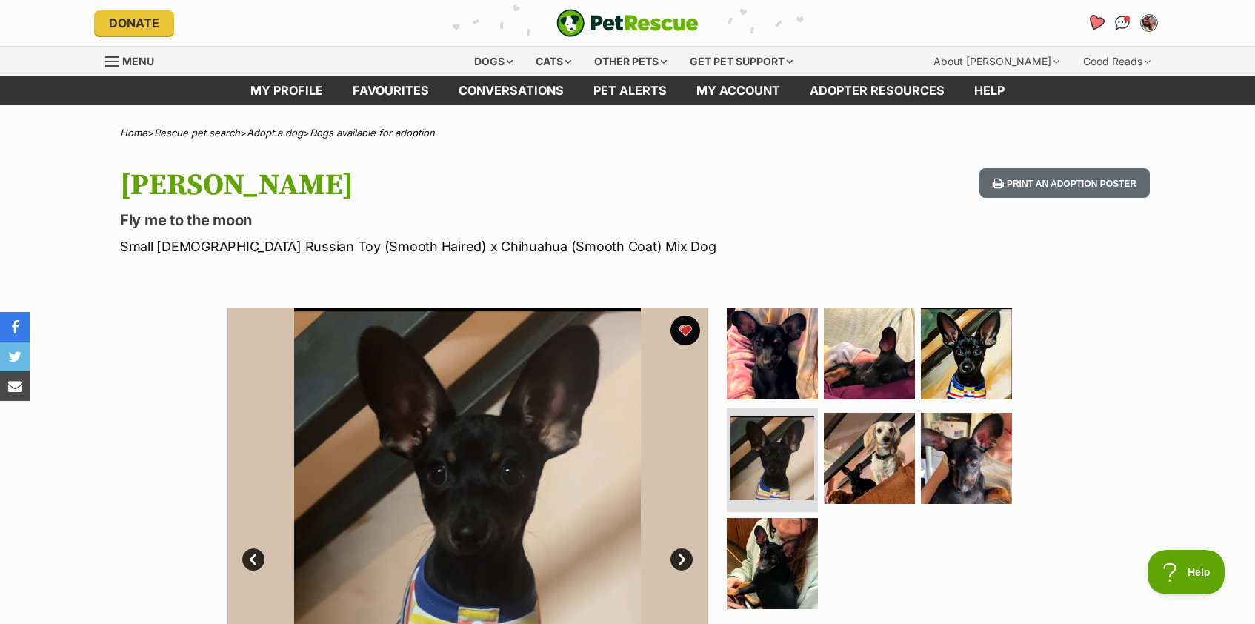
click at [1097, 24] on icon "Favourites" at bounding box center [1096, 22] width 18 height 17
